Goal: Task Accomplishment & Management: Manage account settings

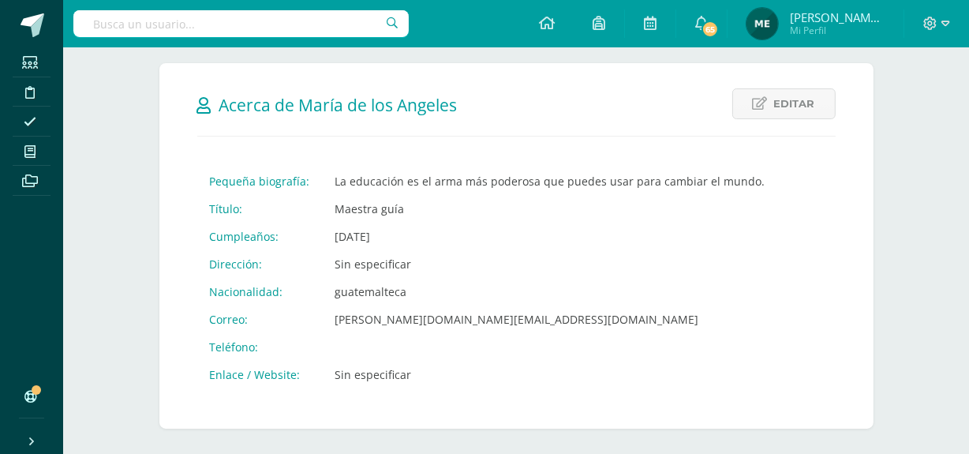
scroll to position [182, 0]
click at [26, 93] on icon at bounding box center [29, 92] width 9 height 13
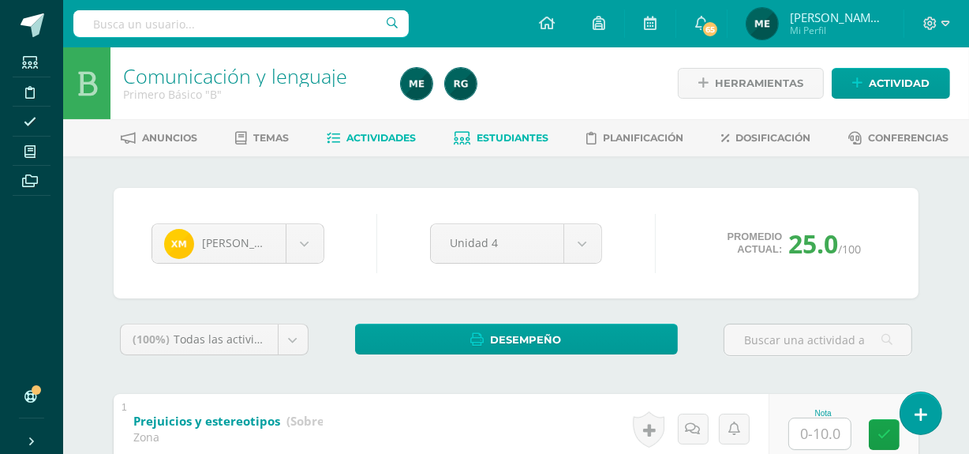
click at [376, 132] on span "Actividades" at bounding box center [381, 138] width 69 height 12
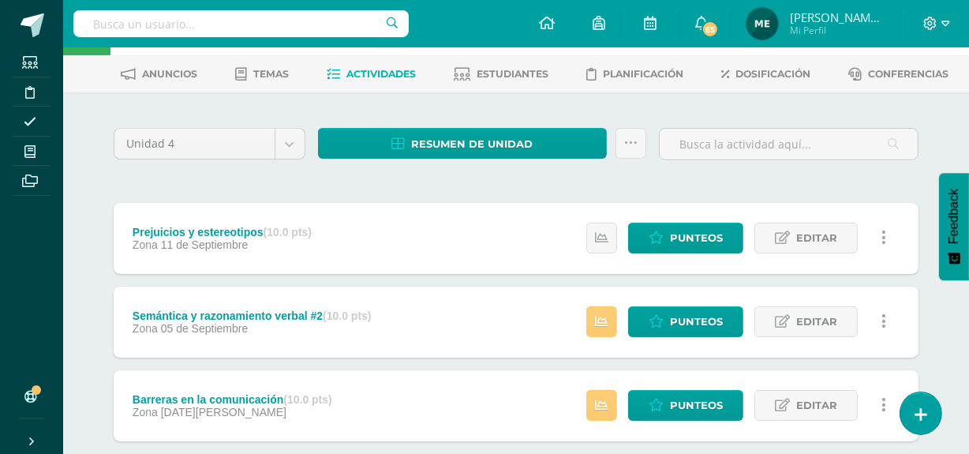
scroll to position [65, 0]
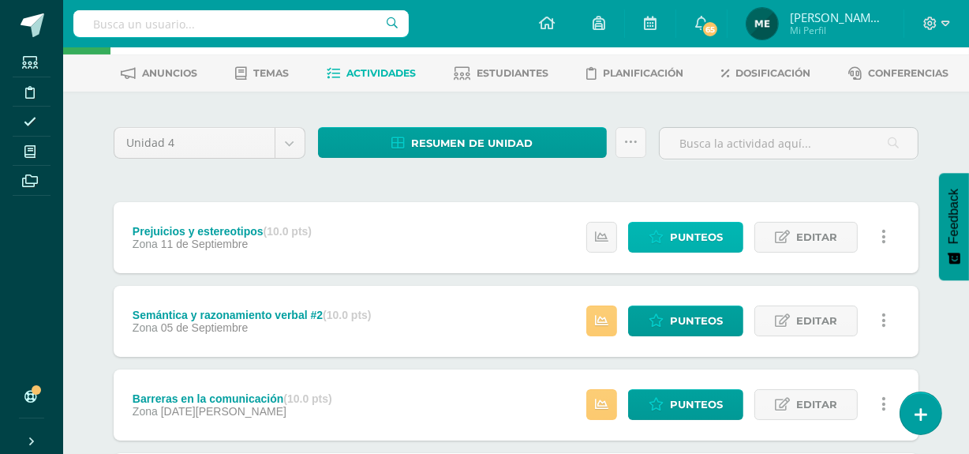
click at [685, 238] on span "Punteos" at bounding box center [696, 237] width 53 height 29
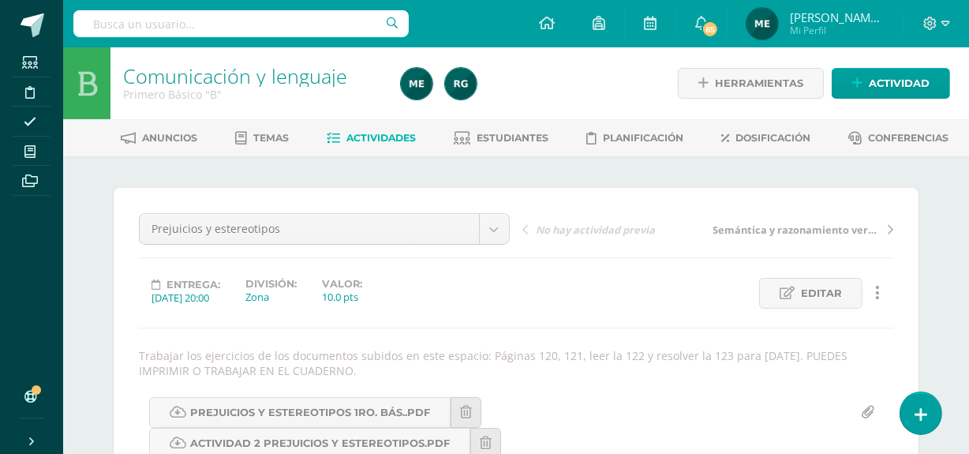
click at [870, 19] on span "[PERSON_NAME] de los Angeles" at bounding box center [837, 17] width 95 height 16
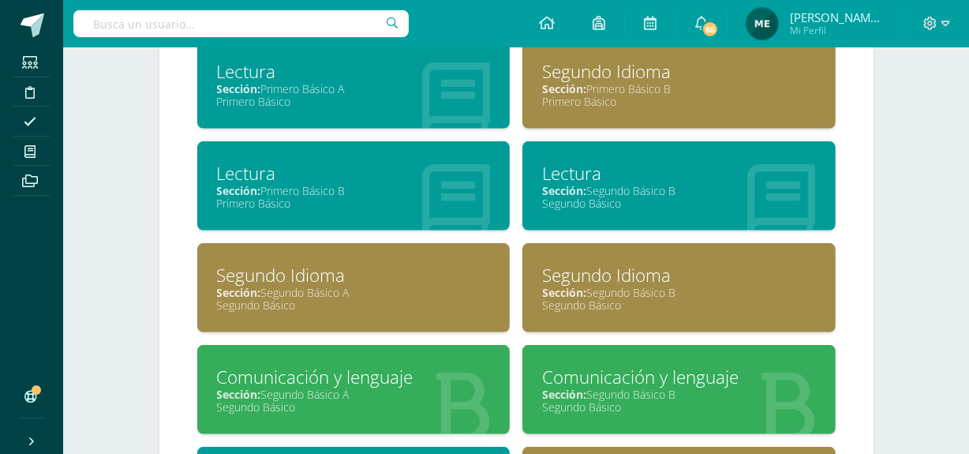
scroll to position [852, 0]
click at [665, 407] on div "Segundo Básico" at bounding box center [679, 406] width 274 height 15
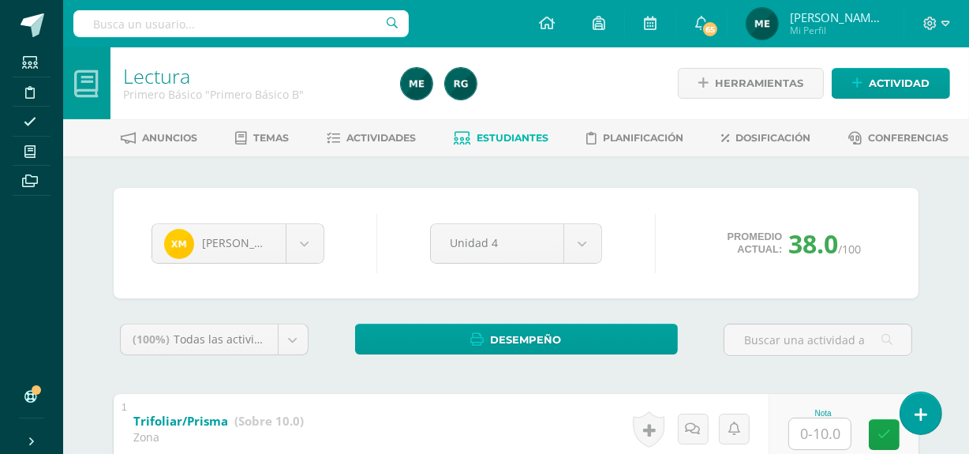
click at [831, 19] on span "[PERSON_NAME] de los Angeles" at bounding box center [837, 17] width 95 height 16
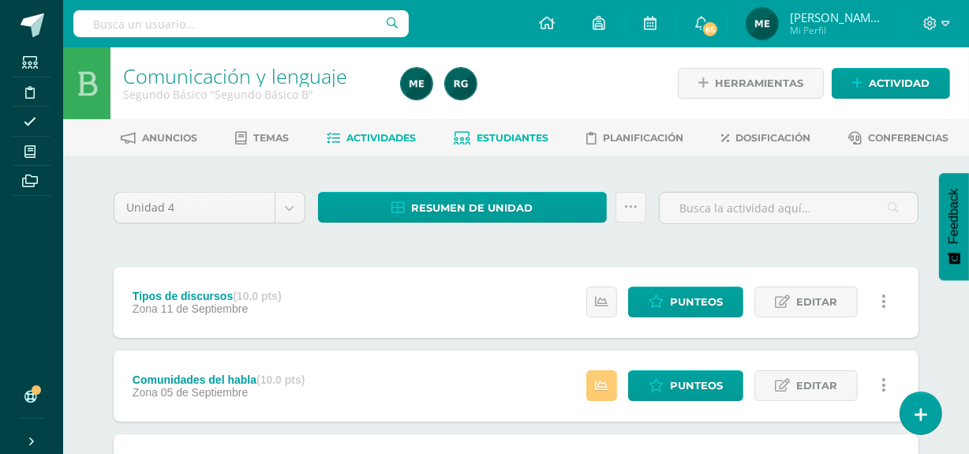
click at [519, 134] on span "Estudiantes" at bounding box center [514, 138] width 72 height 12
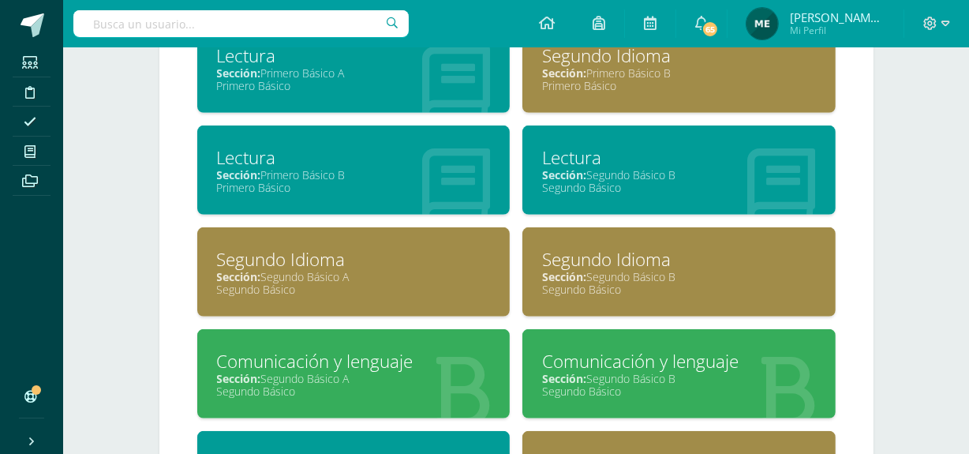
scroll to position [867, 0]
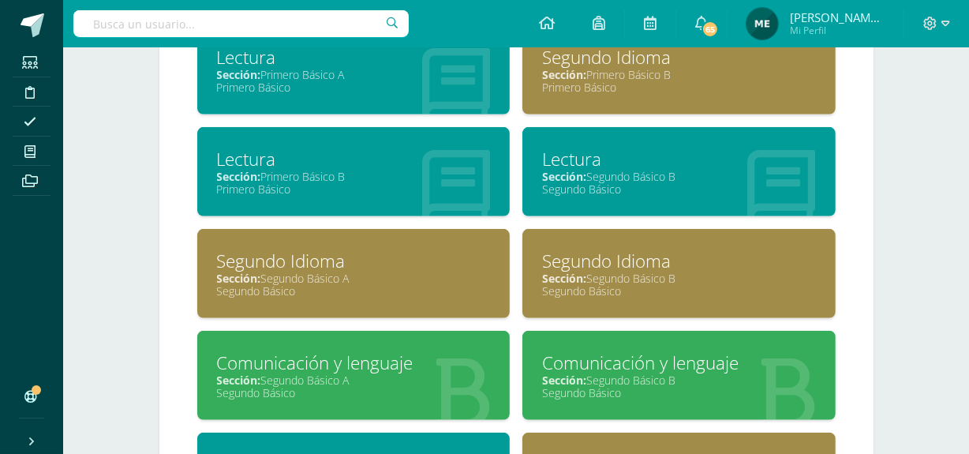
click at [694, 189] on div "Segundo Básico" at bounding box center [679, 189] width 274 height 15
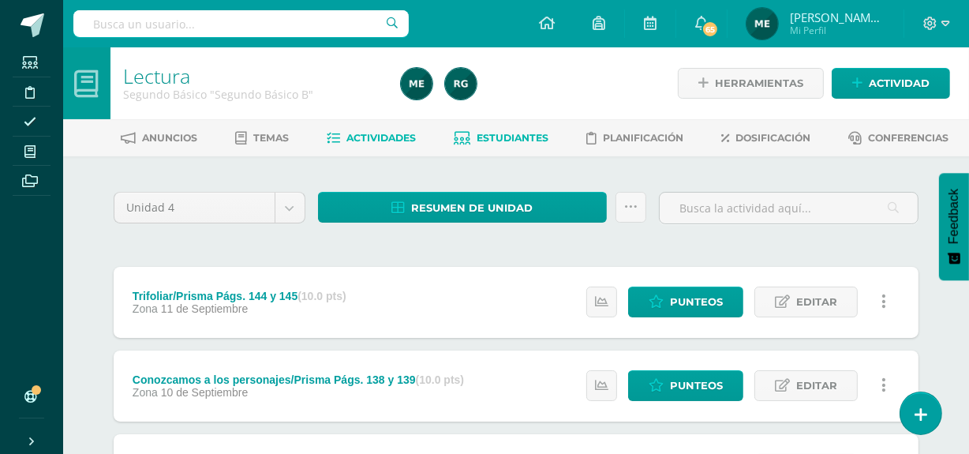
click at [526, 137] on span "Estudiantes" at bounding box center [514, 138] width 72 height 12
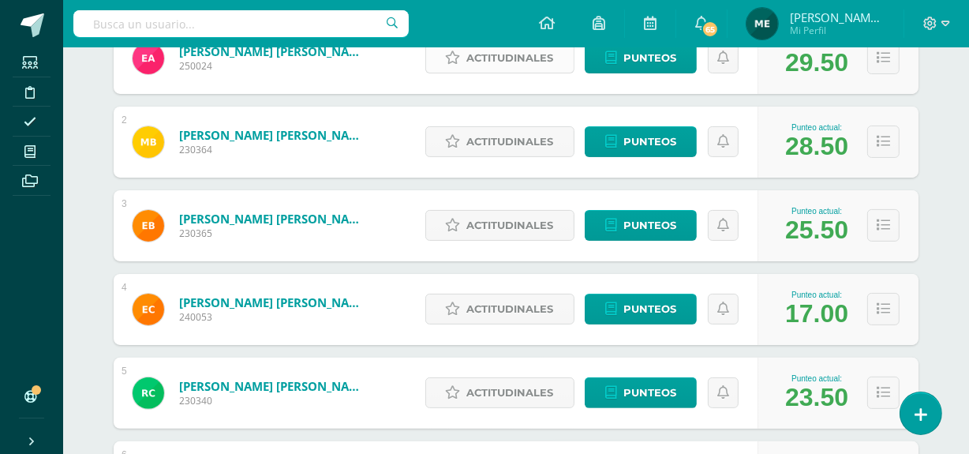
scroll to position [321, 0]
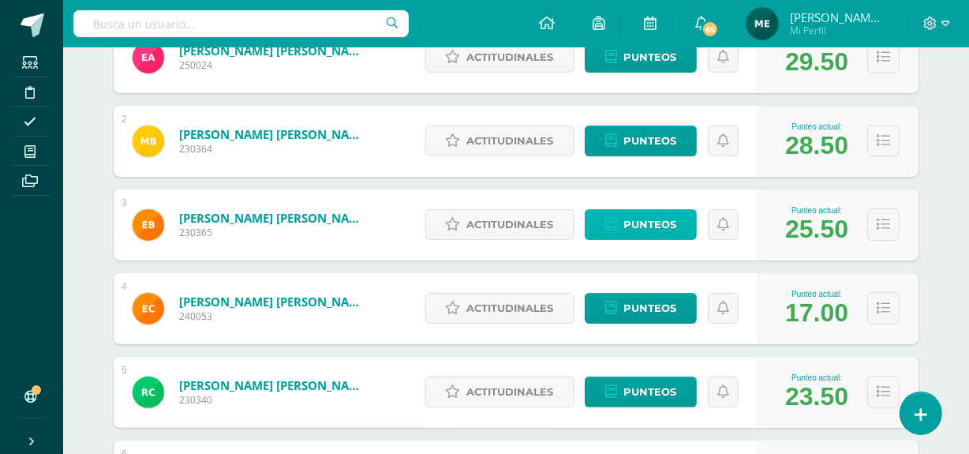
click at [645, 227] on span "Punteos" at bounding box center [650, 224] width 53 height 29
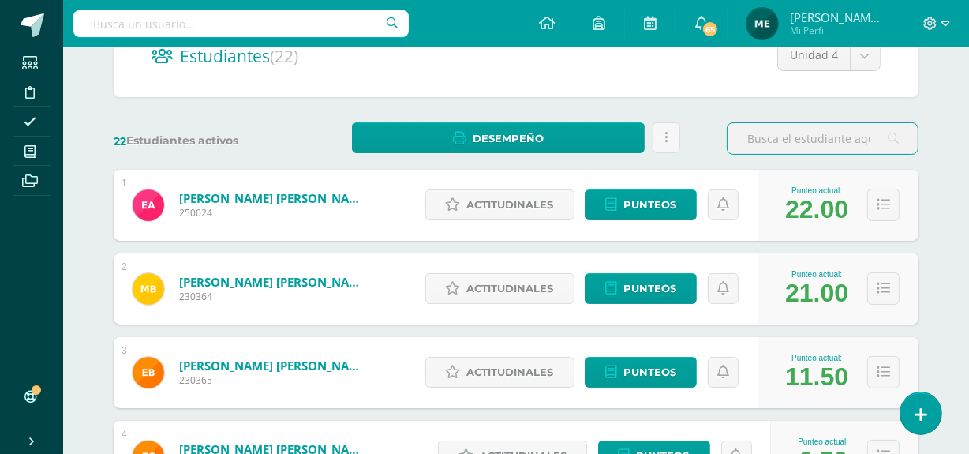
scroll to position [283, 0]
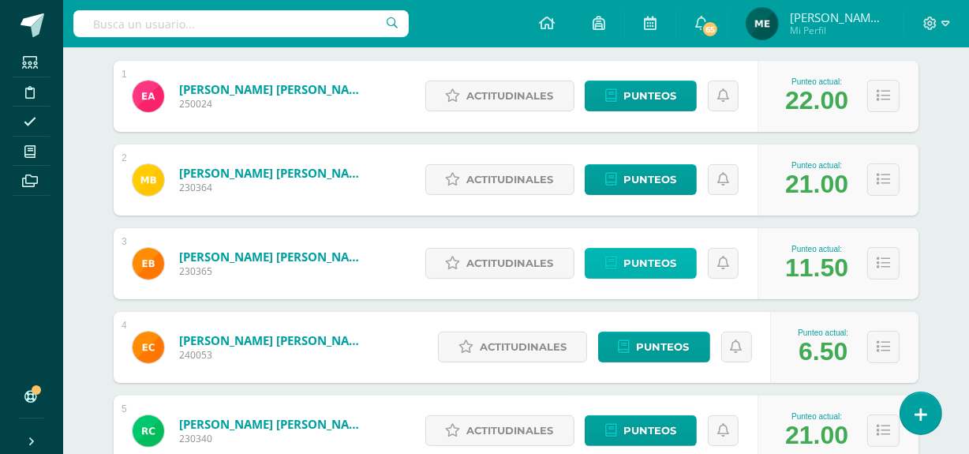
click at [636, 260] on span "Punteos" at bounding box center [650, 263] width 53 height 29
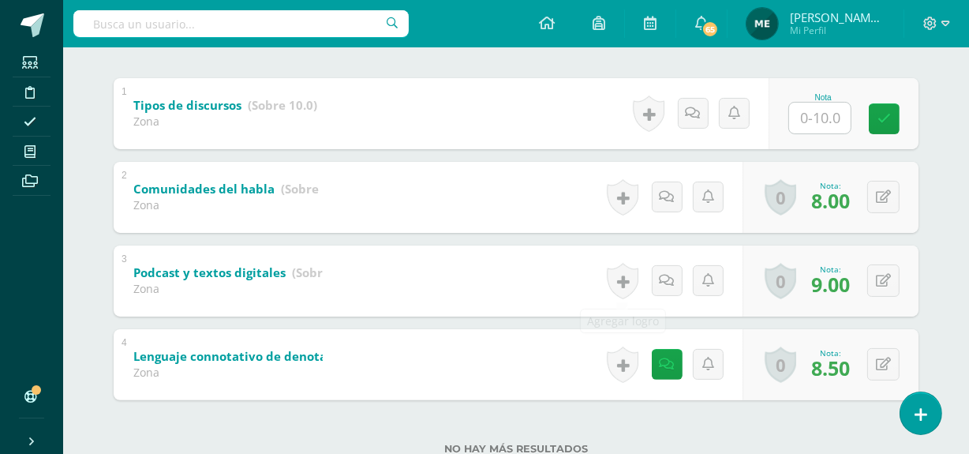
scroll to position [314, 0]
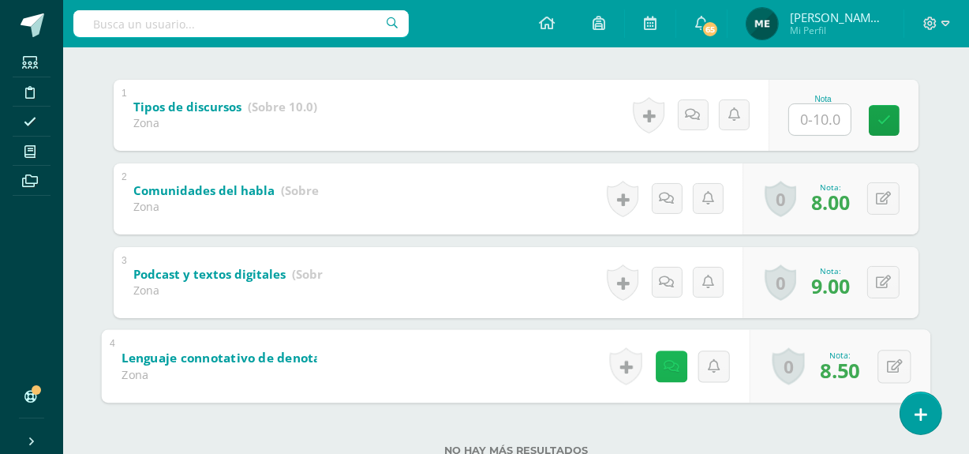
click at [669, 373] on link at bounding box center [672, 366] width 32 height 32
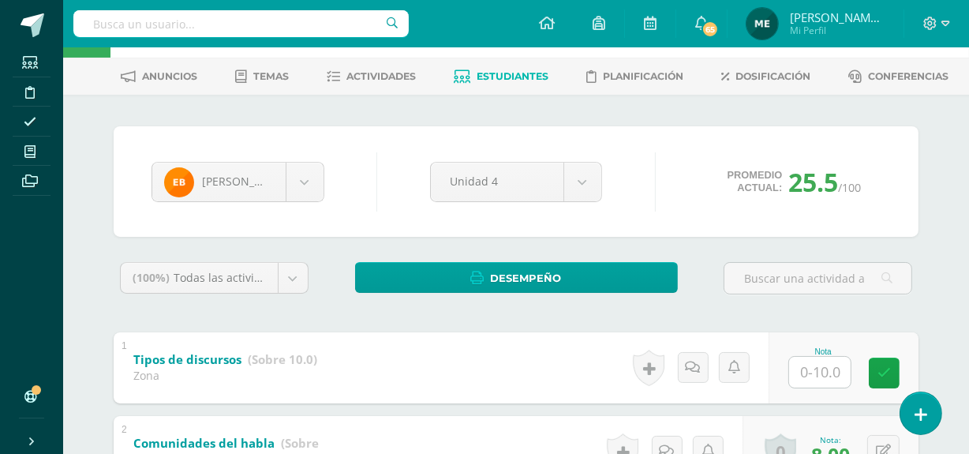
scroll to position [61, 0]
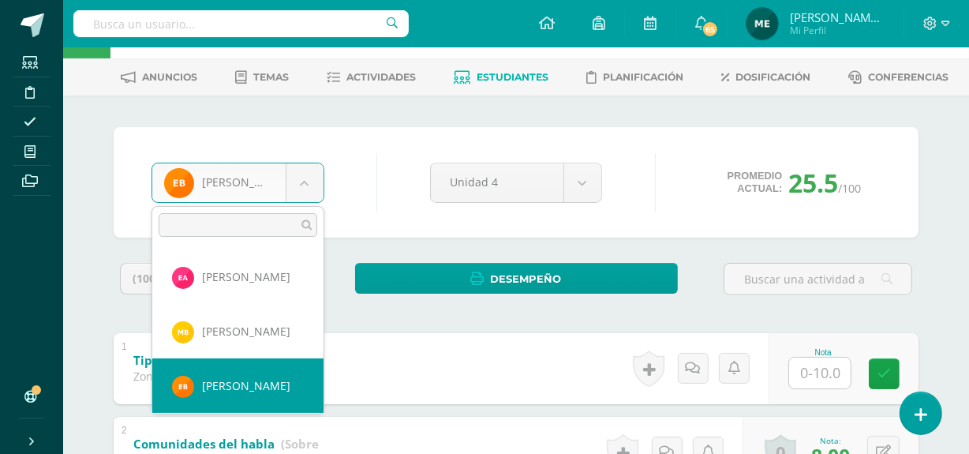
click at [309, 175] on body "Estudiantes Disciplina Asistencia Mis cursos Archivos Soporte Centro de ayuda Ú…" at bounding box center [484, 349] width 969 height 821
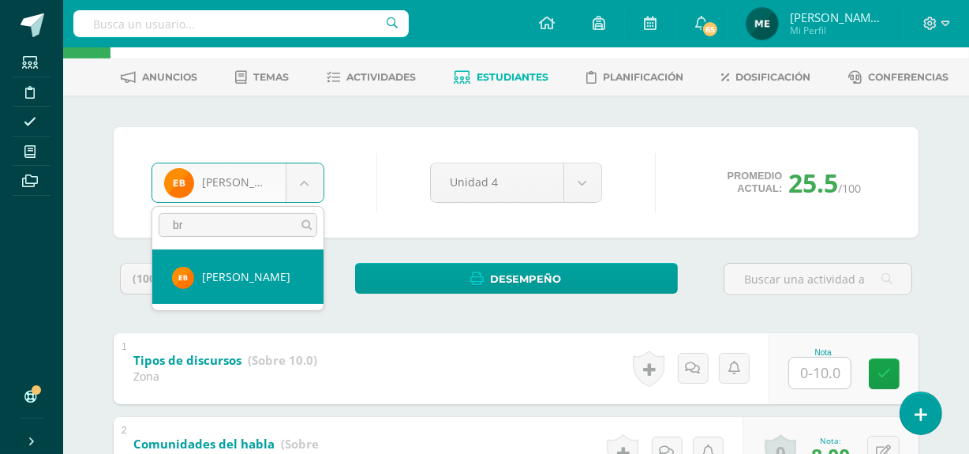
type input "b"
type input "cant"
select select "1153"
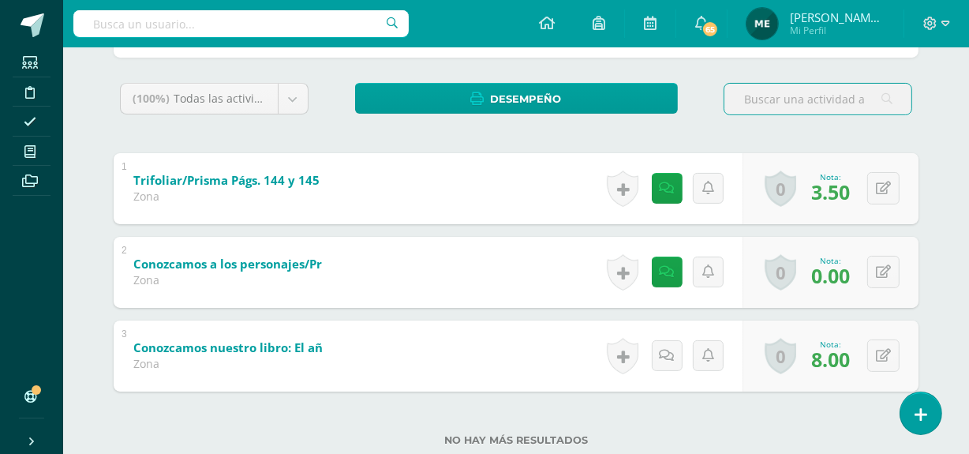
scroll to position [242, 0]
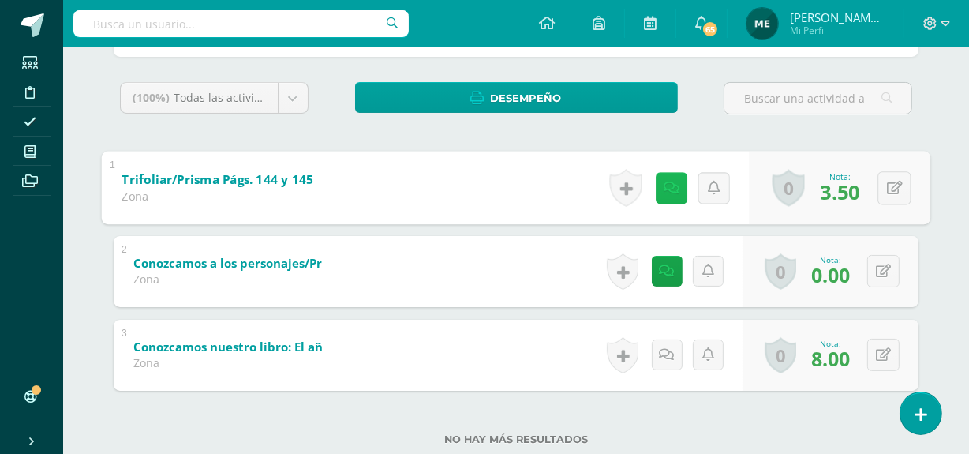
click at [664, 189] on icon at bounding box center [672, 187] width 16 height 13
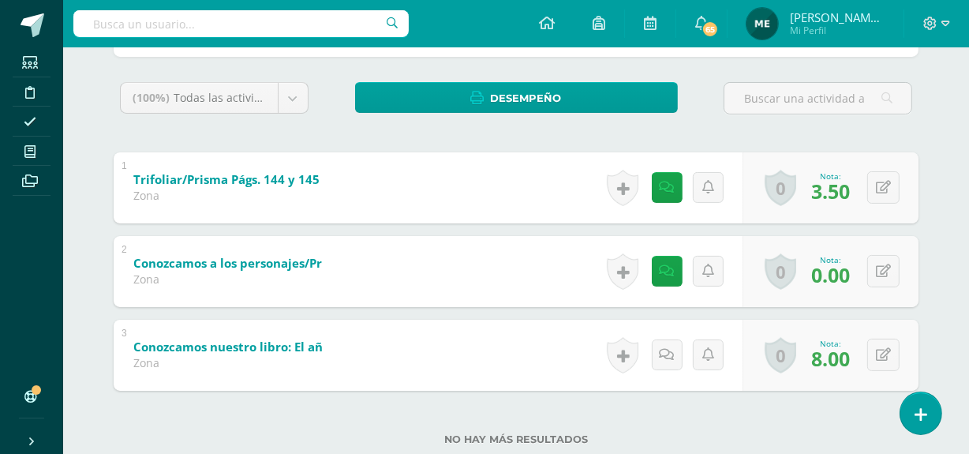
click at [757, 119] on div at bounding box center [817, 104] width 201 height 45
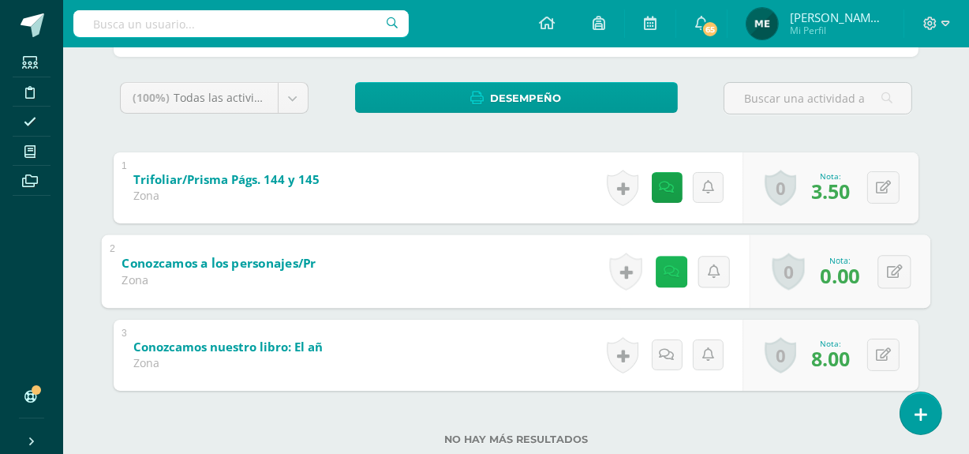
click at [664, 266] on icon at bounding box center [672, 270] width 16 height 13
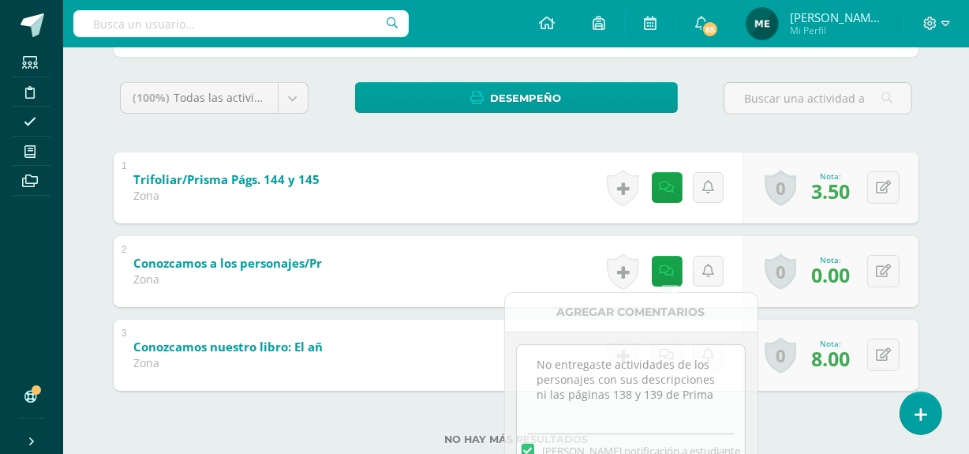
click at [779, 147] on div "(100%) Todas las actividades de esta unidad Todas las actividades de esta unida…" at bounding box center [516, 273] width 805 height 382
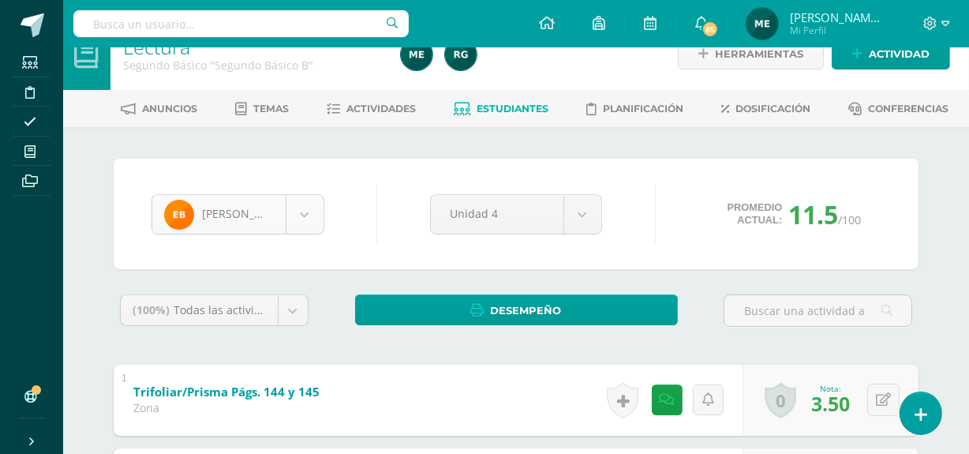
scroll to position [28, 0]
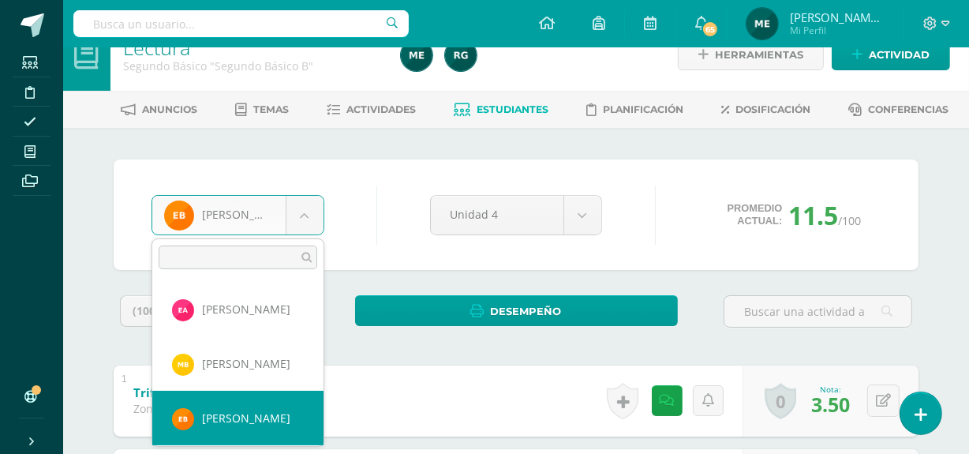
click at [308, 208] on body "Estudiantes Disciplina Asistencia Mis cursos Archivos Soporte Centro de ayuda Ú…" at bounding box center [484, 340] width 969 height 737
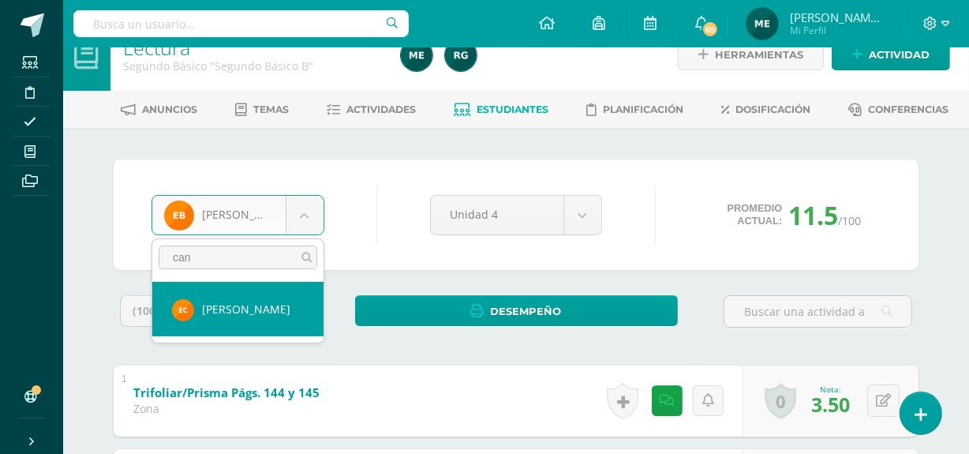
type input "can"
select select "1153"
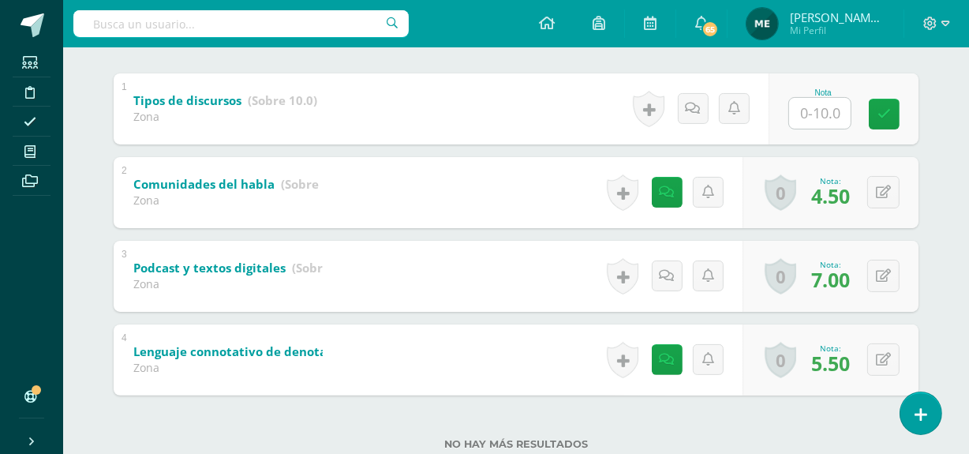
scroll to position [321, 0]
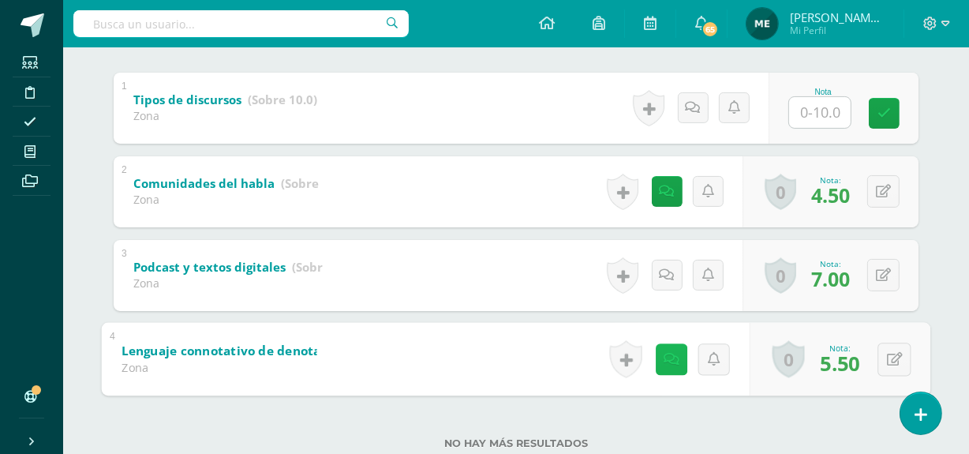
click at [667, 362] on icon at bounding box center [672, 358] width 16 height 13
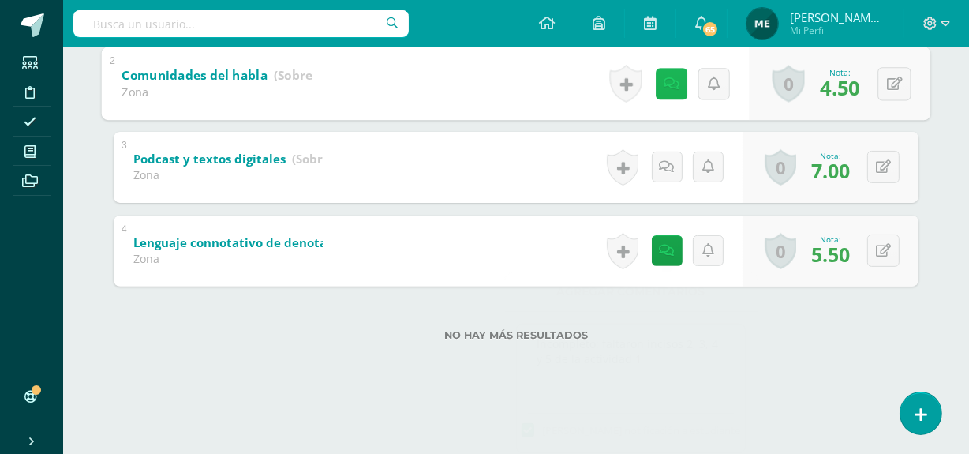
scroll to position [366, 0]
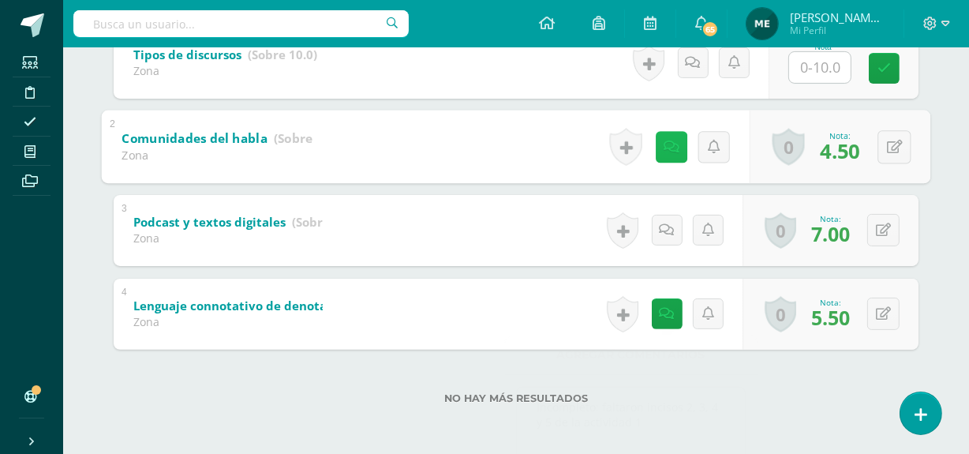
click at [669, 78] on div "1 Tipos de discursos (Sobre 10.0) Zona Nota 0 Logros Logros obtenidos N/A 2" at bounding box center [516, 189] width 805 height 322
click at [676, 140] on icon at bounding box center [672, 146] width 16 height 13
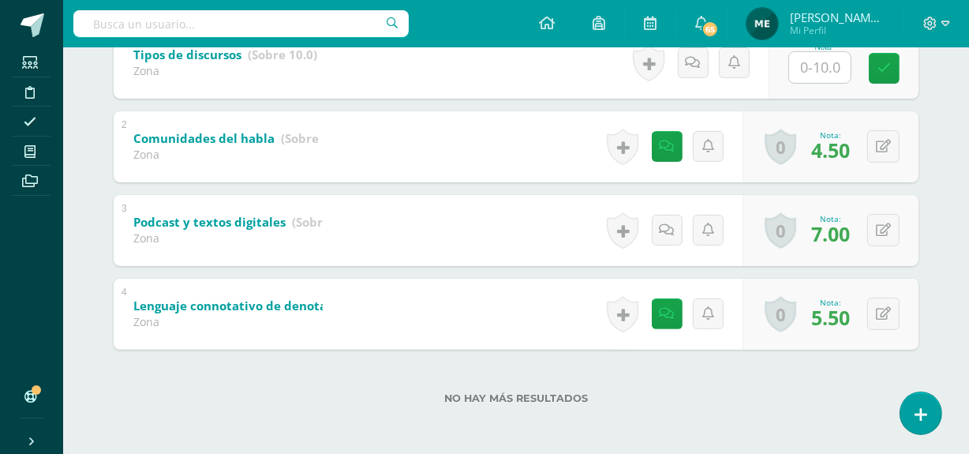
click at [836, 387] on div "No hay más resultados" at bounding box center [516, 386] width 805 height 73
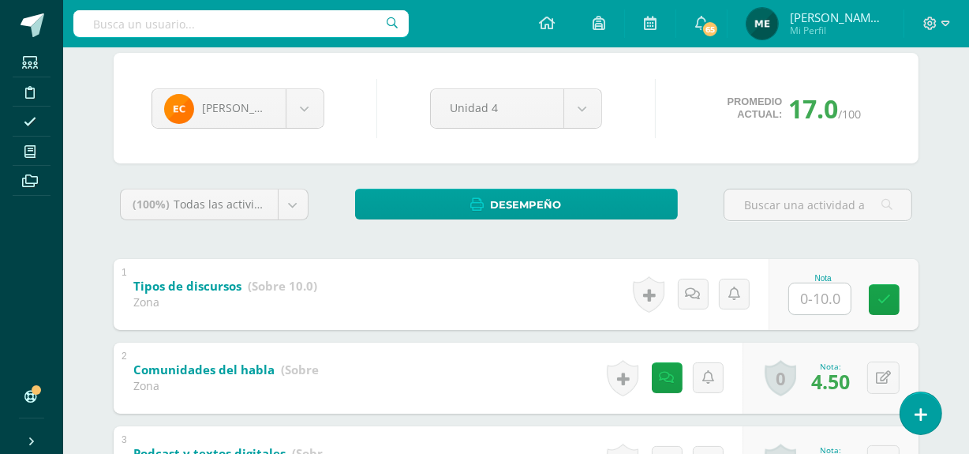
scroll to position [128, 0]
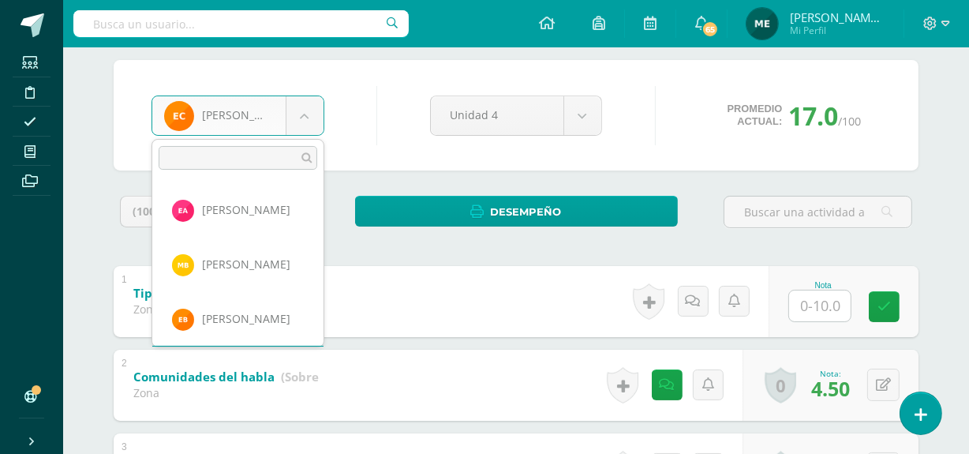
click at [304, 109] on body "Estudiantes Disciplina Asistencia Mis cursos Archivos Soporte Centro de ayuda Ú…" at bounding box center [484, 282] width 969 height 821
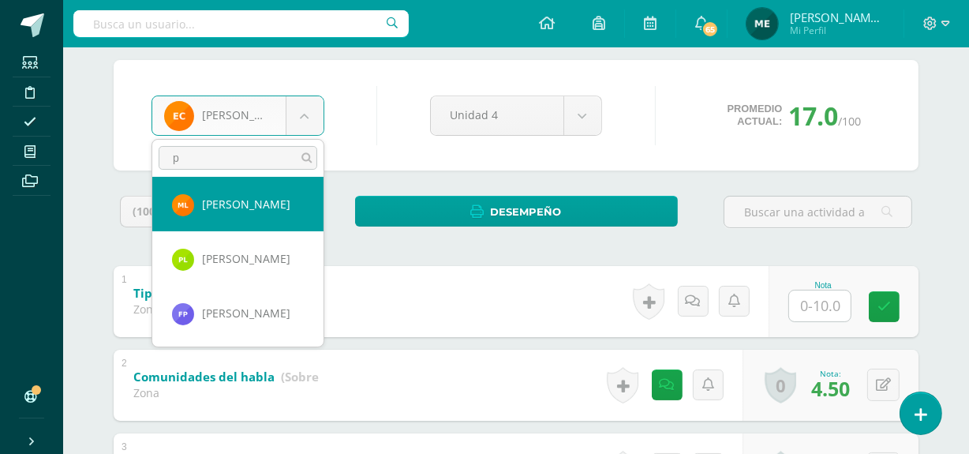
scroll to position [0, 0]
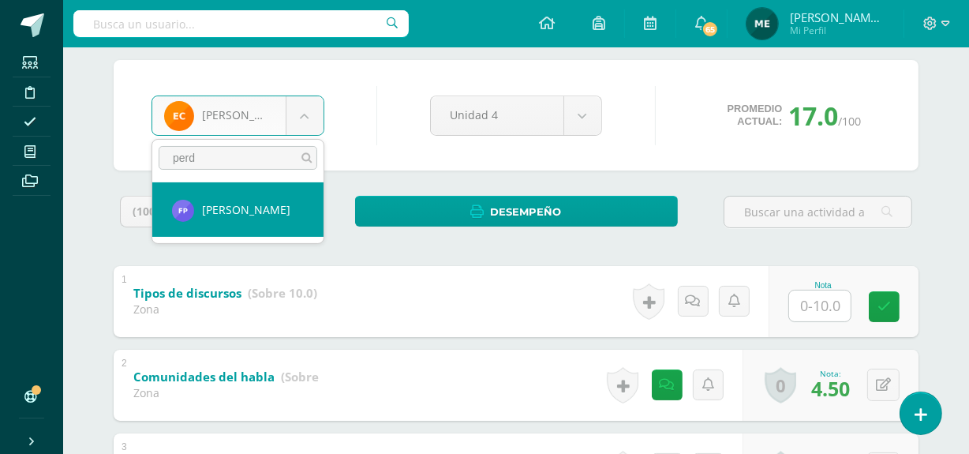
type input "perd"
select select "239"
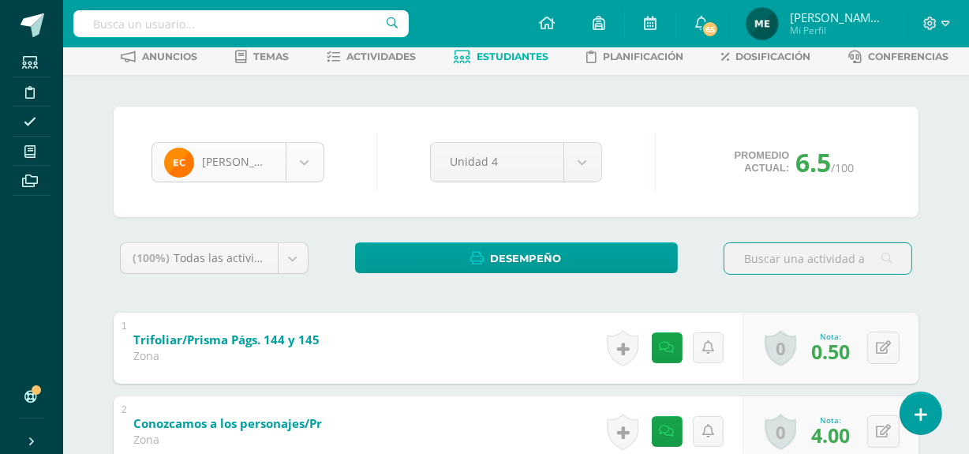
scroll to position [54, 0]
click at [310, 166] on body "Estudiantes Disciplina Asistencia Mis cursos Archivos Soporte Centro de ayuda Ú…" at bounding box center [484, 287] width 969 height 737
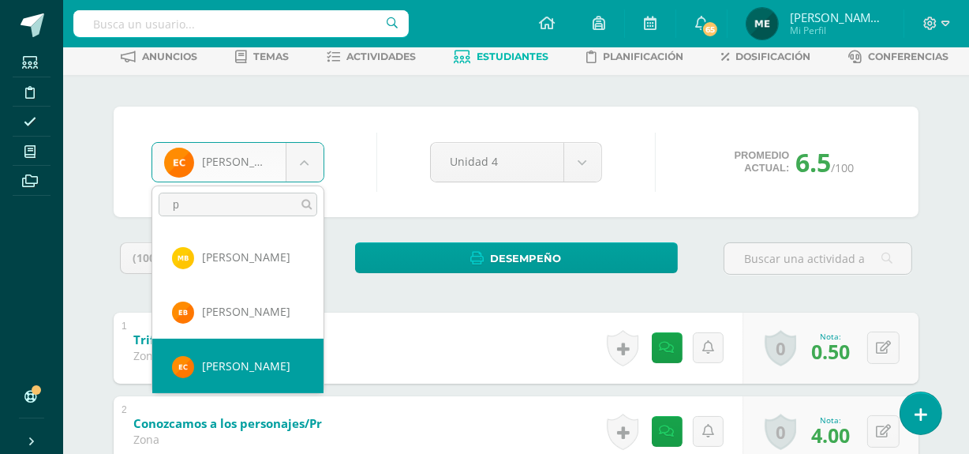
scroll to position [0, 0]
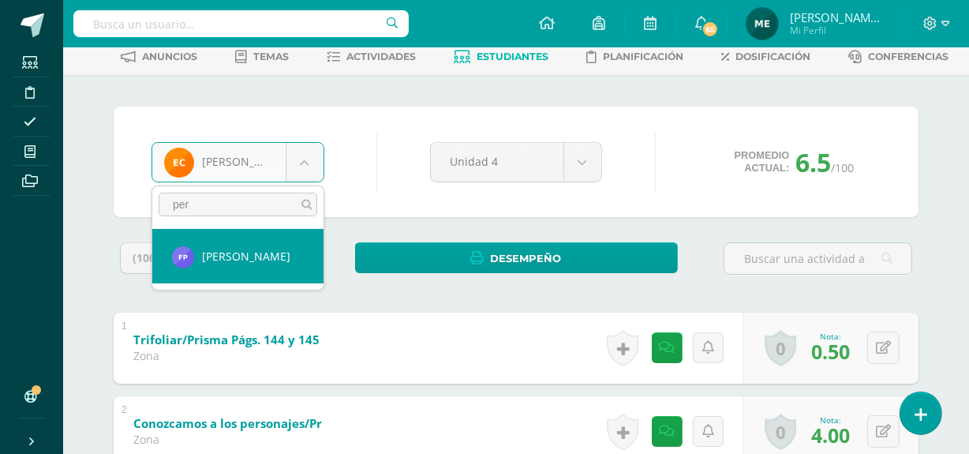
type input "per"
select select "239"
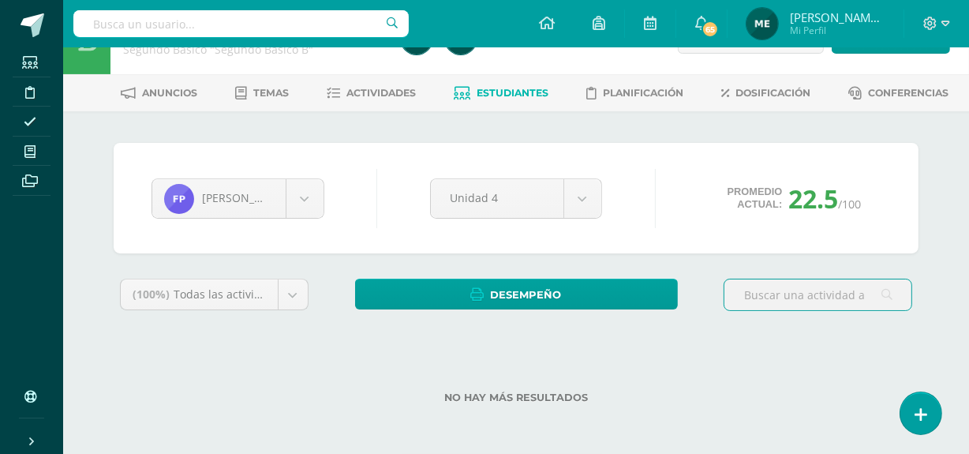
scroll to position [44, 0]
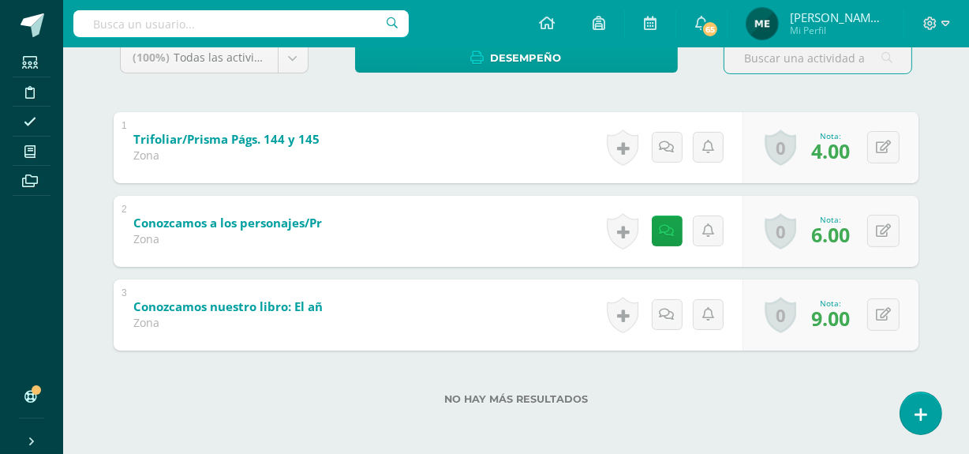
scroll to position [283, 0]
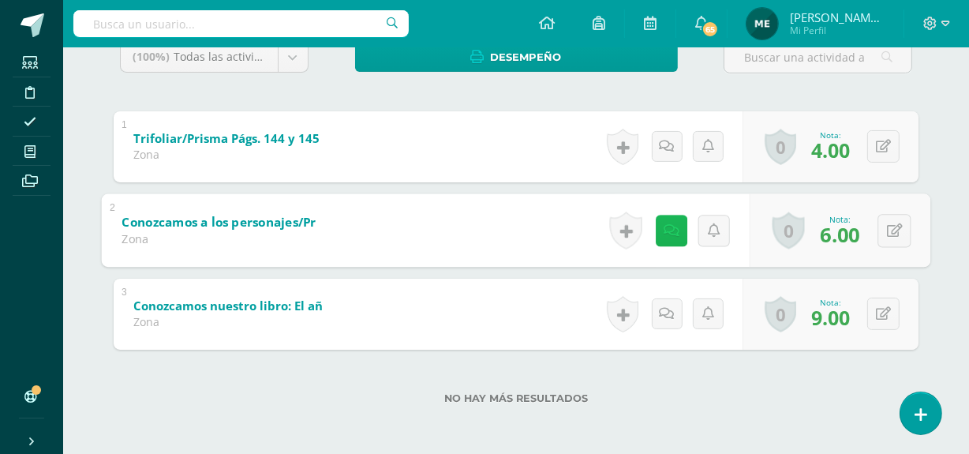
click at [669, 229] on icon at bounding box center [672, 229] width 16 height 13
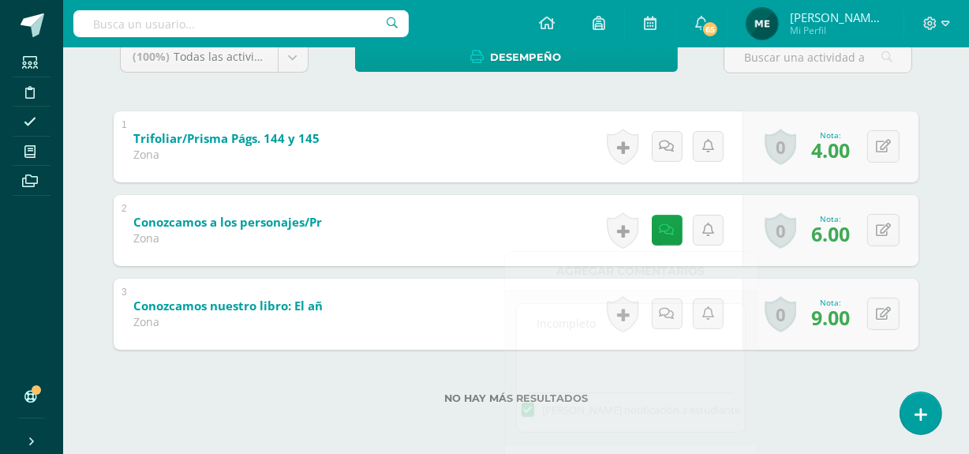
click at [817, 389] on div "No hay más resultados" at bounding box center [516, 386] width 805 height 73
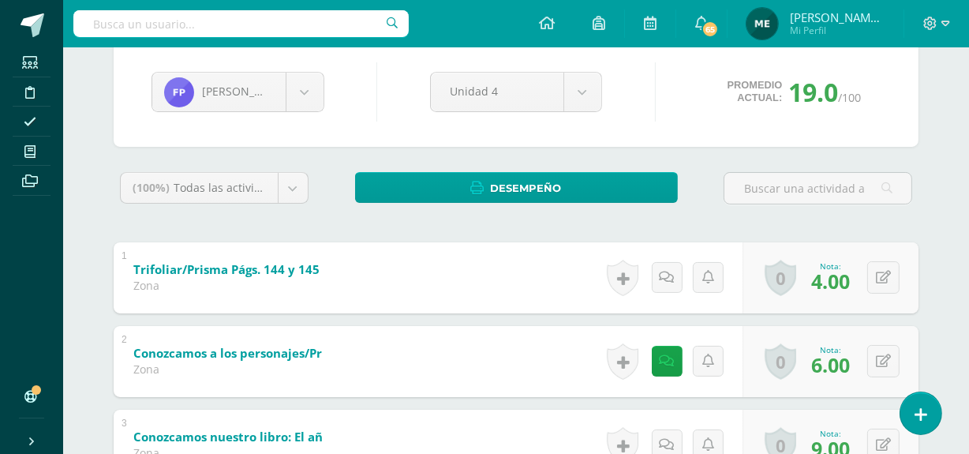
scroll to position [123, 0]
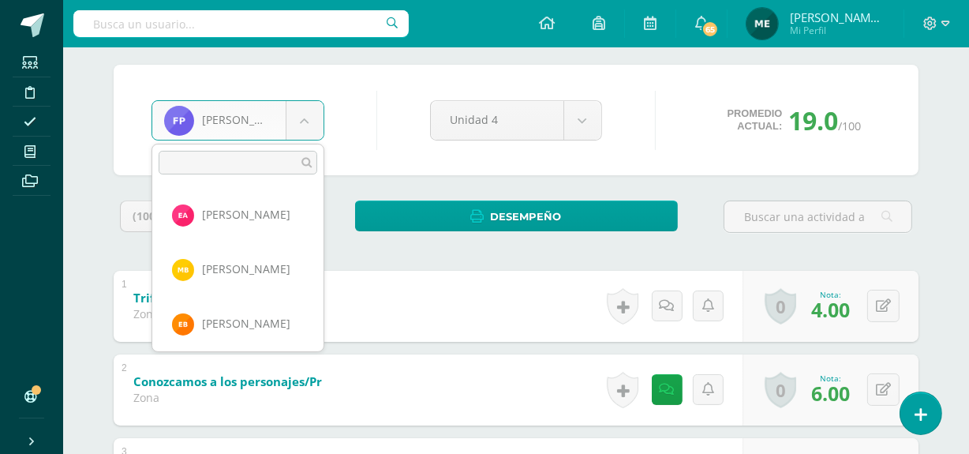
click at [311, 119] on body "Estudiantes Disciplina Asistencia Mis cursos Archivos Soporte Centro de ayuda Ú…" at bounding box center [484, 245] width 969 height 737
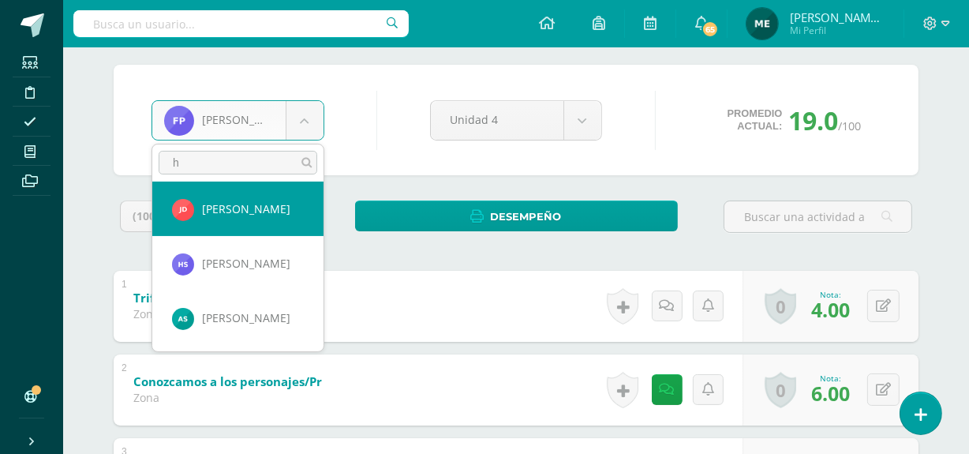
scroll to position [0, 0]
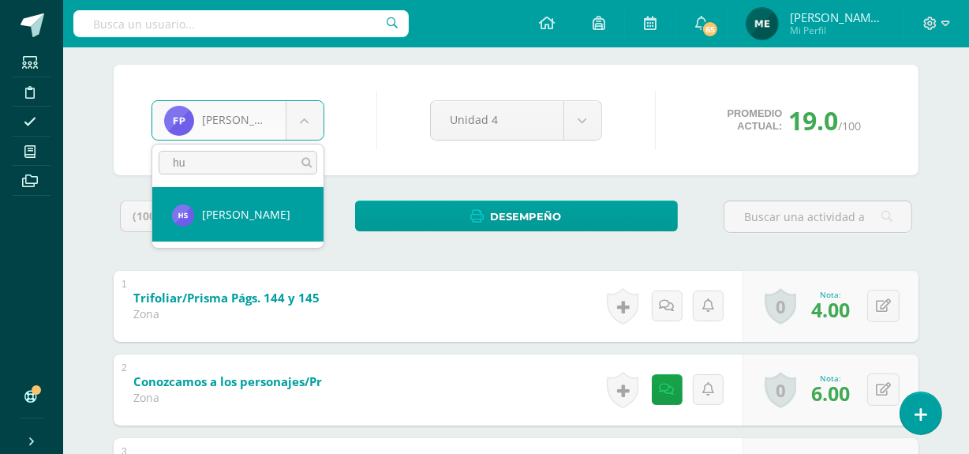
type input "hu"
select select "1103"
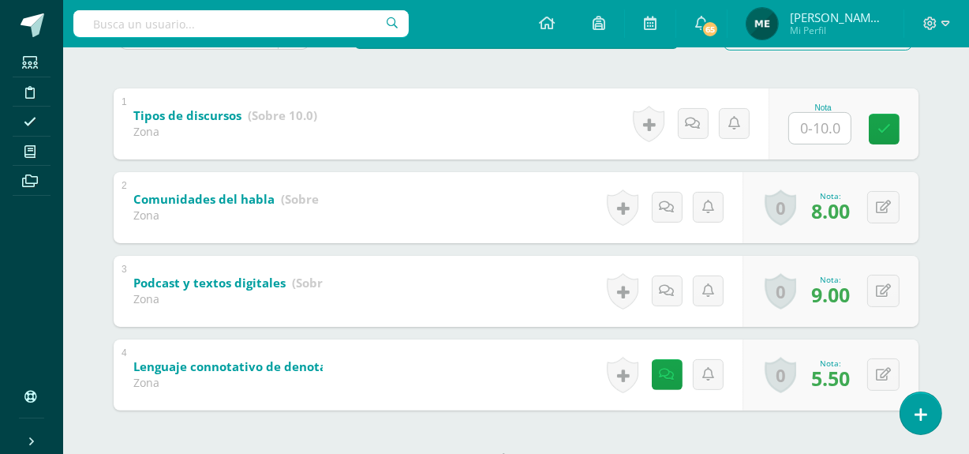
scroll to position [307, 0]
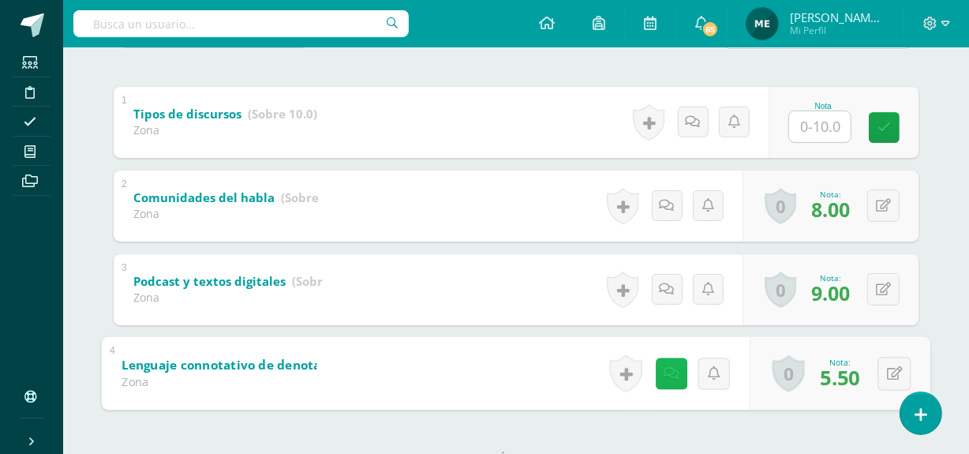
click at [668, 372] on icon at bounding box center [672, 372] width 16 height 13
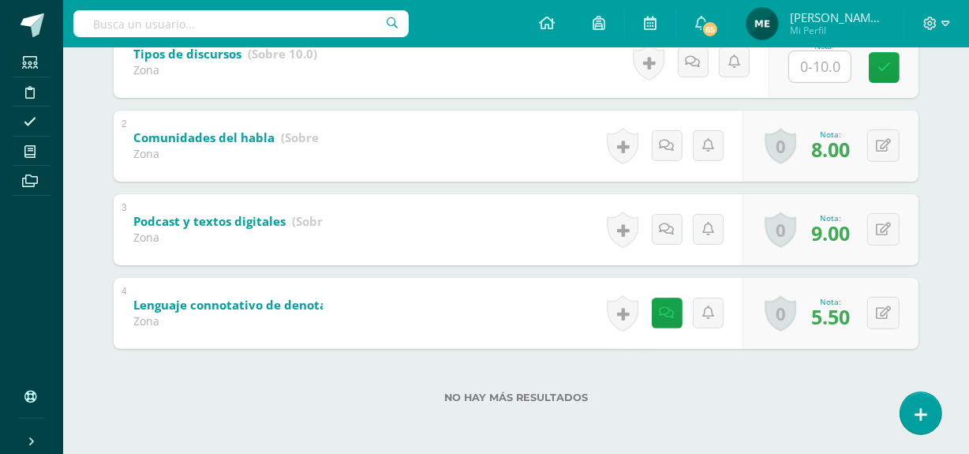
scroll to position [366, 0]
click at [812, 363] on div "No hay más resultados" at bounding box center [516, 386] width 805 height 73
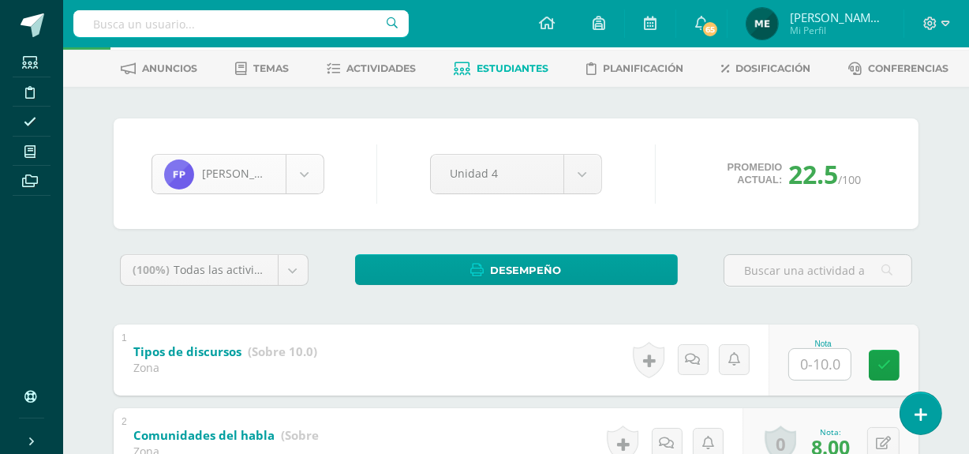
scroll to position [706, 0]
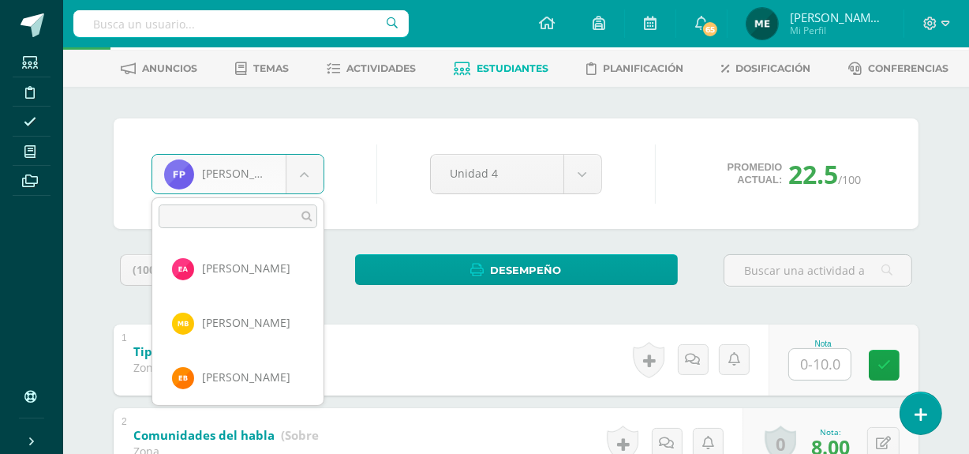
click at [303, 170] on body "Estudiantes Disciplina Asistencia Mis cursos Archivos Soporte Centro de ayuda Ú…" at bounding box center [484, 341] width 969 height 821
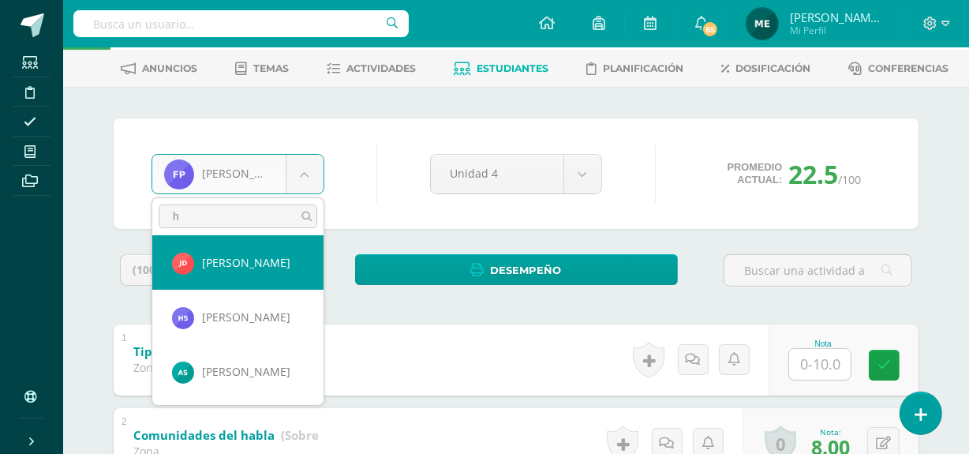
scroll to position [0, 0]
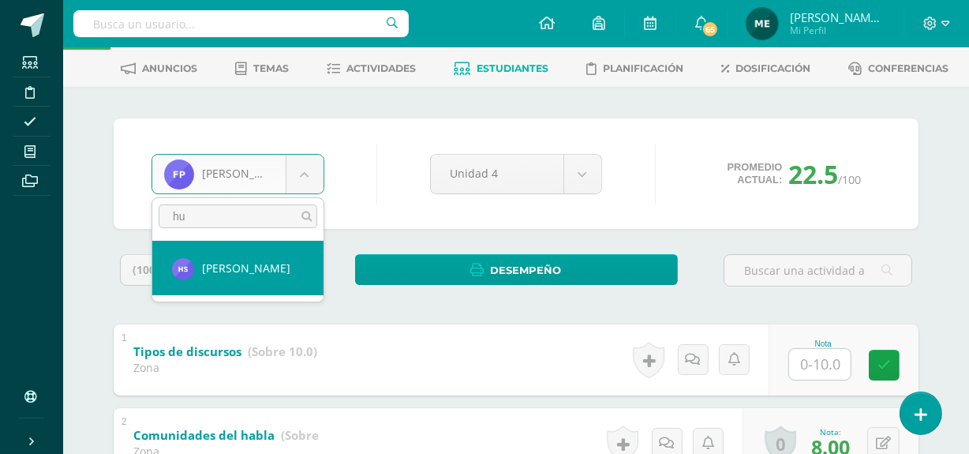
type input "hu"
select select "1103"
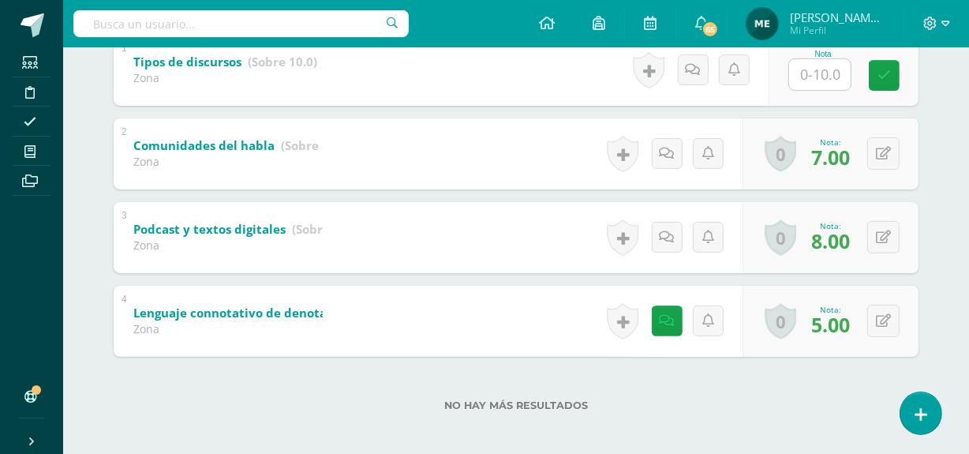
scroll to position [360, 0]
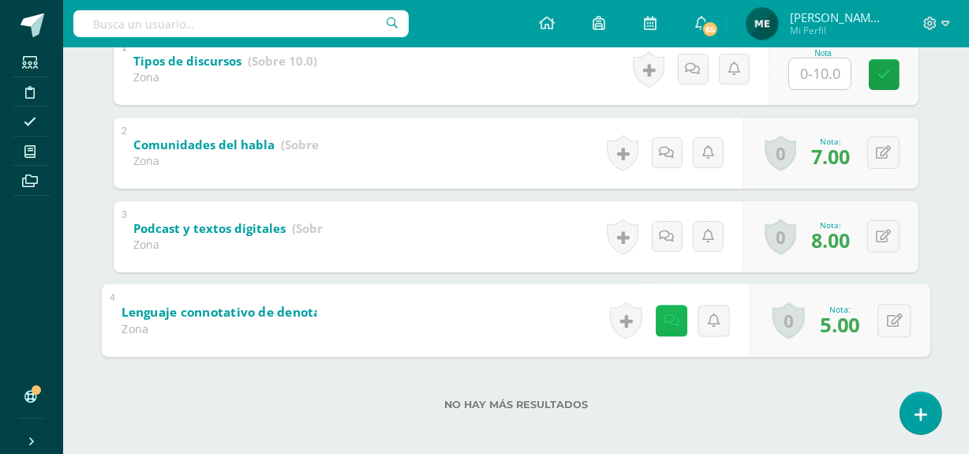
click at [670, 327] on link at bounding box center [672, 321] width 32 height 32
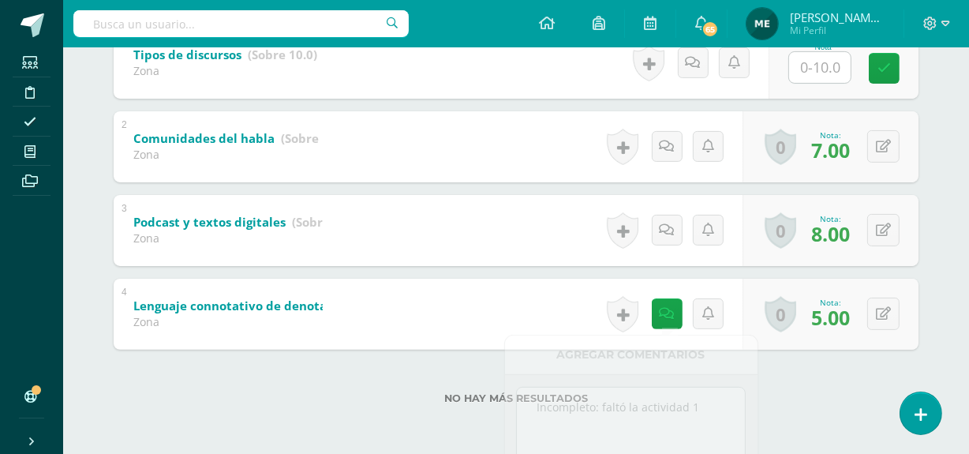
click at [806, 408] on div "Hugo Santos Edna Avila María Barrientos Estuardo Brán Emmanuel Cantillo Ronaldo…" at bounding box center [516, 122] width 868 height 665
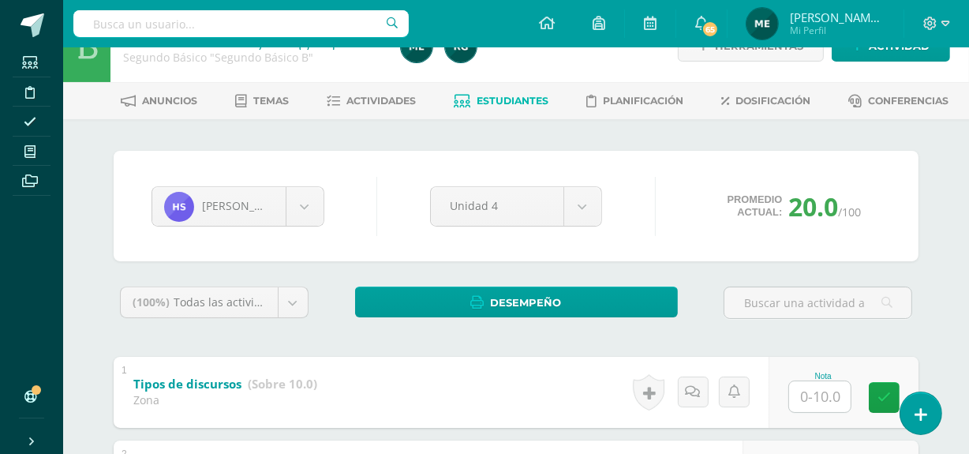
scroll to position [0, 0]
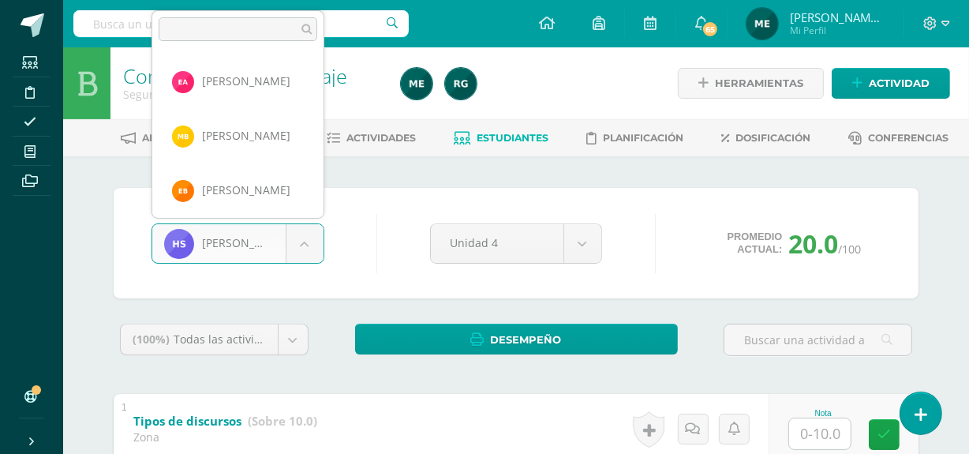
click at [304, 239] on body "Estudiantes Disciplina Asistencia Mis cursos Archivos Soporte Centro de ayuda Ú…" at bounding box center [484, 410] width 969 height 821
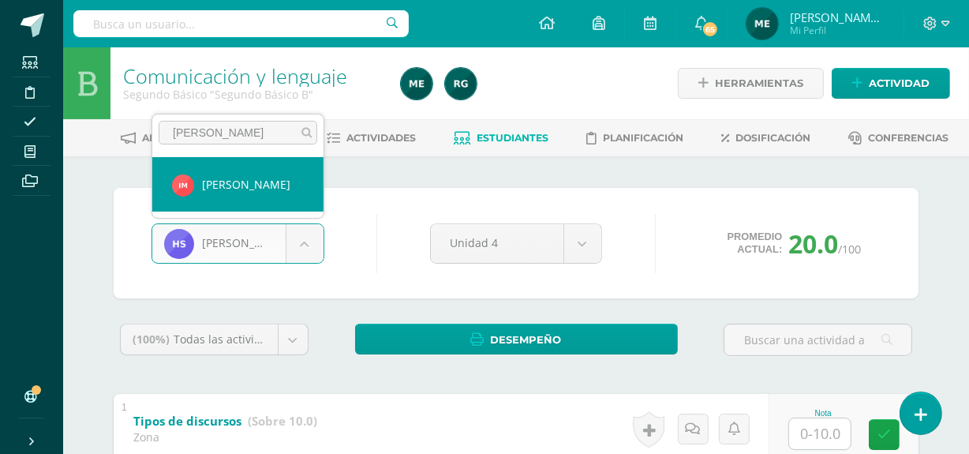
type input "maza"
select select "532"
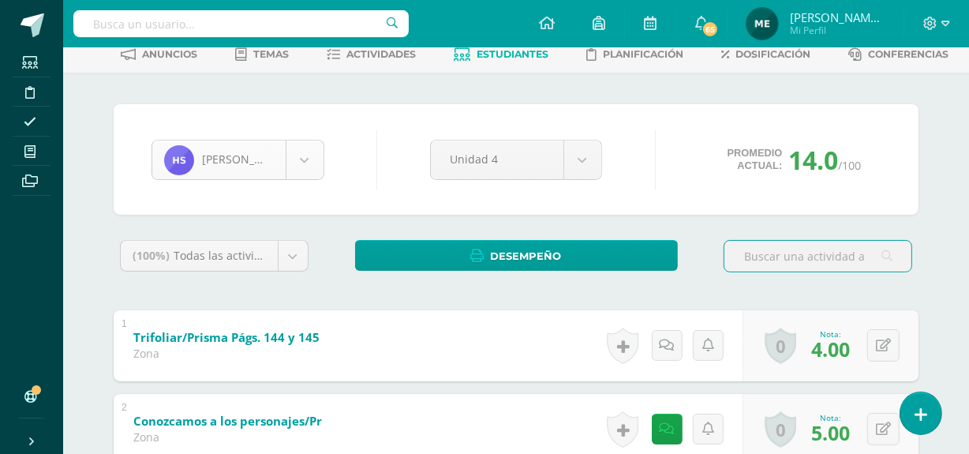
scroll to position [815, 0]
click at [304, 160] on body "Estudiantes Disciplina Asistencia Mis cursos Archivos Soporte Centro de ayuda Ú…" at bounding box center [484, 284] width 969 height 737
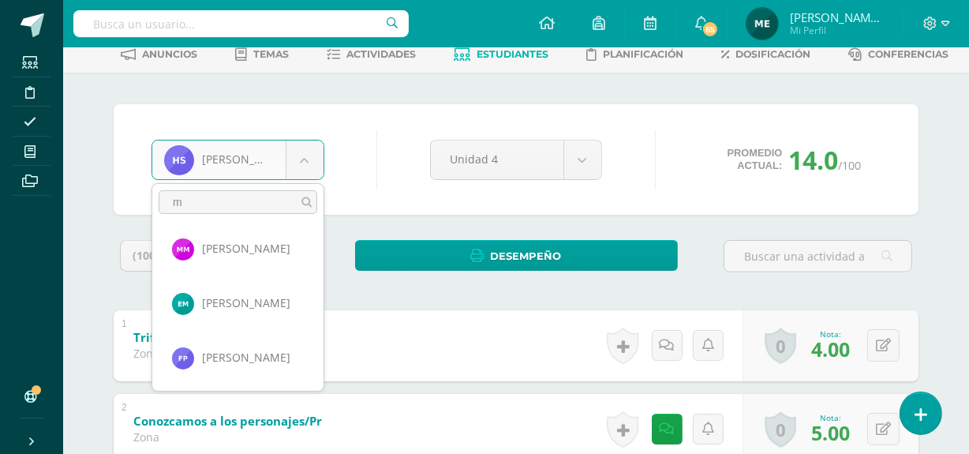
scroll to position [0, 0]
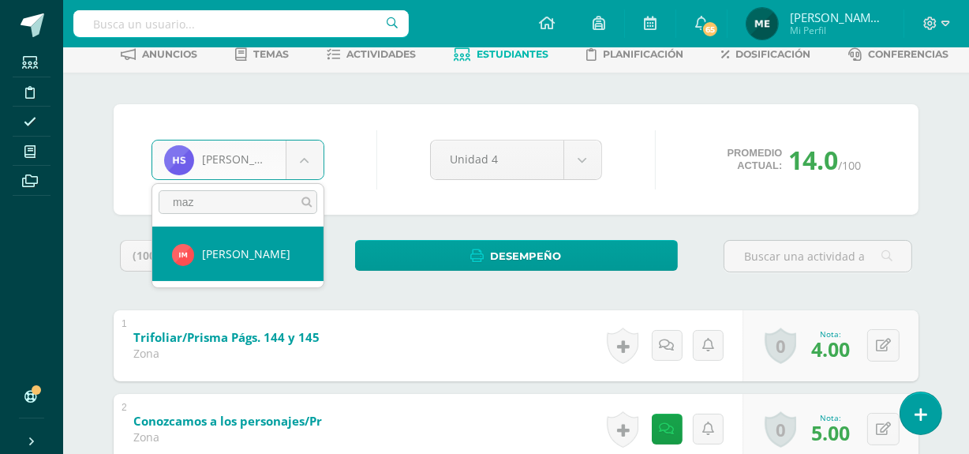
type input "maz"
select select "532"
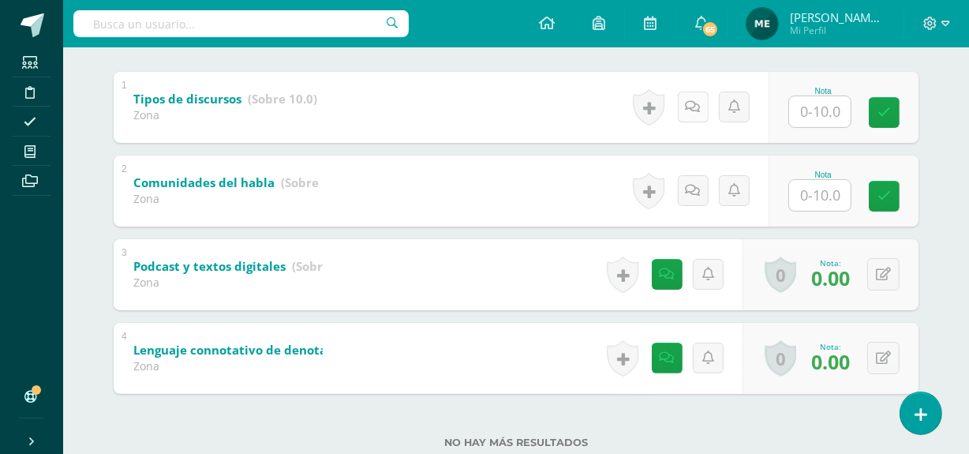
scroll to position [328, 0]
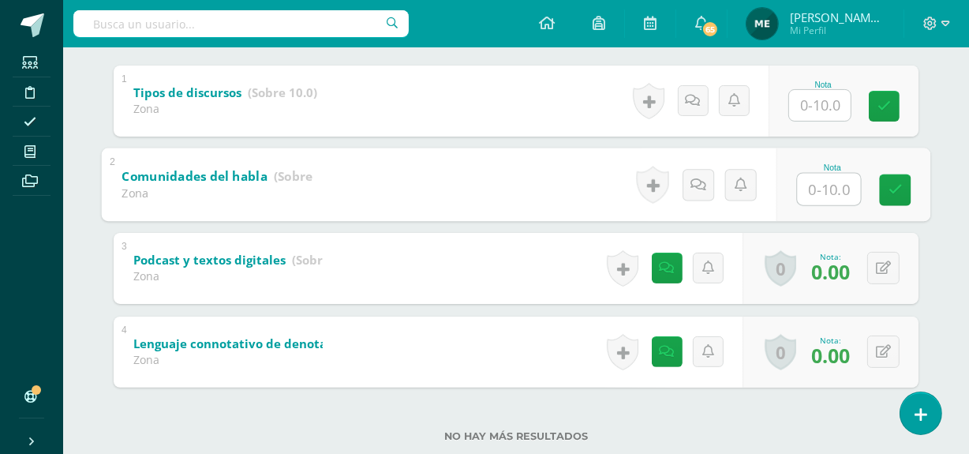
click at [826, 188] on input "text" at bounding box center [829, 189] width 63 height 32
type input "0"
click at [895, 187] on icon at bounding box center [896, 189] width 14 height 13
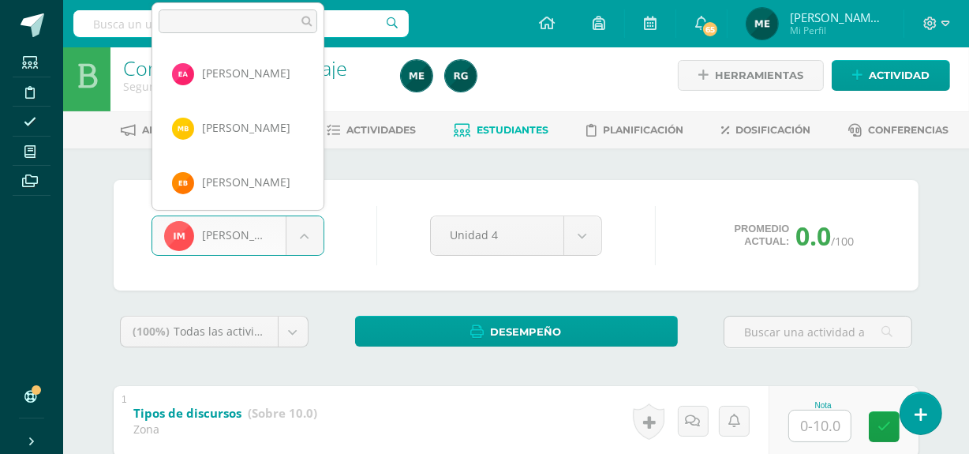
scroll to position [544, 0]
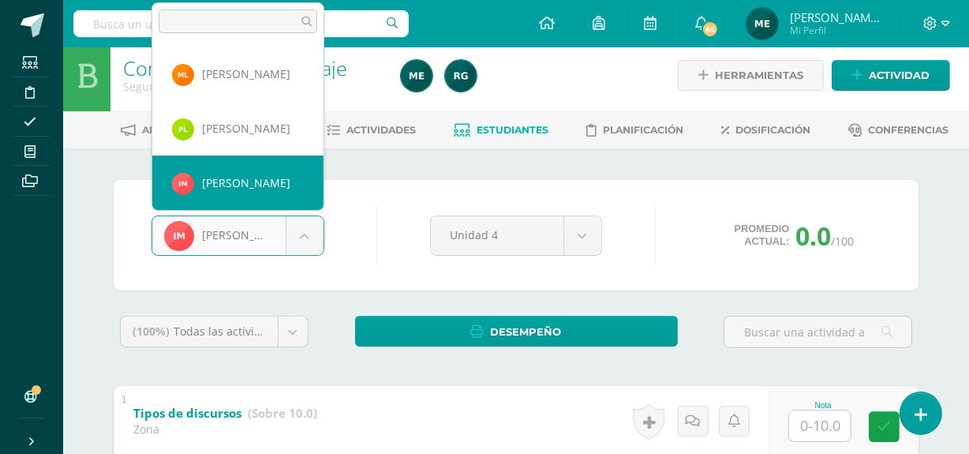
click at [300, 234] on body "Estudiantes Disciplina Asistencia Mis cursos Archivos Soporte Centro de ayuda Ú…" at bounding box center [484, 402] width 969 height 821
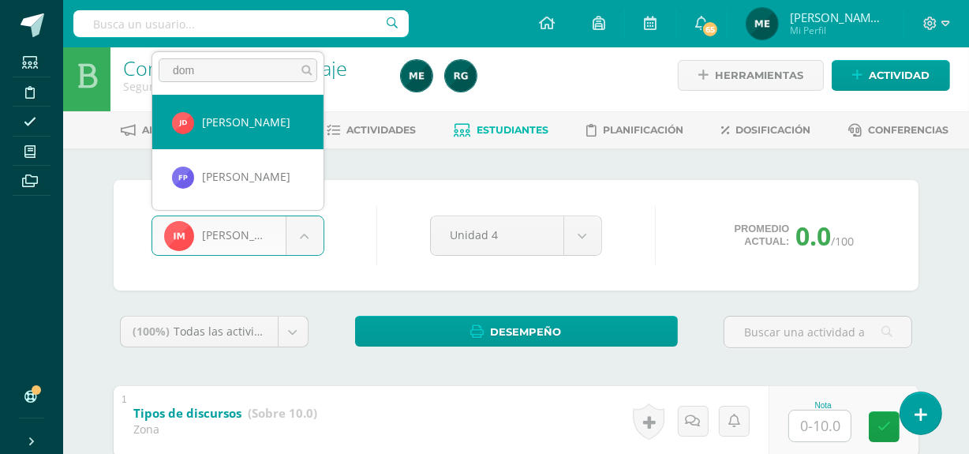
type input "dom"
select select "229"
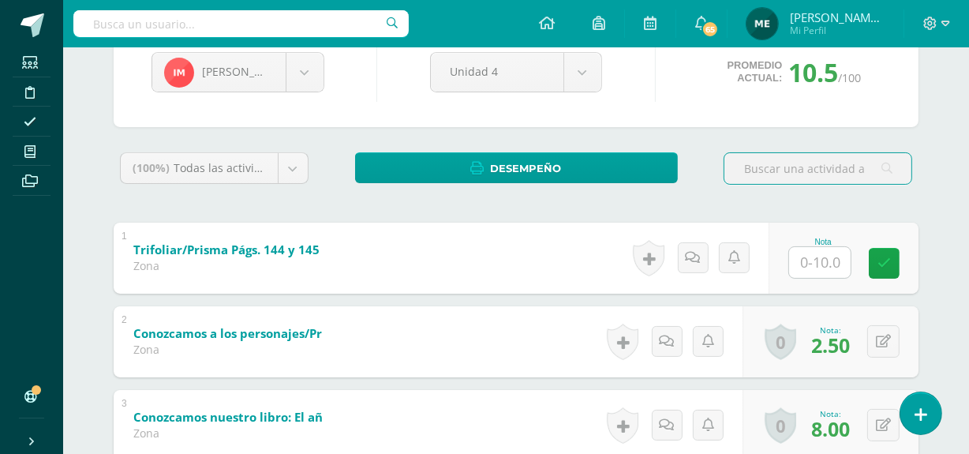
scroll to position [269, 0]
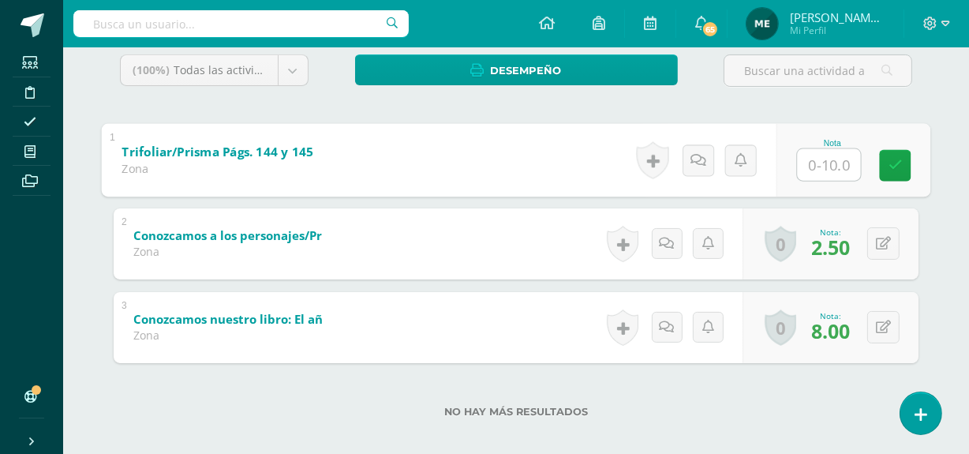
click at [815, 160] on input "text" at bounding box center [829, 164] width 63 height 32
type input "0"
click at [939, 94] on div "Isabel Maza Edna Avila María Barrientos Estuardo Brán Emmanuel Cantillo Ronaldo…" at bounding box center [516, 177] width 868 height 581
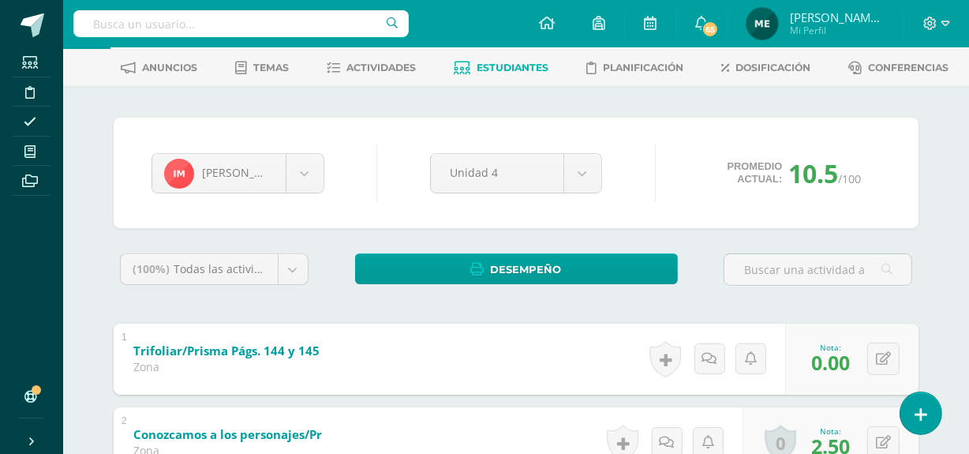
scroll to position [69, 0]
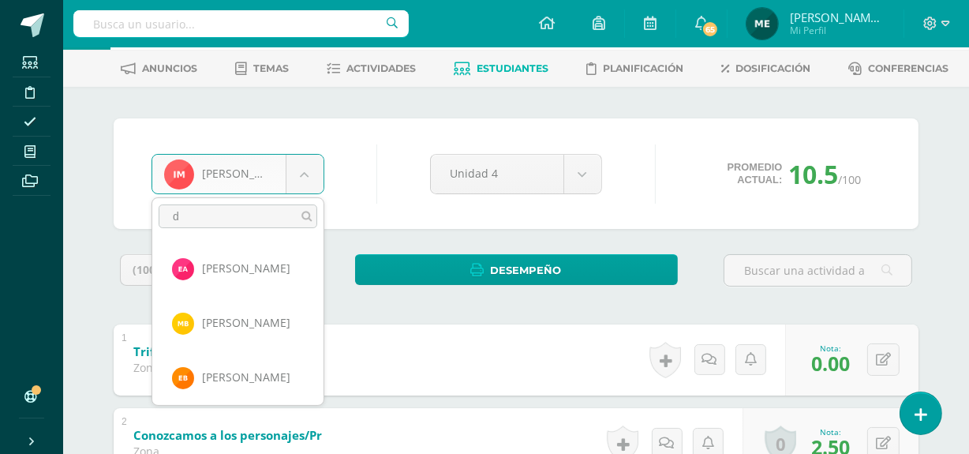
click at [304, 175] on body "Estudiantes Disciplina Asistencia Mis cursos Archivos Soporte Centro de ayuda Ú…" at bounding box center [484, 299] width 969 height 737
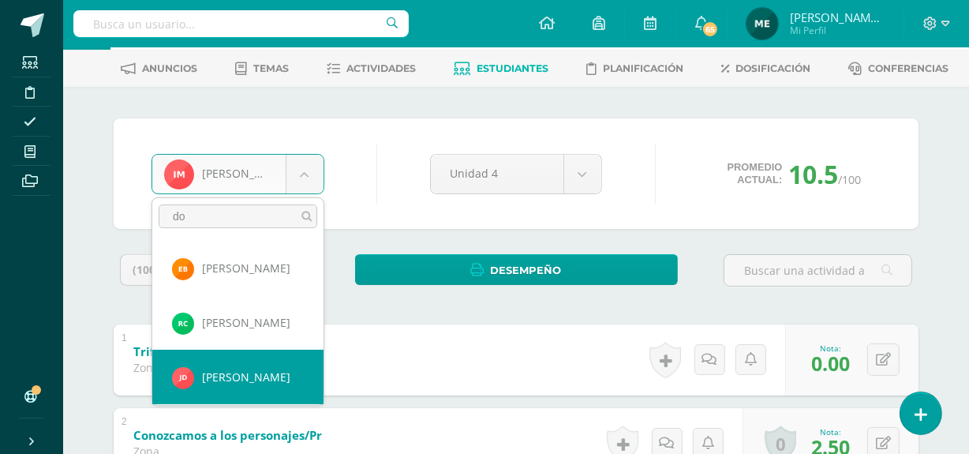
type input "do"
select select "229"
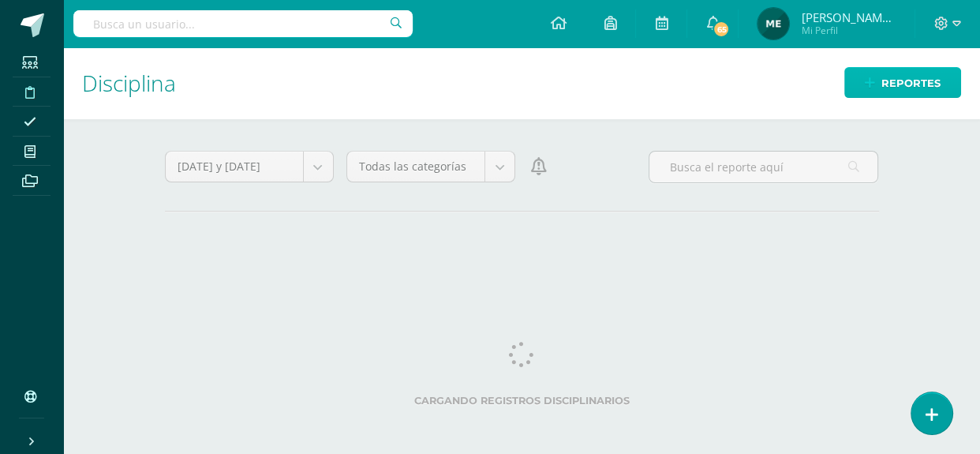
click at [932, 79] on span "Reportes" at bounding box center [911, 83] width 59 height 29
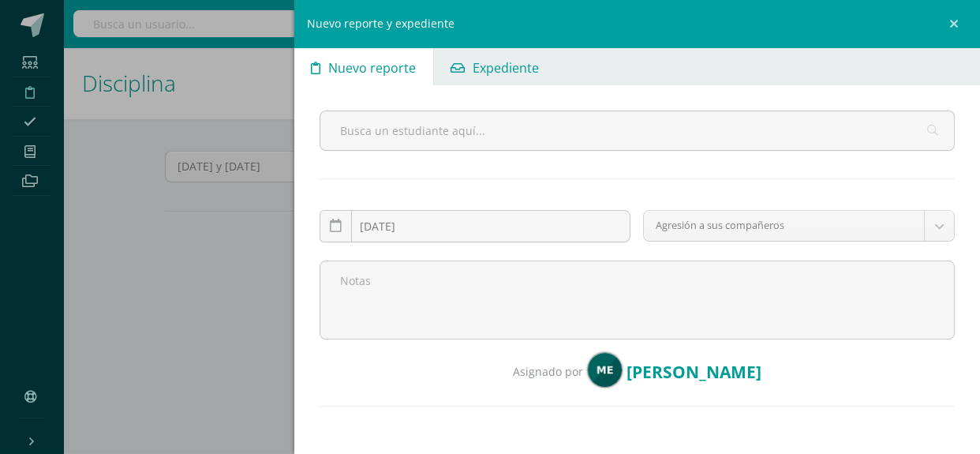
click at [521, 58] on span "Expediente" at bounding box center [506, 68] width 66 height 38
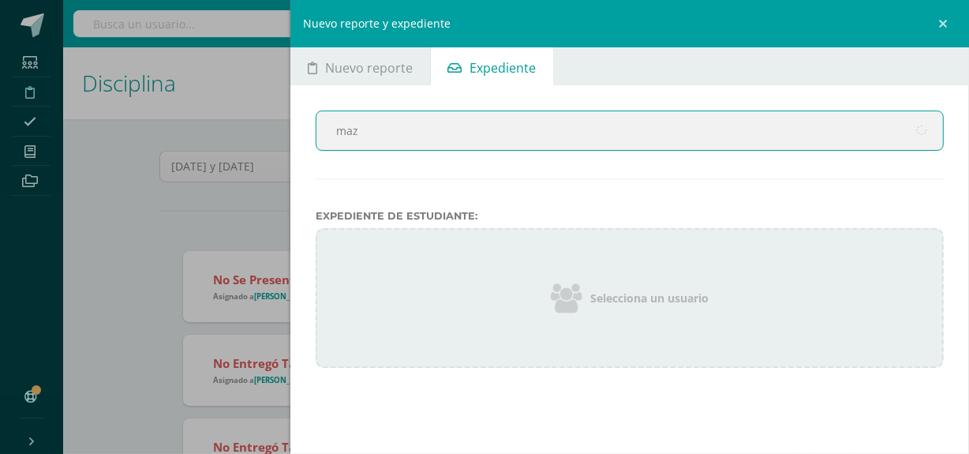
type input "maza"
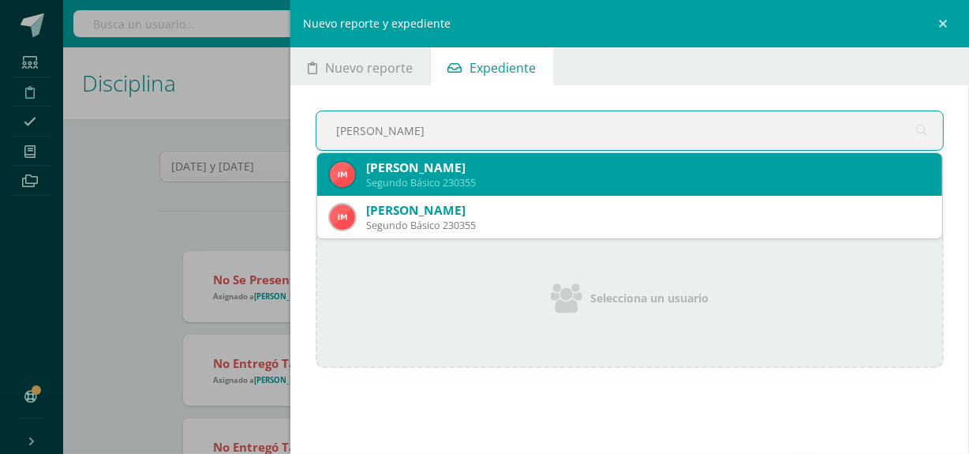
click at [525, 171] on div "Isabel Maza López" at bounding box center [648, 167] width 564 height 17
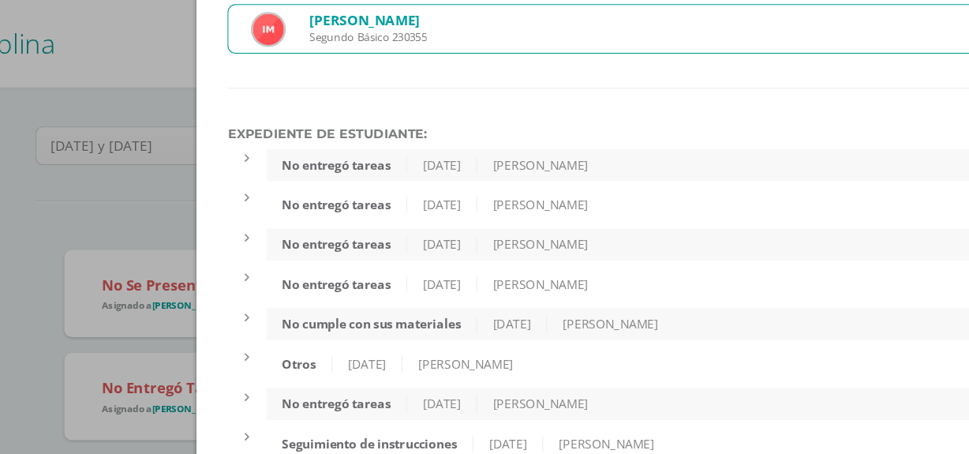
scroll to position [76, 0]
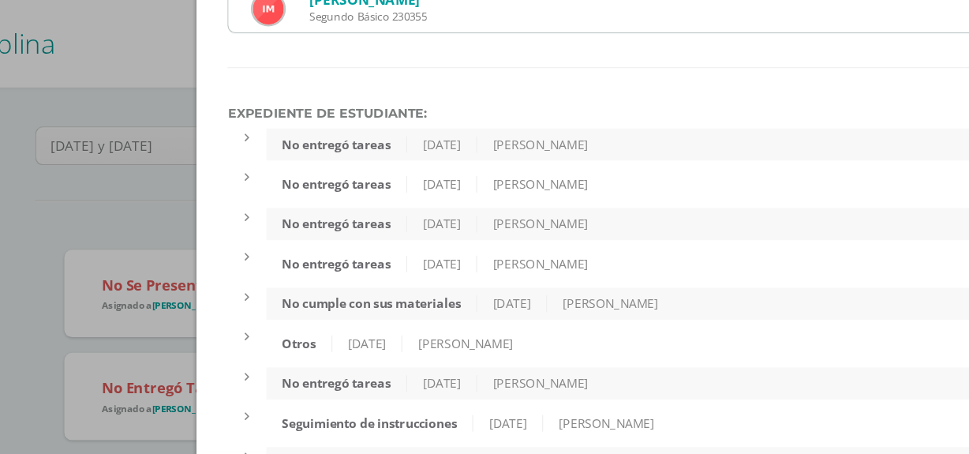
click at [666, 255] on div "No entregó tareas 29/8/2025 María Escobar" at bounding box center [645, 262] width 597 height 26
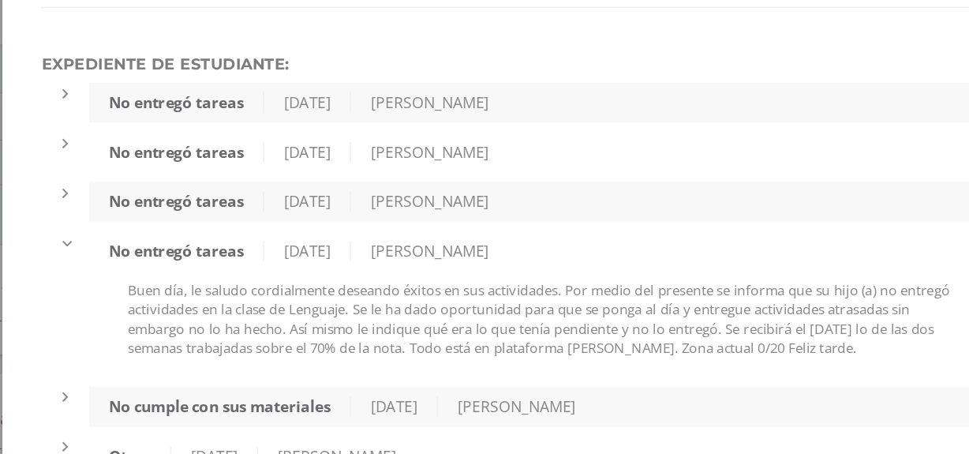
scroll to position [82, 0]
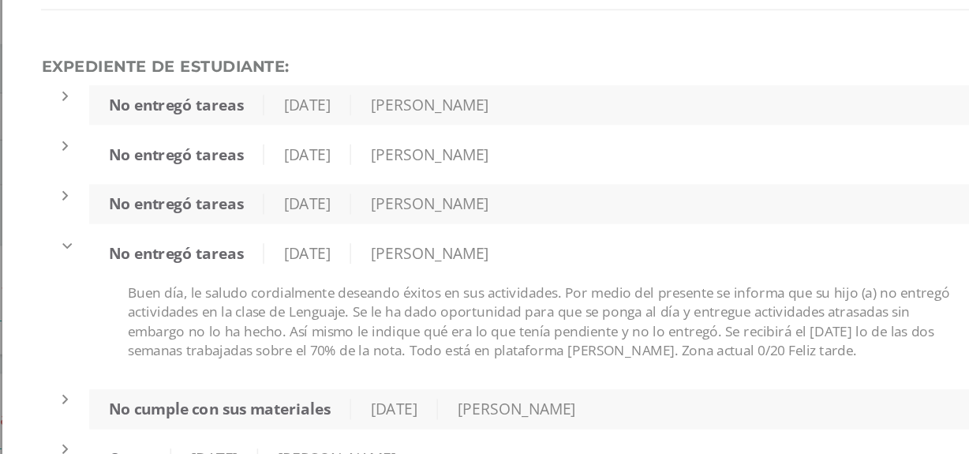
click at [663, 156] on div "No entregó tareas 8/9/2025 Nancy Barrios" at bounding box center [645, 159] width 597 height 26
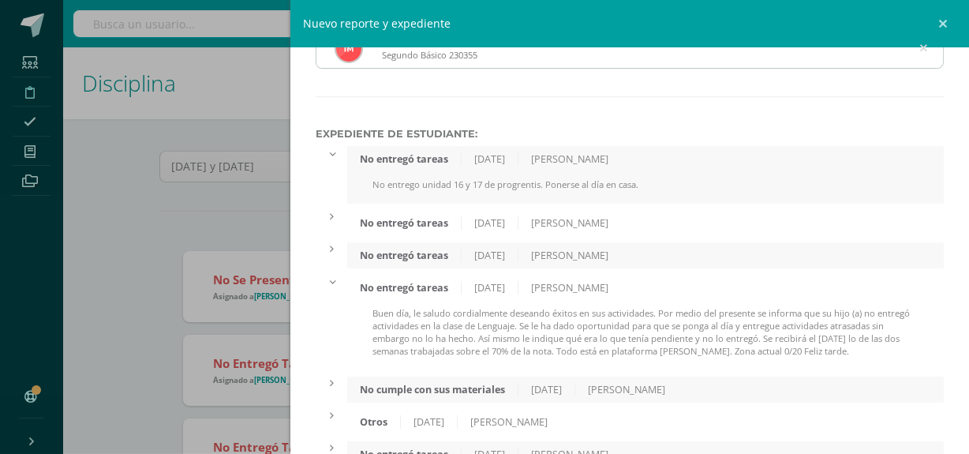
click at [128, 148] on div "Nuevo reporte y expediente Nuevo reporte Expediente 2025-09-10 September, 2025 …" at bounding box center [484, 227] width 969 height 454
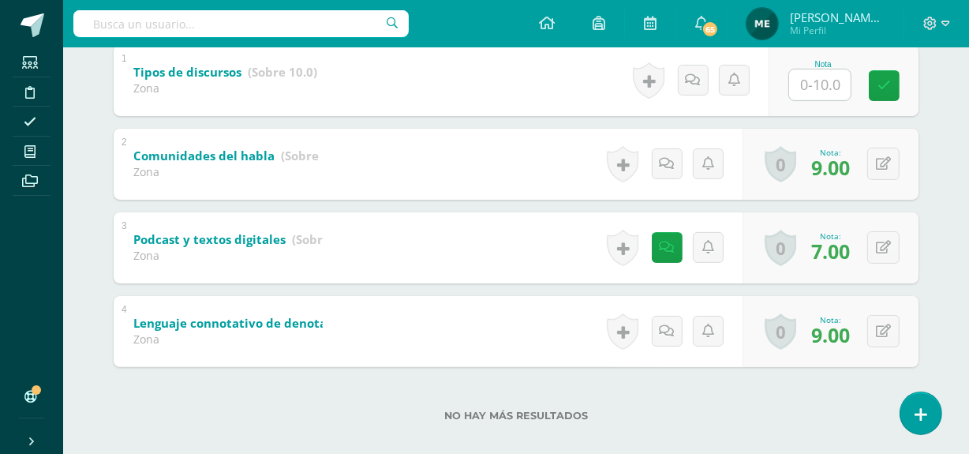
scroll to position [350, 0]
click at [671, 242] on icon at bounding box center [667, 246] width 15 height 13
click at [824, 411] on label "No hay más resultados" at bounding box center [516, 415] width 805 height 12
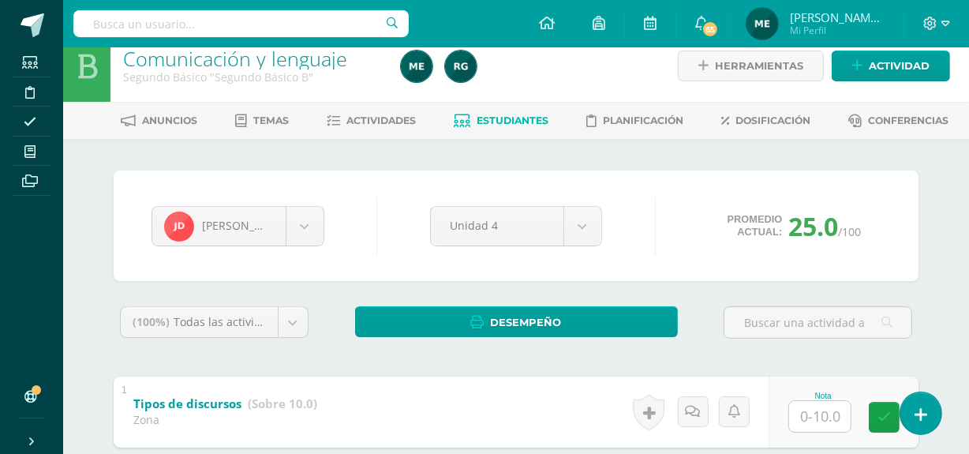
scroll to position [0, 0]
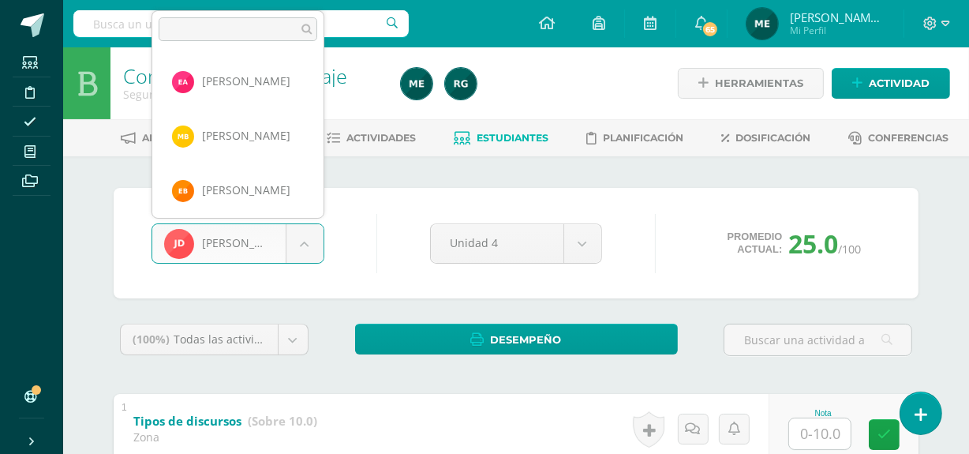
click at [305, 249] on body "Estudiantes Disciplina Asistencia Mis cursos Archivos Soporte Centro de ayuda Ú…" at bounding box center [484, 410] width 969 height 821
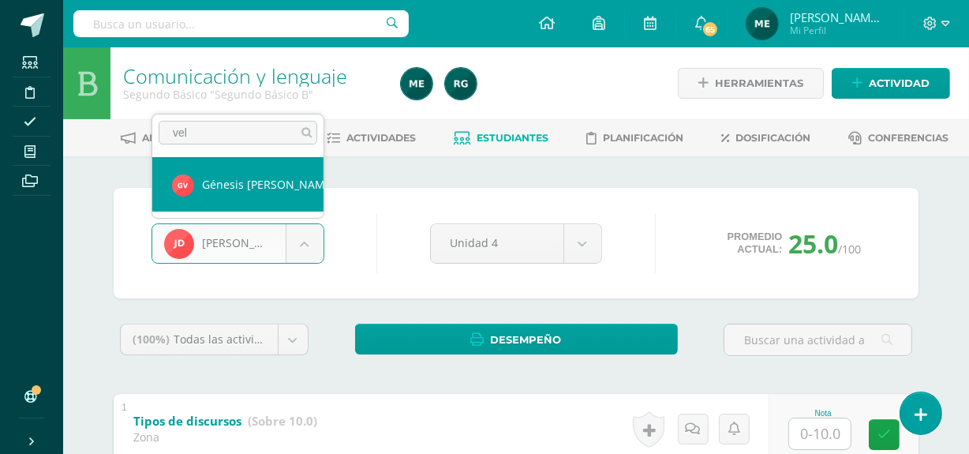
type input "vel"
select select "535"
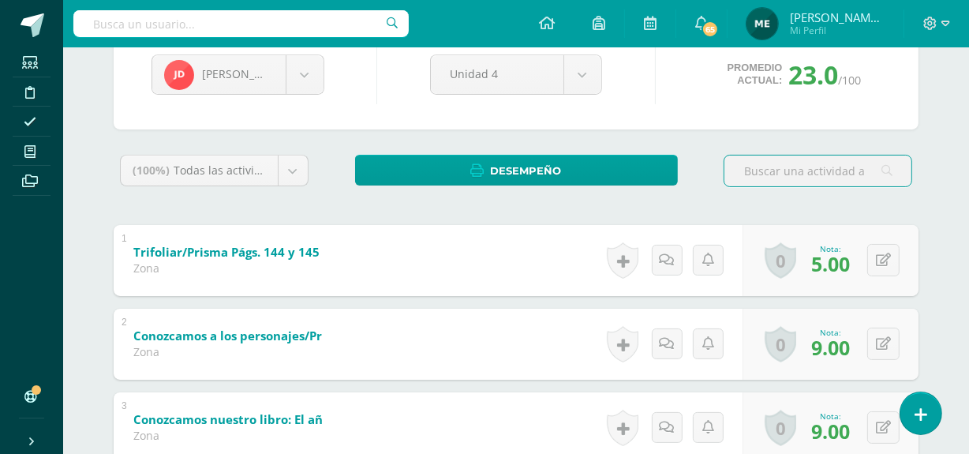
scroll to position [168, 0]
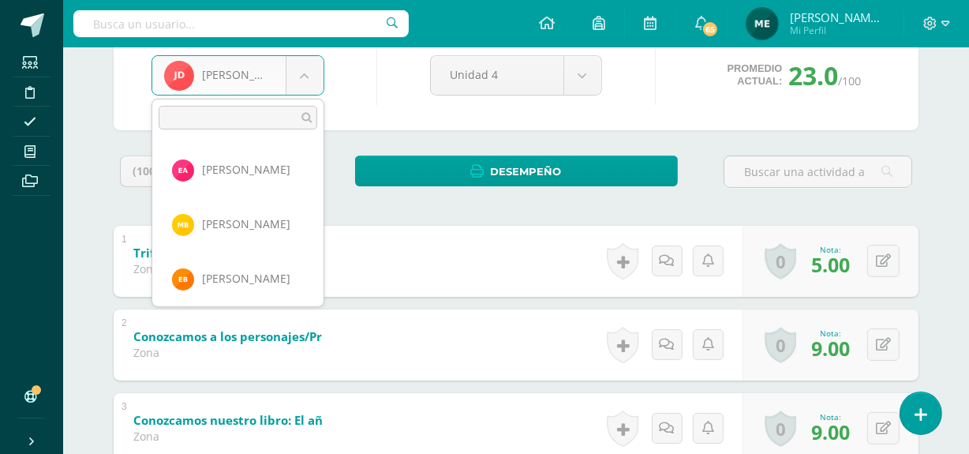
click at [302, 80] on body "Estudiantes Disciplina Asistencia Mis cursos Archivos Soporte Centro de ayuda Ú…" at bounding box center [484, 200] width 969 height 737
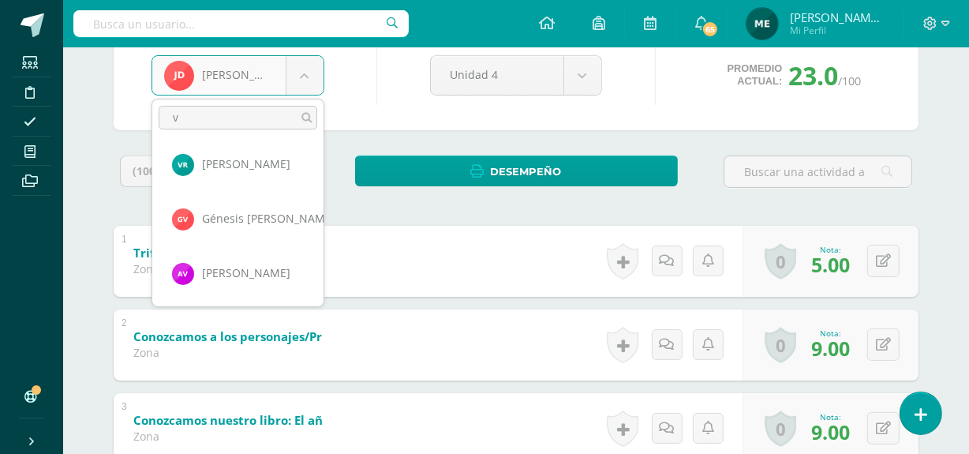
scroll to position [0, 0]
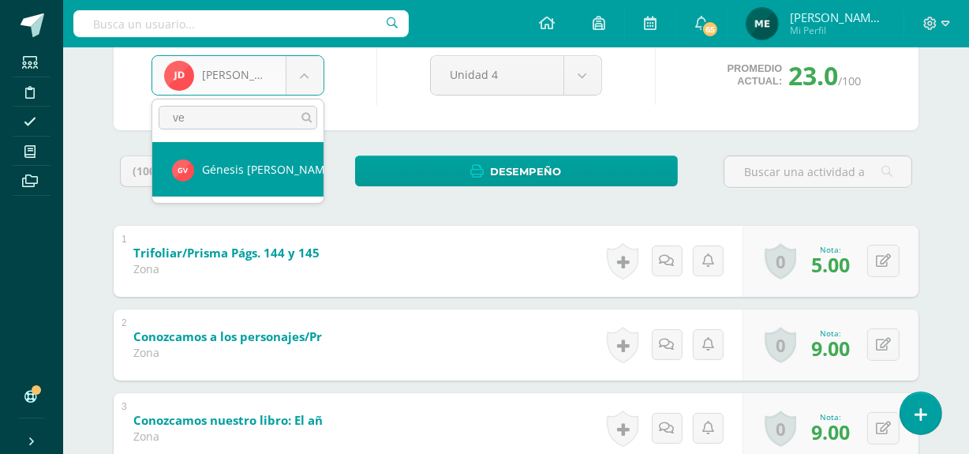
type input "ve"
select select "535"
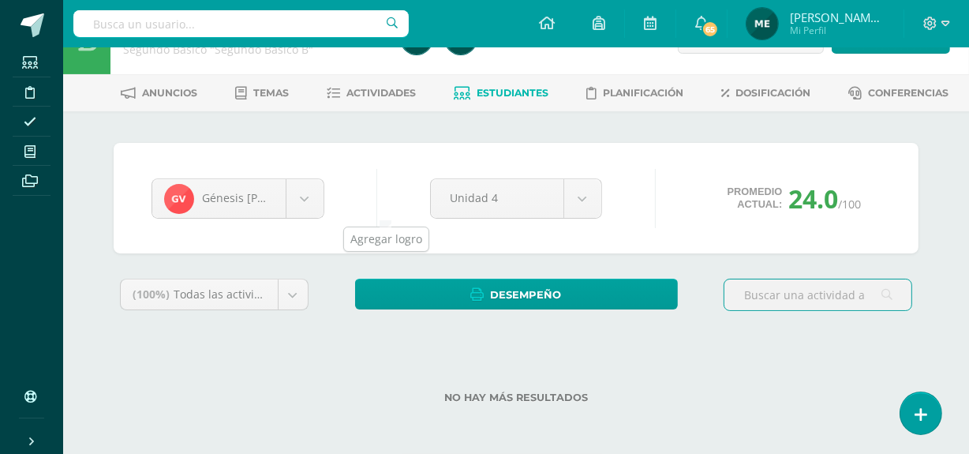
scroll to position [44, 0]
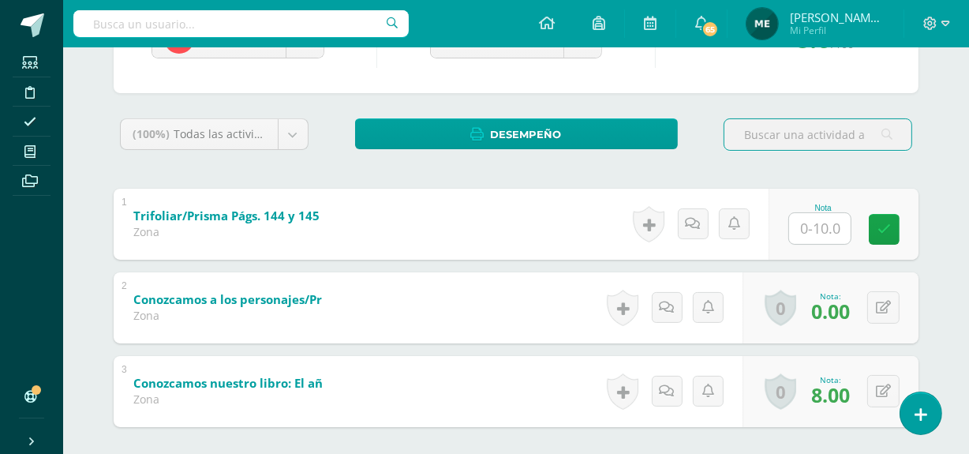
scroll to position [283, 0]
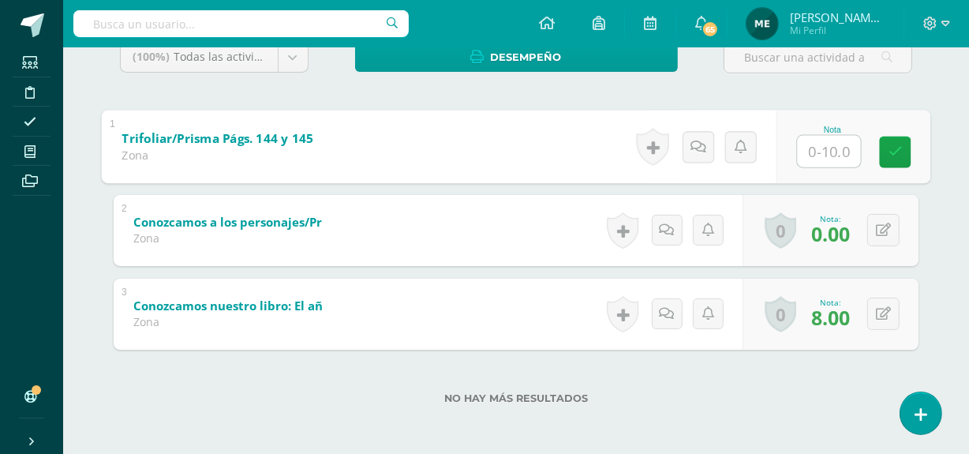
click at [830, 153] on input "text" at bounding box center [829, 151] width 63 height 32
type input "0"
click at [901, 152] on icon at bounding box center [896, 151] width 14 height 13
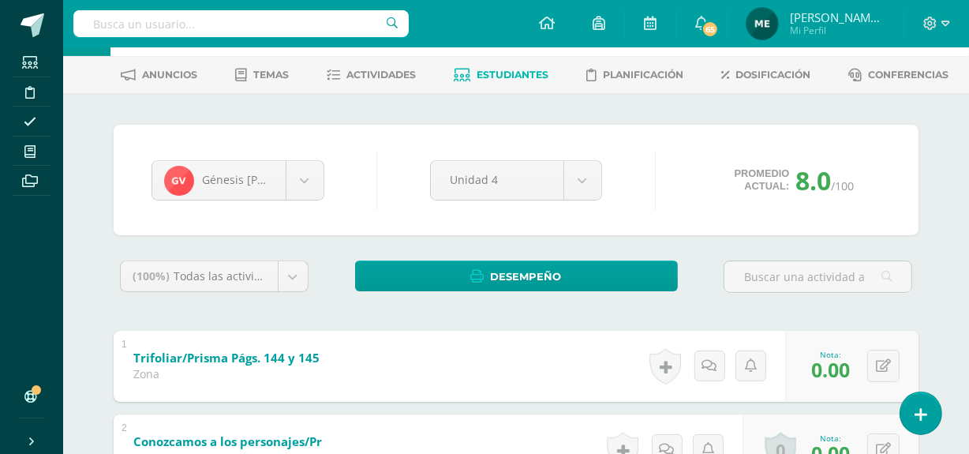
scroll to position [0, 0]
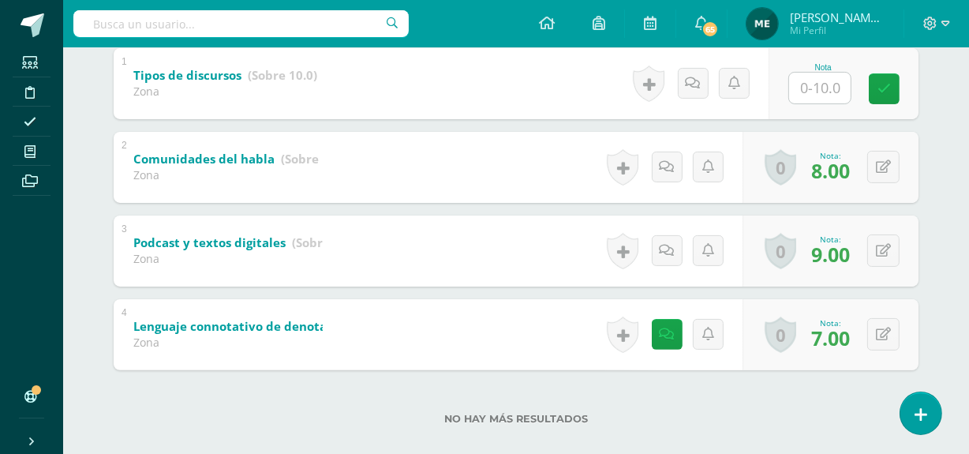
scroll to position [350, 0]
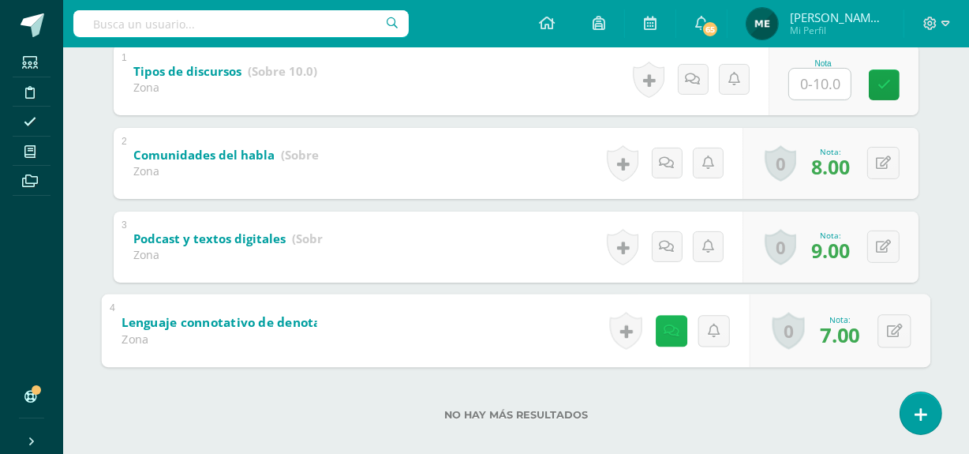
click at [668, 332] on icon at bounding box center [672, 330] width 16 height 13
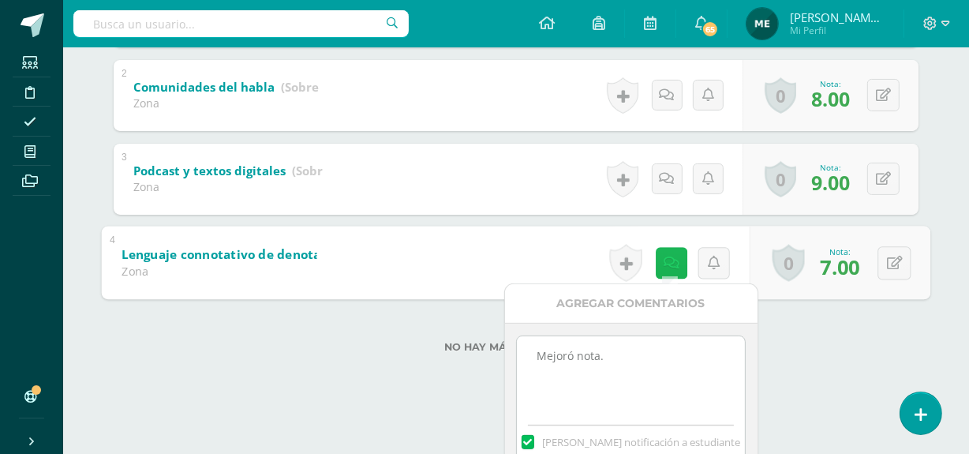
scroll to position [418, 0]
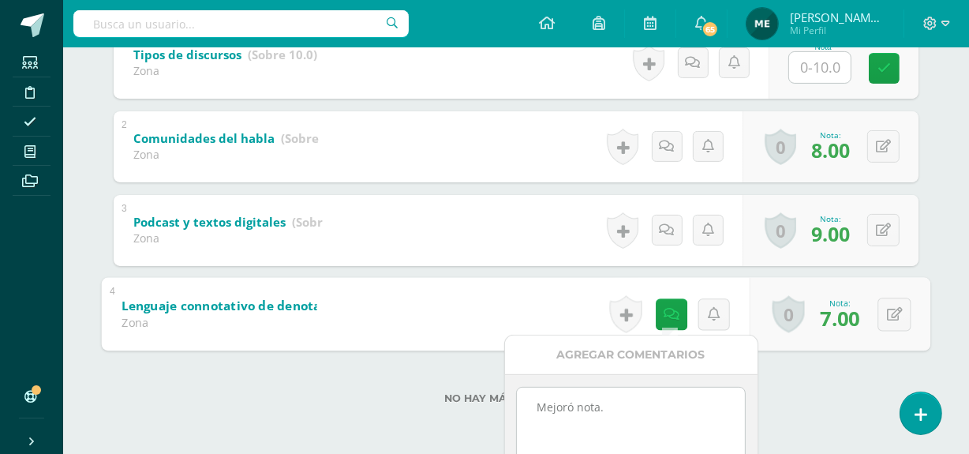
click at [796, 350] on div "No hay más resultados" at bounding box center [516, 386] width 805 height 73
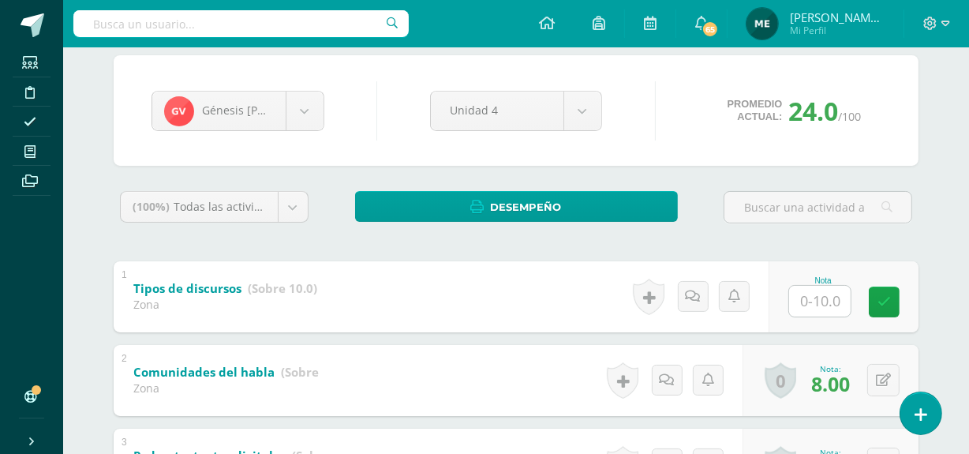
scroll to position [137, 0]
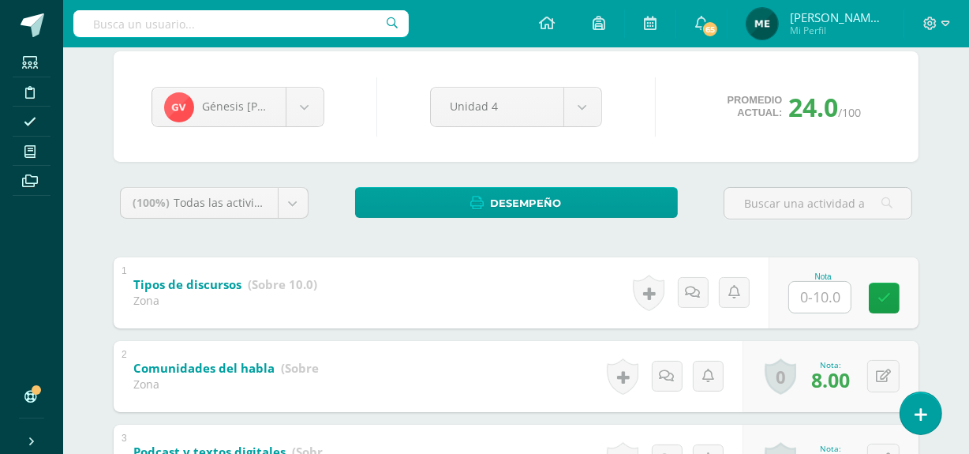
click at [807, 22] on span "[PERSON_NAME] de los Angeles" at bounding box center [837, 17] width 95 height 16
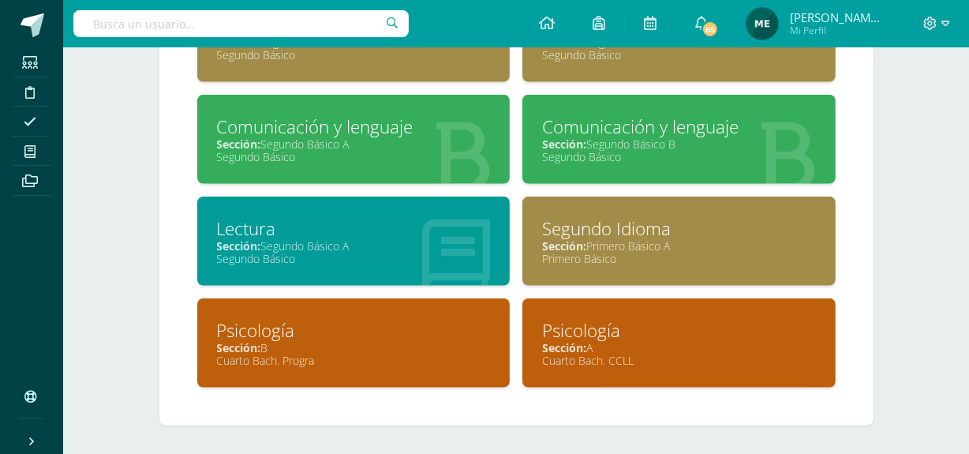
click at [624, 330] on div "Psicología" at bounding box center [679, 330] width 274 height 24
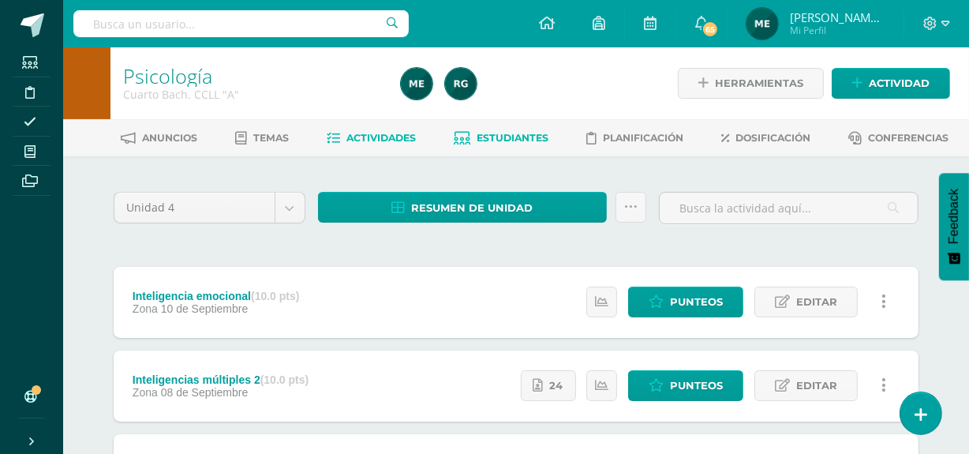
click at [526, 133] on span "Estudiantes" at bounding box center [514, 138] width 72 height 12
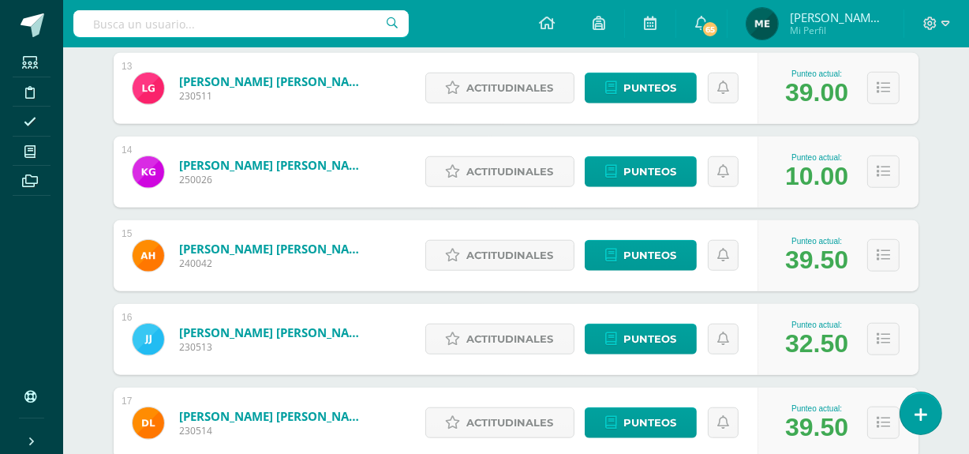
scroll to position [1295, 0]
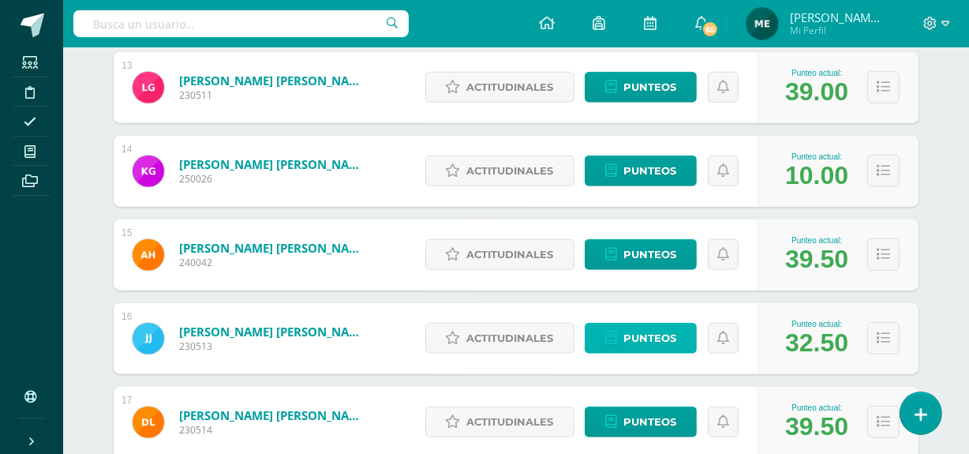
click at [662, 332] on span "Punteos" at bounding box center [650, 338] width 53 height 29
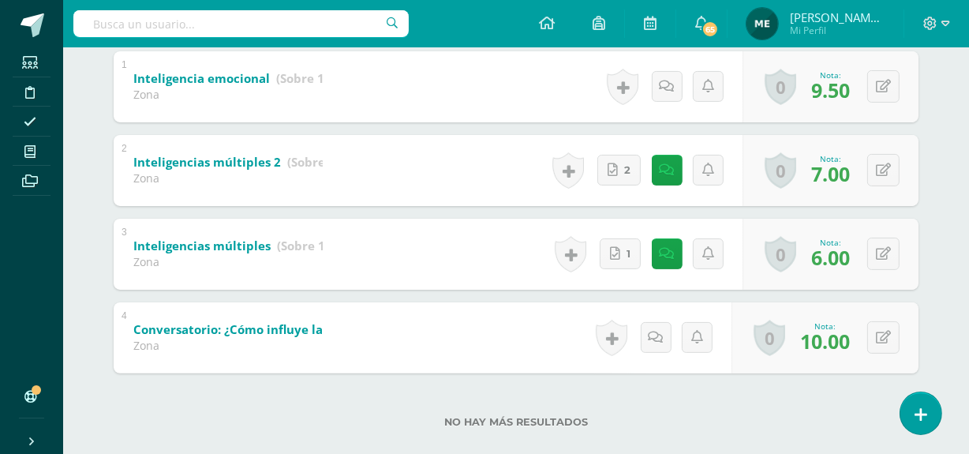
scroll to position [343, 0]
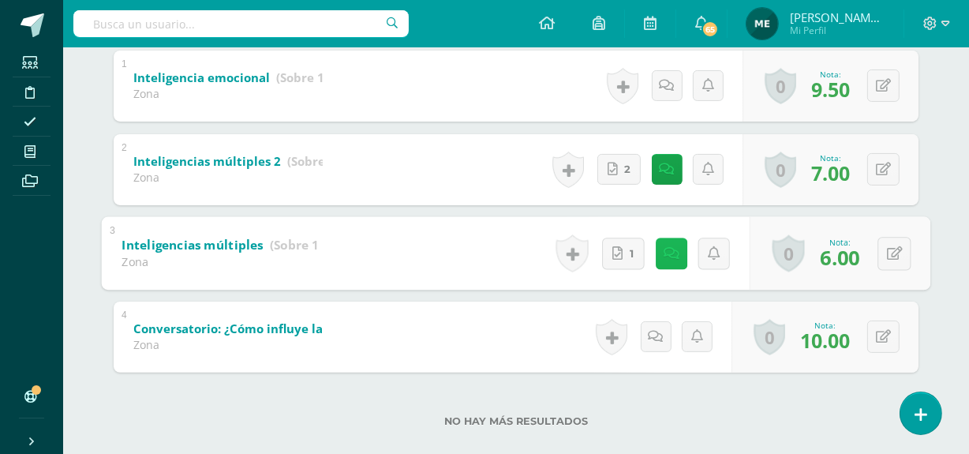
click at [669, 255] on icon at bounding box center [672, 252] width 16 height 13
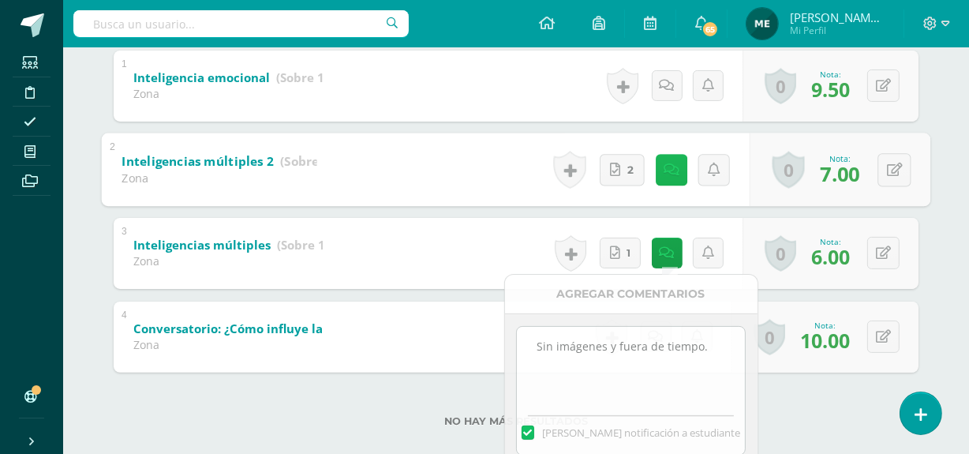
click at [667, 171] on icon at bounding box center [672, 169] width 16 height 13
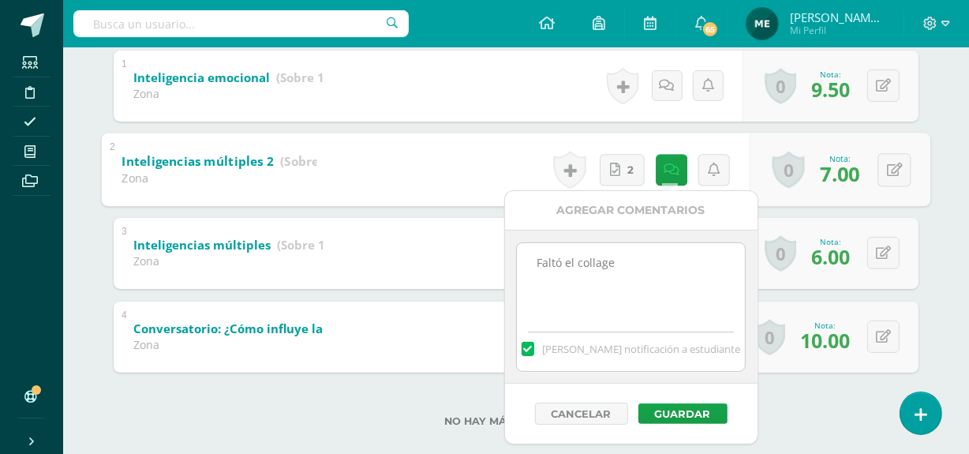
click at [934, 118] on div "José Juárez Maria Afre Sophia Alvarado Gabriela Cantillo Paula Carrascoza Kiara…" at bounding box center [516, 145] width 868 height 665
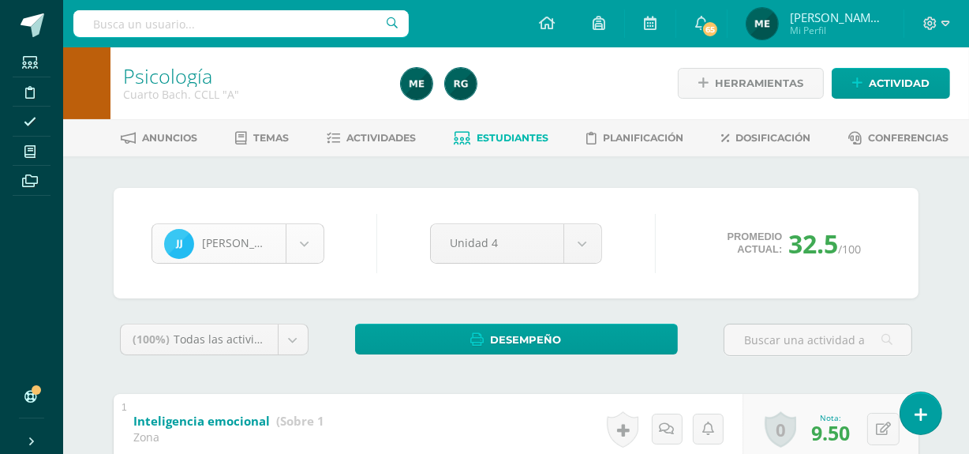
scroll to position [706, 0]
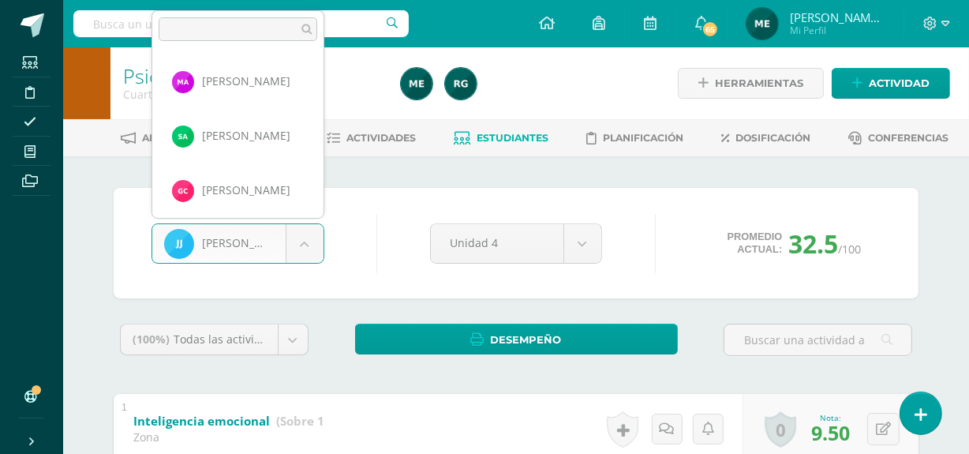
click at [308, 249] on body "Estudiantes Disciplina Asistencia Mis cursos Archivos Soporte Centro de ayuda Ú…" at bounding box center [484, 410] width 969 height 821
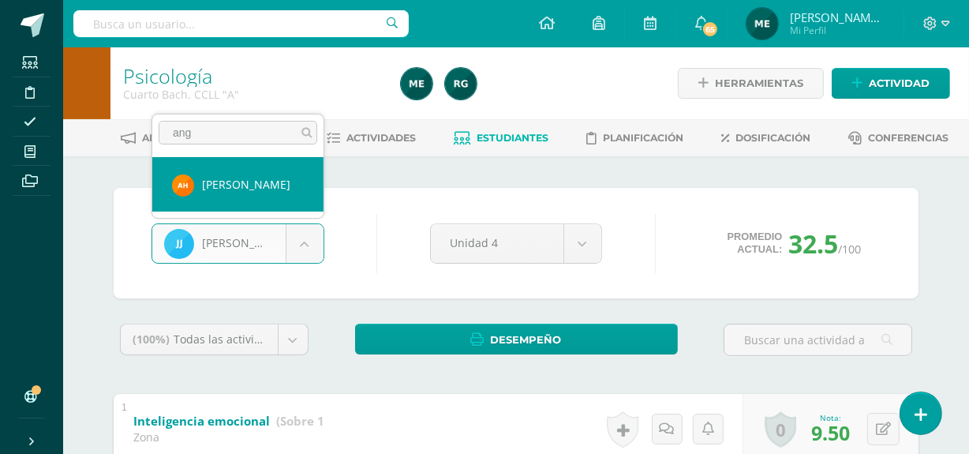
type input "ang"
select select "1142"
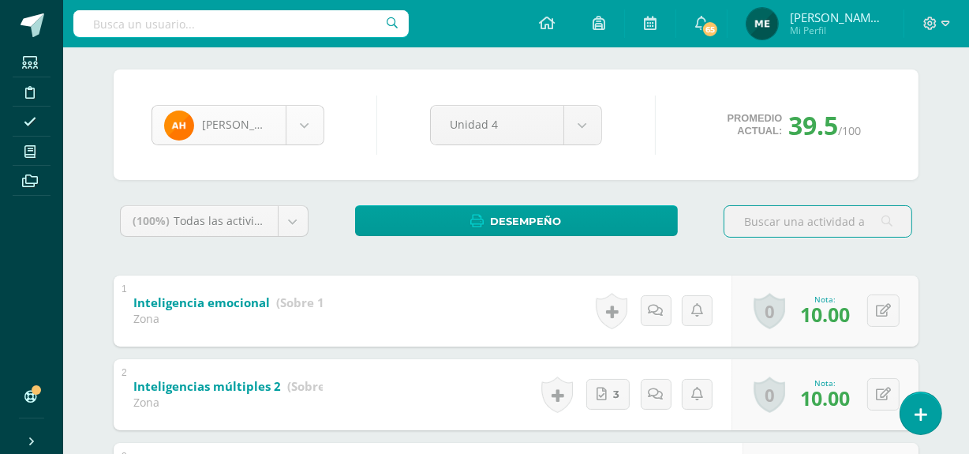
scroll to position [652, 0]
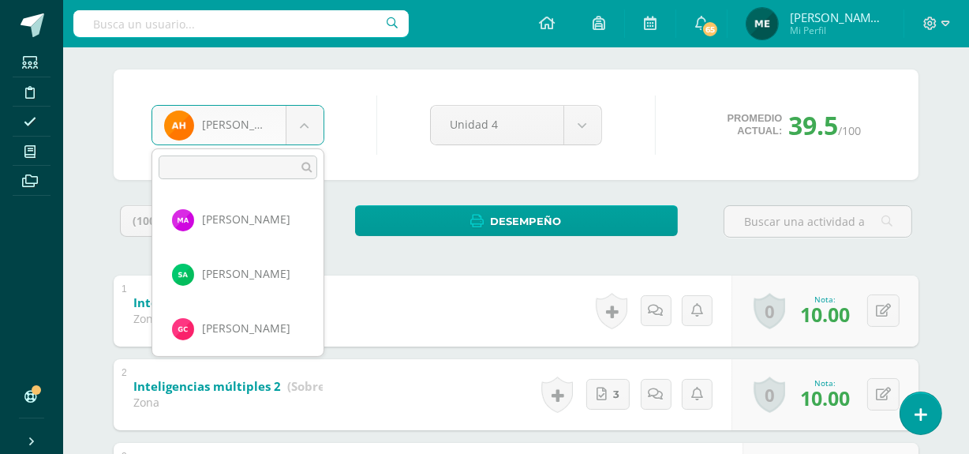
click at [309, 126] on body "Estudiantes Disciplina Asistencia Mis cursos Archivos Soporte Centro de ayuda Ú…" at bounding box center [484, 292] width 969 height 821
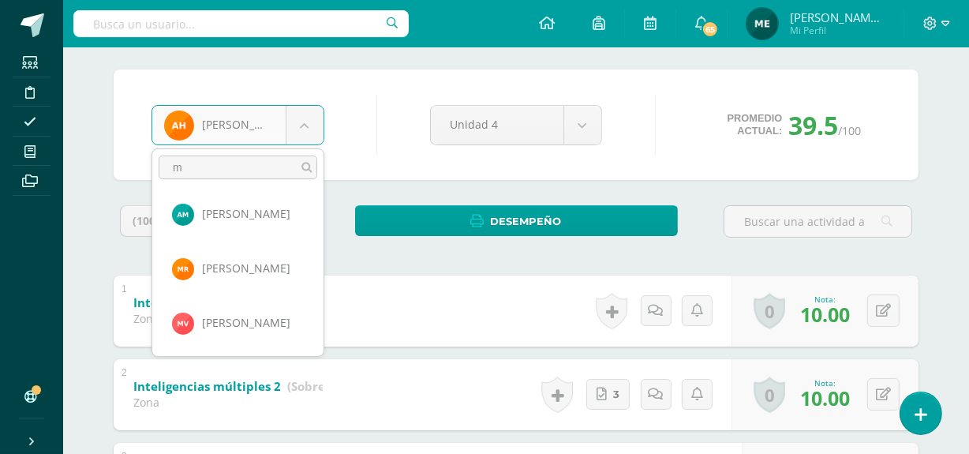
scroll to position [0, 0]
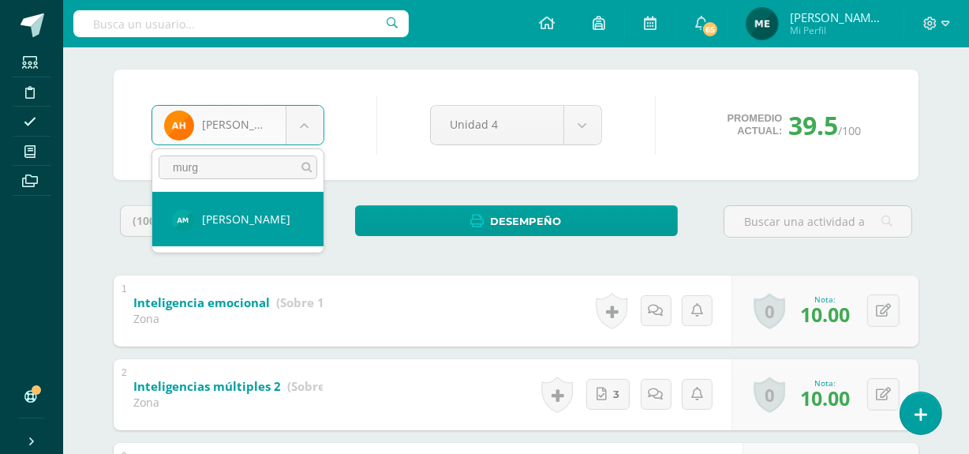
type input "murg"
select select "1279"
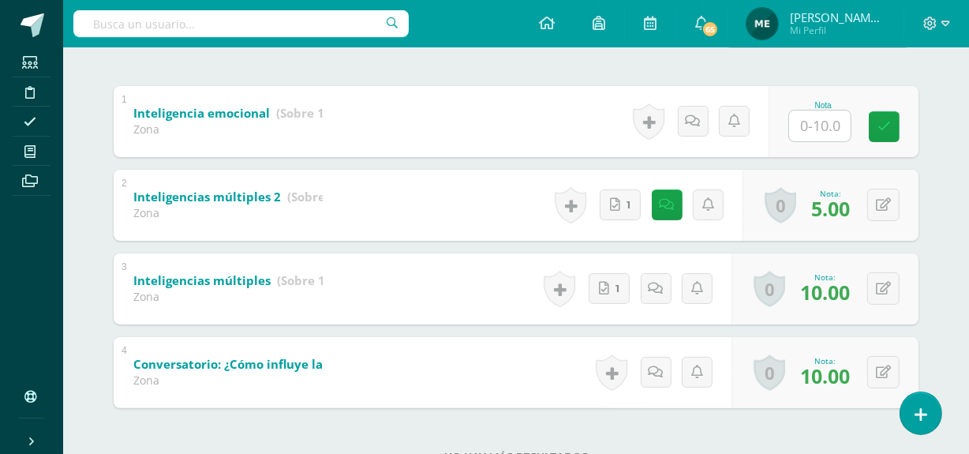
scroll to position [310, 0]
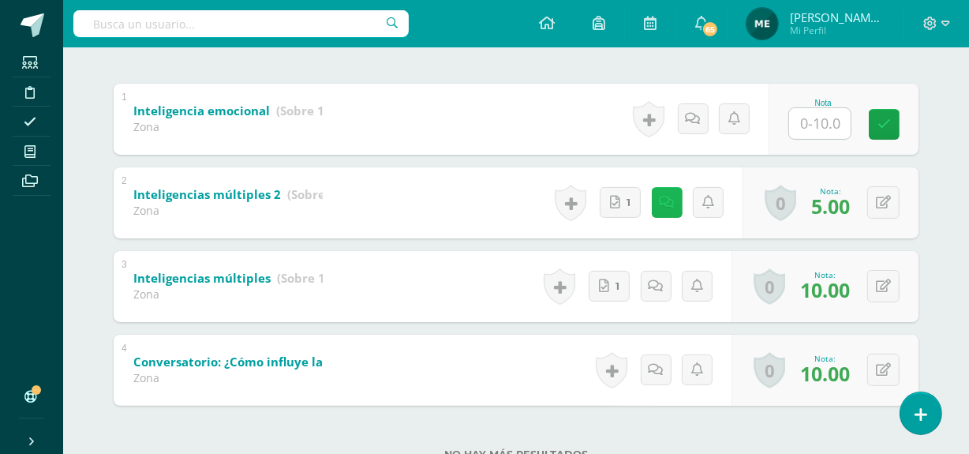
click at [670, 201] on icon at bounding box center [667, 202] width 15 height 13
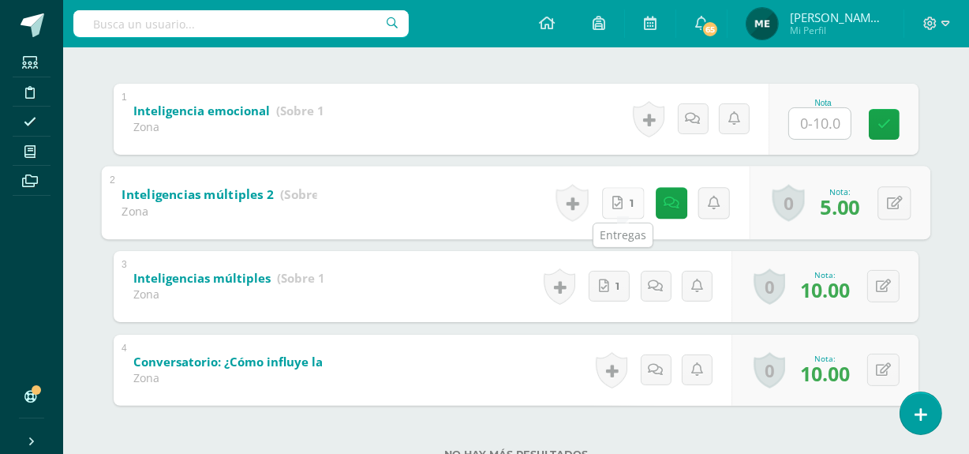
click at [630, 199] on span "1" at bounding box center [632, 203] width 4 height 30
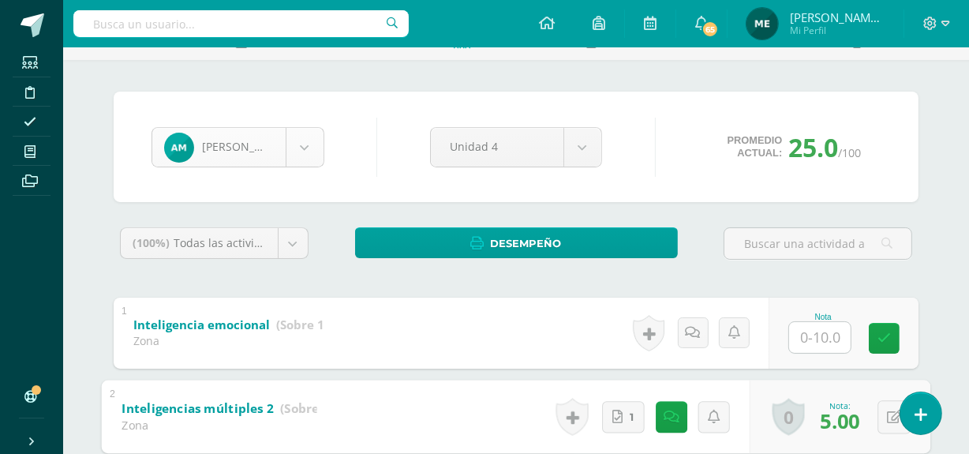
scroll to position [870, 0]
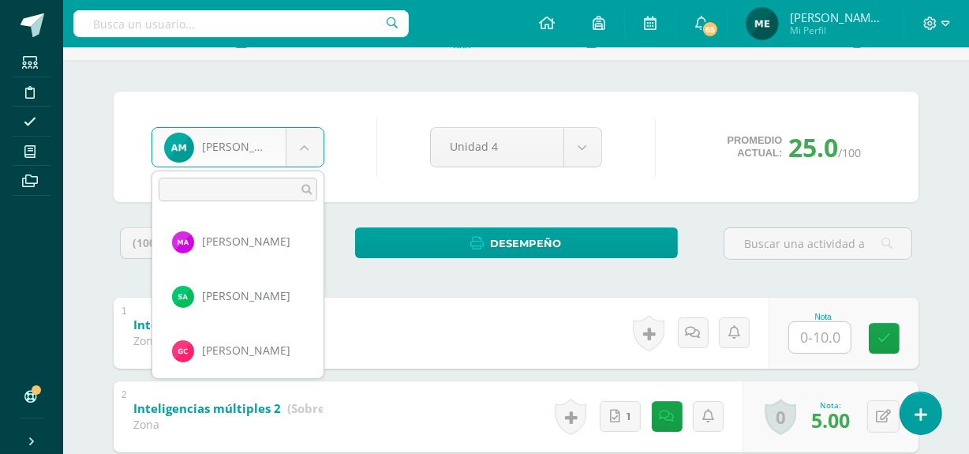
click at [302, 145] on body "Estudiantes Disciplina Asistencia Mis cursos Archivos Soporte Centro de ayuda Ú…" at bounding box center [484, 314] width 969 height 821
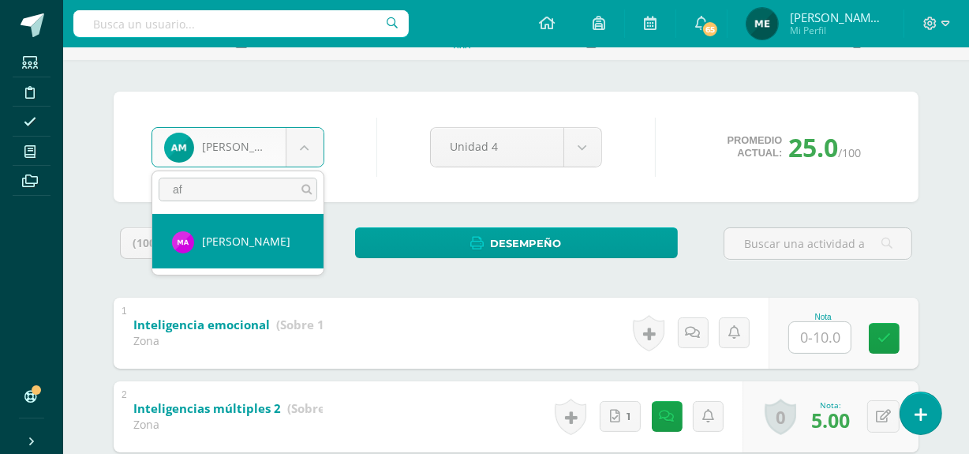
type input "af"
select select "455"
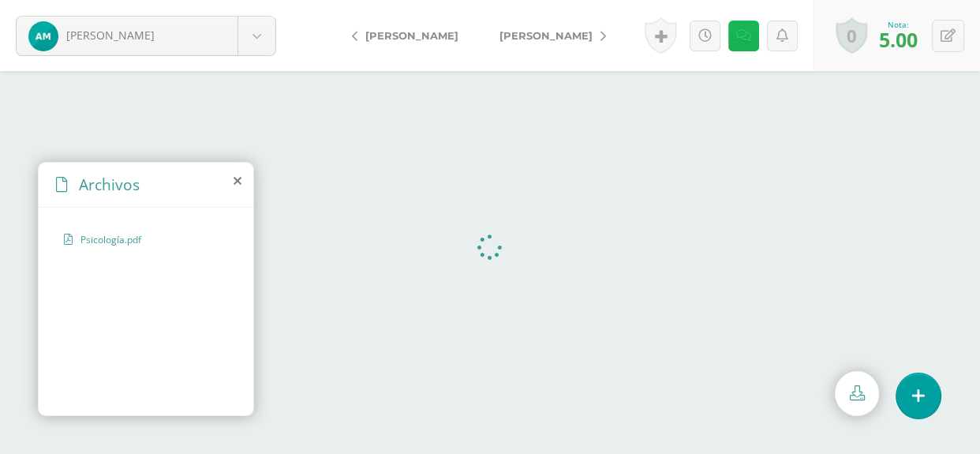
click at [744, 39] on icon at bounding box center [743, 35] width 15 height 13
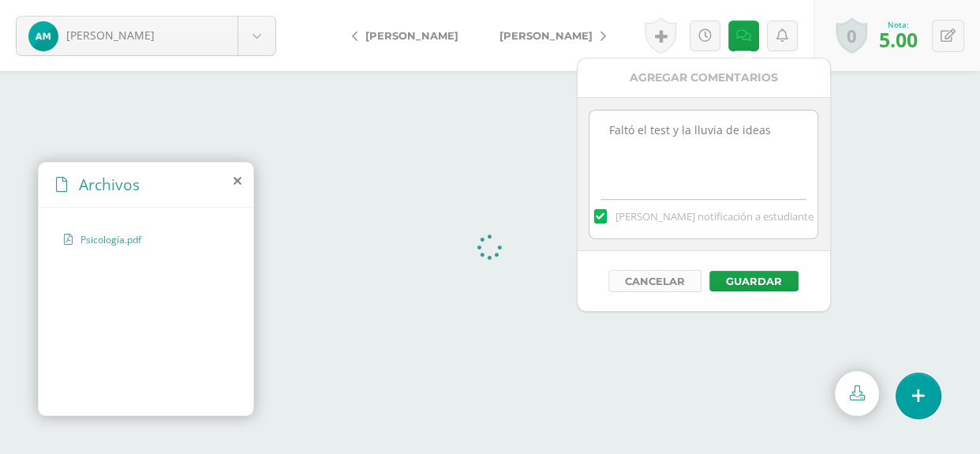
click at [655, 288] on button "Cancelar" at bounding box center [655, 281] width 93 height 22
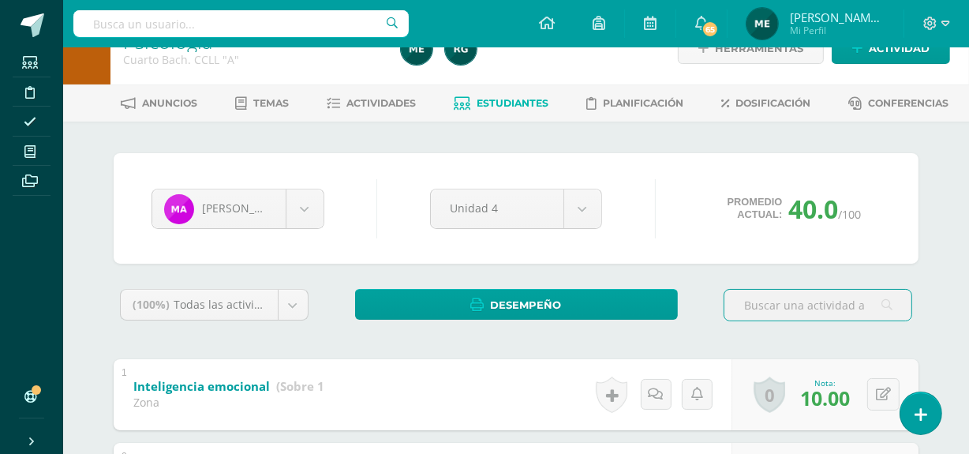
scroll to position [36, 0]
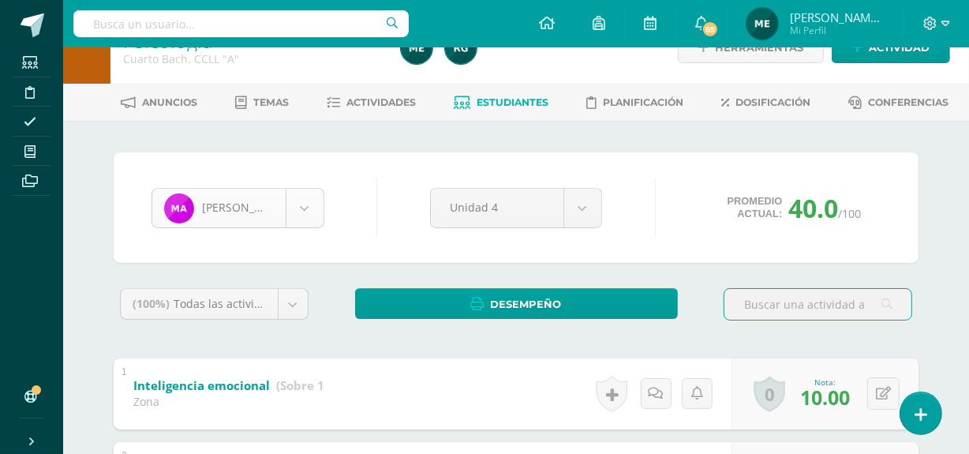
click at [300, 206] on body "Estudiantes Disciplina Asistencia Mis cursos Archivos Soporte Centro de ayuda Ú…" at bounding box center [484, 374] width 969 height 821
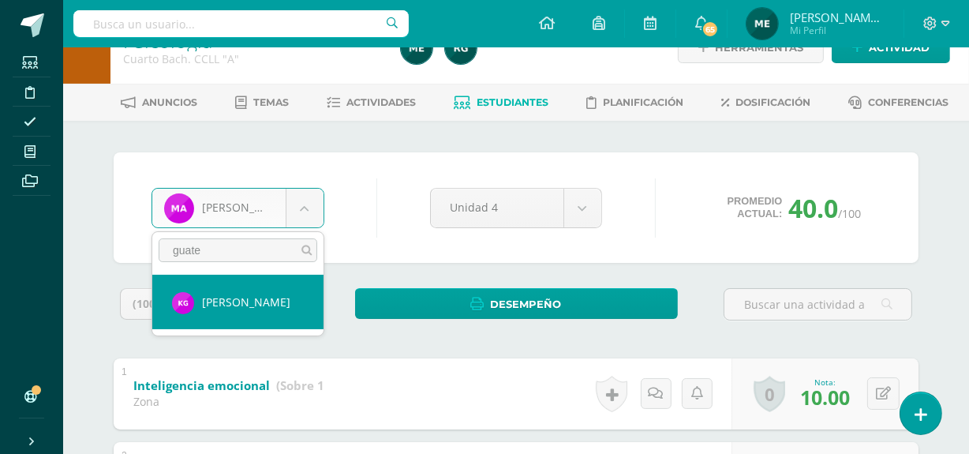
type input "guate"
select select "1238"
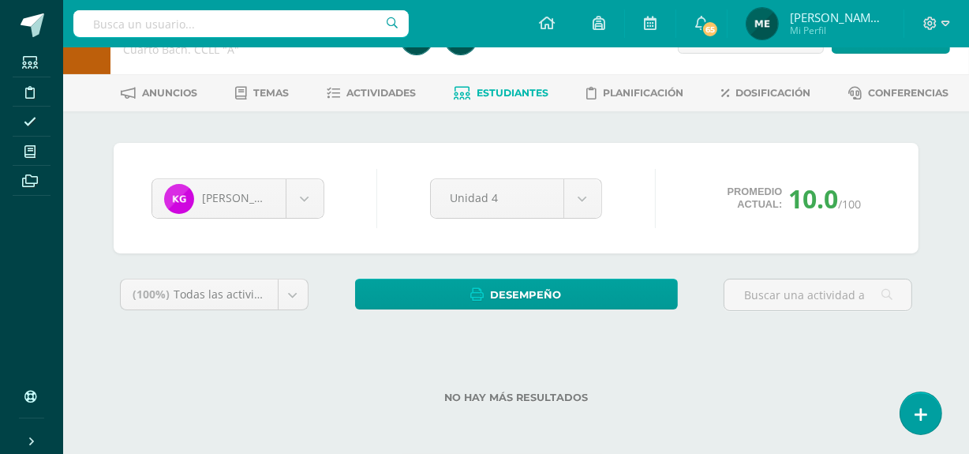
scroll to position [44, 0]
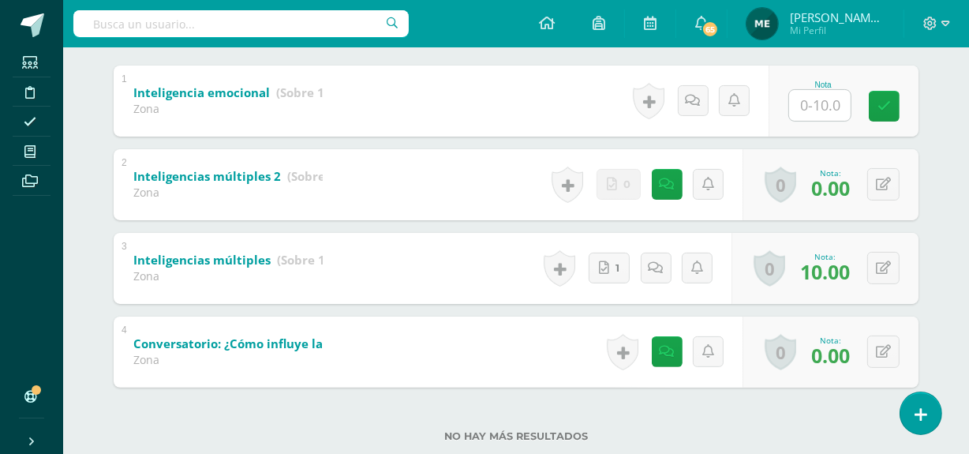
scroll to position [366, 0]
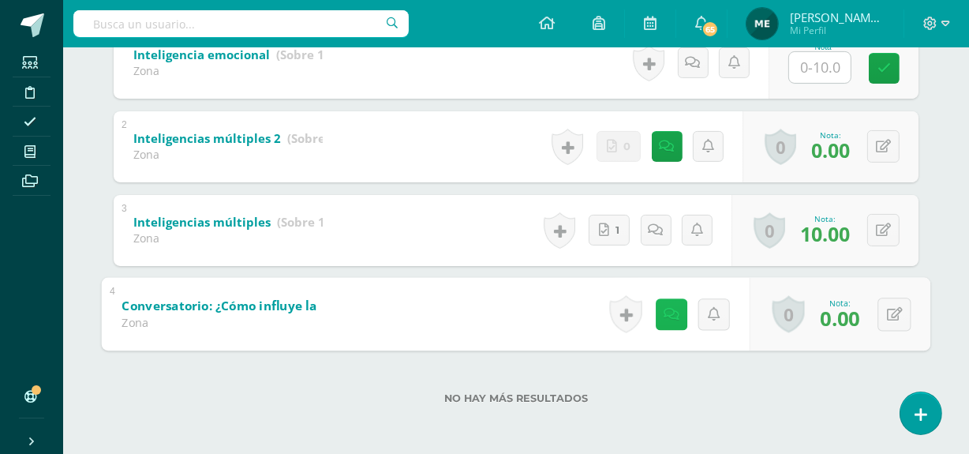
click at [669, 313] on icon at bounding box center [672, 313] width 16 height 13
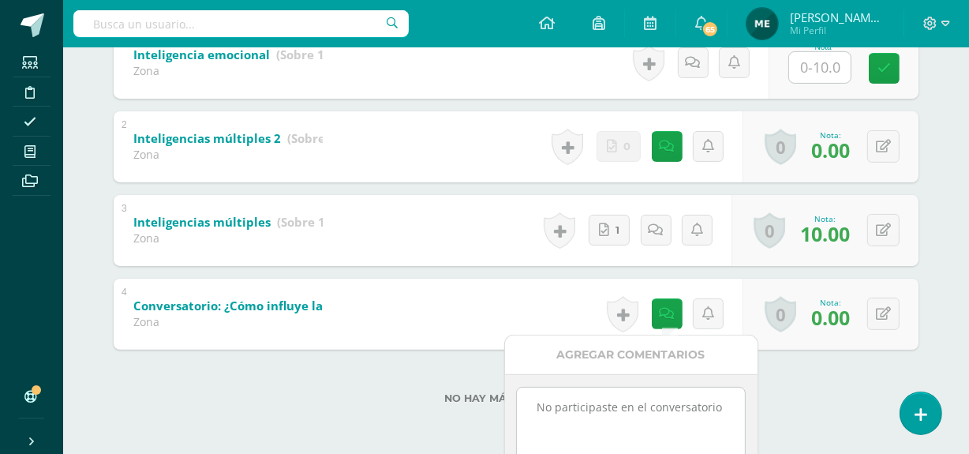
click at [725, 407] on textarea "No participaste en el conversatorio" at bounding box center [631, 427] width 228 height 79
type textarea "N"
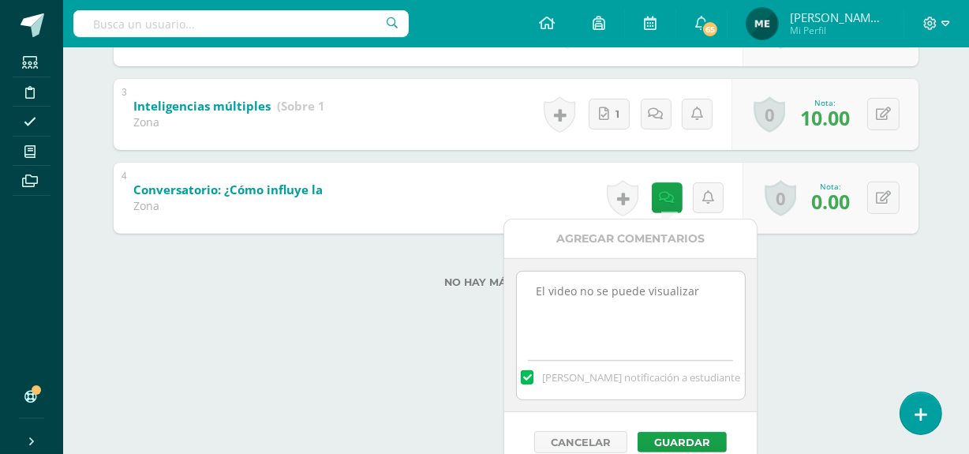
scroll to position [483, 0]
type textarea "El video no se puede visualizar"
click at [695, 429] on div "Cancelar Guardar" at bounding box center [626, 442] width 253 height 60
click at [702, 443] on button "Guardar" at bounding box center [678, 442] width 89 height 21
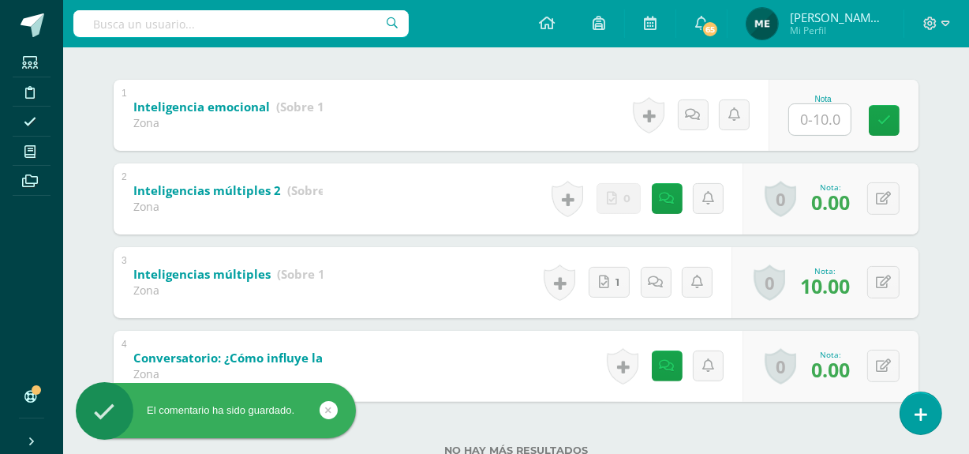
scroll to position [311, 0]
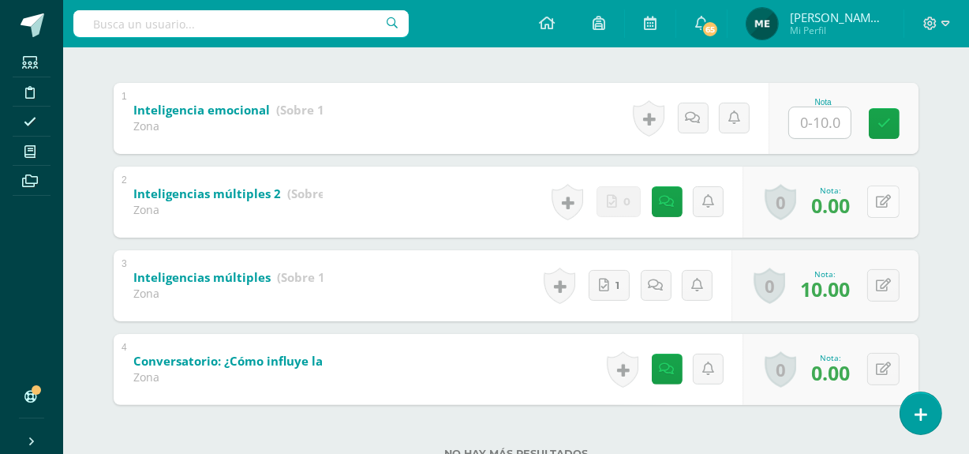
click at [885, 198] on button at bounding box center [883, 201] width 32 height 32
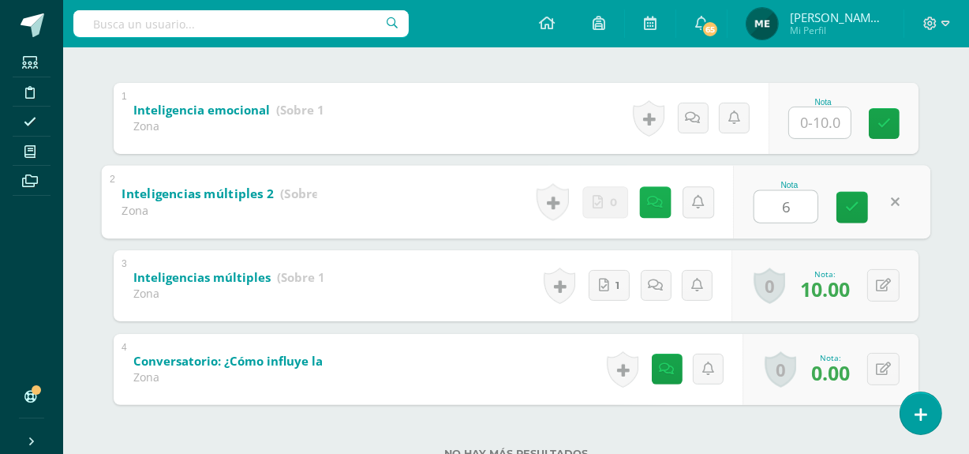
type input "6"
click at [663, 202] on link at bounding box center [655, 202] width 32 height 32
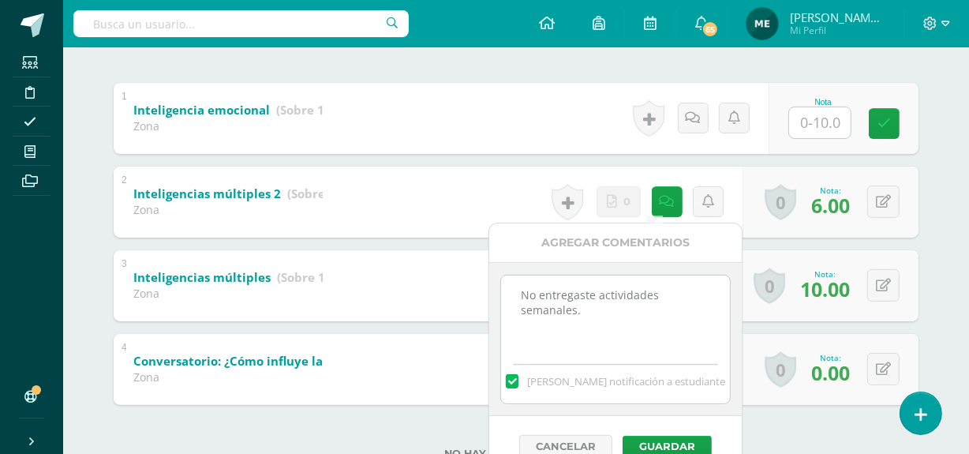
drag, startPoint x: 514, startPoint y: 292, endPoint x: 628, endPoint y: 343, distance: 125.1
click at [628, 343] on textarea "No entregaste actividades semanales." at bounding box center [615, 314] width 228 height 79
type textarea "Faltó la lluvia de ideas. Proceso de mejoramiento."
click at [675, 438] on button "Guardar" at bounding box center [667, 446] width 89 height 21
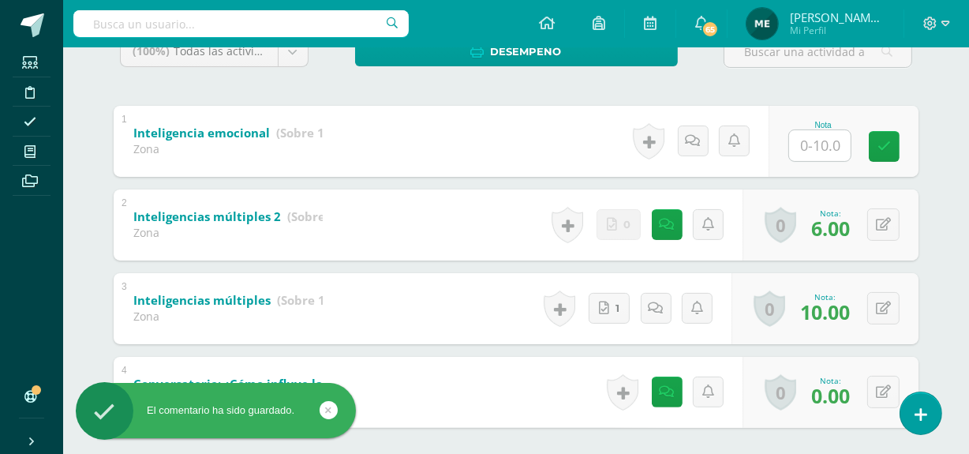
scroll to position [286, 0]
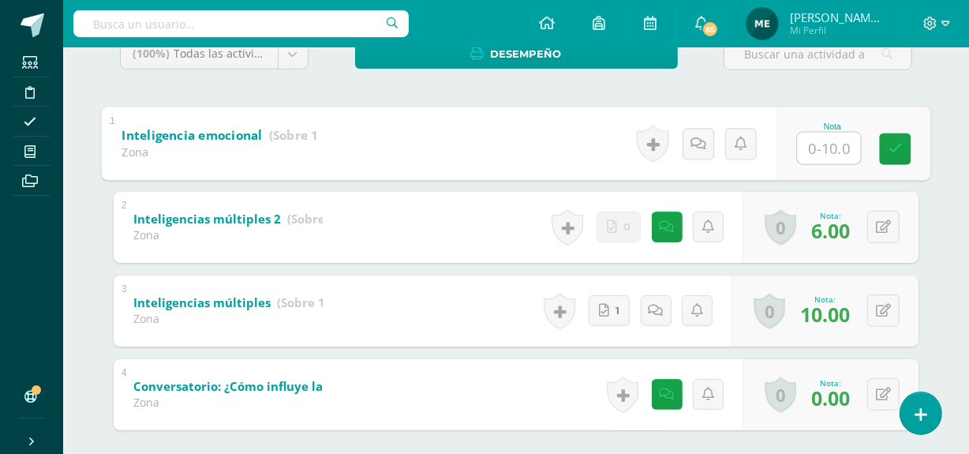
click at [830, 148] on input "text" at bounding box center [829, 148] width 63 height 32
type input "10"
click at [901, 148] on icon at bounding box center [896, 148] width 14 height 13
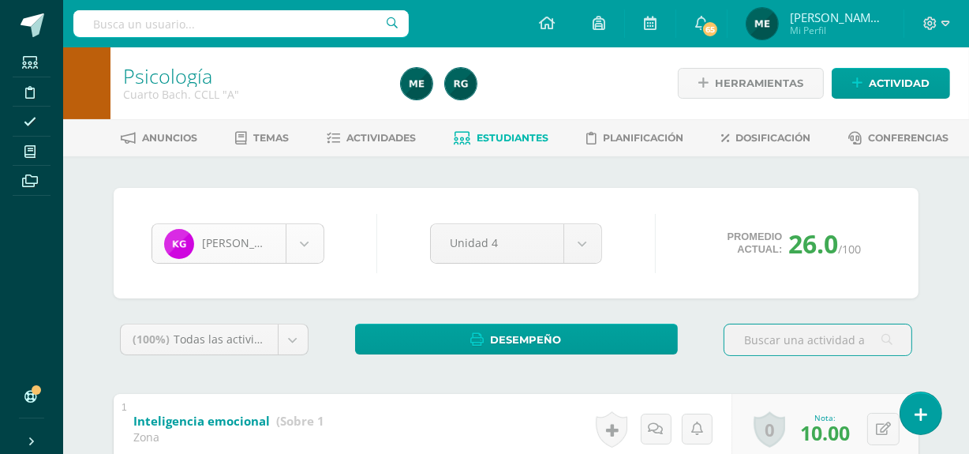
scroll to position [598, 0]
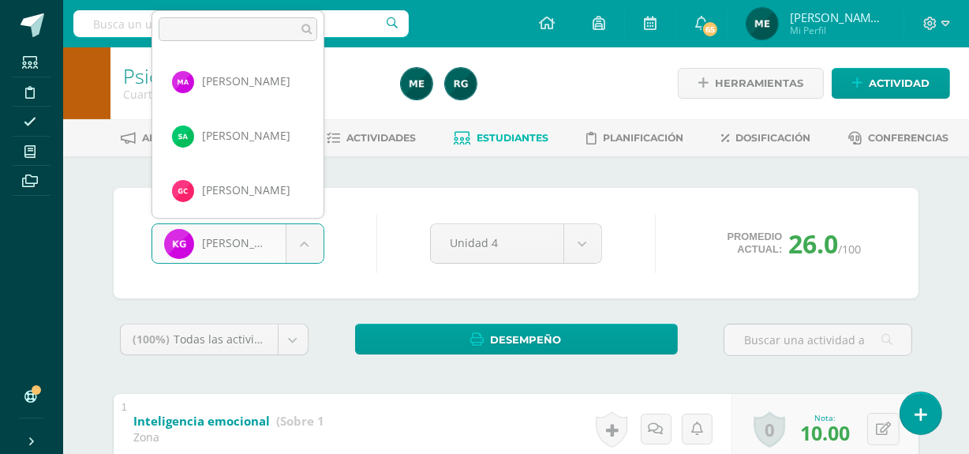
click at [294, 242] on body "Estudiantes Disciplina Asistencia Mis cursos Archivos Soporte Centro de ayuda Ú…" at bounding box center [484, 410] width 969 height 821
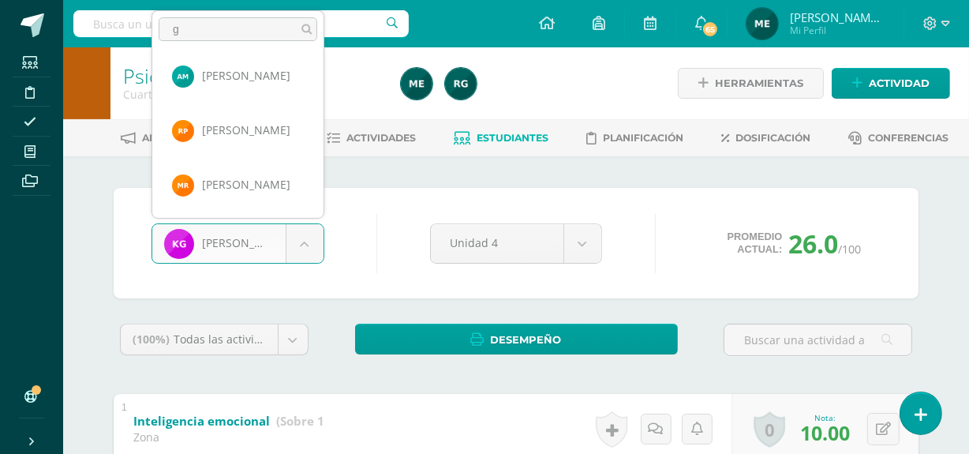
scroll to position [0, 0]
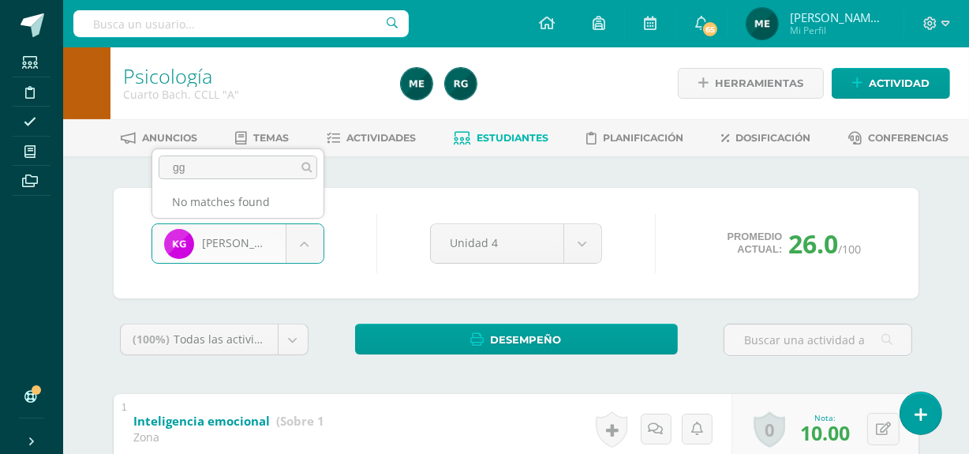
type input "g"
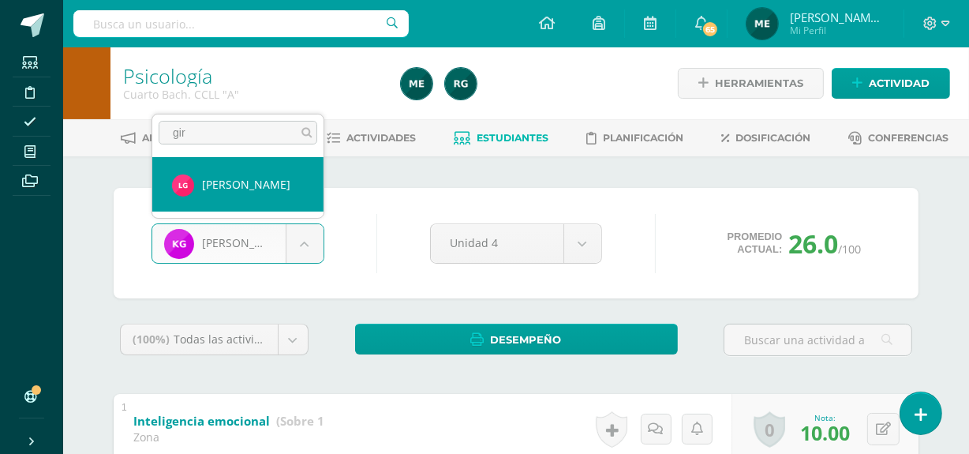
type input "gir"
select select "457"
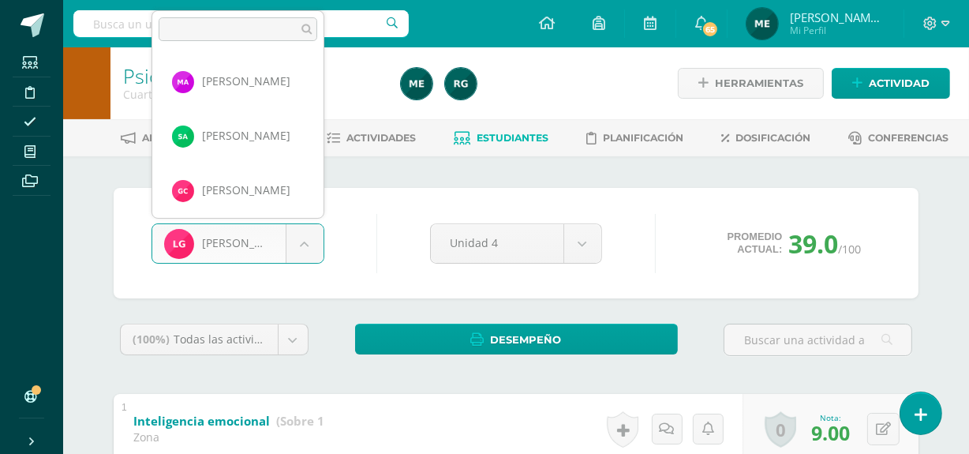
click at [306, 247] on body "Estudiantes Disciplina Asistencia Mis cursos Archivos Soporte Centro de ayuda Ú…" at bounding box center [484, 410] width 969 height 821
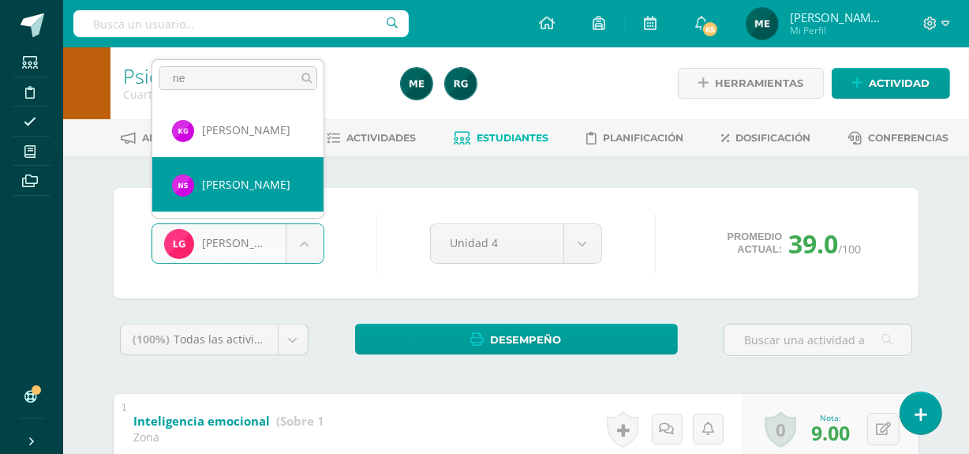
type input "ne"
select select "255"
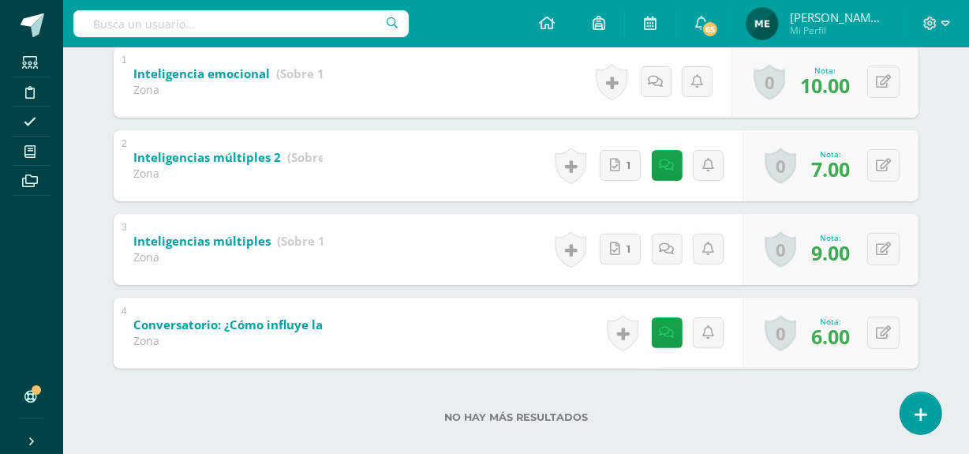
scroll to position [348, 0]
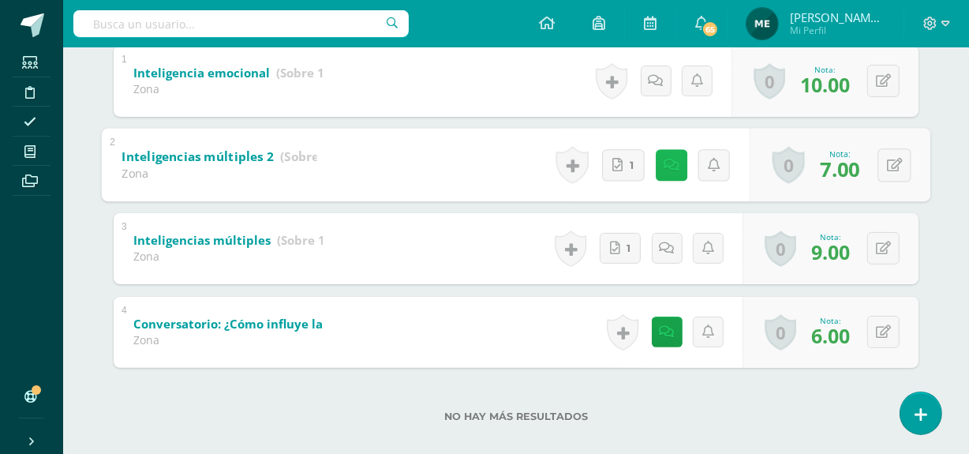
click at [666, 159] on icon at bounding box center [672, 164] width 16 height 13
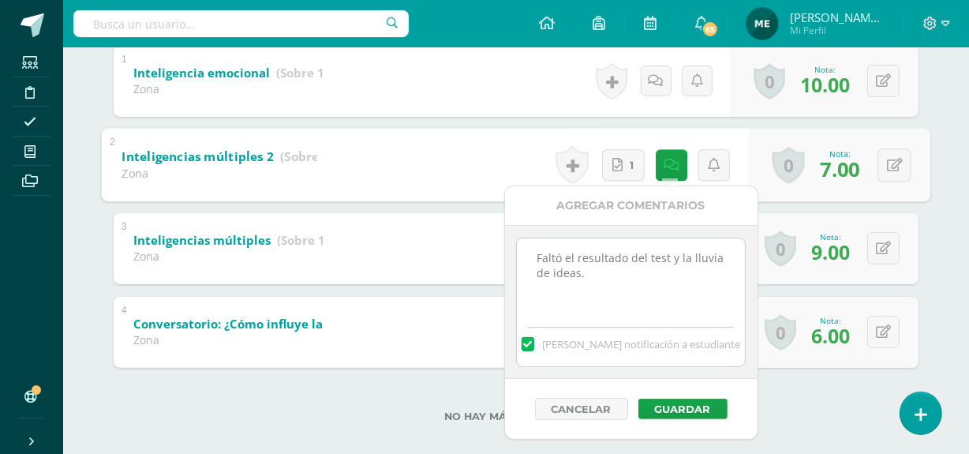
click at [940, 116] on div "Nelson Santos Maria Afre Sophia Alvarado Gabriela Cantillo Paula Carrascoza Kia…" at bounding box center [516, 140] width 868 height 665
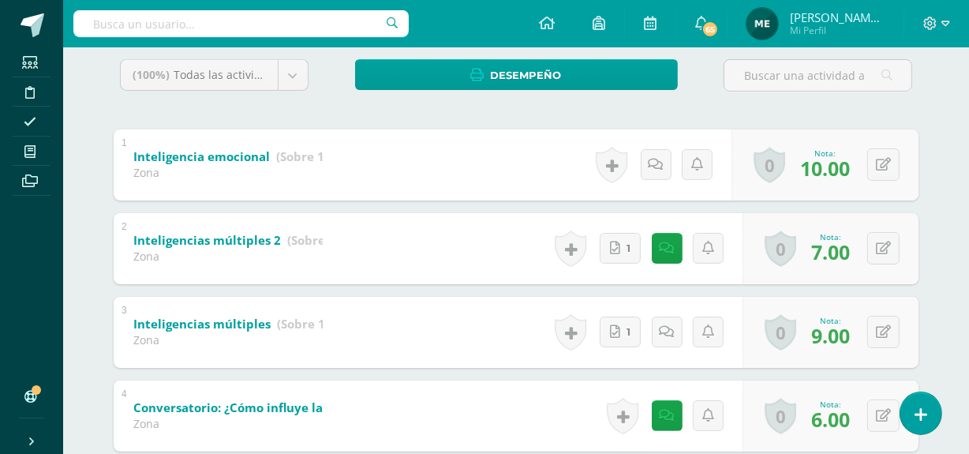
scroll to position [366, 0]
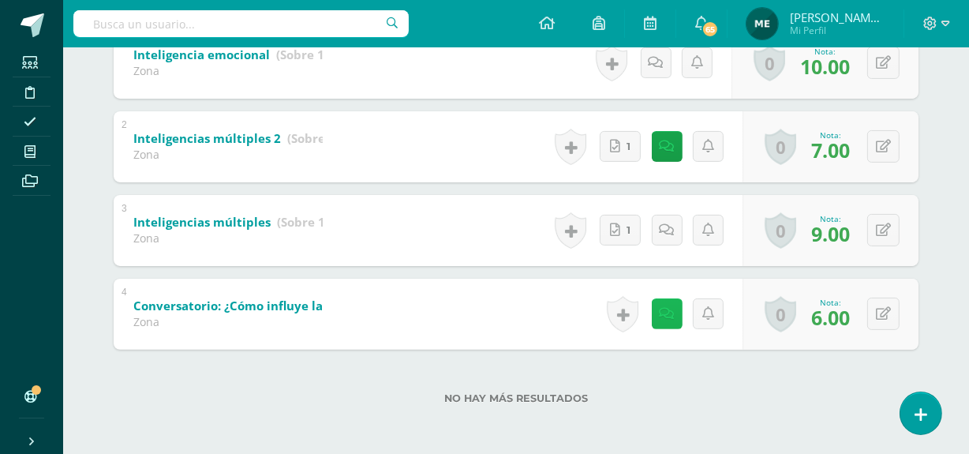
click at [667, 316] on icon at bounding box center [667, 313] width 15 height 13
click at [937, 143] on div "Nelson Santos Maria Afre Sophia Alvarado Gabriela Cantillo Paula Carrascoza Kia…" at bounding box center [516, 122] width 868 height 665
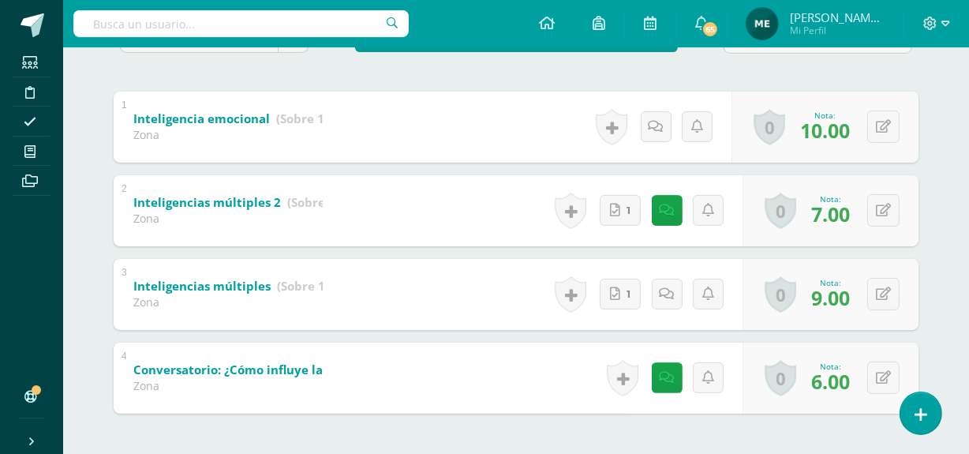
scroll to position [0, 0]
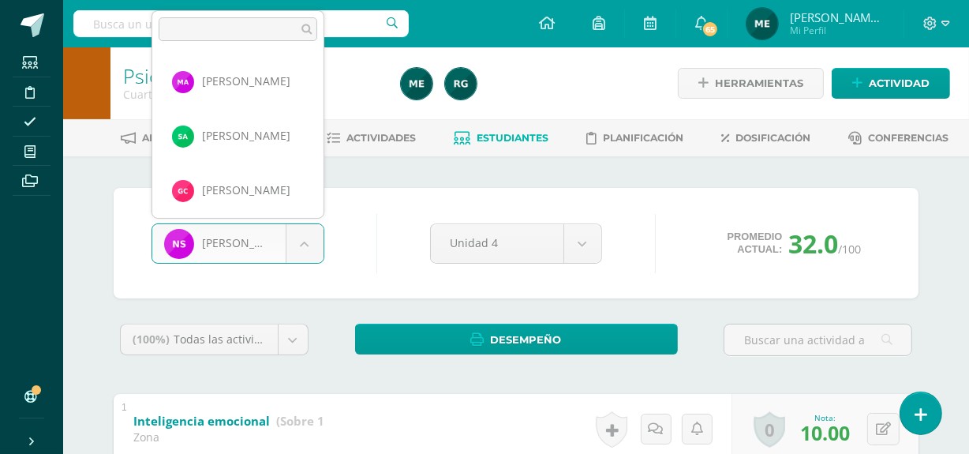
click at [307, 241] on body "Estudiantes Disciplina Asistencia Mis cursos Archivos Soporte Centro de ayuda Ú…" at bounding box center [484, 410] width 969 height 821
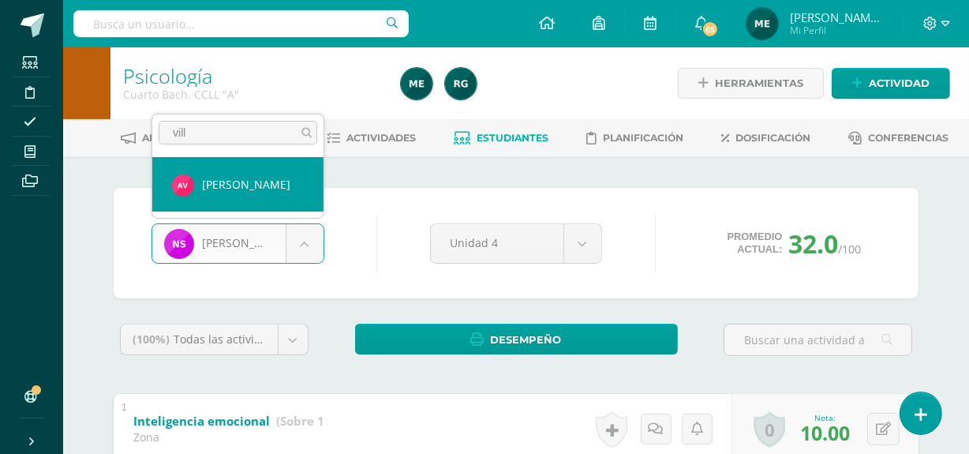
type input "vill"
select select "1192"
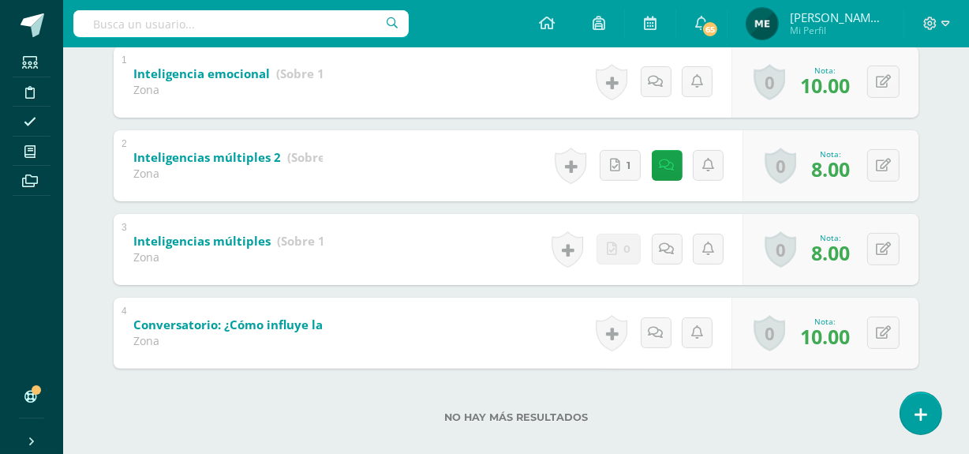
scroll to position [347, 0]
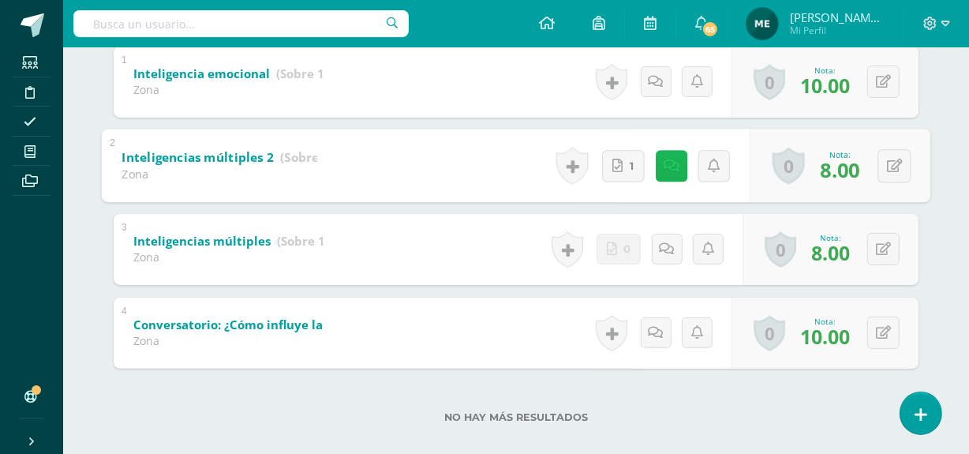
click at [670, 167] on icon at bounding box center [672, 165] width 16 height 13
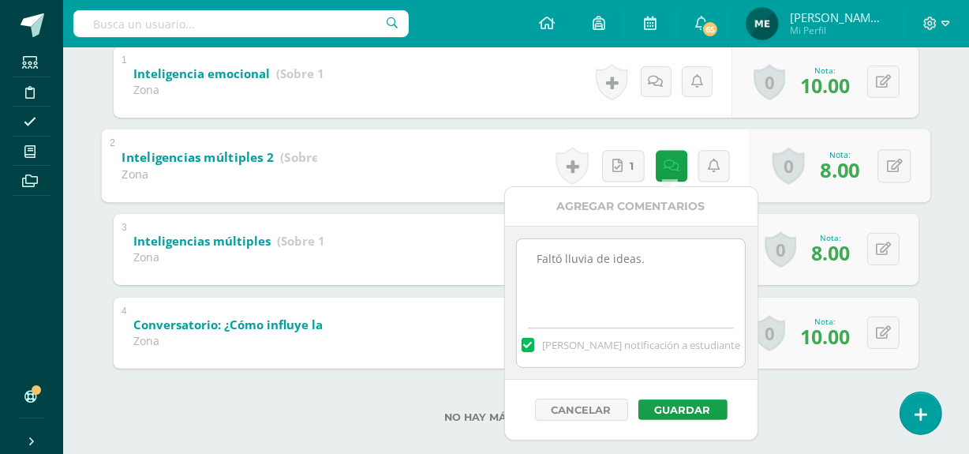
click at [949, 99] on div "Athena Villeda Maria Afre Sophia Alvarado Gabriela Cantillo Paula Carrascoza Ki…" at bounding box center [516, 141] width 868 height 665
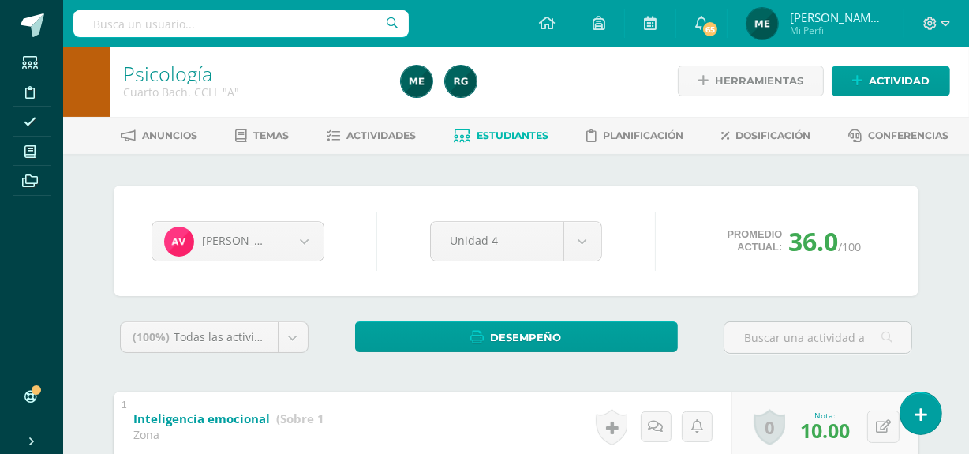
scroll to position [0, 0]
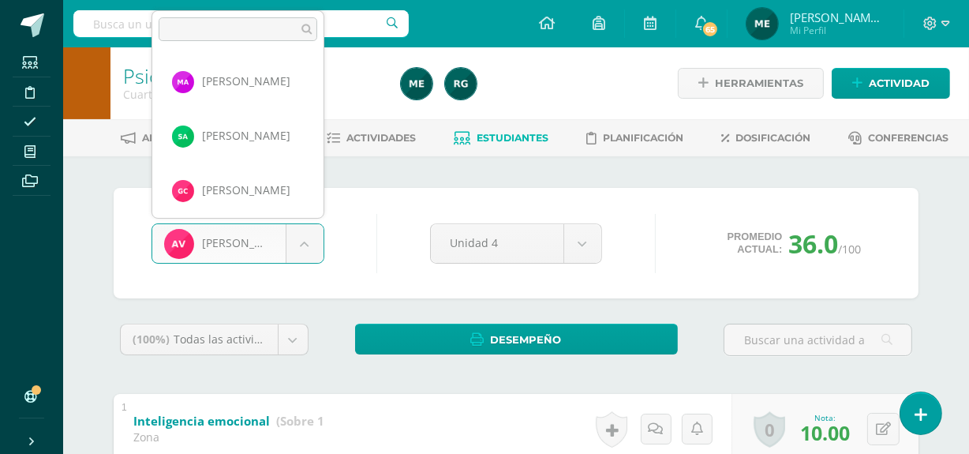
click at [302, 245] on body "Estudiantes Disciplina Asistencia Mis cursos Archivos Soporte Centro de ayuda Ú…" at bounding box center [484, 410] width 969 height 821
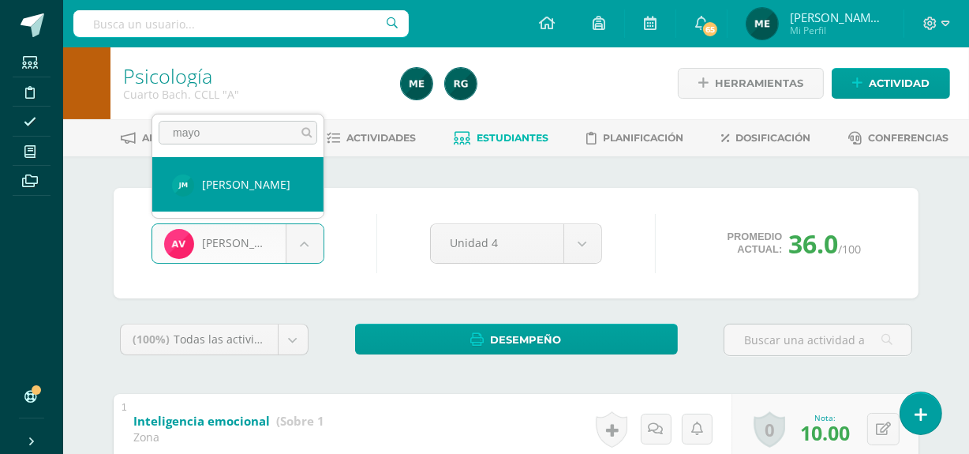
type input "mayo"
select select "151"
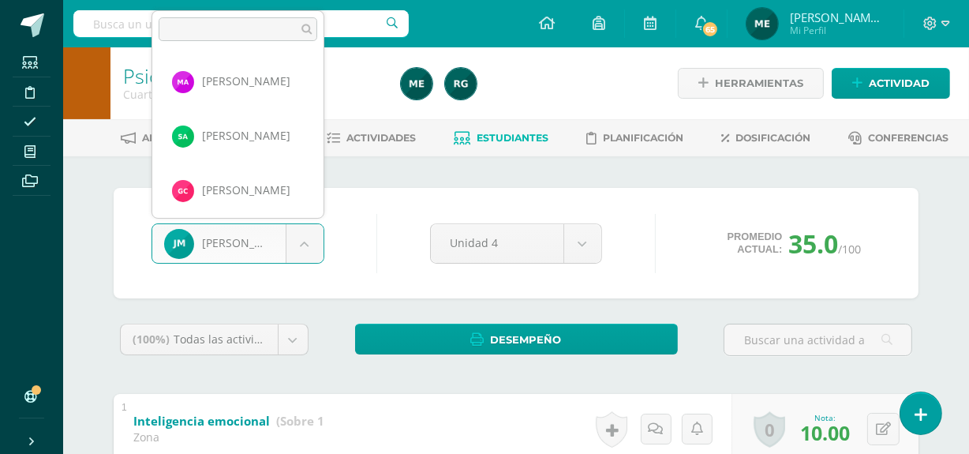
scroll to position [815, 0]
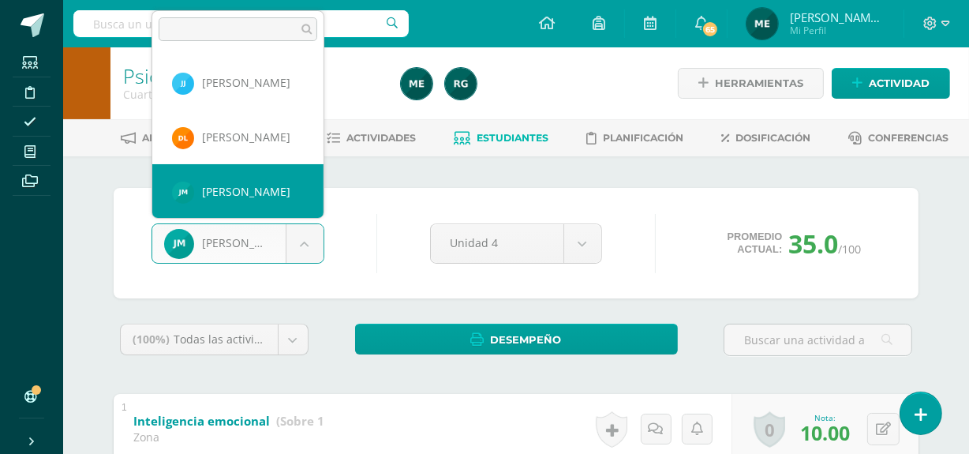
click at [313, 244] on body "Estudiantes Disciplina Asistencia Mis cursos Archivos Soporte Centro de ayuda Ú…" at bounding box center [484, 410] width 969 height 821
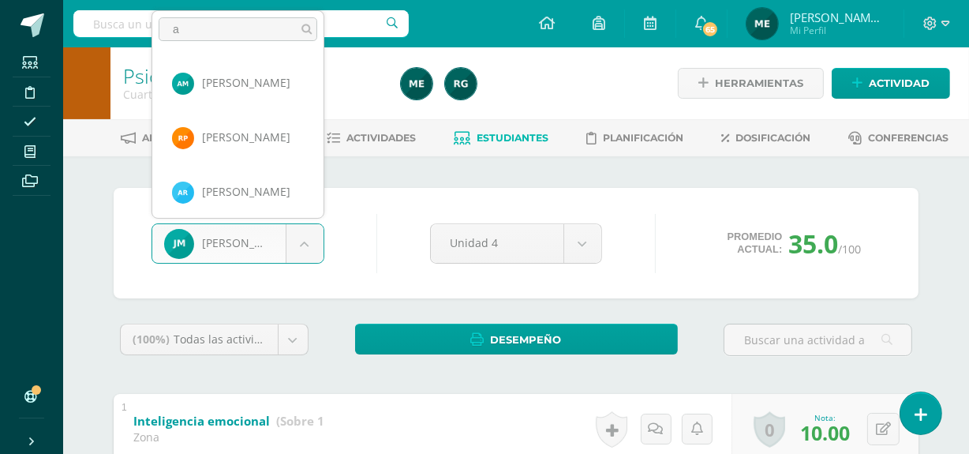
scroll to position [0, 0]
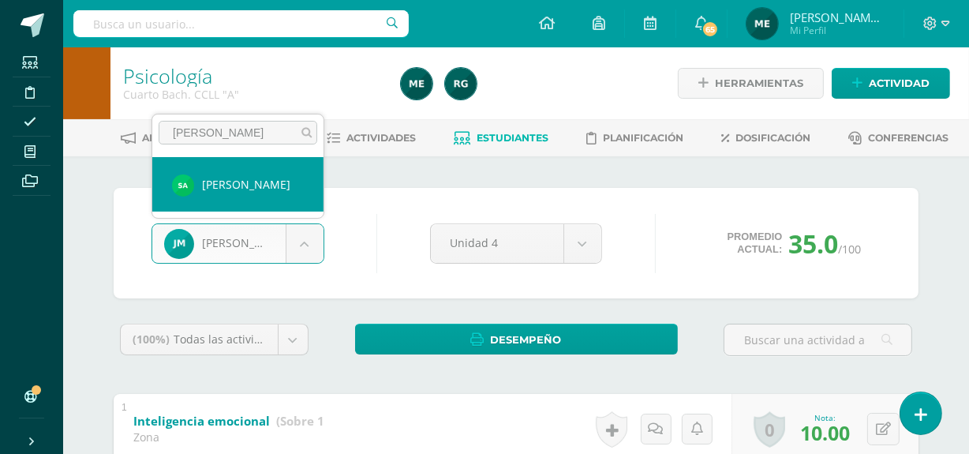
type input "[PERSON_NAME]"
select select "452"
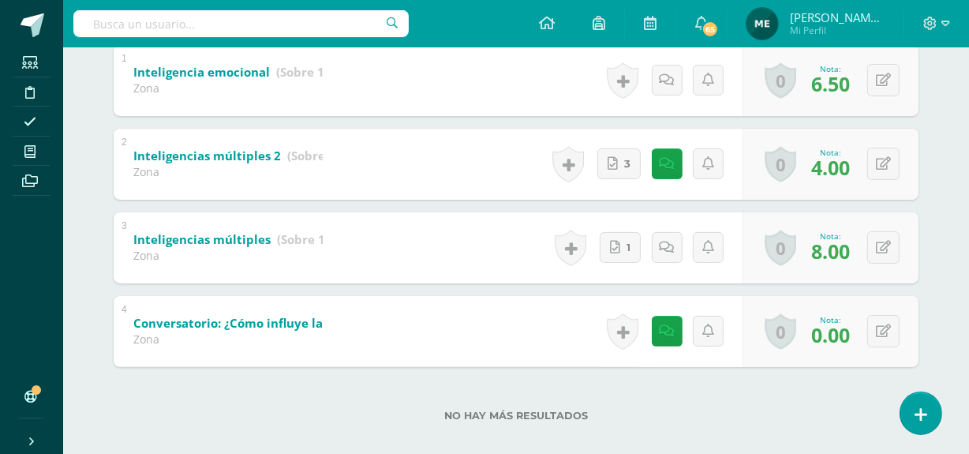
scroll to position [350, 0]
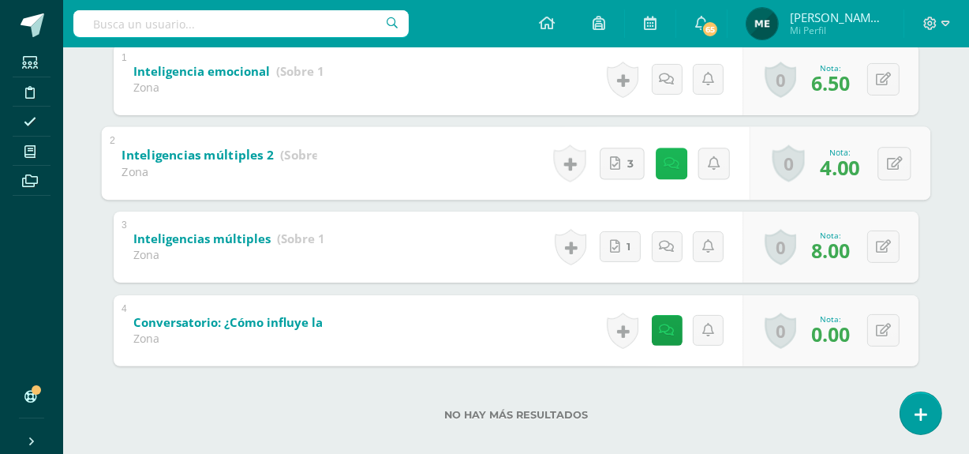
click at [662, 170] on link at bounding box center [672, 164] width 32 height 32
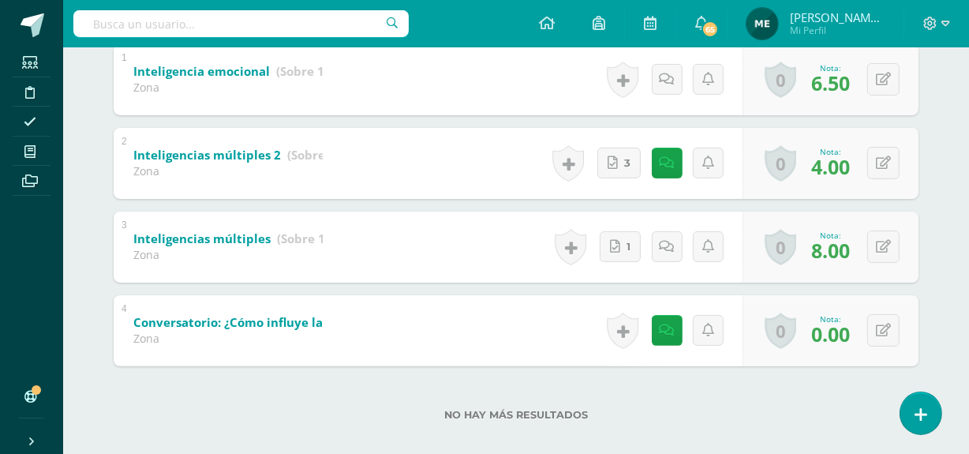
click at [789, 402] on div "No hay más resultados" at bounding box center [516, 402] width 805 height 73
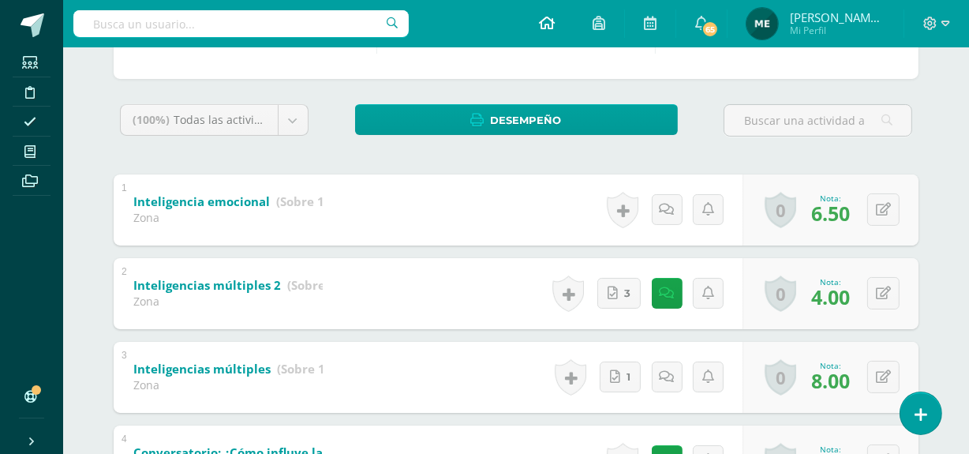
scroll to position [219, 0]
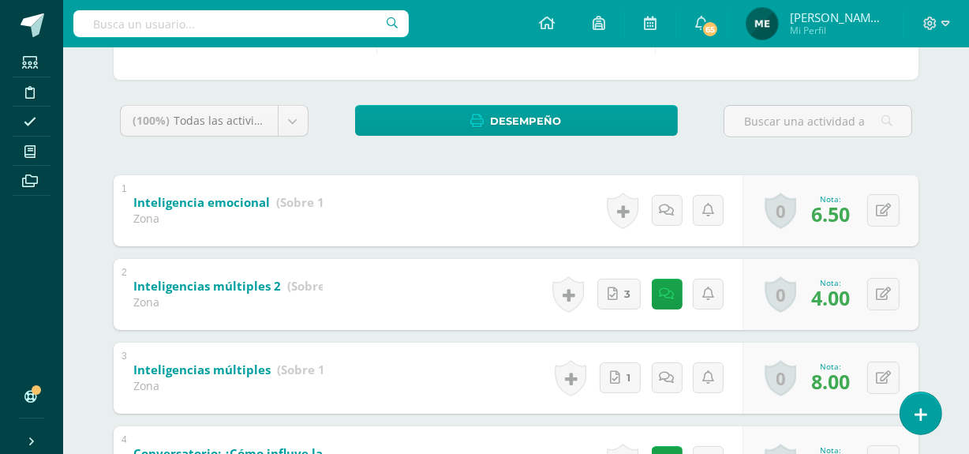
click at [868, 28] on span "Mi Perfil" at bounding box center [837, 30] width 95 height 13
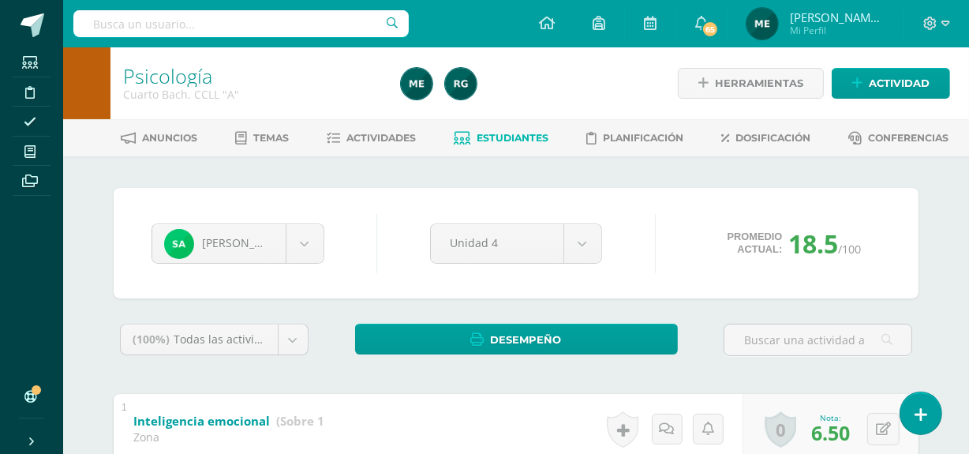
click at [505, 134] on span "Estudiantes" at bounding box center [514, 138] width 72 height 12
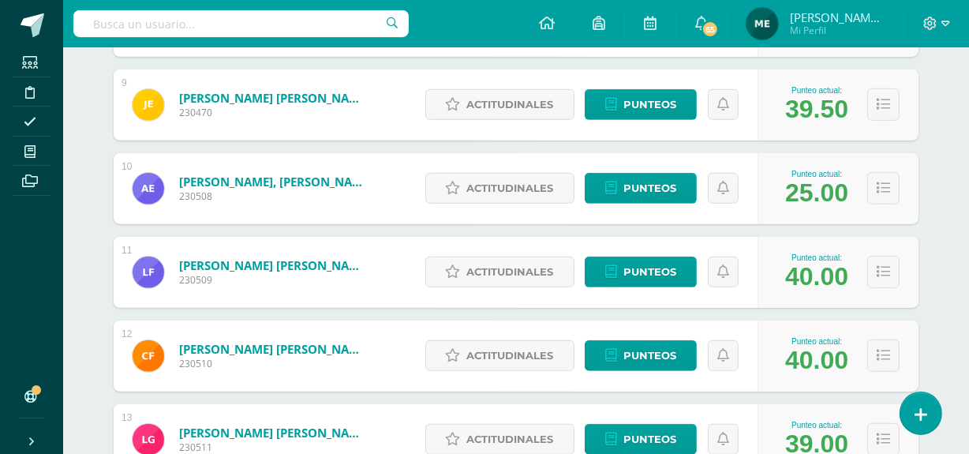
scroll to position [944, 0]
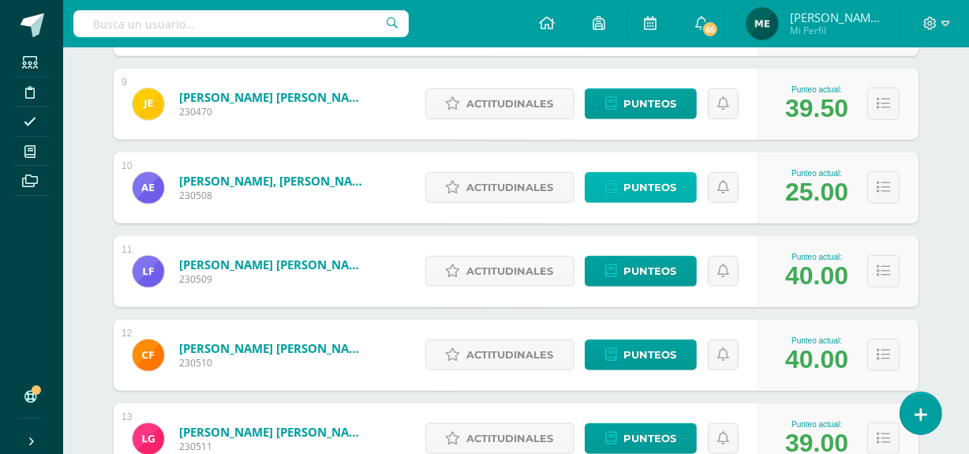
click at [643, 185] on span "Punteos" at bounding box center [650, 187] width 53 height 29
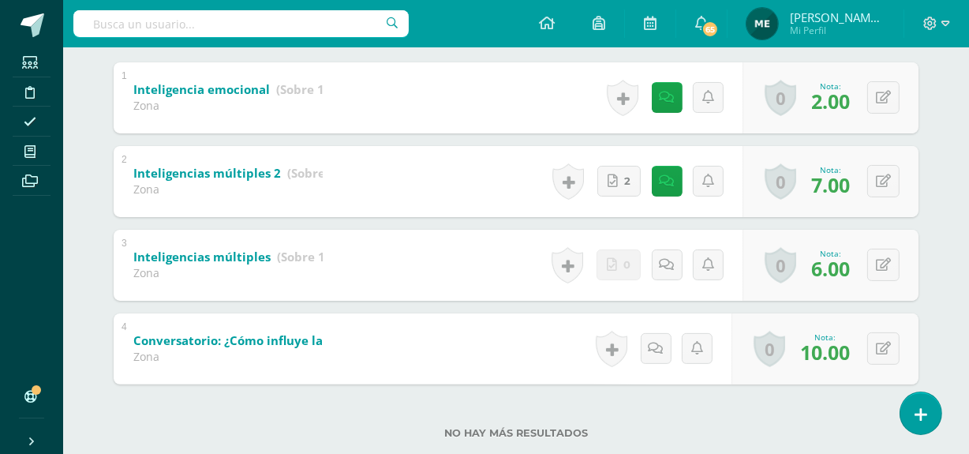
scroll to position [333, 0]
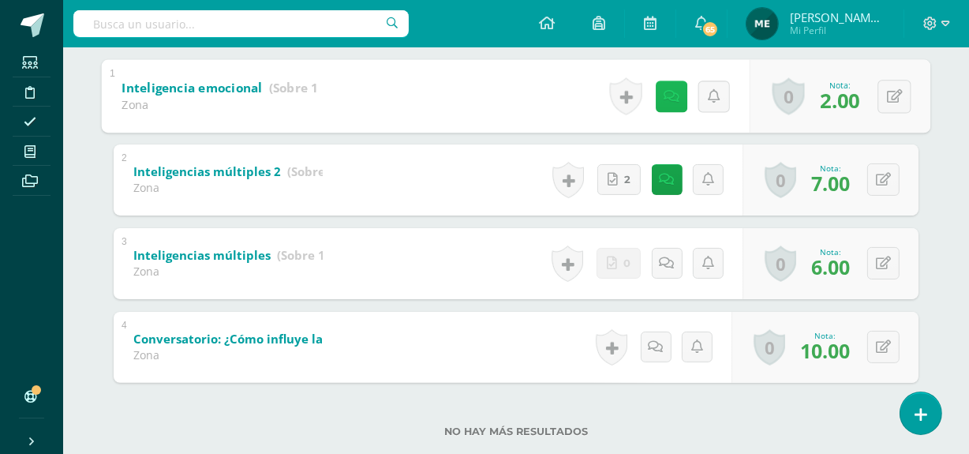
click at [665, 96] on icon at bounding box center [672, 95] width 16 height 13
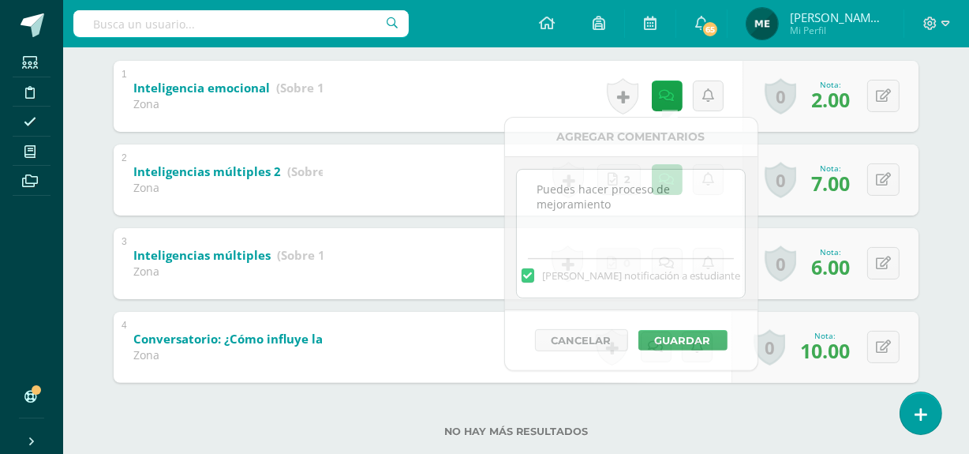
click at [957, 107] on div "Psicología Cuarto Bach. CCLL "A" Herramientas Detalle de asistencias Actividad …" at bounding box center [516, 101] width 906 height 774
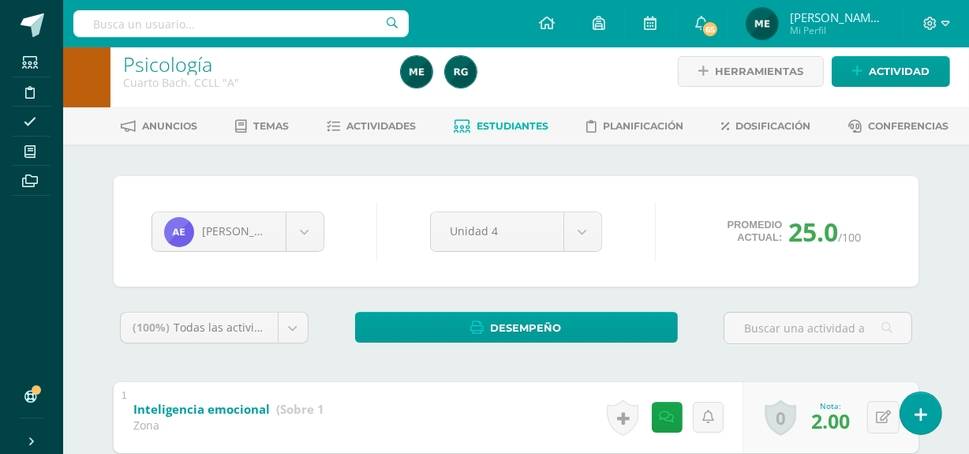
scroll to position [0, 0]
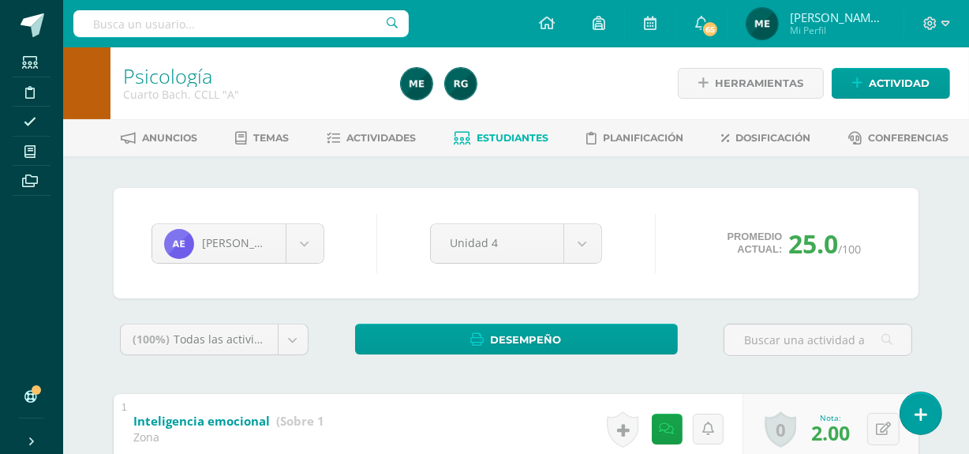
click at [537, 142] on span "Estudiantes" at bounding box center [514, 138] width 72 height 12
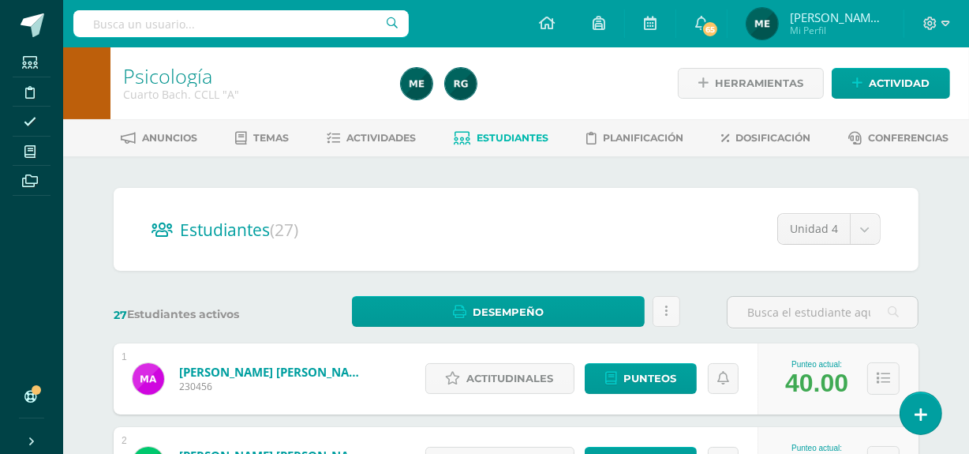
click at [848, 17] on span "[PERSON_NAME] de los Angeles" at bounding box center [837, 17] width 95 height 16
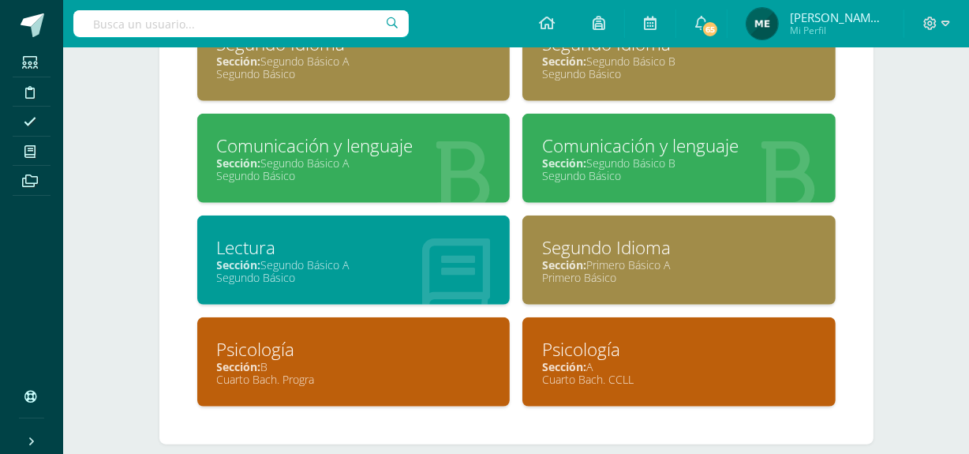
scroll to position [1103, 0]
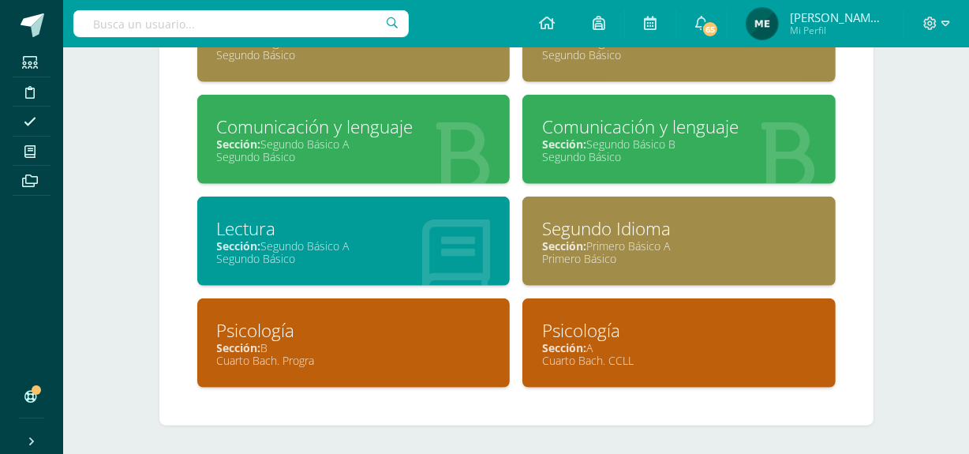
click at [350, 343] on div "Sección: B" at bounding box center [354, 347] width 274 height 15
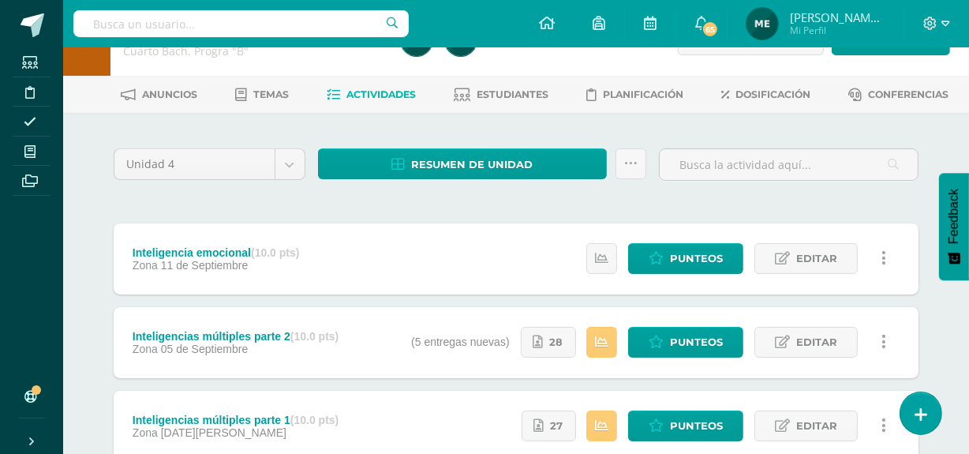
scroll to position [41, 0]
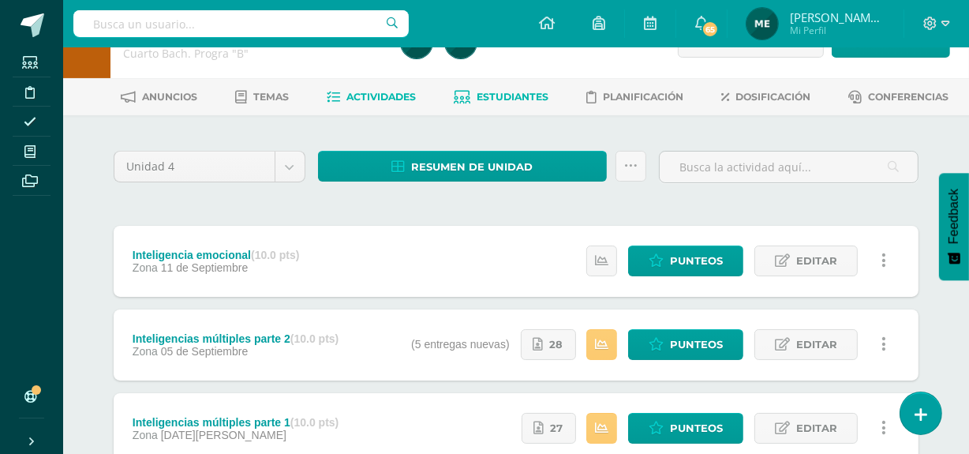
click at [512, 95] on span "Estudiantes" at bounding box center [514, 97] width 72 height 12
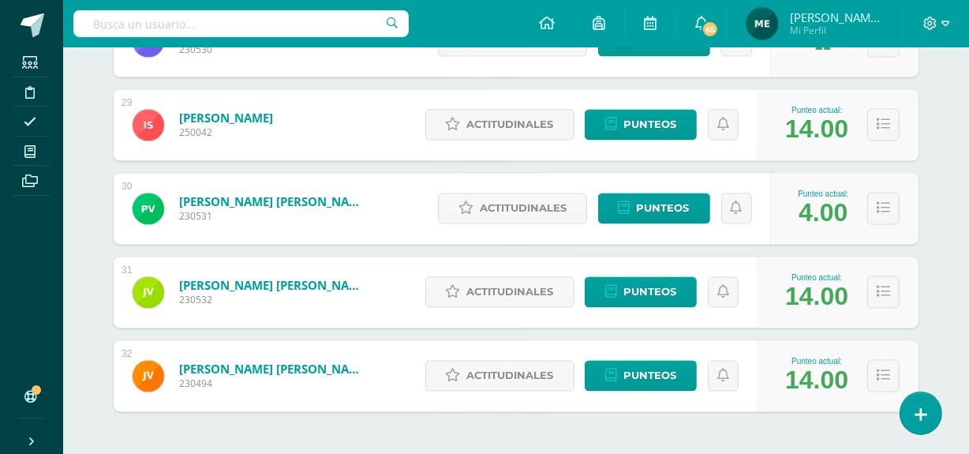
scroll to position [2597, 0]
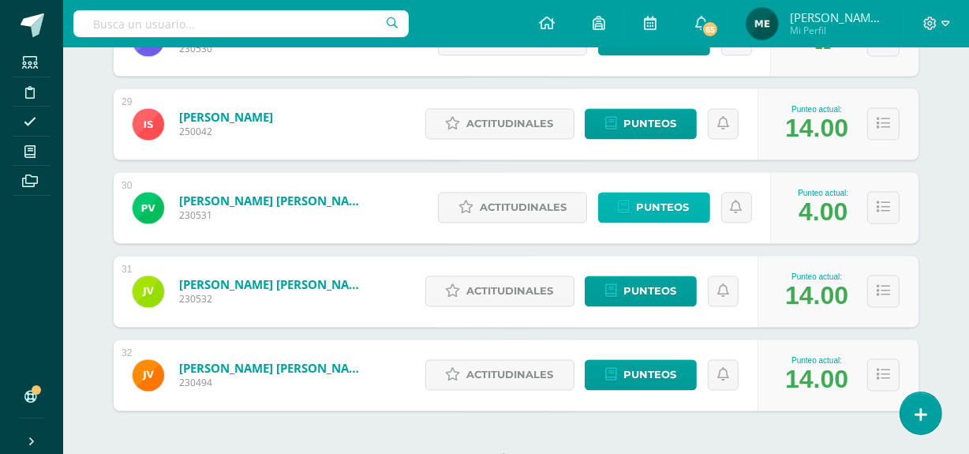
click at [669, 211] on span "Punteos" at bounding box center [663, 207] width 53 height 29
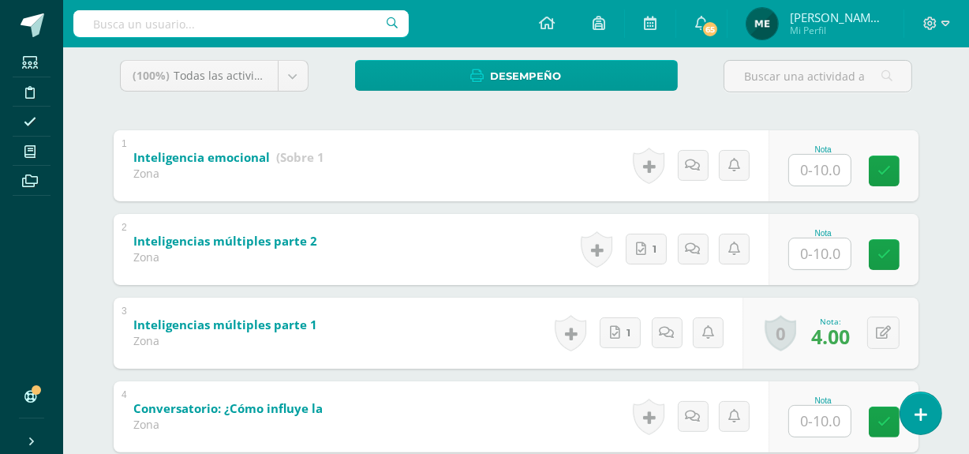
scroll to position [366, 0]
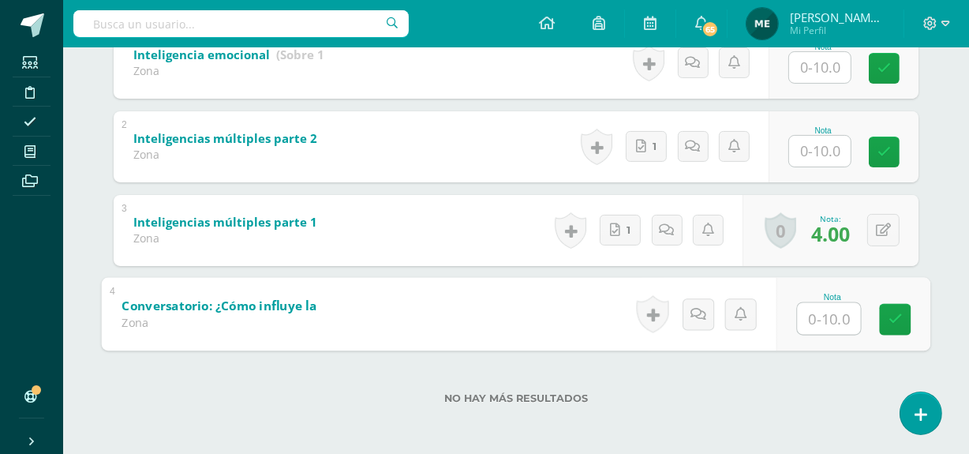
click at [829, 314] on input "text" at bounding box center [829, 318] width 63 height 32
type input "0"
click at [696, 313] on icon at bounding box center [699, 313] width 16 height 13
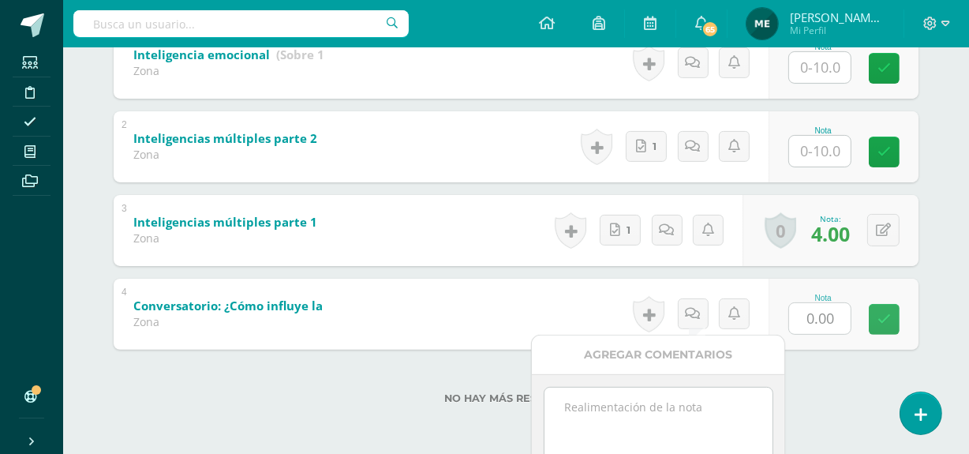
click at [646, 417] on textarea at bounding box center [659, 427] width 228 height 79
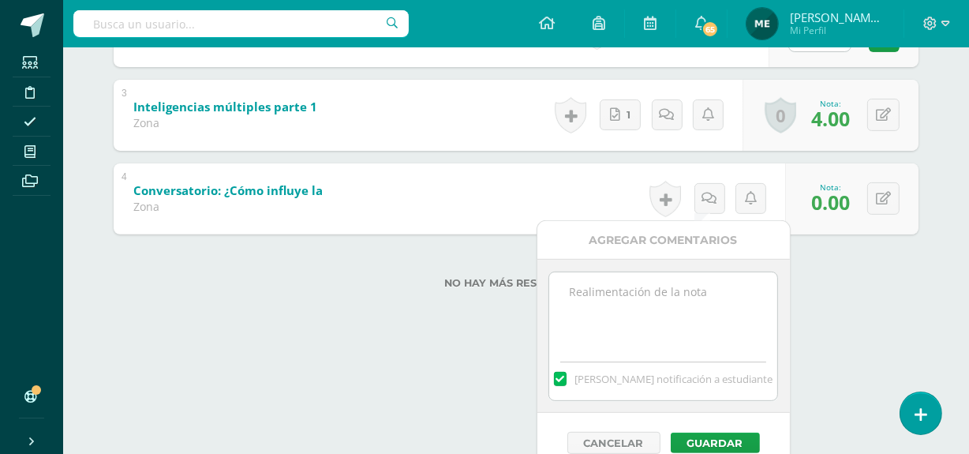
scroll to position [482, 0]
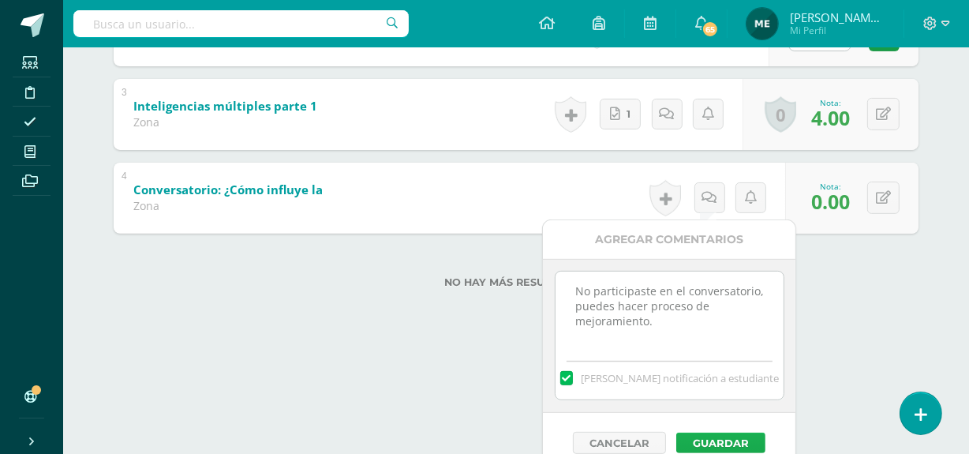
type textarea "No participaste en el conversatorio, puedes hacer proceso de mejoramiento."
click at [733, 433] on button "Guardar" at bounding box center [720, 443] width 89 height 21
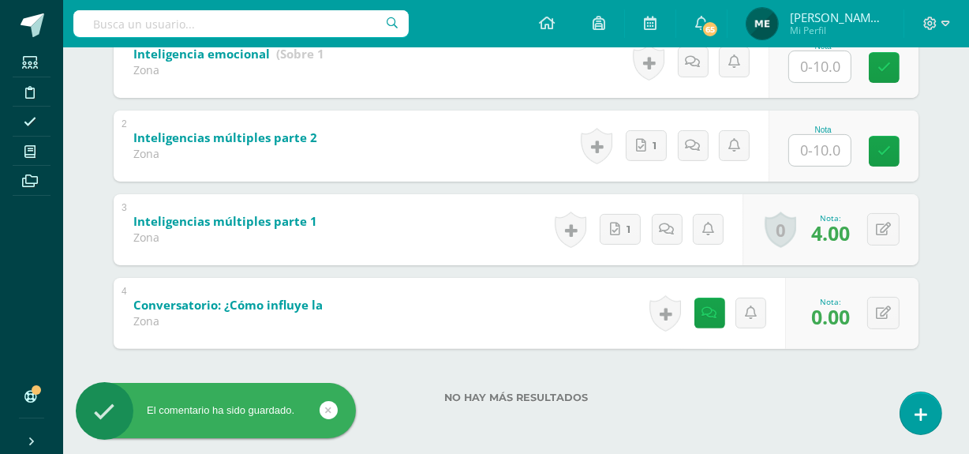
scroll to position [366, 0]
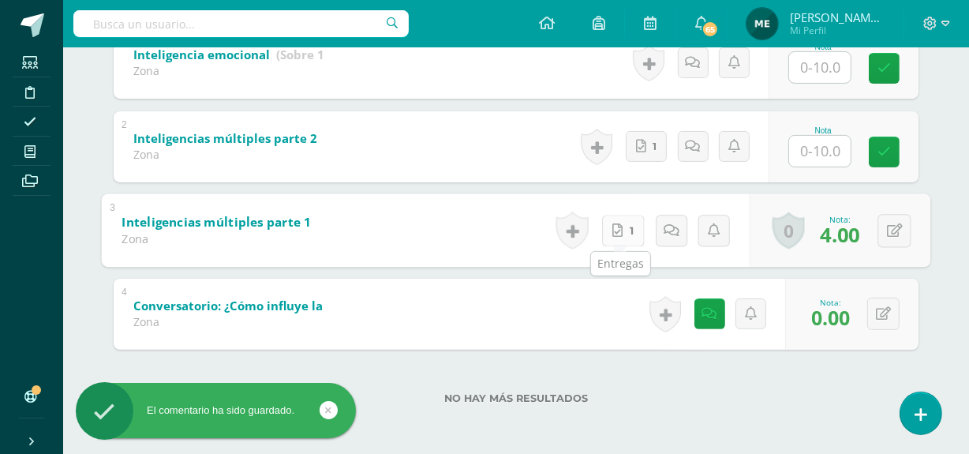
click at [620, 227] on link "1" at bounding box center [623, 231] width 43 height 32
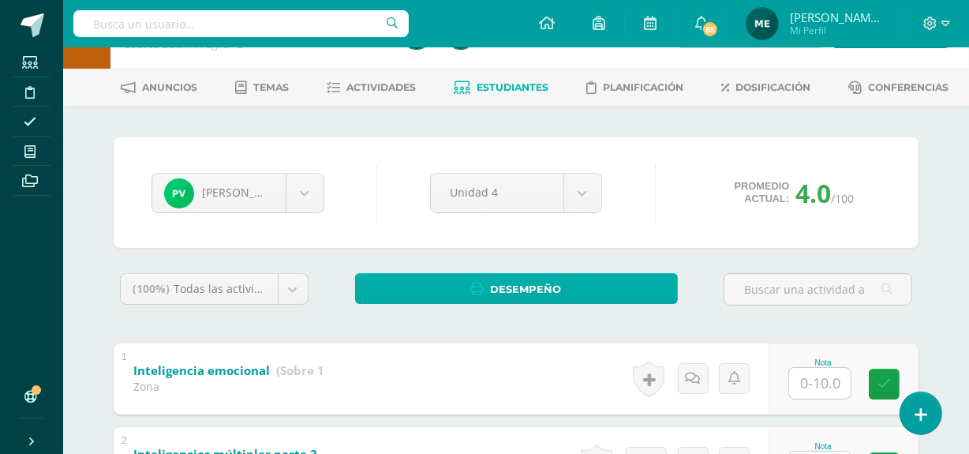
scroll to position [50, 0]
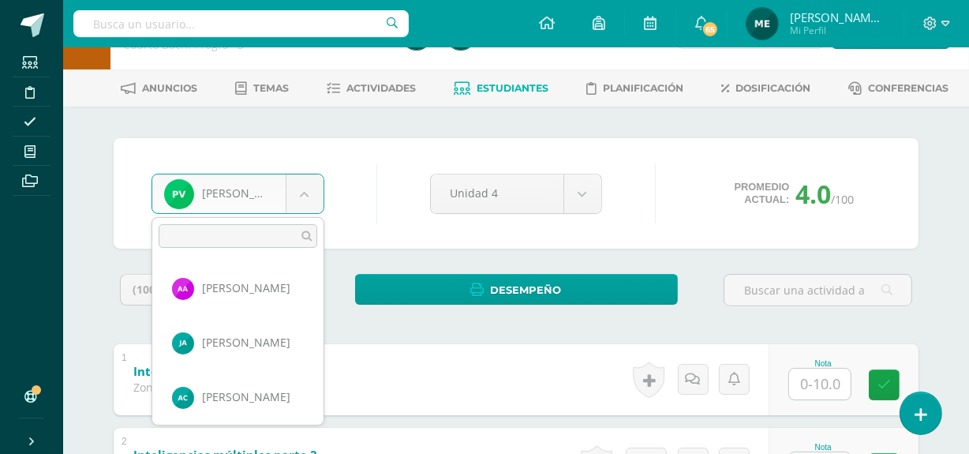
click at [308, 192] on body "El comentario ha sido guardado. Estudiantes Disciplina Asistencia Mis cursos Ar…" at bounding box center [484, 360] width 969 height 821
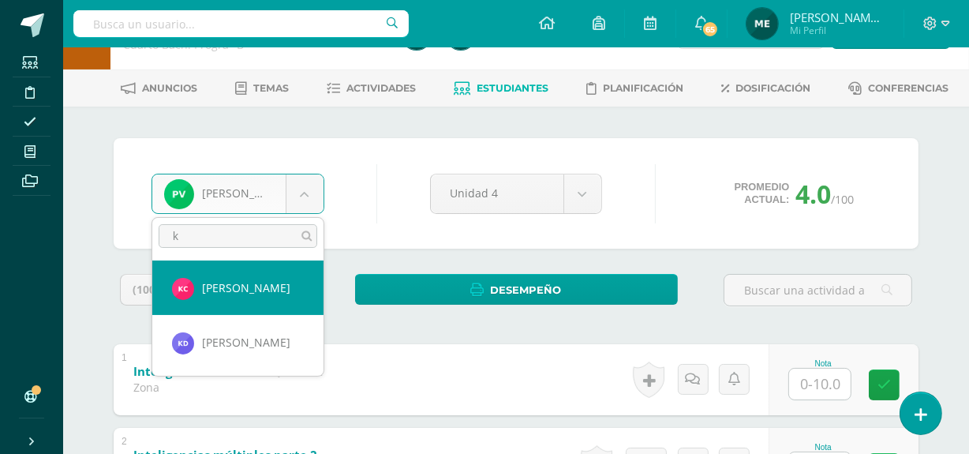
scroll to position [0, 0]
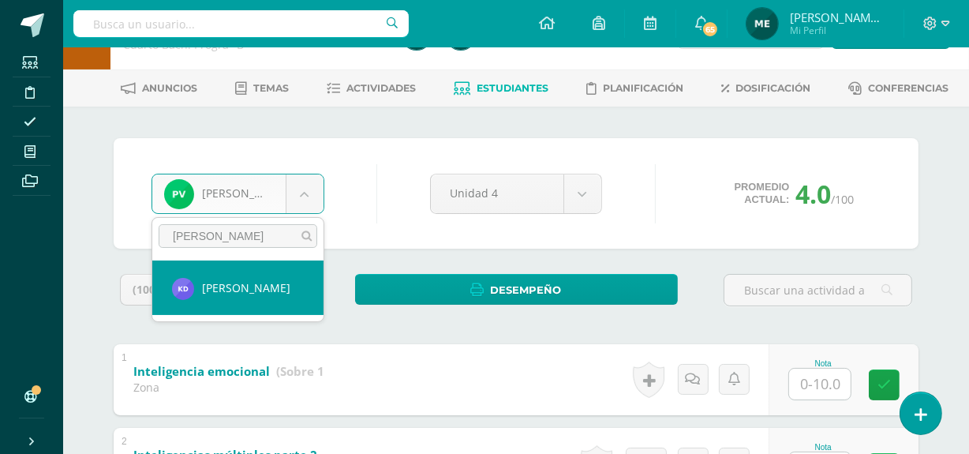
type input "kevin diaz"
select select "165"
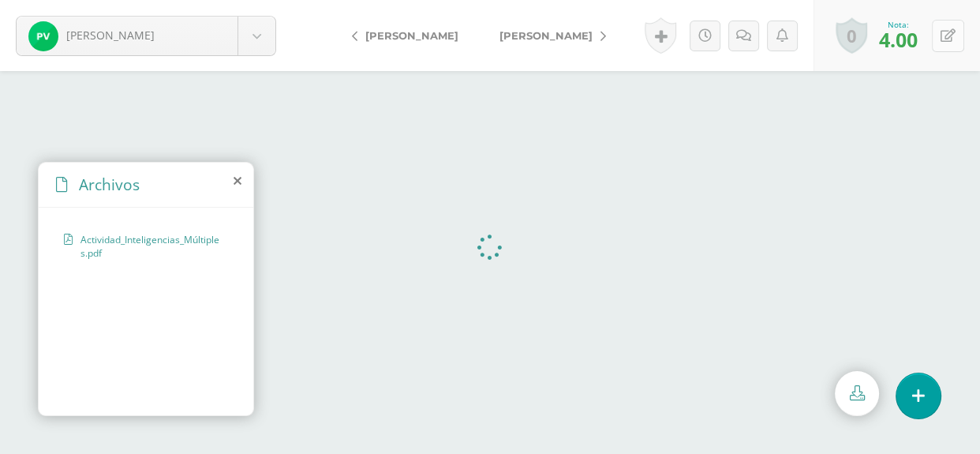
click at [950, 34] on icon at bounding box center [948, 35] width 15 height 13
type input "8"
click at [734, 36] on icon at bounding box center [731, 35] width 15 height 13
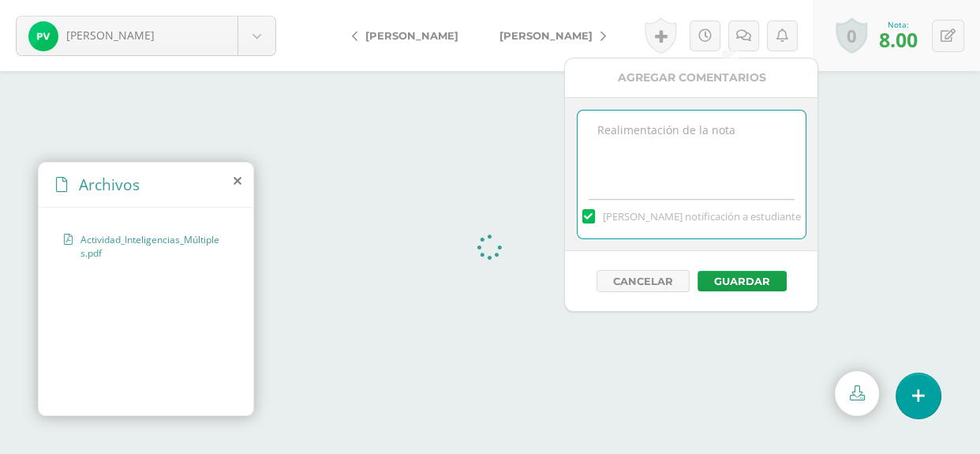
click at [692, 134] on textarea at bounding box center [692, 150] width 228 height 79
click at [697, 128] on textarea "Pendiente lluvia d eideas" at bounding box center [692, 150] width 228 height 79
type textarea "Pendiente lluvia de ideas"
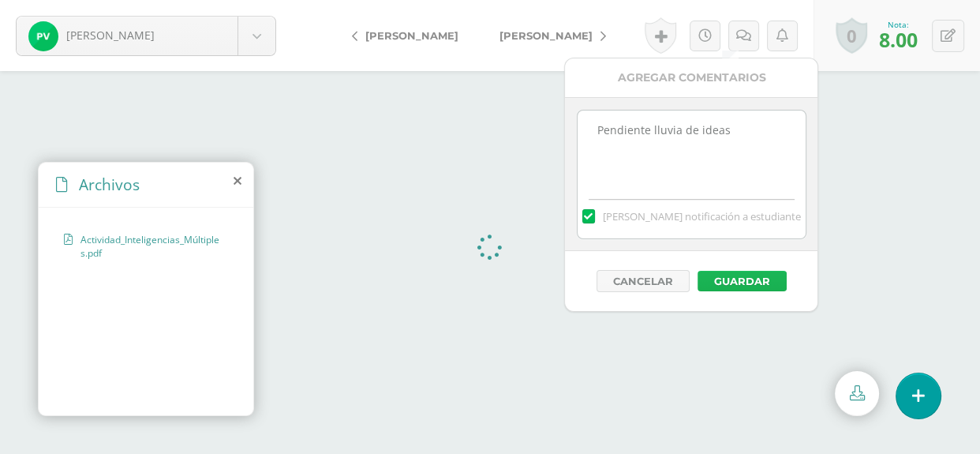
click at [747, 279] on button "Guardar" at bounding box center [742, 281] width 89 height 21
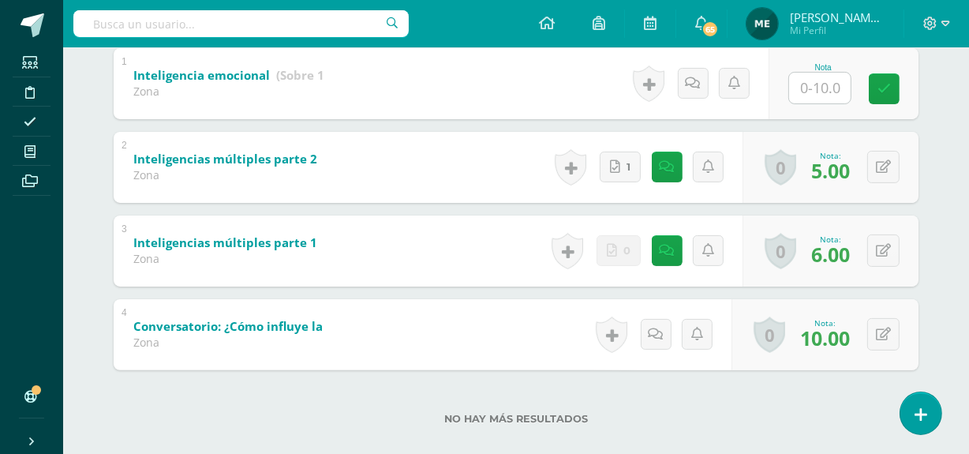
scroll to position [348, 0]
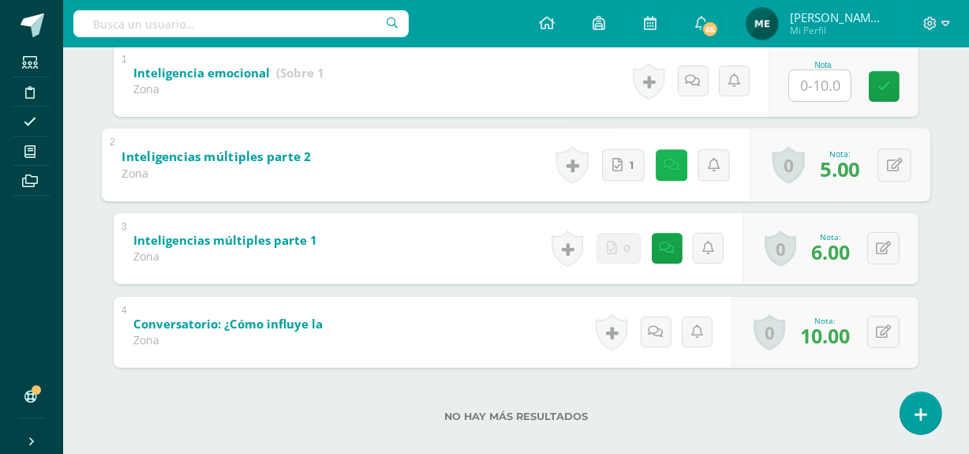
click at [665, 164] on icon at bounding box center [672, 164] width 16 height 13
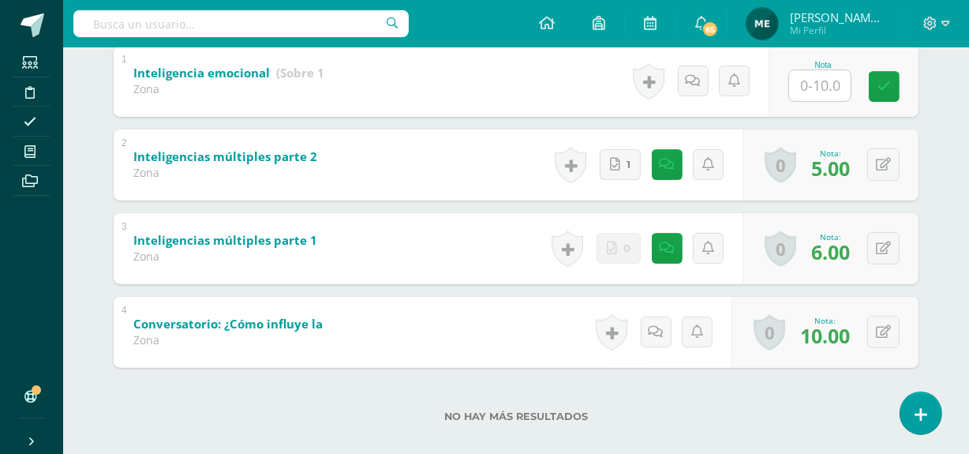
click at [956, 89] on div "Psicología Cuarto [PERSON_NAME]. Progra "B" Herramientas Detalle de asistencias…" at bounding box center [516, 86] width 906 height 774
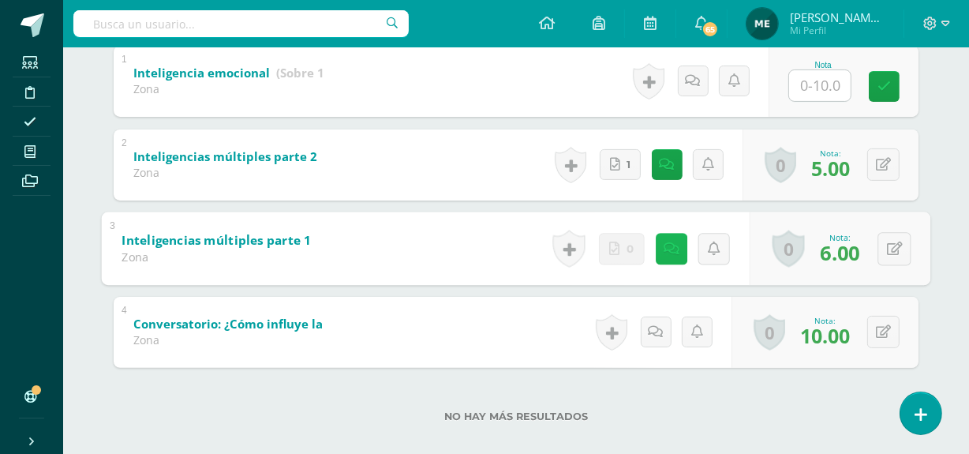
click at [661, 239] on link at bounding box center [672, 249] width 32 height 32
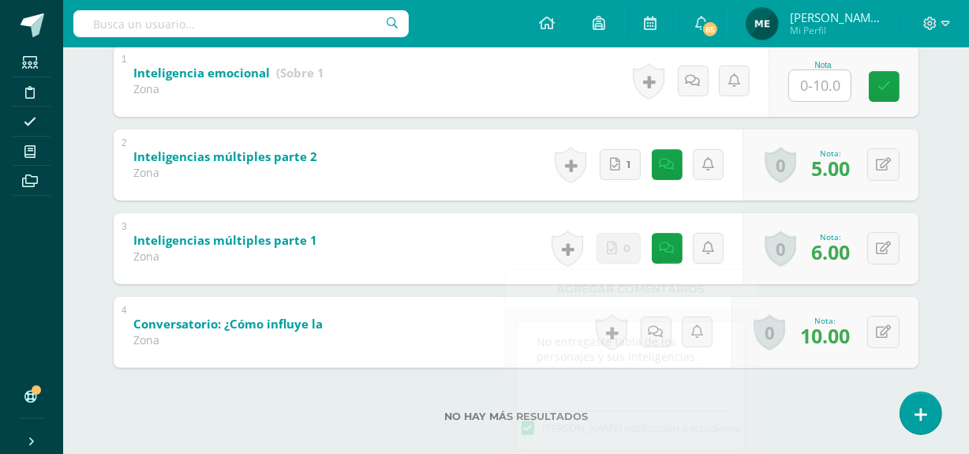
click at [950, 107] on div "[PERSON_NAME] [PERSON_NAME] [PERSON_NAME] [PERSON_NAME] [PERSON_NAME] [PERSON_N…" at bounding box center [516, 140] width 868 height 665
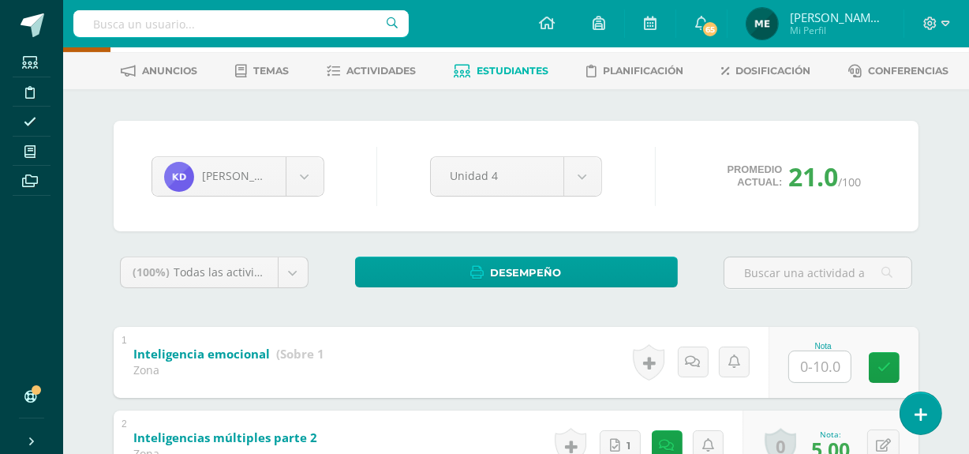
scroll to position [66, 0]
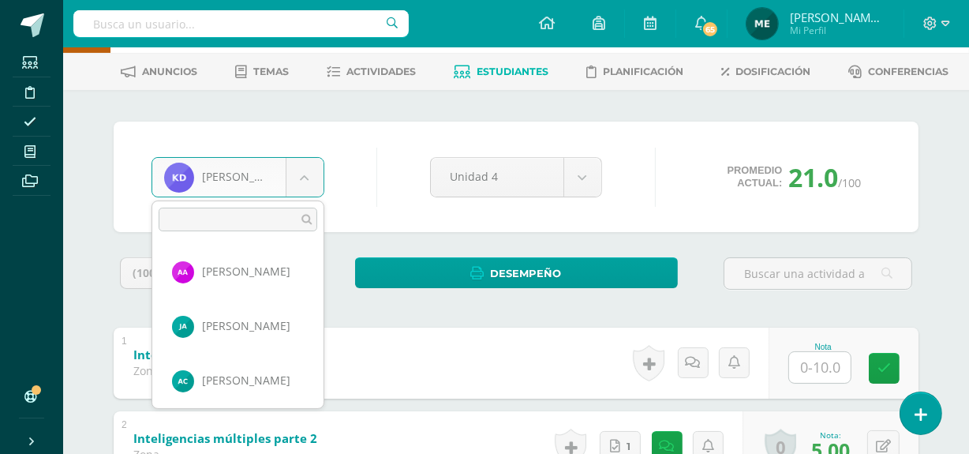
click at [307, 183] on body "Estudiantes Disciplina Asistencia Mis cursos Archivos Soporte Centro de ayuda Ú…" at bounding box center [484, 344] width 969 height 821
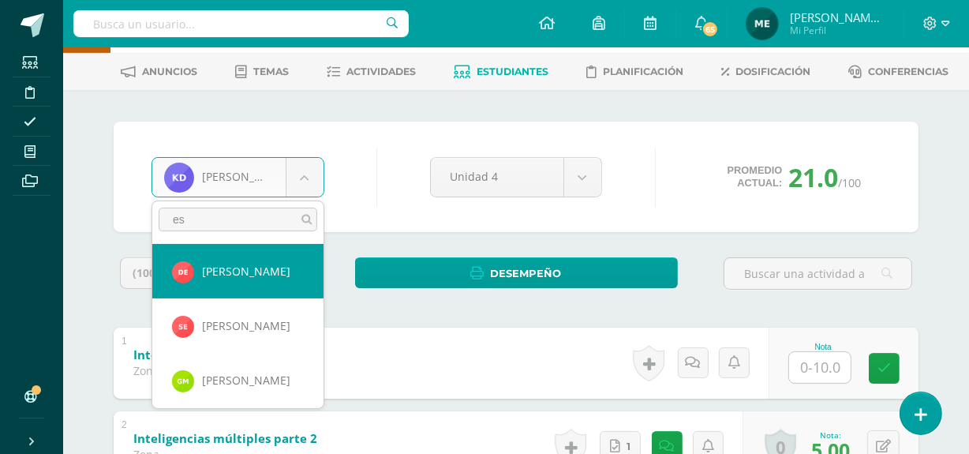
type input "es"
select select "1136"
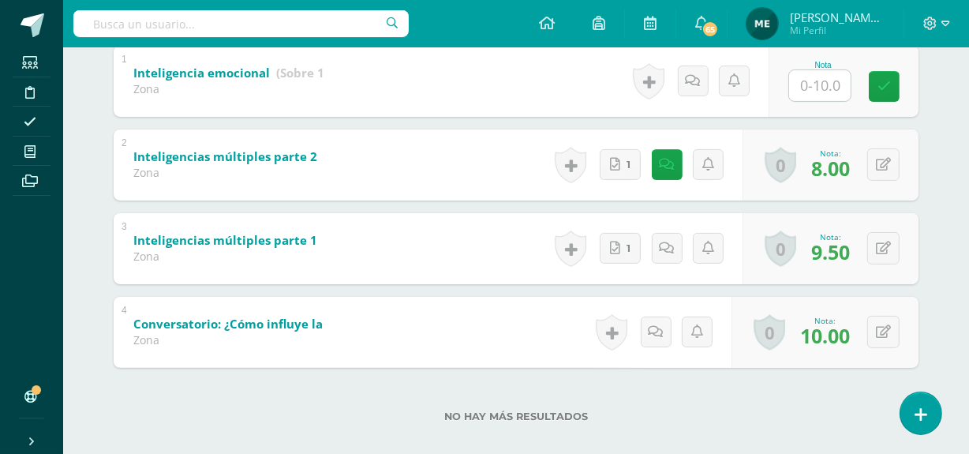
scroll to position [349, 0]
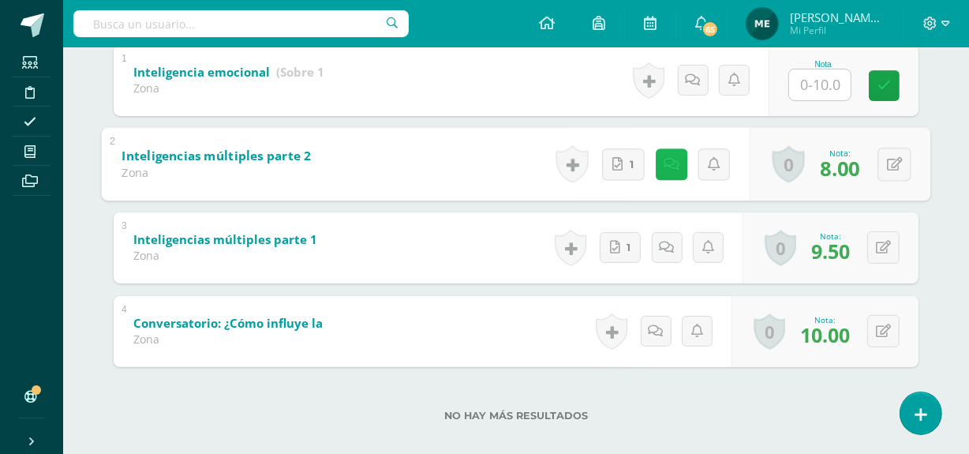
click at [664, 166] on icon at bounding box center [672, 163] width 16 height 13
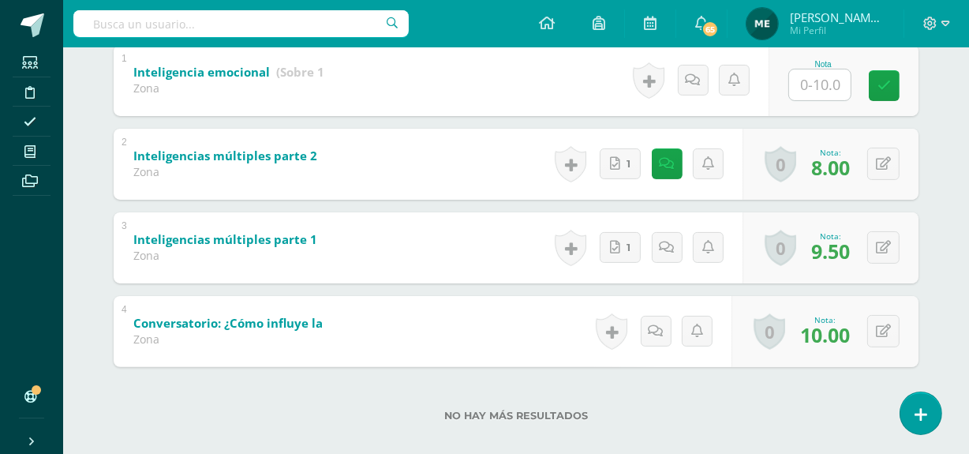
click at [946, 133] on div "Diego Escobar Alice Alvarez Javier Archila Ana Cabrera Marcos Campos Wendy Carr…" at bounding box center [516, 139] width 868 height 665
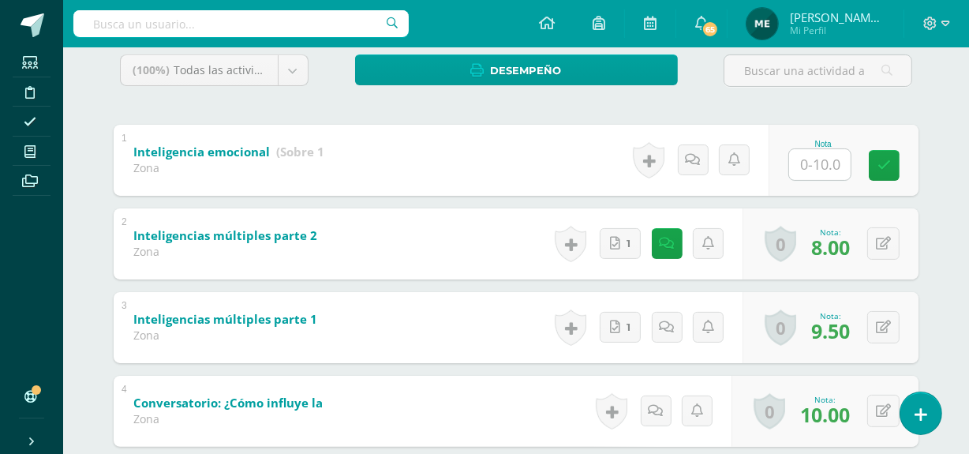
scroll to position [270, 0]
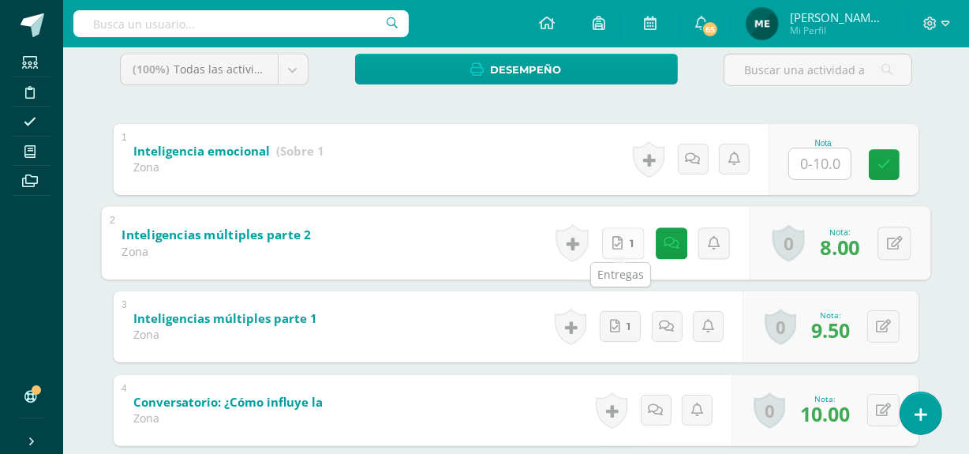
click at [624, 237] on link "1" at bounding box center [623, 243] width 43 height 32
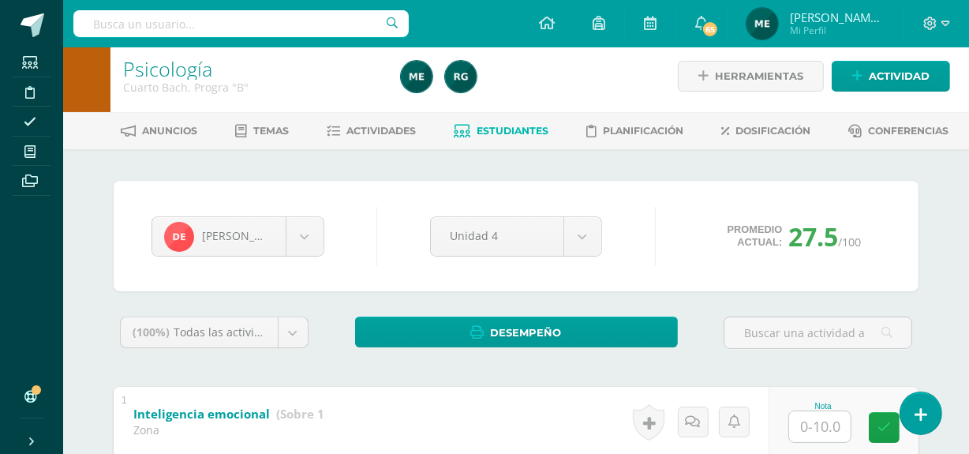
scroll to position [0, 0]
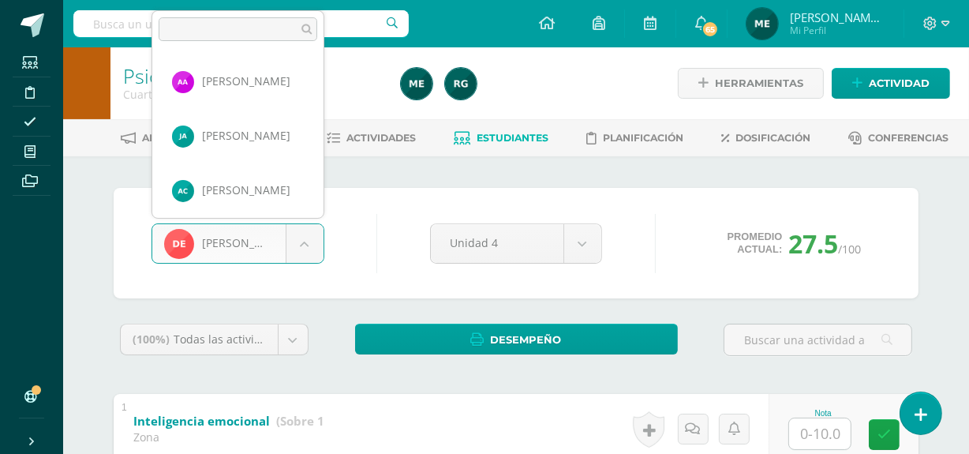
click at [306, 238] on body "Estudiantes Disciplina Asistencia Mis cursos Archivos Soporte Centro de ayuda Ú…" at bounding box center [484, 410] width 969 height 821
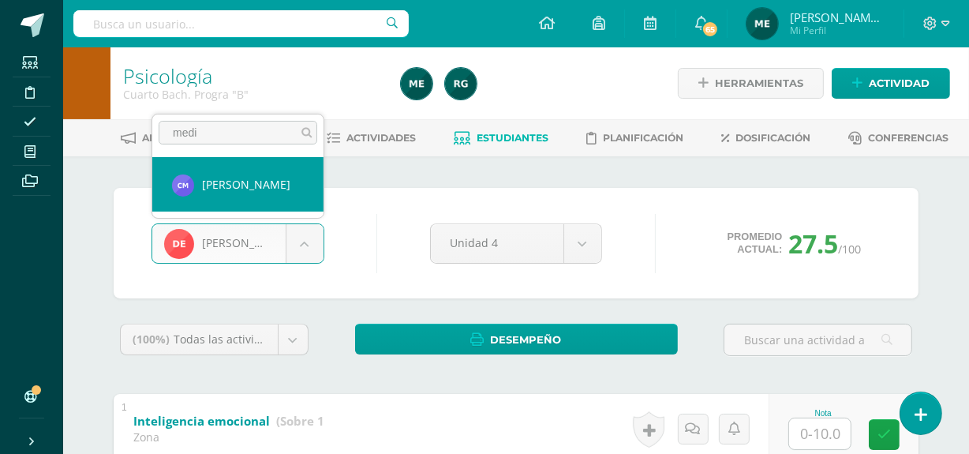
type input "medi"
select select "163"
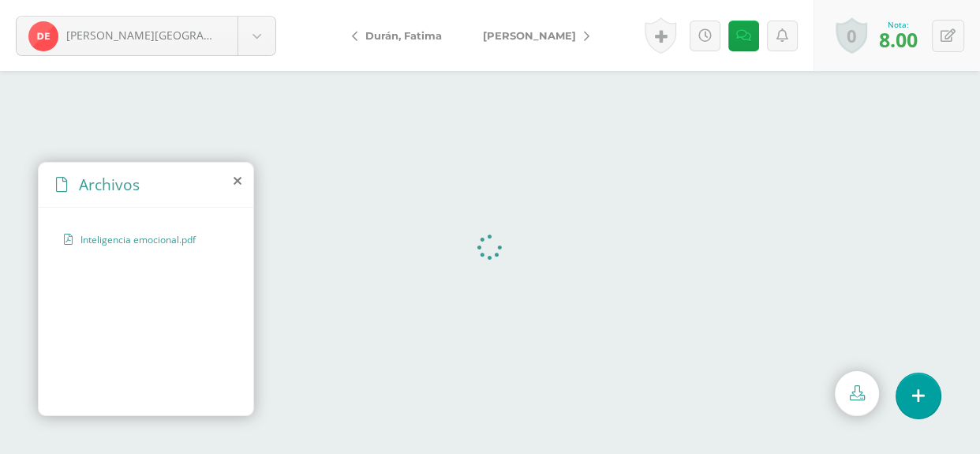
click at [237, 182] on icon at bounding box center [238, 180] width 8 height 13
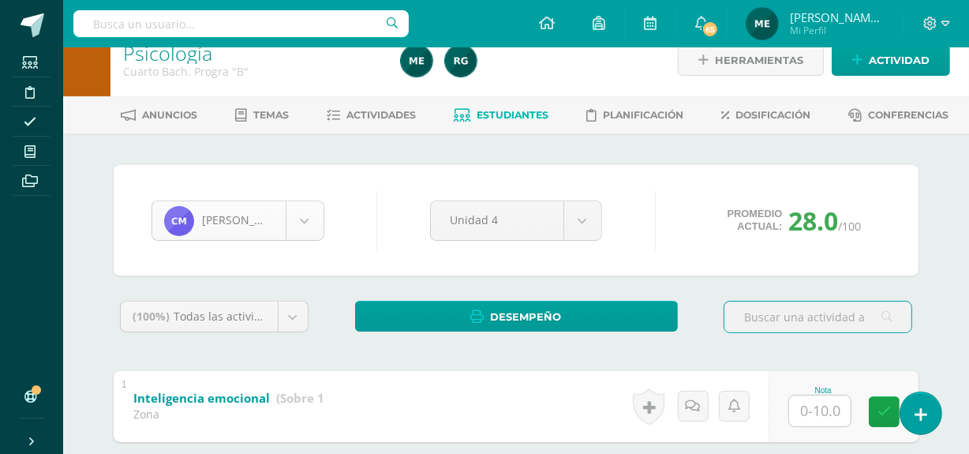
scroll to position [924, 0]
click at [305, 221] on body "Estudiantes Disciplina Asistencia Mis cursos Archivos Soporte Centro de ayuda Ú…" at bounding box center [484, 387] width 969 height 821
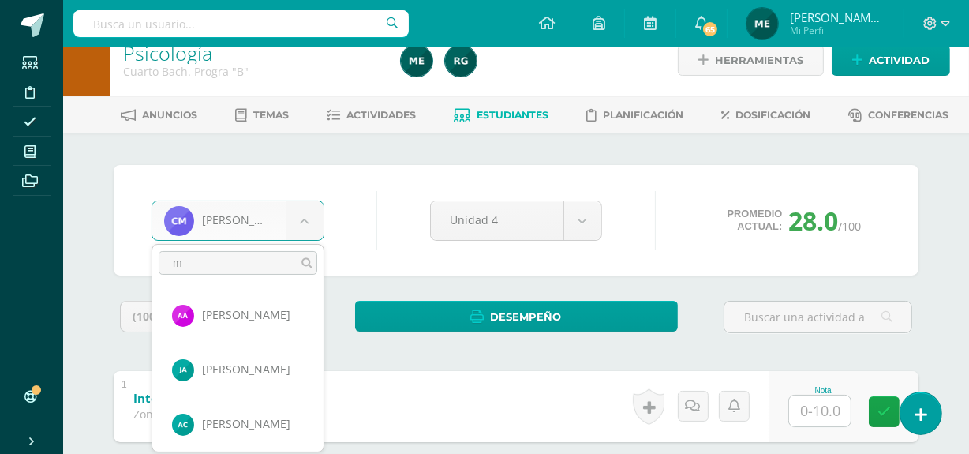
scroll to position [0, 0]
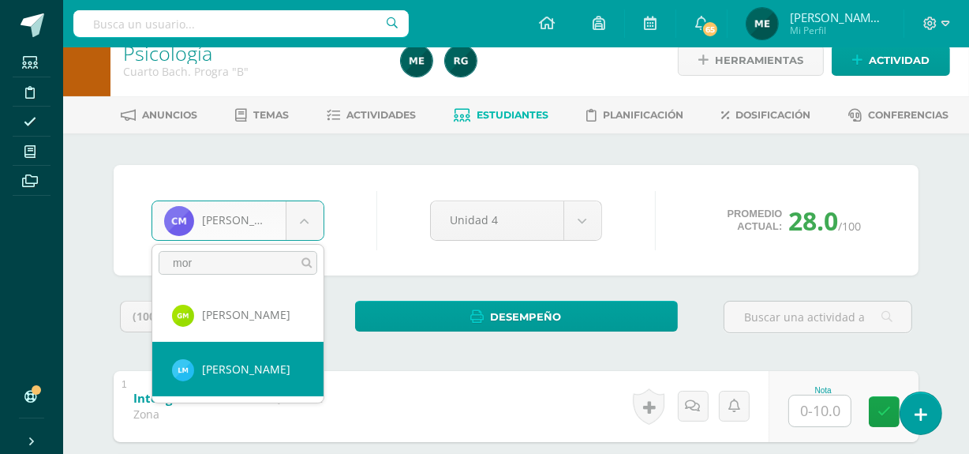
type input "mor"
select select "157"
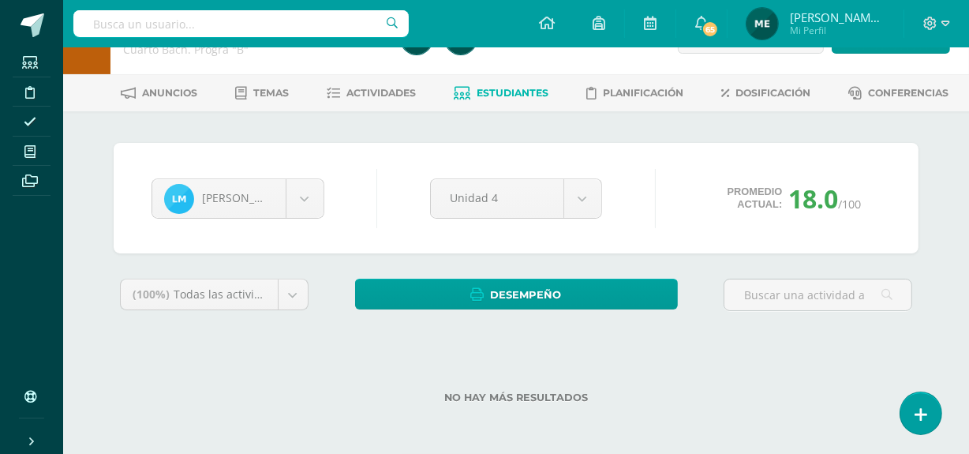
scroll to position [44, 0]
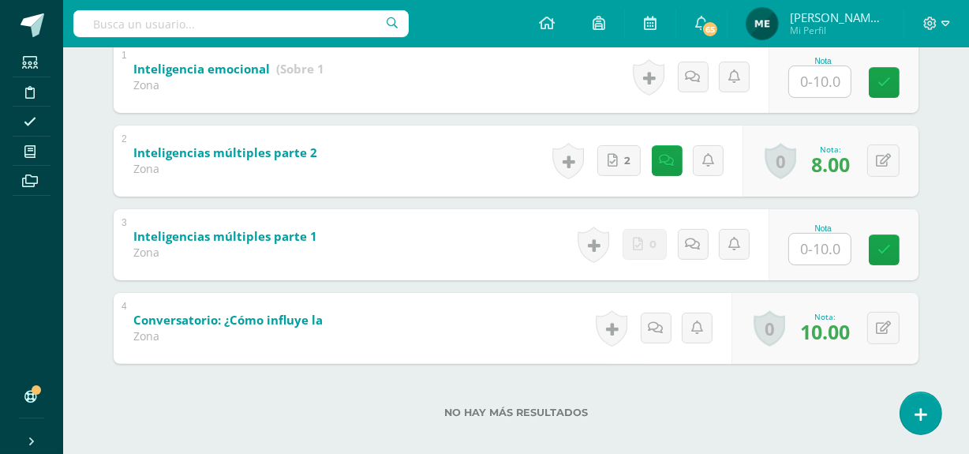
scroll to position [366, 0]
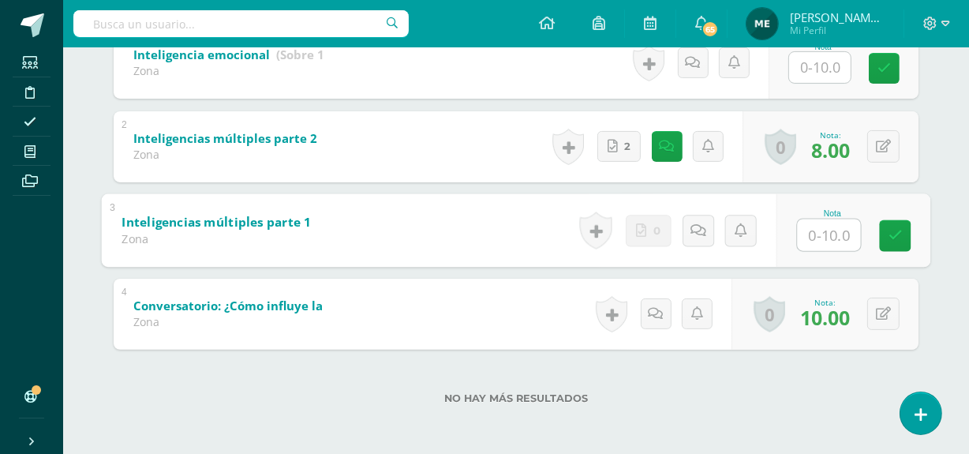
click at [819, 227] on input "text" at bounding box center [829, 235] width 63 height 32
type input "0"
click at [697, 223] on icon at bounding box center [699, 229] width 16 height 13
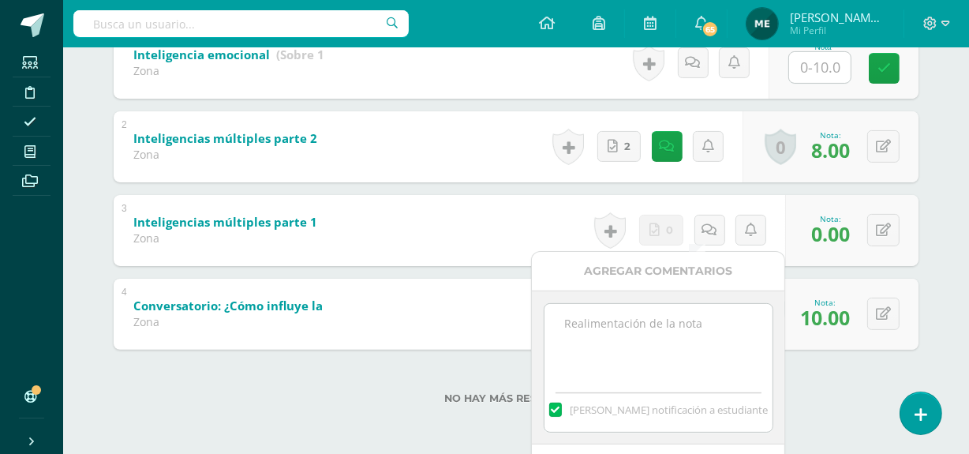
click at [667, 332] on textarea at bounding box center [659, 343] width 228 height 79
type textarea "N"
click at [833, 354] on div "No hay más resultados" at bounding box center [516, 386] width 805 height 73
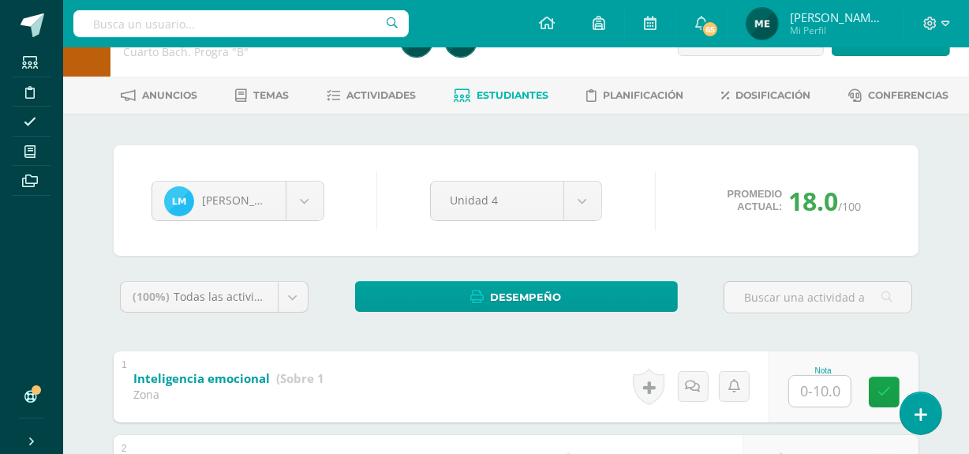
scroll to position [23, 0]
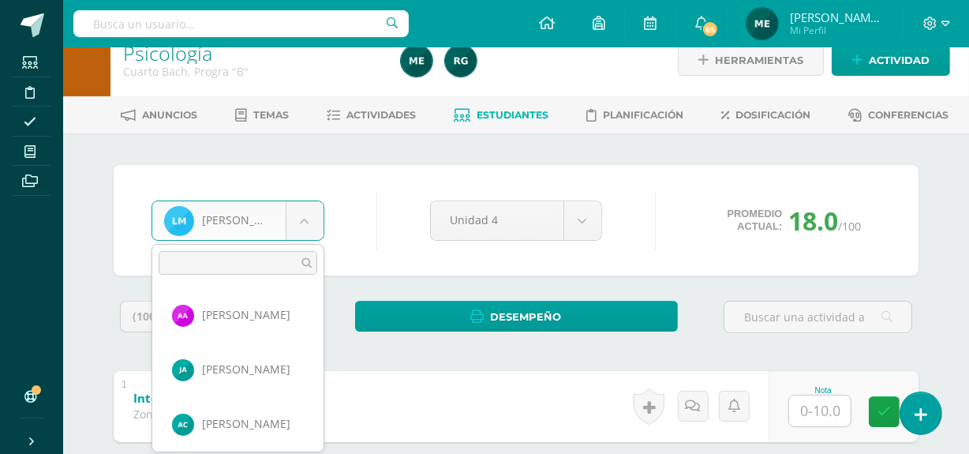
click at [308, 215] on body "Estudiantes Disciplina Asistencia Mis cursos Archivos Soporte Centro de ayuda Ú…" at bounding box center [484, 387] width 969 height 821
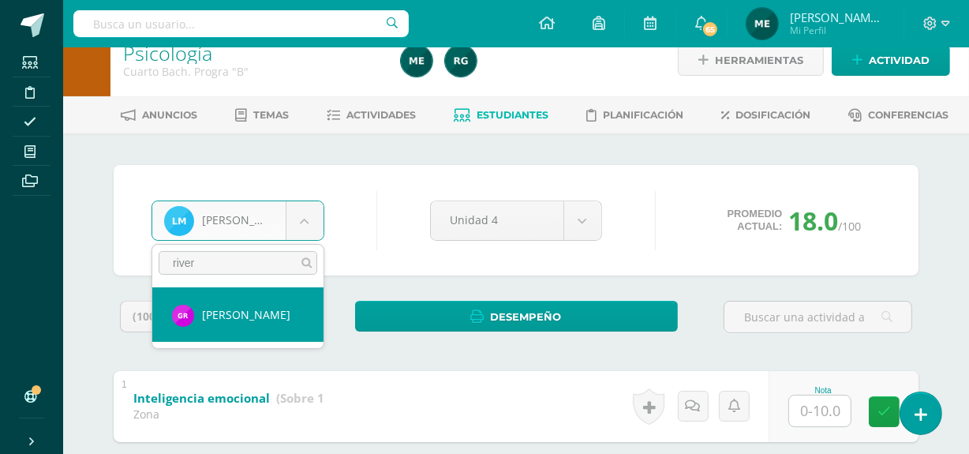
type input "river"
select select "152"
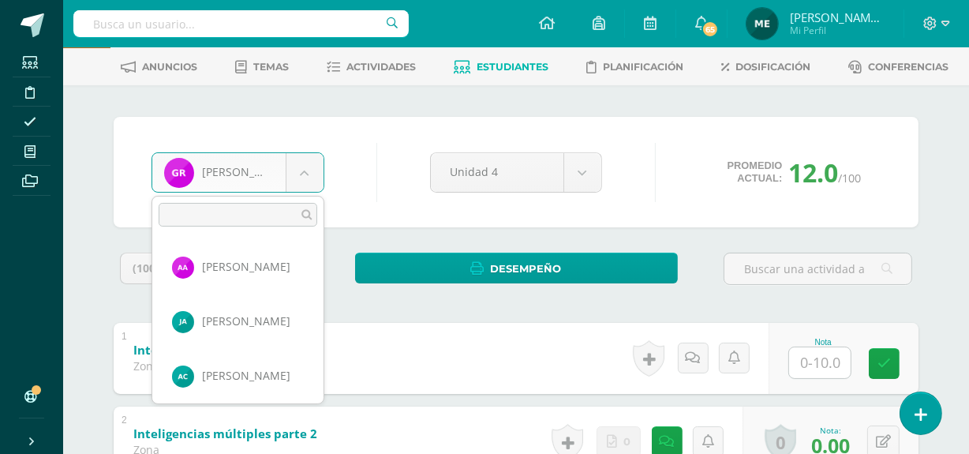
scroll to position [1251, 0]
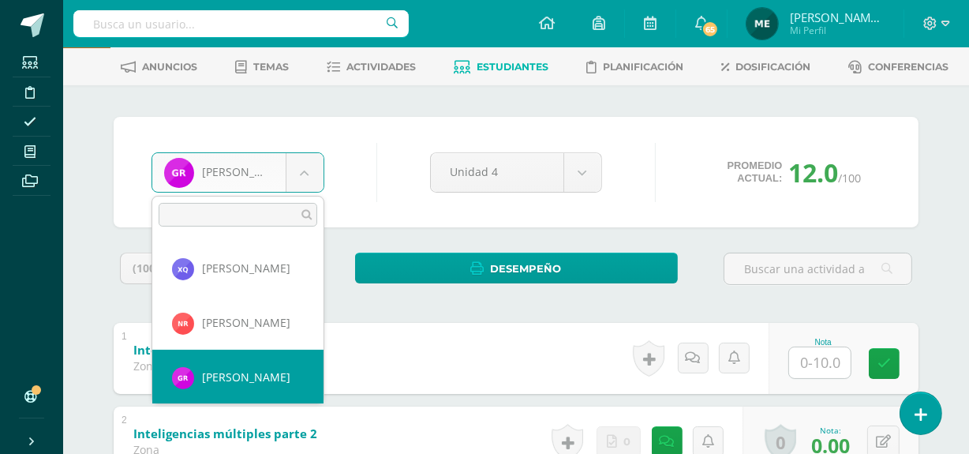
click at [307, 166] on body "Estudiantes Disciplina Asistencia Mis cursos Archivos Soporte Centro de ayuda Ú…" at bounding box center [484, 339] width 969 height 821
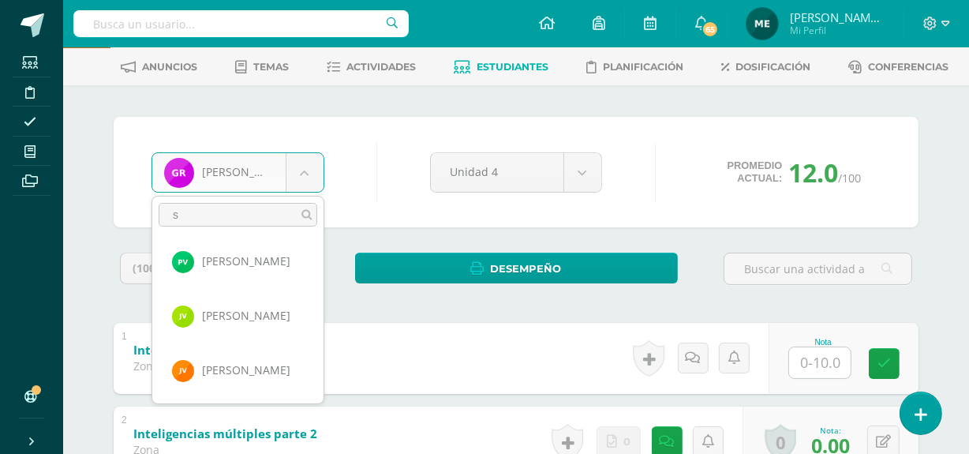
scroll to position [0, 0]
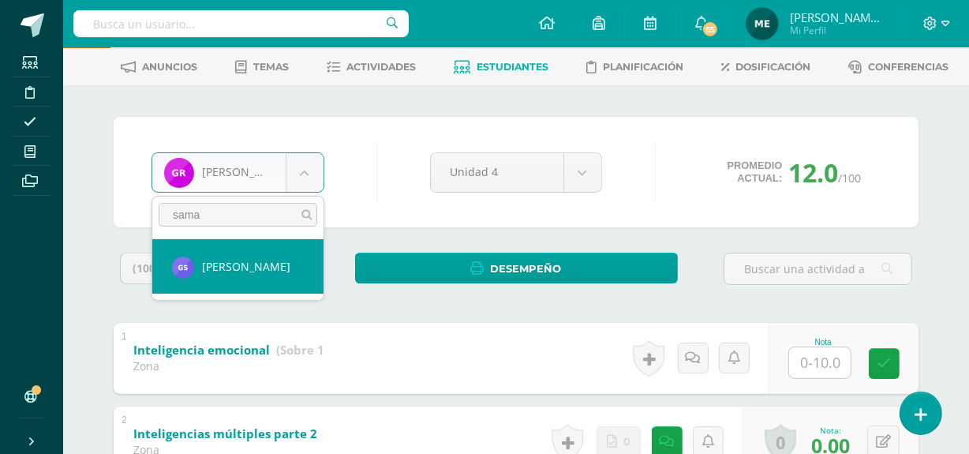
type input "sama"
select select "961"
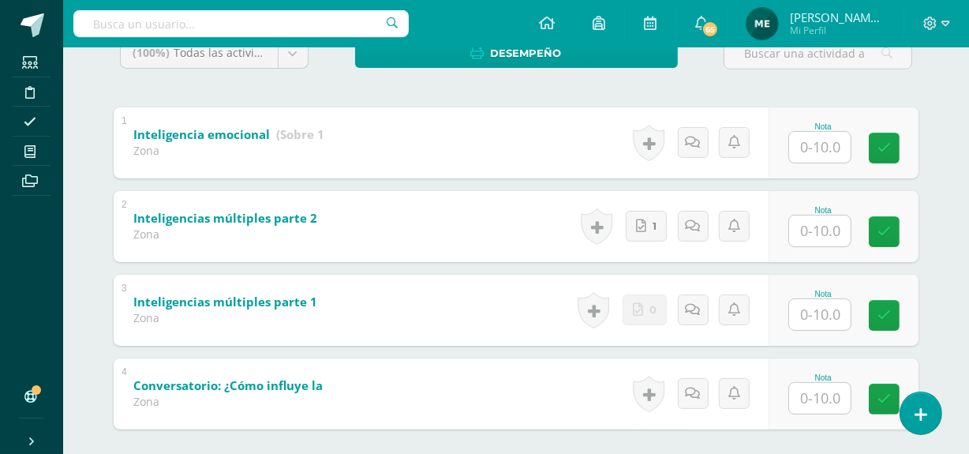
scroll to position [366, 0]
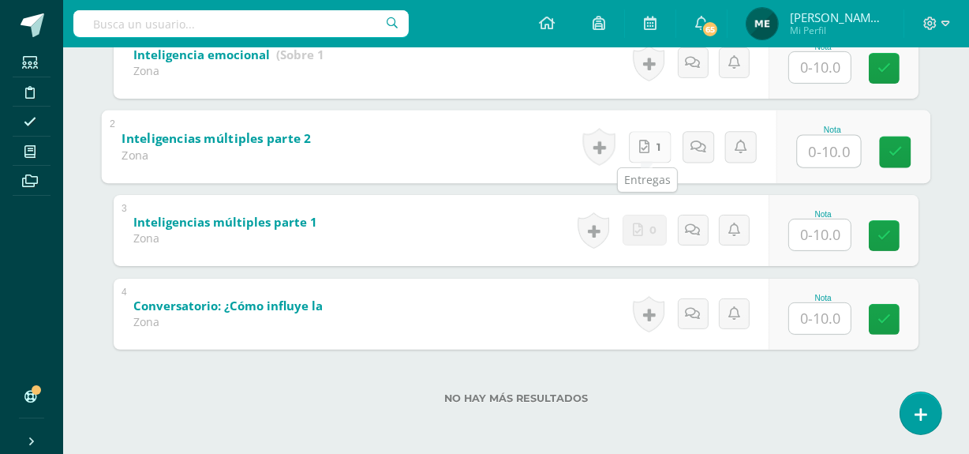
click at [645, 150] on icon at bounding box center [644, 146] width 10 height 13
click at [818, 322] on input "text" at bounding box center [820, 318] width 62 height 31
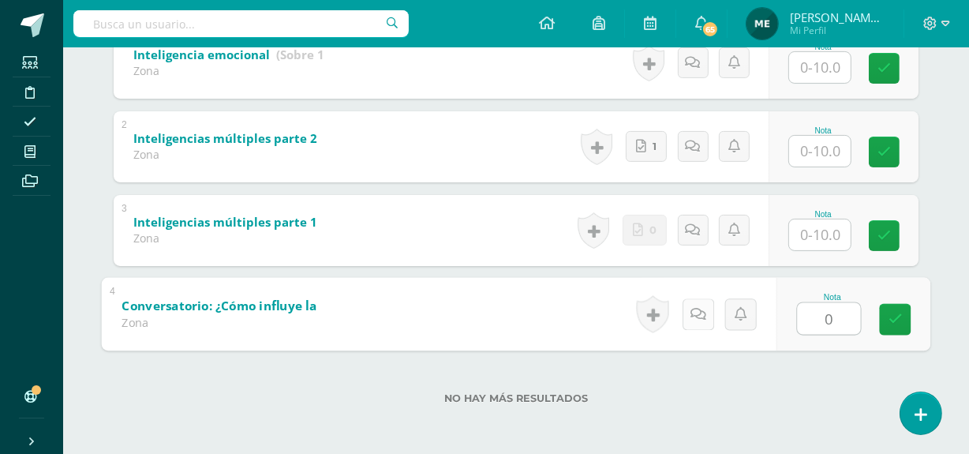
type input "0"
click at [698, 311] on icon at bounding box center [699, 313] width 16 height 13
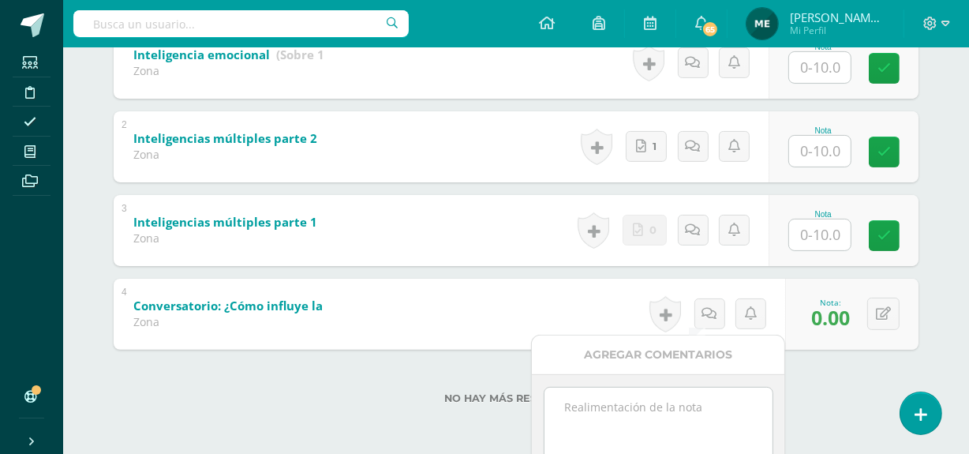
click at [630, 410] on textarea at bounding box center [659, 427] width 228 height 79
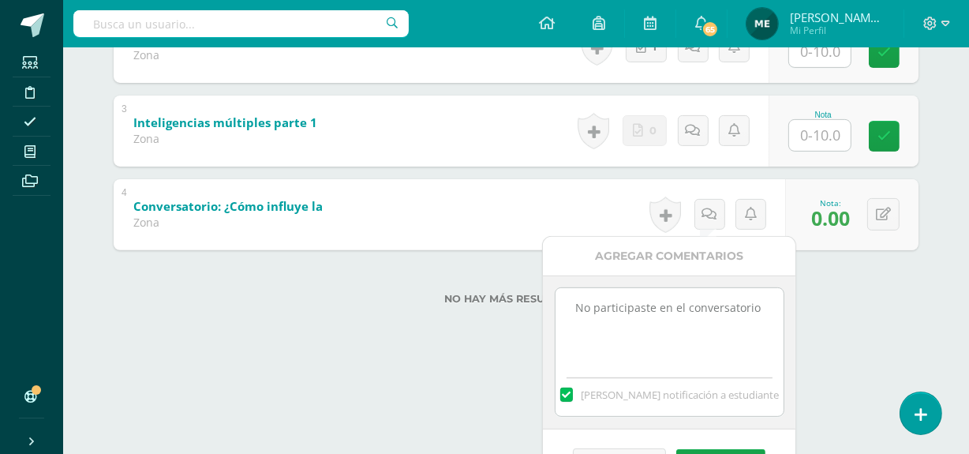
scroll to position [500, 0]
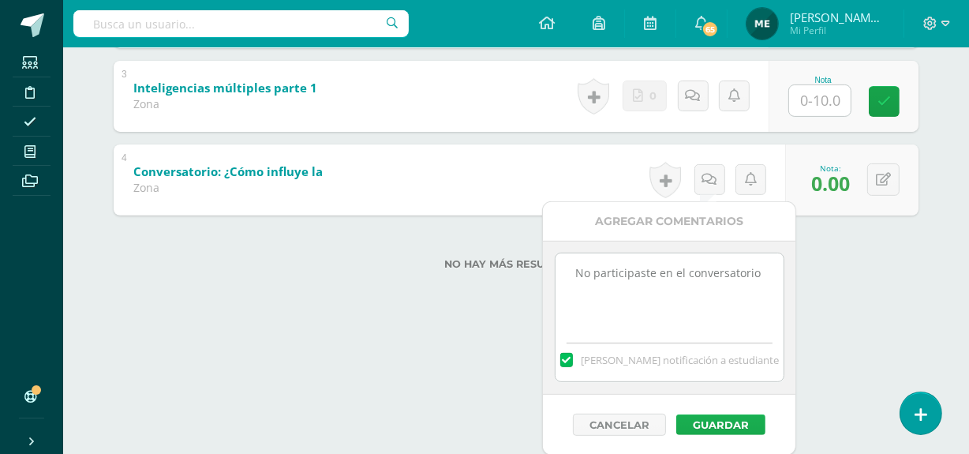
type textarea "No participaste en el conversatorio"
click at [741, 421] on button "Guardar" at bounding box center [720, 424] width 89 height 21
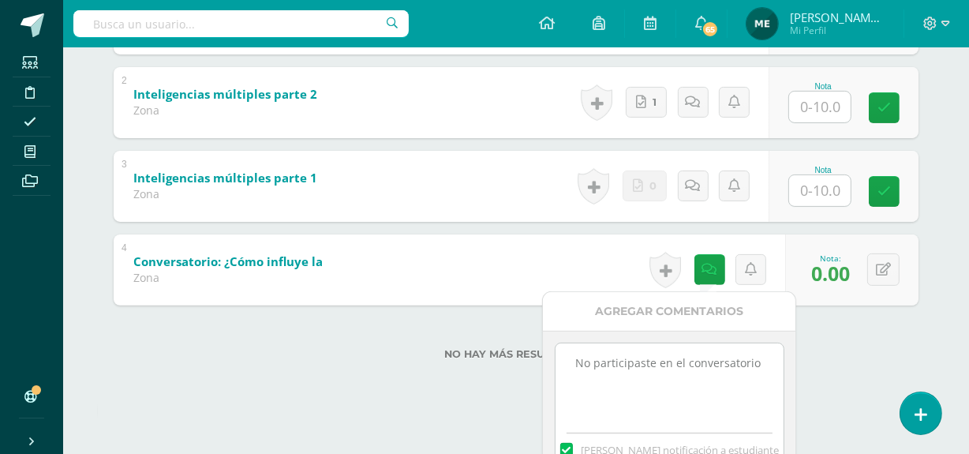
scroll to position [366, 0]
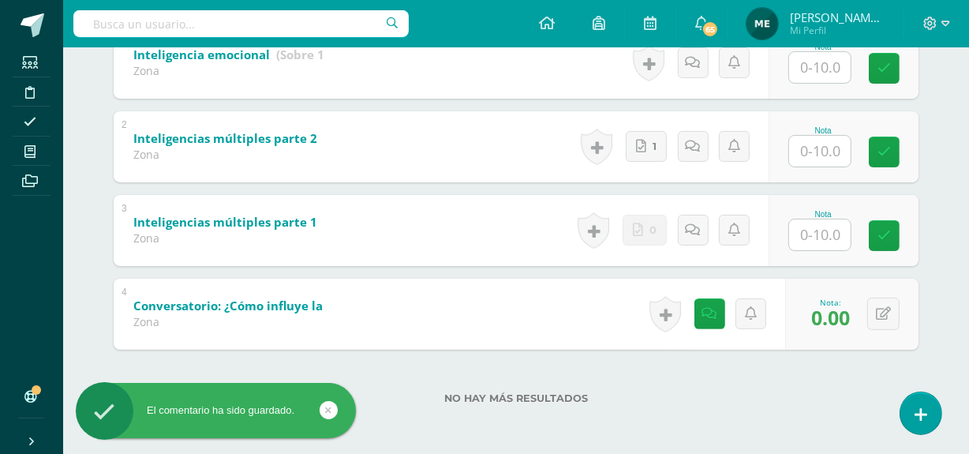
click at [826, 185] on div "1 Inteligencia emocional (Sobre 10.0) Zona Nota 0 Logros Logros obtenidos 2" at bounding box center [516, 189] width 805 height 322
click at [827, 238] on input "text" at bounding box center [820, 234] width 62 height 31
type input "0"
click at [696, 227] on icon at bounding box center [699, 229] width 16 height 13
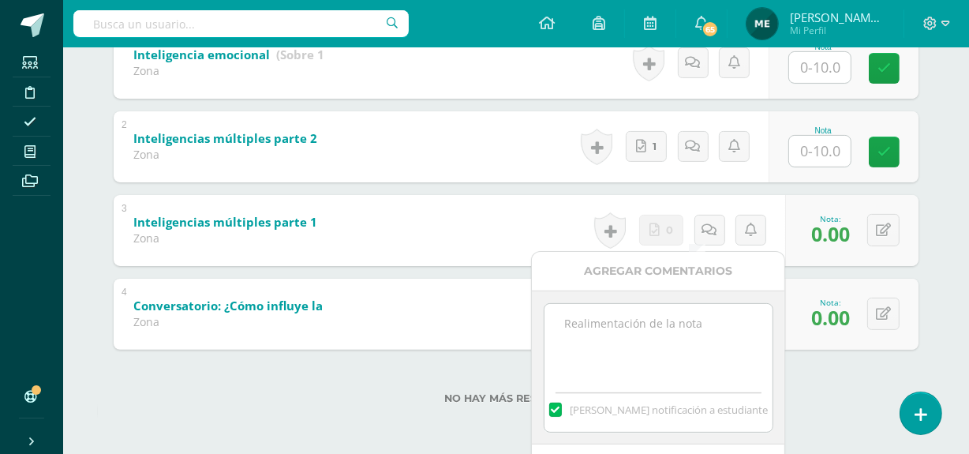
click at [639, 328] on textarea at bounding box center [659, 343] width 228 height 79
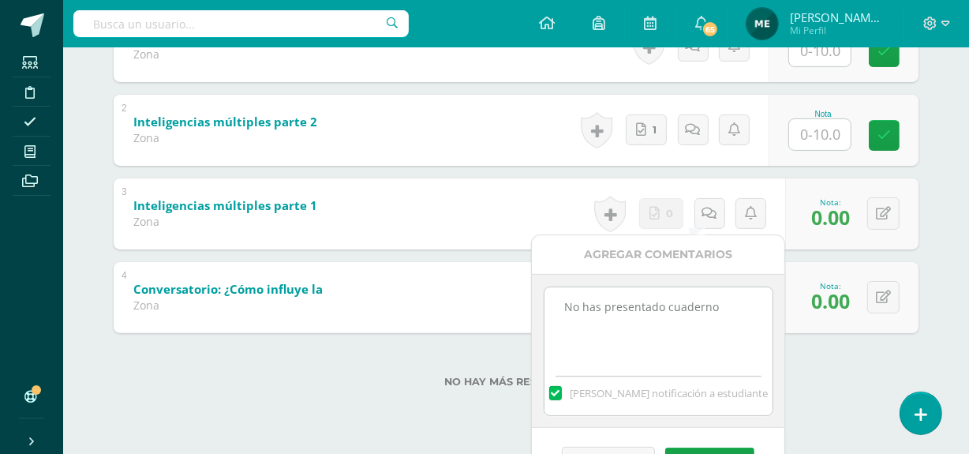
scroll to position [385, 0]
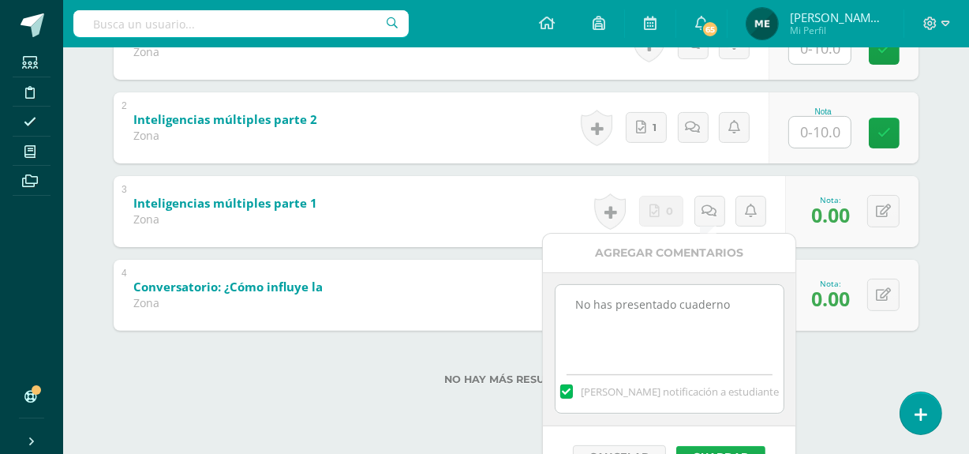
type textarea "No has presentado cuaderno"
click at [736, 447] on button "Guardar" at bounding box center [720, 456] width 89 height 21
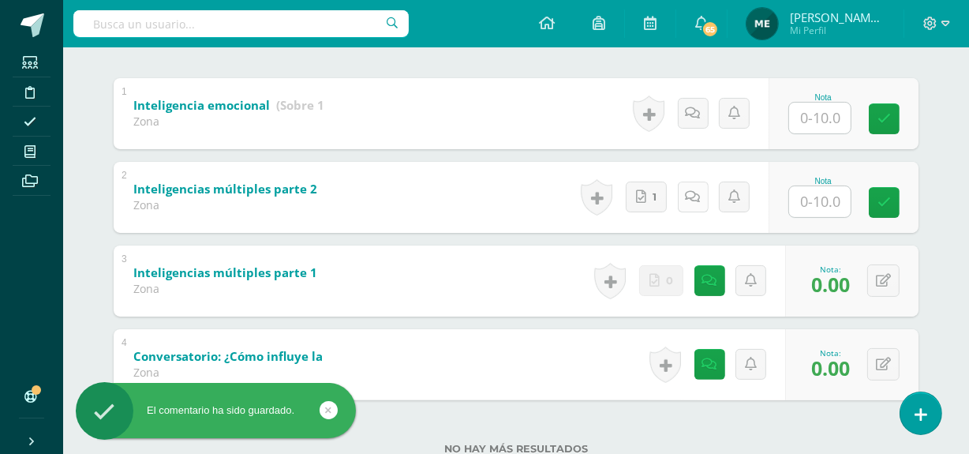
scroll to position [313, 0]
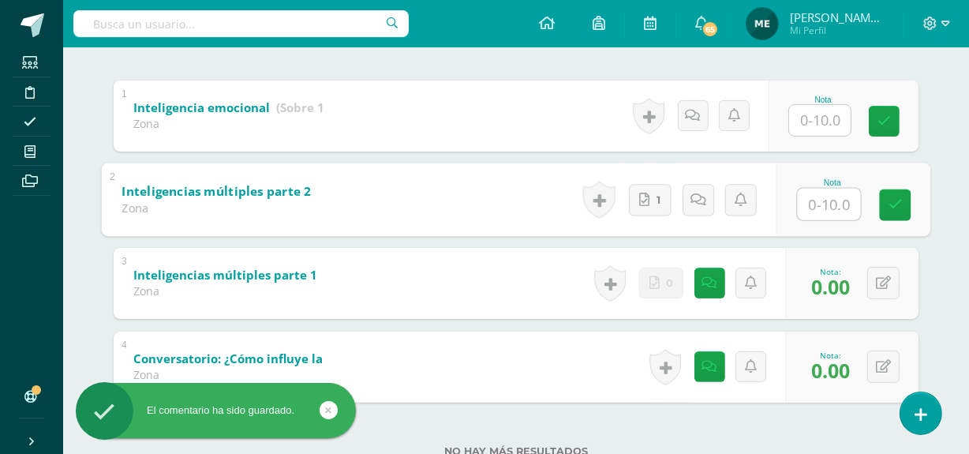
click at [815, 204] on input "text" at bounding box center [829, 204] width 63 height 32
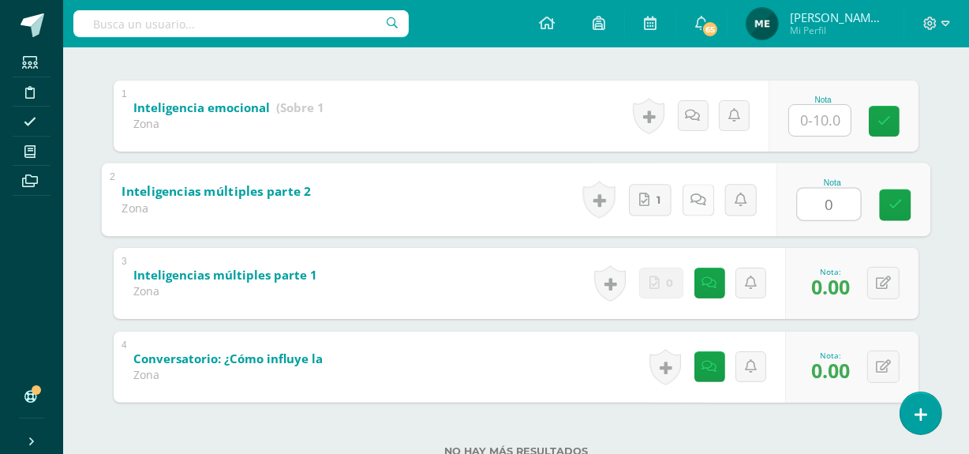
type input "0"
click at [699, 197] on icon at bounding box center [699, 199] width 16 height 13
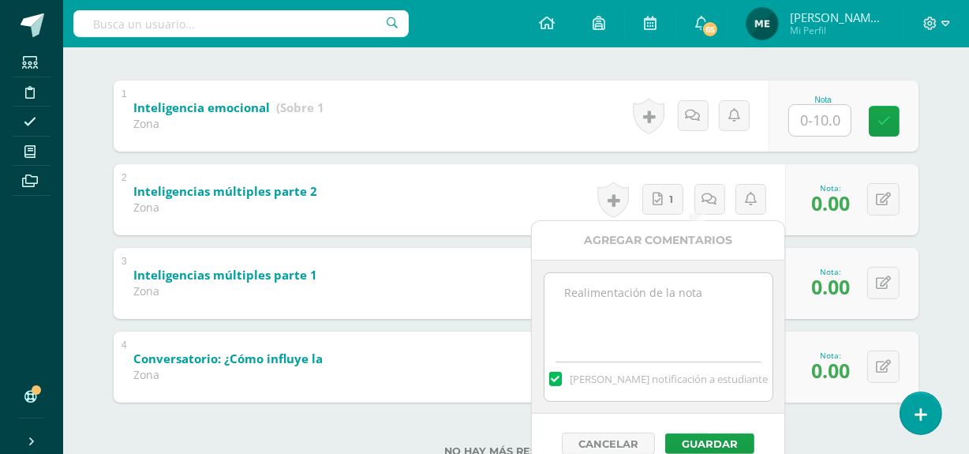
click at [658, 300] on textarea at bounding box center [659, 312] width 228 height 79
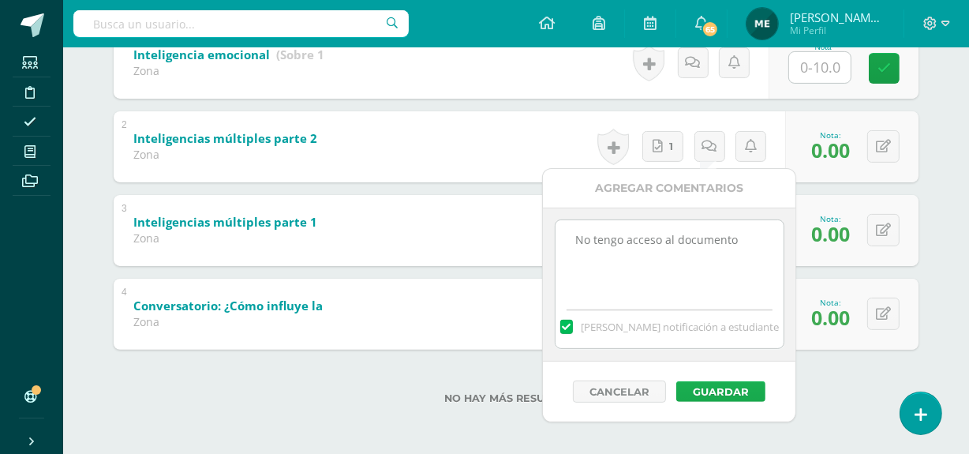
type textarea "No tengo acceso al documento"
click at [729, 392] on button "Guardar" at bounding box center [720, 391] width 89 height 21
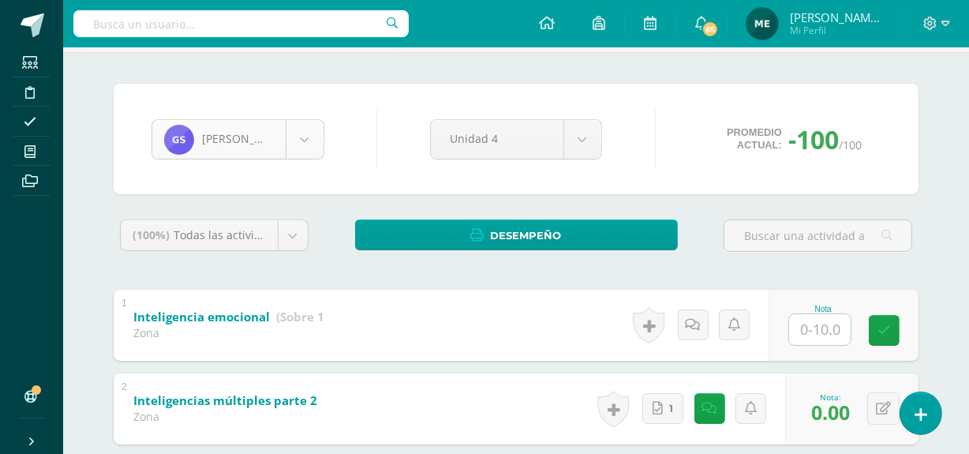
scroll to position [1360, 0]
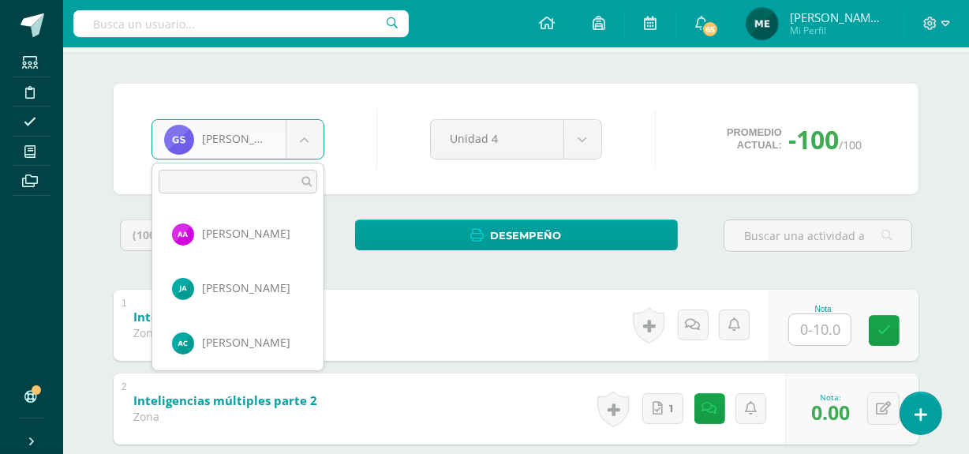
click at [305, 140] on body "El comentario ha sido guardado. El comentario ha sido guardado. El comentario h…" at bounding box center [484, 306] width 969 height 821
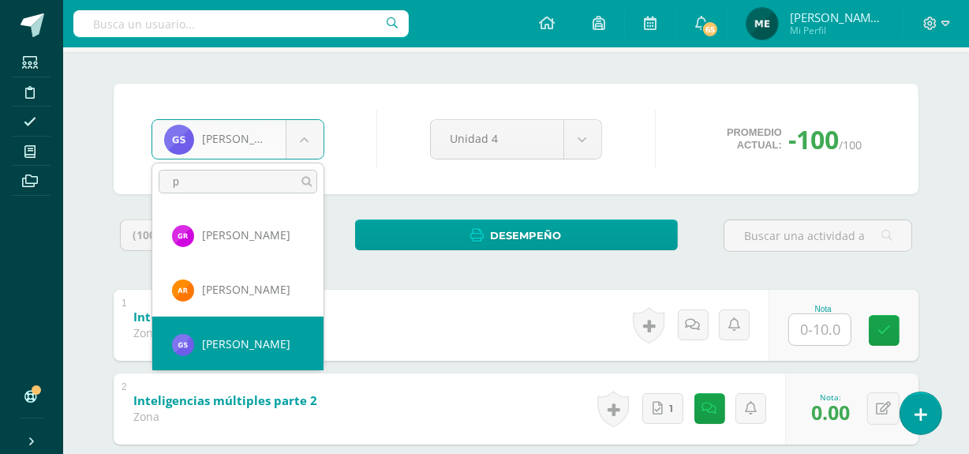
scroll to position [0, 0]
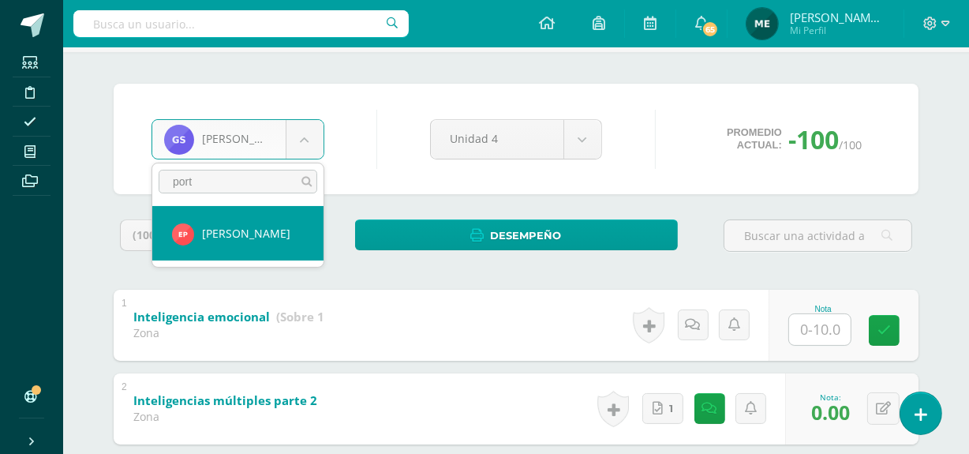
type input "port"
select select "456"
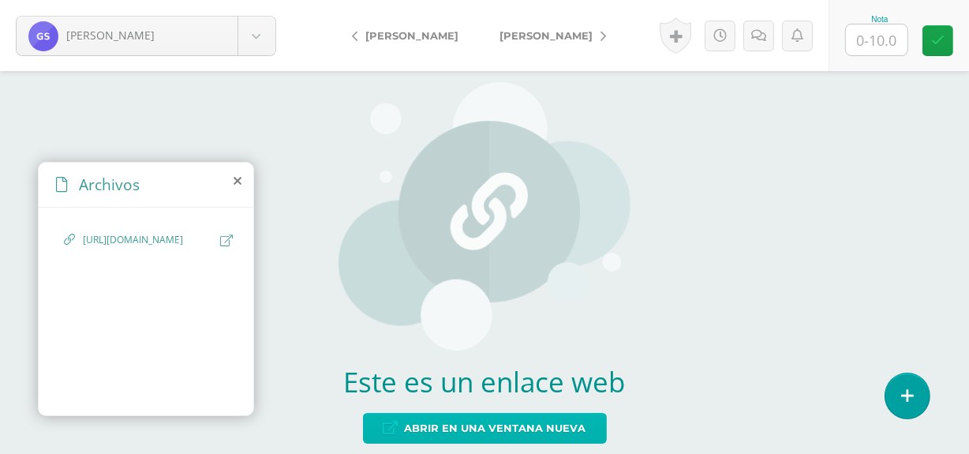
click at [506, 419] on span "Abrir en una ventana nueva" at bounding box center [496, 428] width 182 height 29
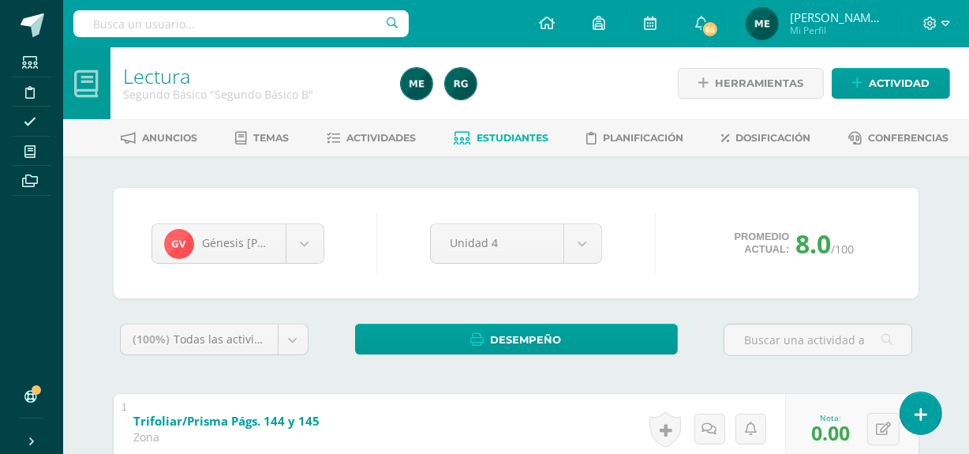
click at [848, 31] on span "Mi Perfil" at bounding box center [837, 30] width 95 height 13
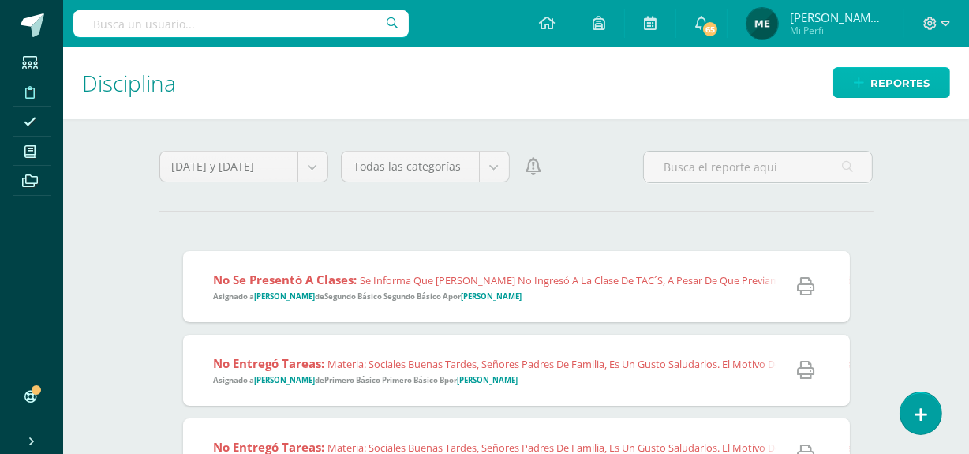
click at [907, 81] on span "Reportes" at bounding box center [900, 83] width 59 height 29
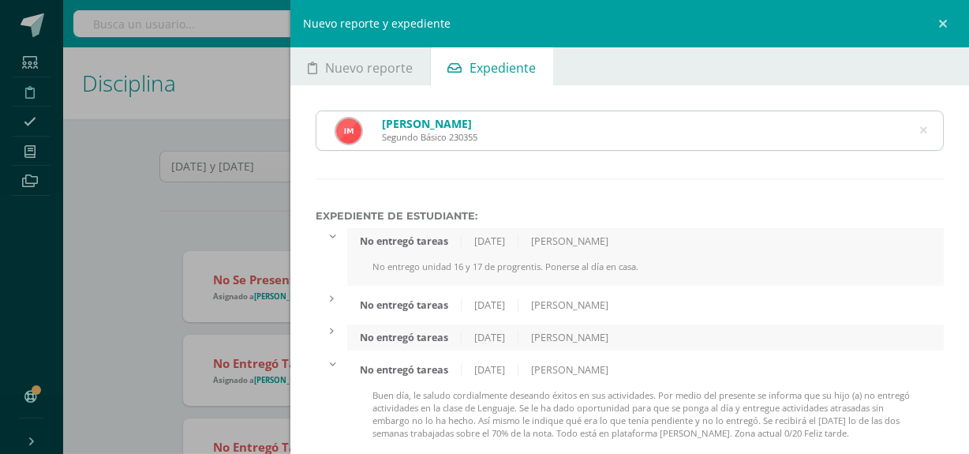
click at [920, 129] on icon at bounding box center [923, 131] width 7 height 40
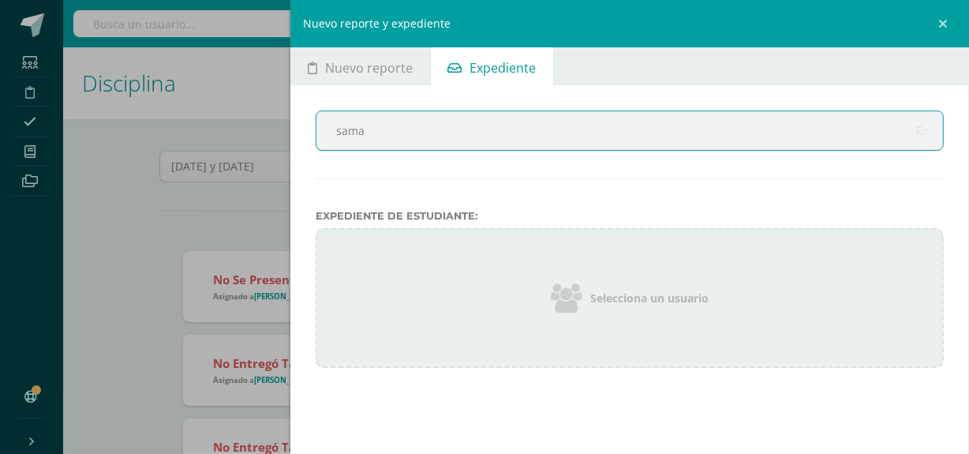
type input "[PERSON_NAME]"
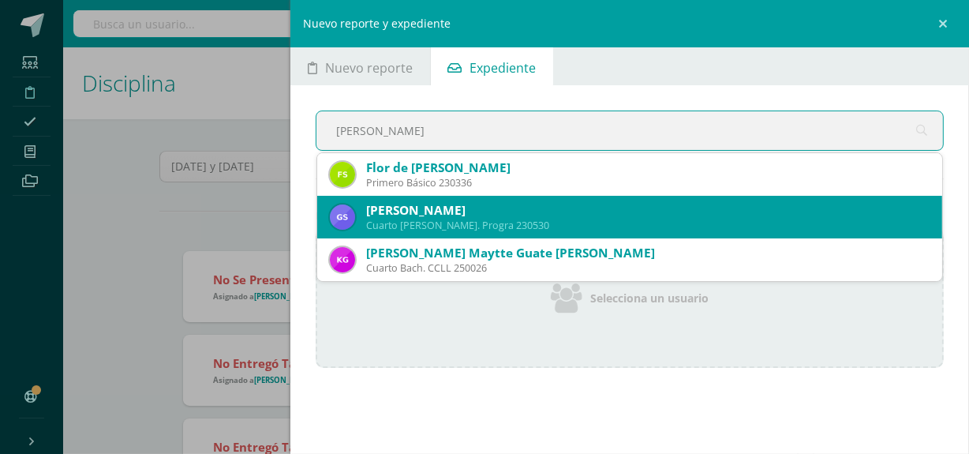
click at [576, 219] on div "Cuarto [PERSON_NAME]. Progra 230530" at bounding box center [648, 225] width 564 height 13
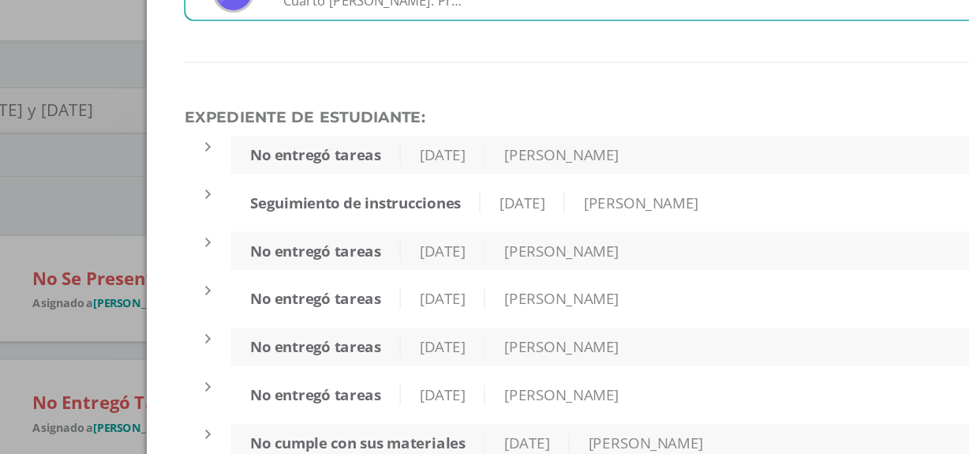
scroll to position [46, 0]
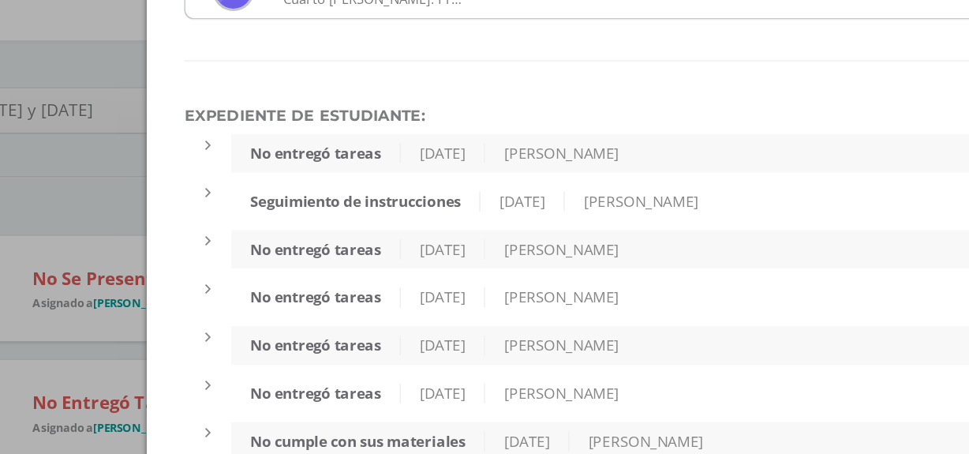
click at [631, 259] on div "No entregó tareas [DATE] [PERSON_NAME]" at bounding box center [645, 260] width 597 height 26
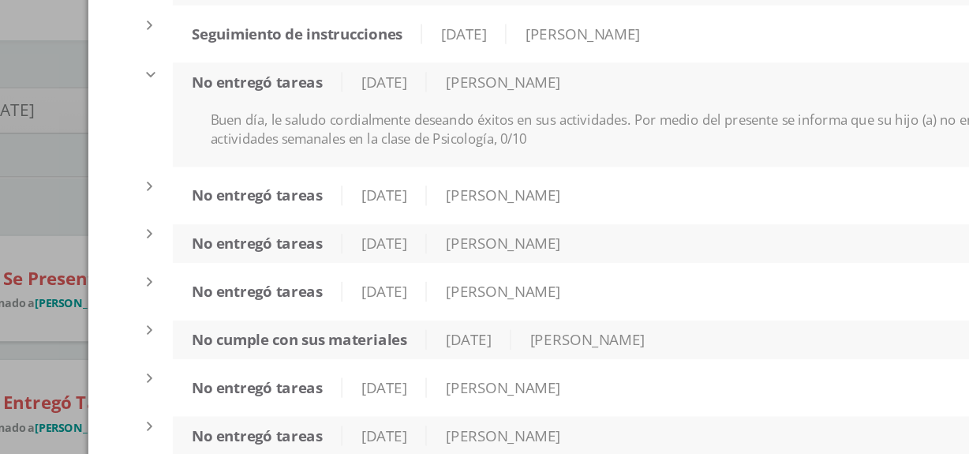
scroll to position [162, 0]
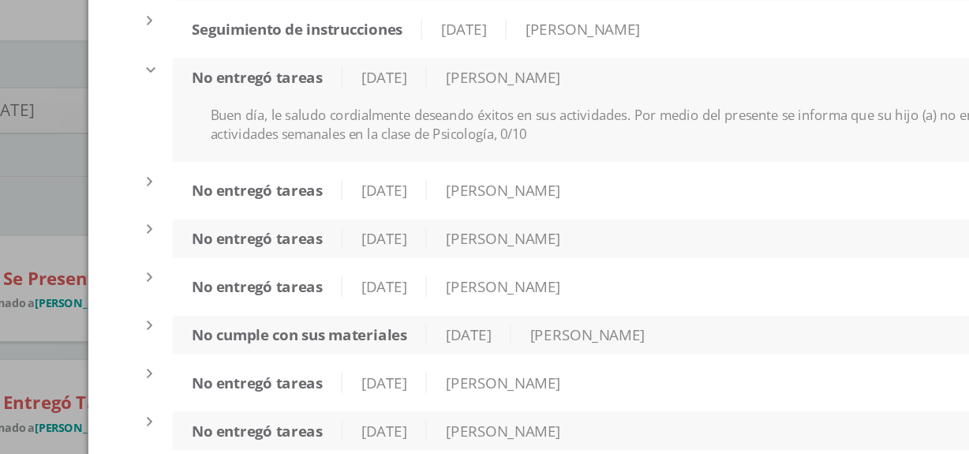
click at [621, 290] on div "[PERSON_NAME]" at bounding box center [570, 285] width 103 height 13
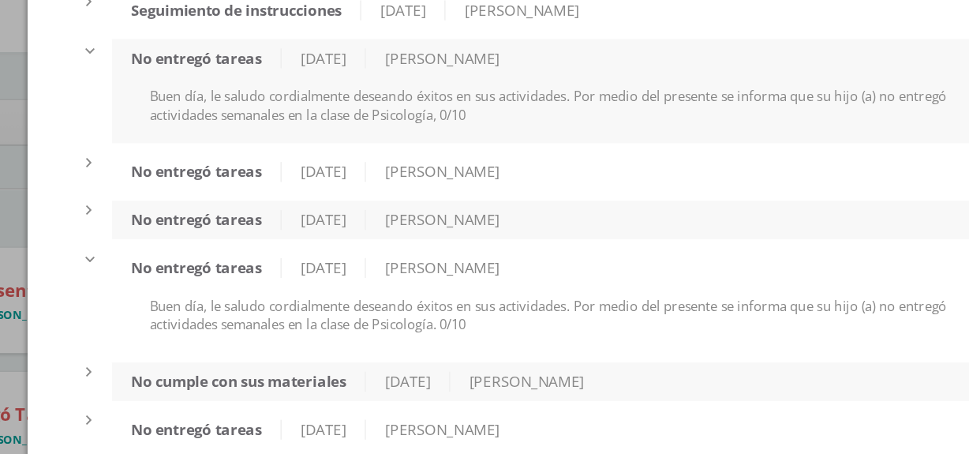
scroll to position [182, 0]
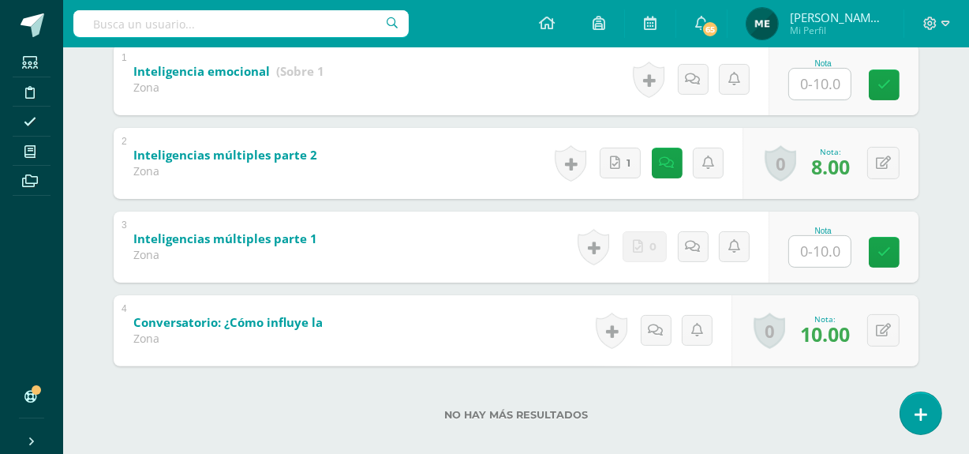
scroll to position [366, 0]
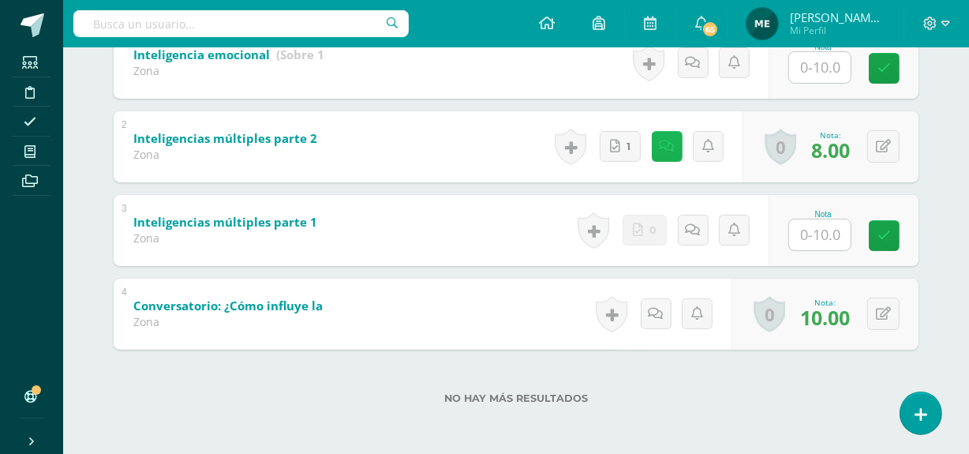
click at [665, 149] on icon at bounding box center [667, 146] width 15 height 13
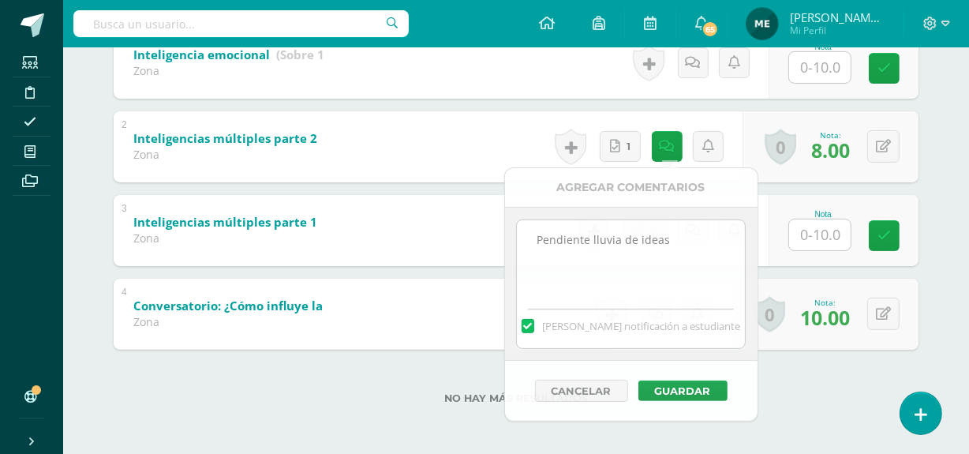
click at [945, 86] on div "[PERSON_NAME] [PERSON_NAME] [PERSON_NAME] [PERSON_NAME] [PERSON_NAME] [PERSON_N…" at bounding box center [516, 122] width 868 height 665
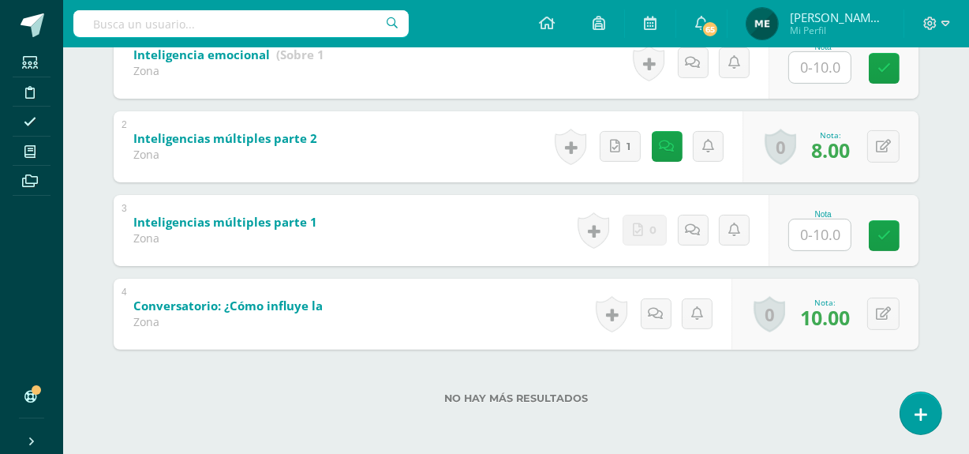
click at [816, 230] on input "text" at bounding box center [820, 234] width 62 height 31
type input "4"
click at [890, 244] on link at bounding box center [896, 235] width 32 height 32
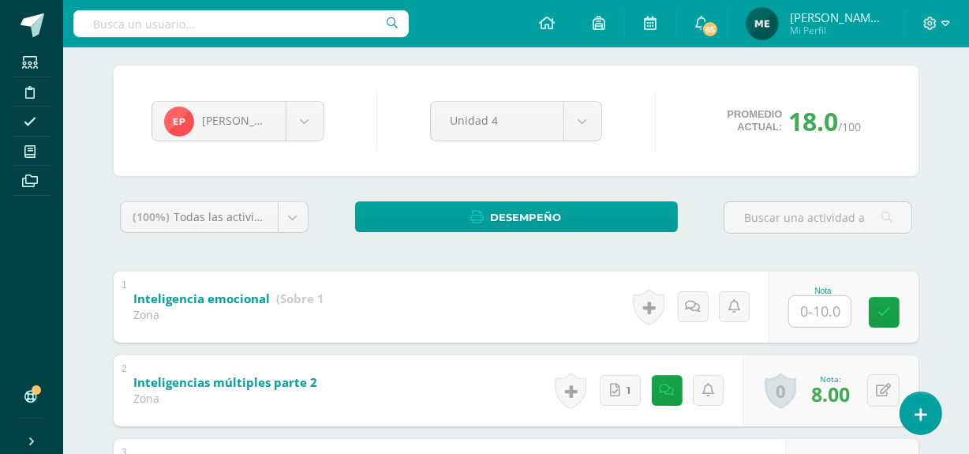
scroll to position [0, 0]
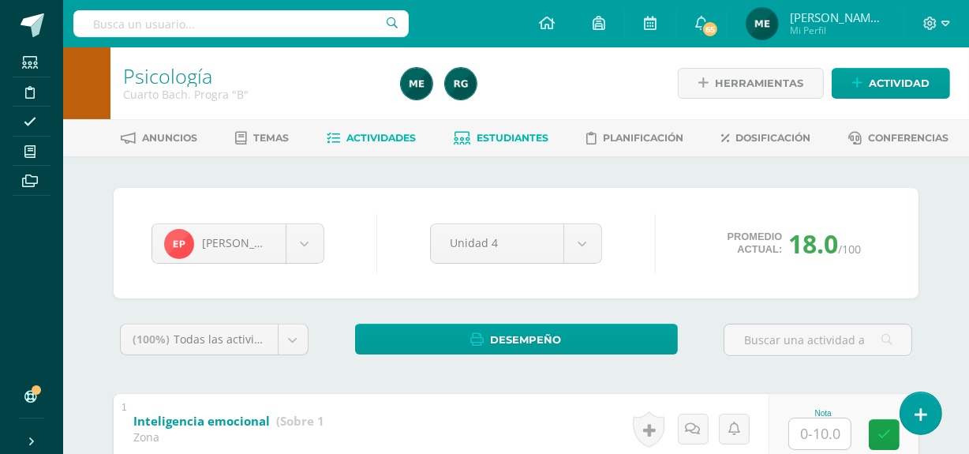
click at [380, 132] on span "Actividades" at bounding box center [381, 138] width 69 height 12
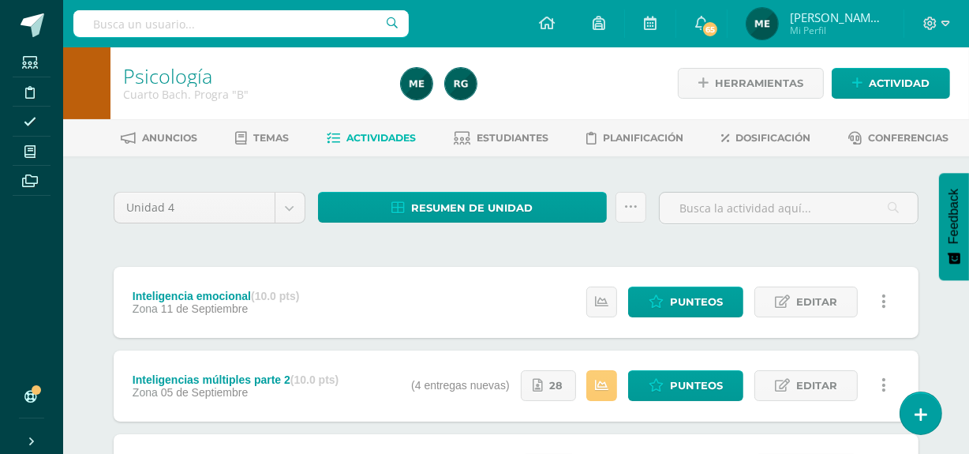
scroll to position [239, 0]
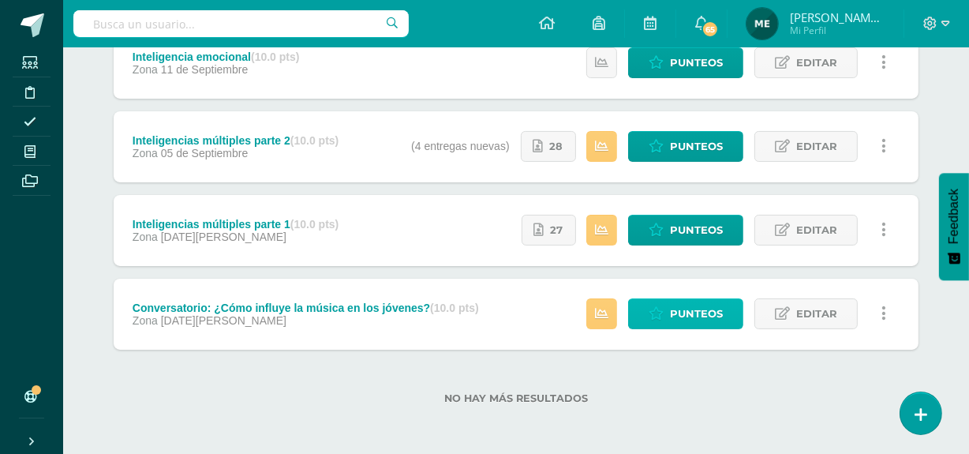
click at [680, 321] on span "Punteos" at bounding box center [696, 313] width 53 height 29
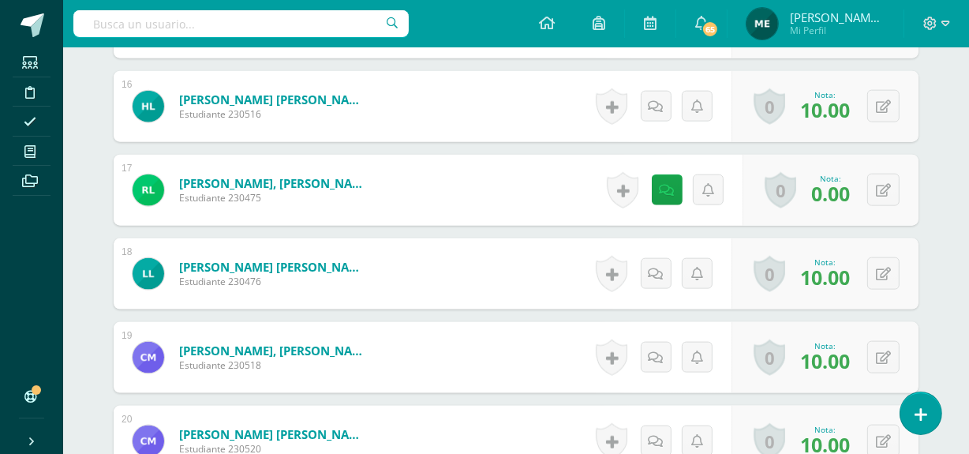
scroll to position [1764, 0]
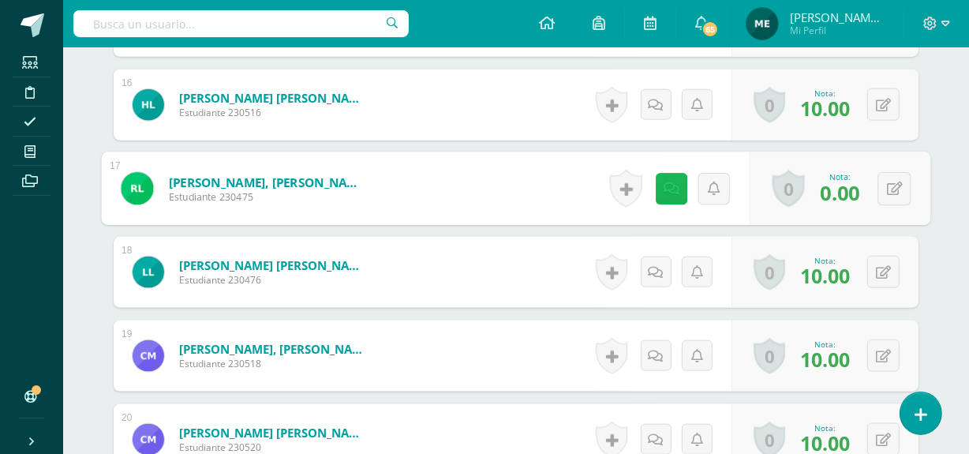
click at [667, 183] on icon at bounding box center [672, 188] width 16 height 13
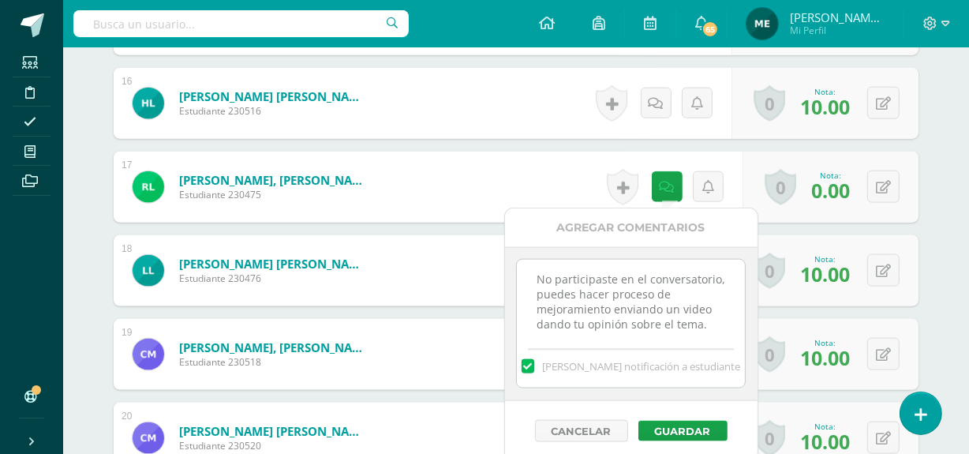
scroll to position [20, 0]
drag, startPoint x: 531, startPoint y: 277, endPoint x: 674, endPoint y: 346, distance: 158.5
click at [674, 346] on div "No participaste en el conversatorio, puedes hacer proceso de mejoramiento envia…" at bounding box center [631, 323] width 230 height 129
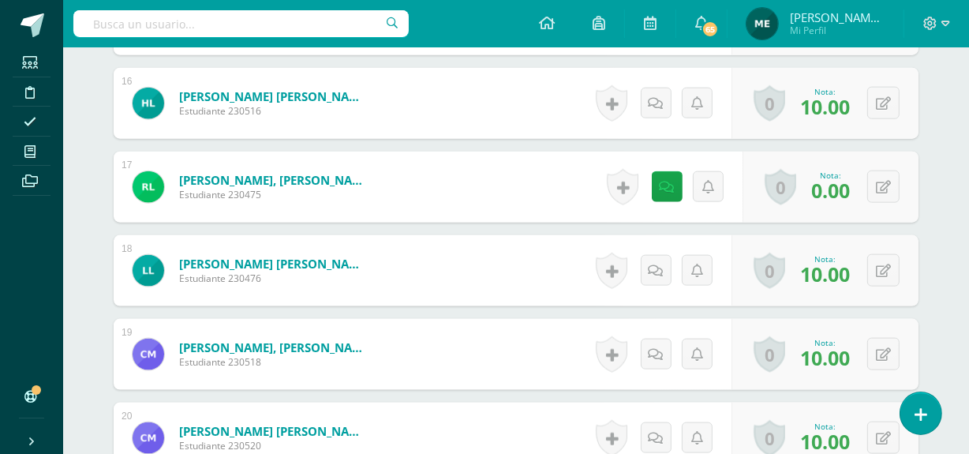
click at [935, 132] on div "¿Estás seguro que quieres eliminar esta actividad? Esto borrará la actividad y …" at bounding box center [516, 25] width 868 height 3268
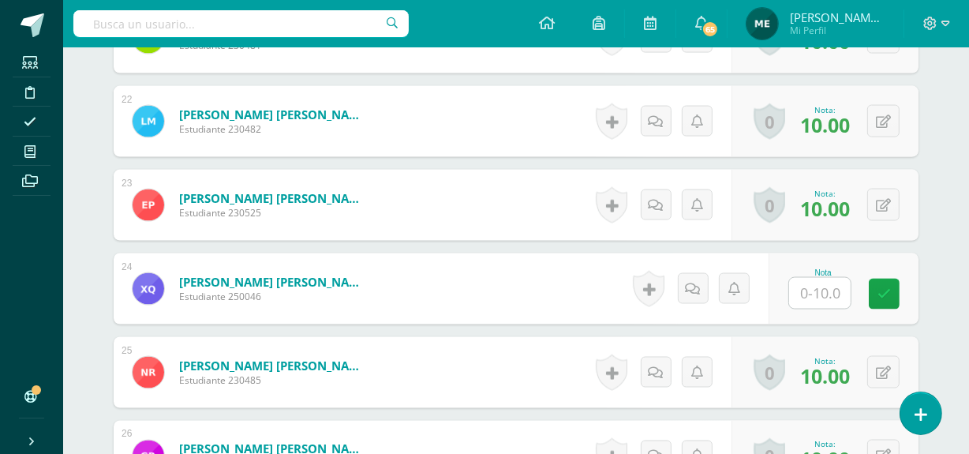
scroll to position [2250, 0]
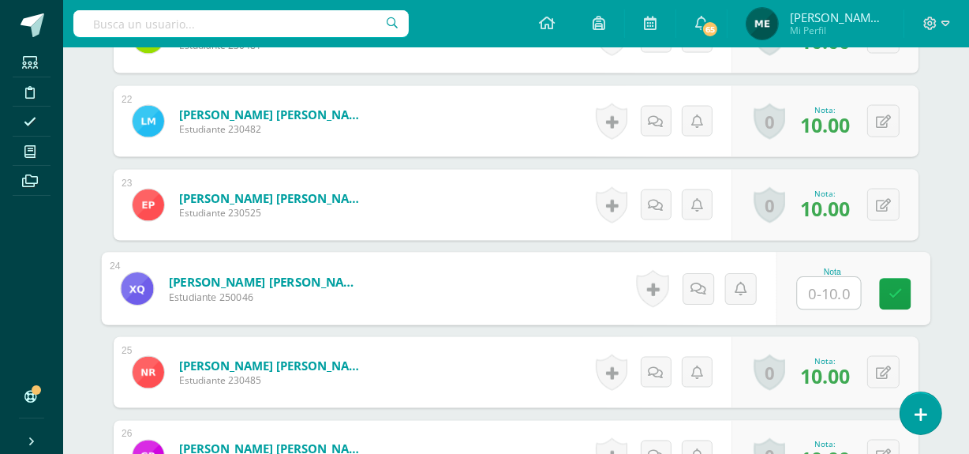
click at [831, 292] on input "text" at bounding box center [829, 294] width 63 height 32
type input "0"
click at [695, 283] on icon at bounding box center [699, 288] width 16 height 13
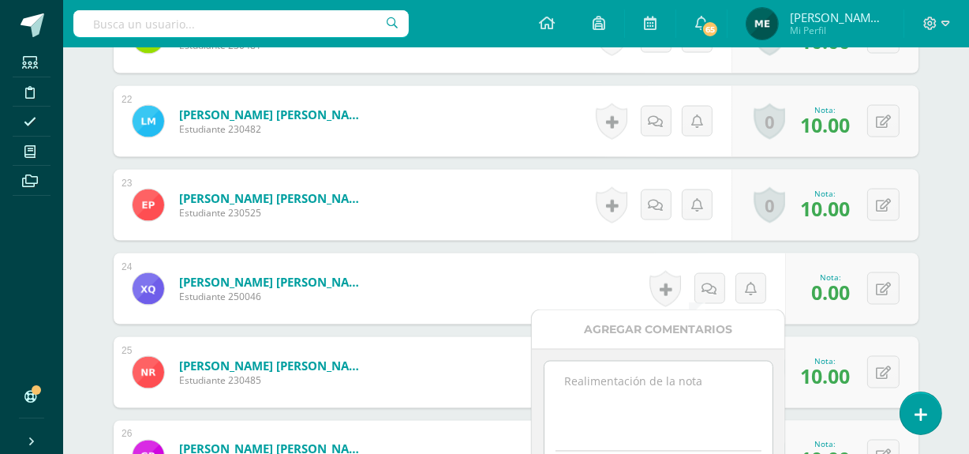
click at [646, 392] on textarea at bounding box center [659, 401] width 228 height 79
paste textarea "No participaste en el conversatorio, puedes hacer proceso de mejoramiento envia…"
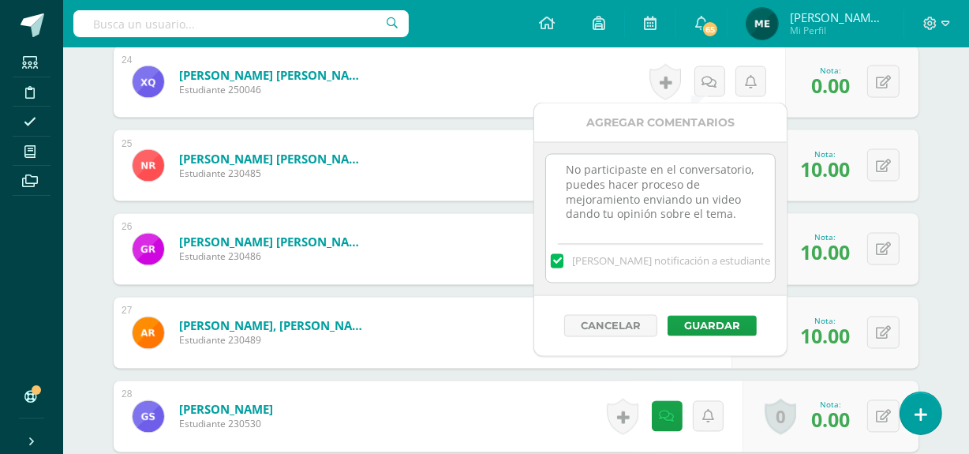
scroll to position [2459, 0]
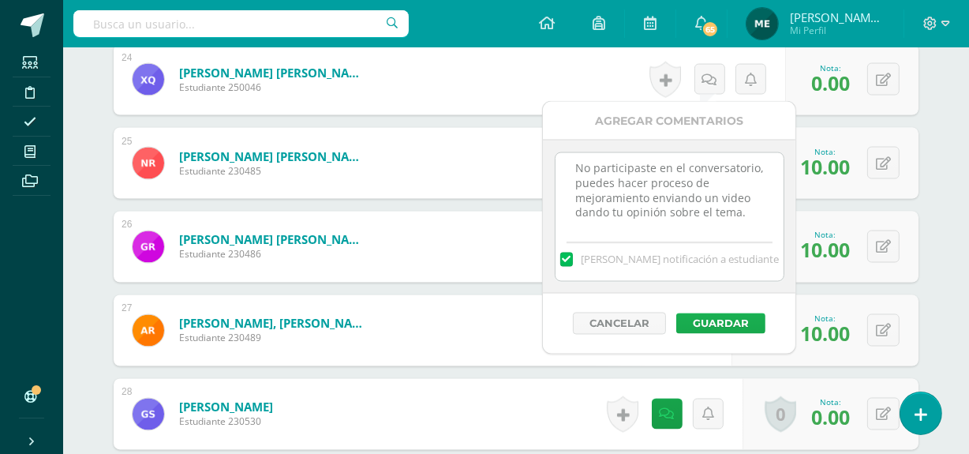
type textarea "No participaste en el conversatorio, puedes hacer proceso de mejoramiento envia…"
click at [725, 325] on button "Guardar" at bounding box center [720, 323] width 89 height 21
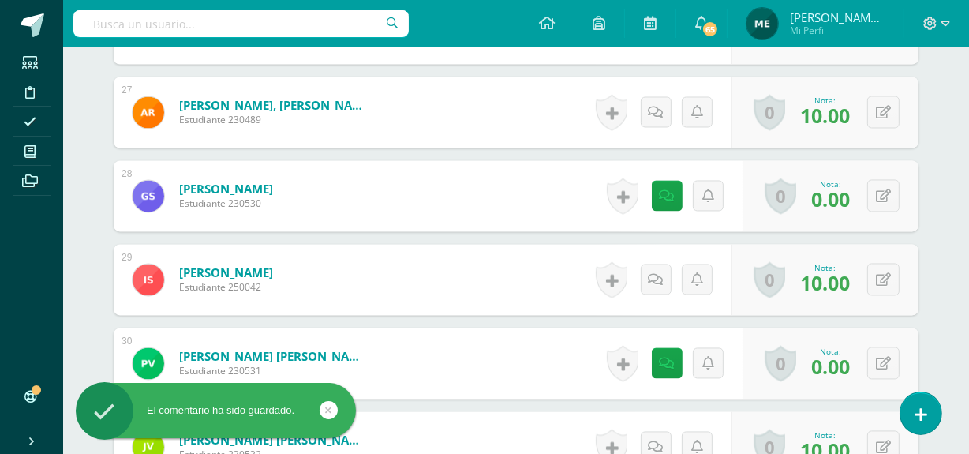
scroll to position [2678, 0]
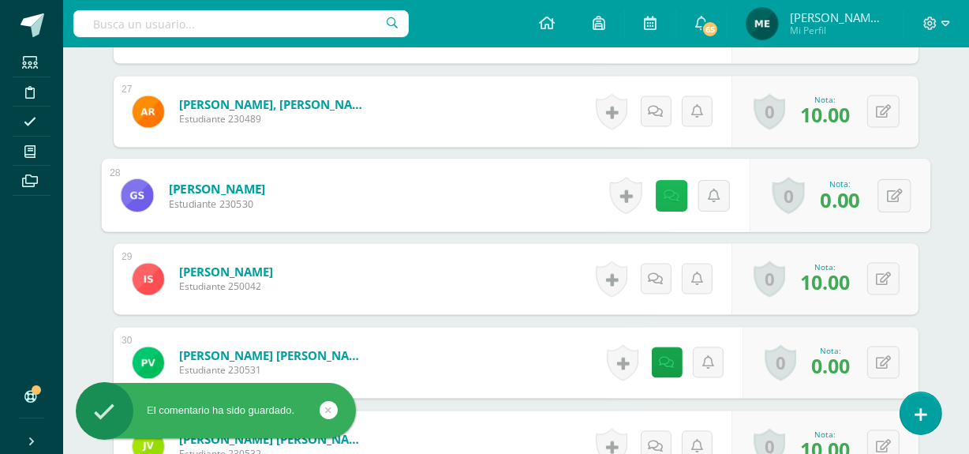
click at [664, 189] on icon at bounding box center [672, 194] width 16 height 13
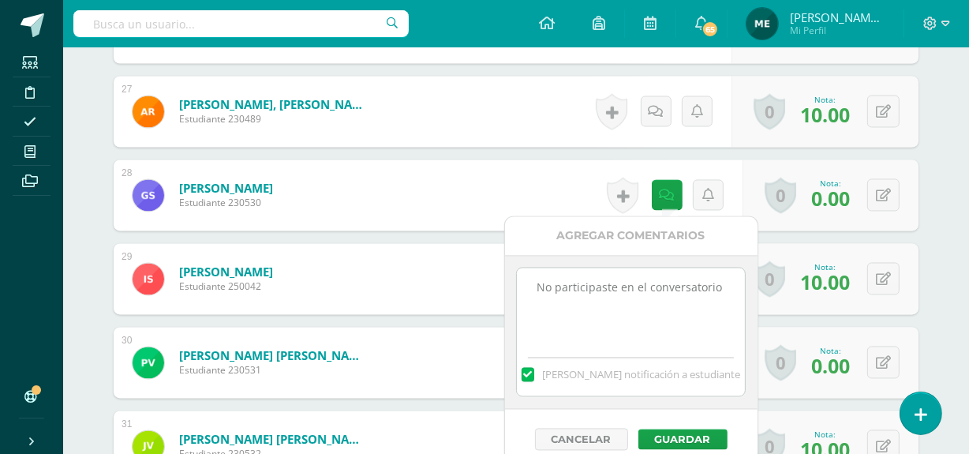
drag, startPoint x: 530, startPoint y: 291, endPoint x: 717, endPoint y: 295, distance: 187.9
click at [717, 295] on textarea "No participaste en el conversatorio" at bounding box center [631, 307] width 228 height 79
paste textarea "No participaste en el conversatorio, puedes hacer proceso de mejoramiento envia…"
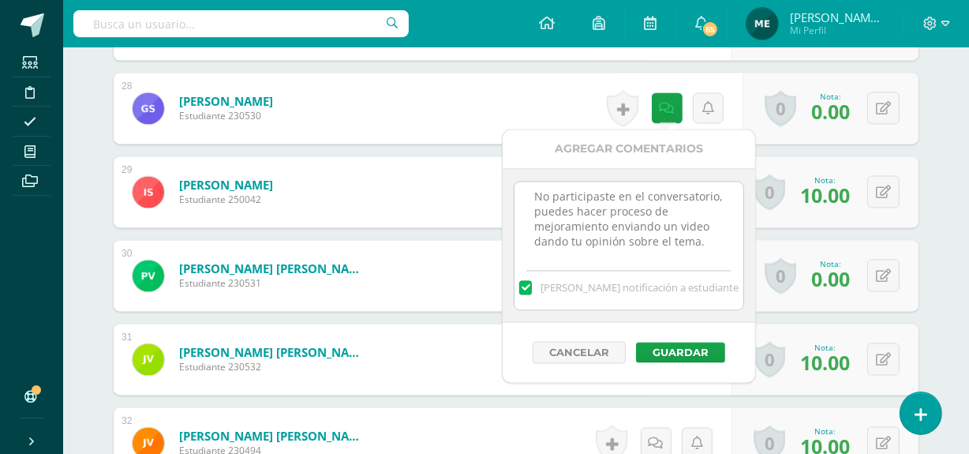
scroll to position [2766, 0]
type textarea "No participaste en el conversatorio, puedes hacer proceso de mejoramiento envia…"
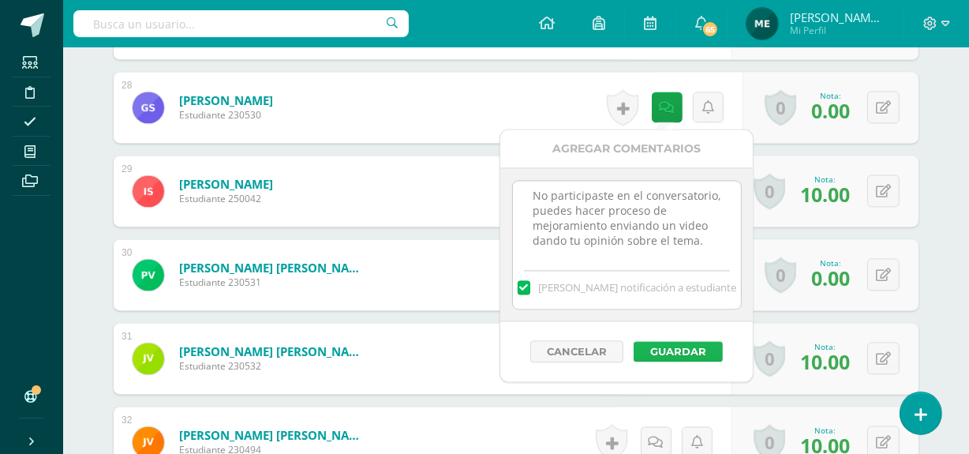
click at [696, 351] on button "Guardar" at bounding box center [678, 351] width 89 height 21
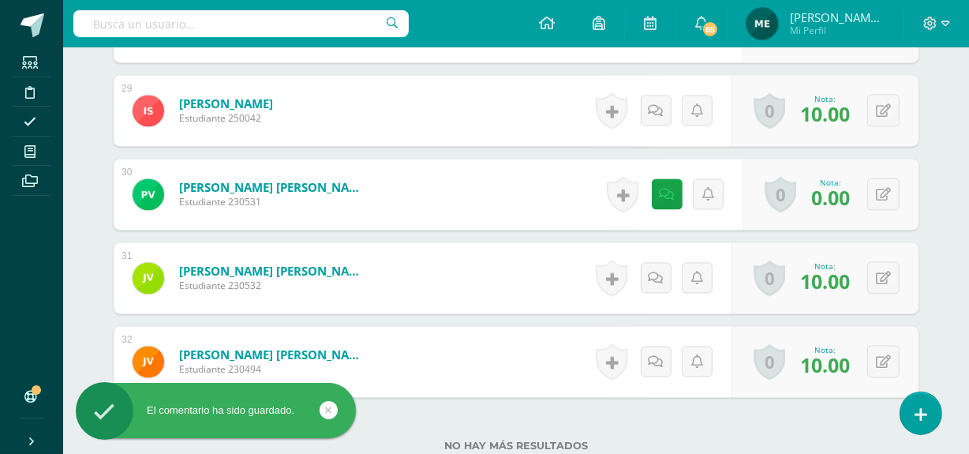
scroll to position [2849, 0]
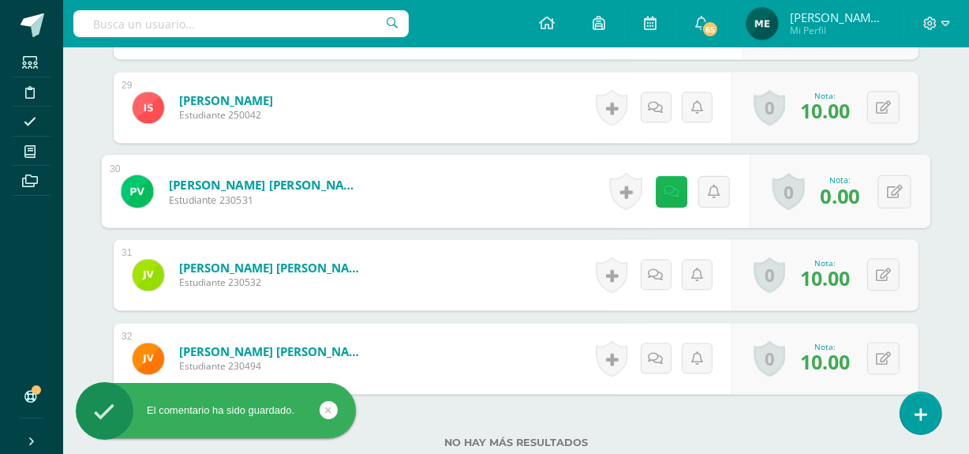
click at [674, 187] on link at bounding box center [672, 191] width 32 height 32
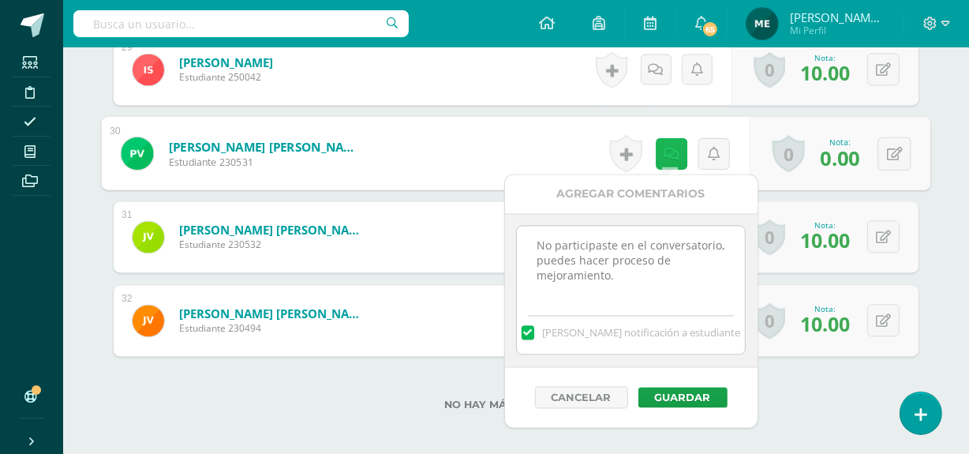
scroll to position [2889, 0]
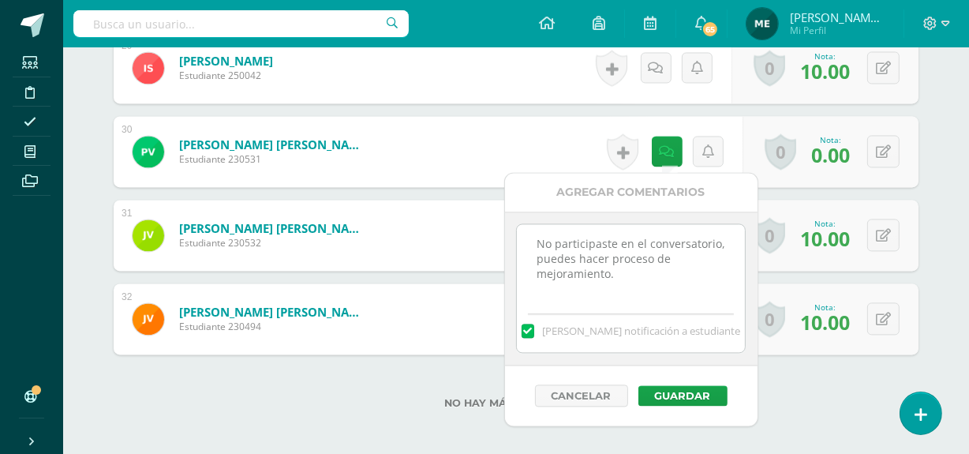
drag, startPoint x: 529, startPoint y: 238, endPoint x: 640, endPoint y: 289, distance: 122.6
click at [640, 289] on textarea "No participaste en el conversatorio, puedes hacer proceso de mejoramiento." at bounding box center [631, 263] width 228 height 79
paste textarea "No participaste en el conversatorio, puedes hacer proceso de mejoramiento envia…"
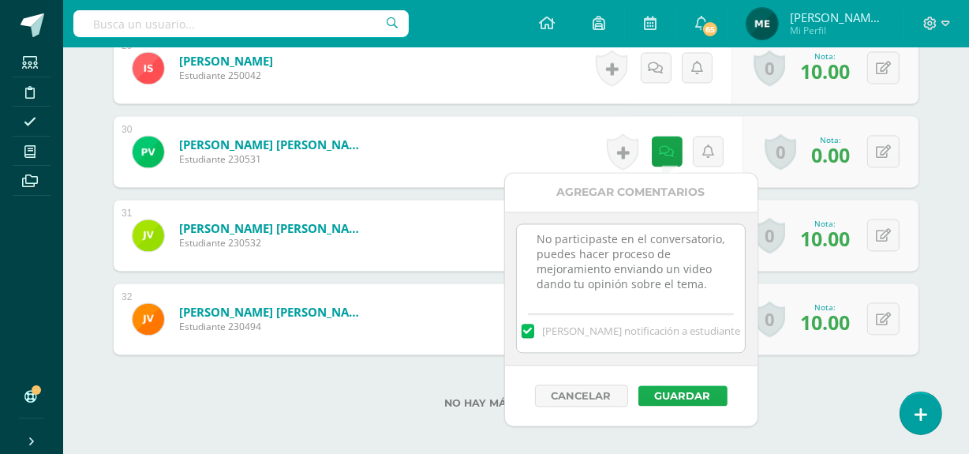
type textarea "No participaste en el conversatorio, puedes hacer proceso de mejoramiento envia…"
click at [688, 392] on button "Guardar" at bounding box center [683, 395] width 89 height 21
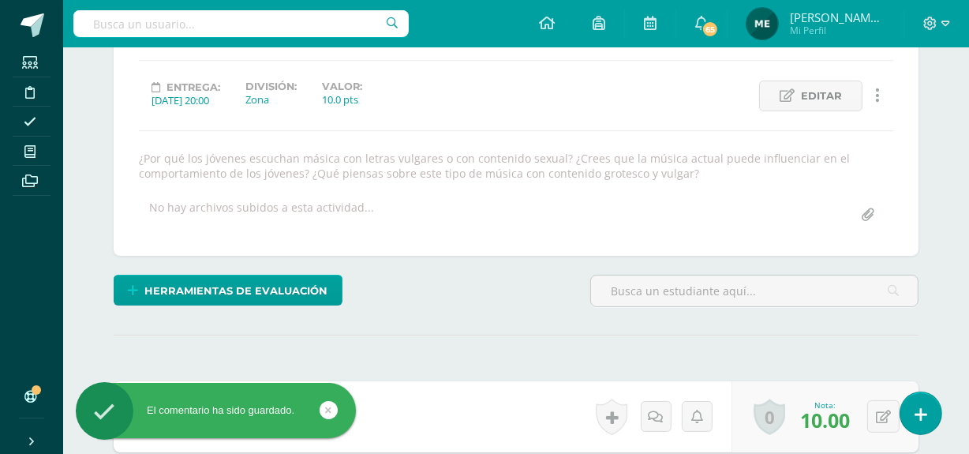
scroll to position [0, 0]
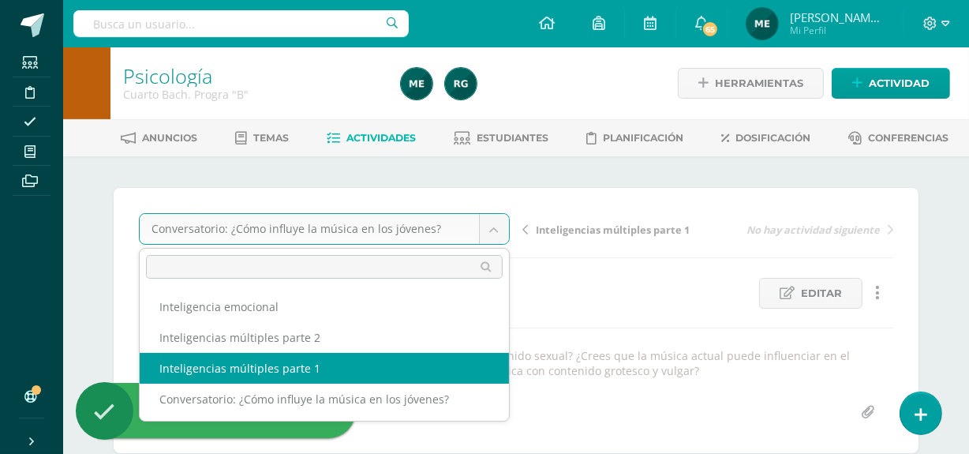
select select "/dashboard/teacher/grade-activity/107537/"
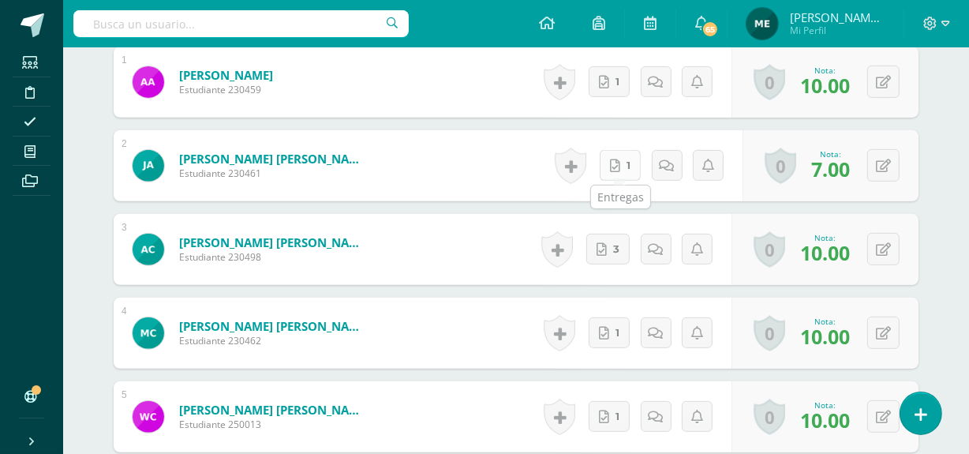
scroll to position [564, 0]
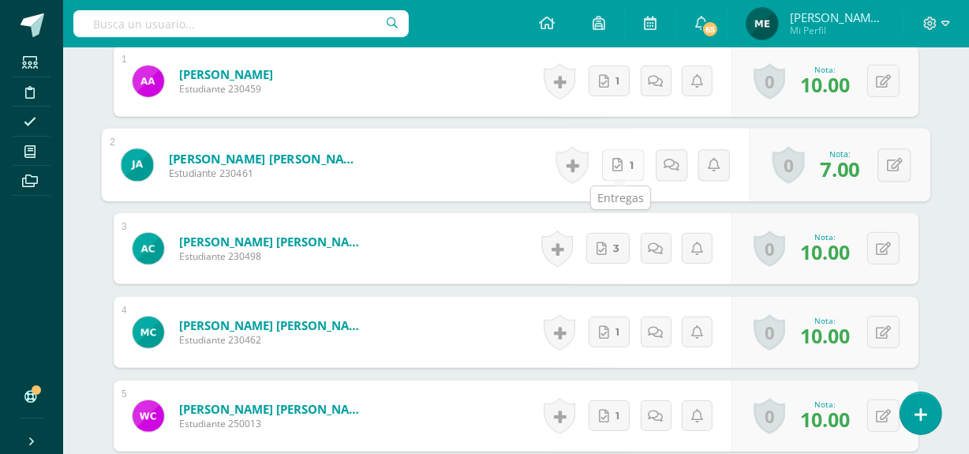
click at [620, 173] on link "1" at bounding box center [623, 165] width 43 height 32
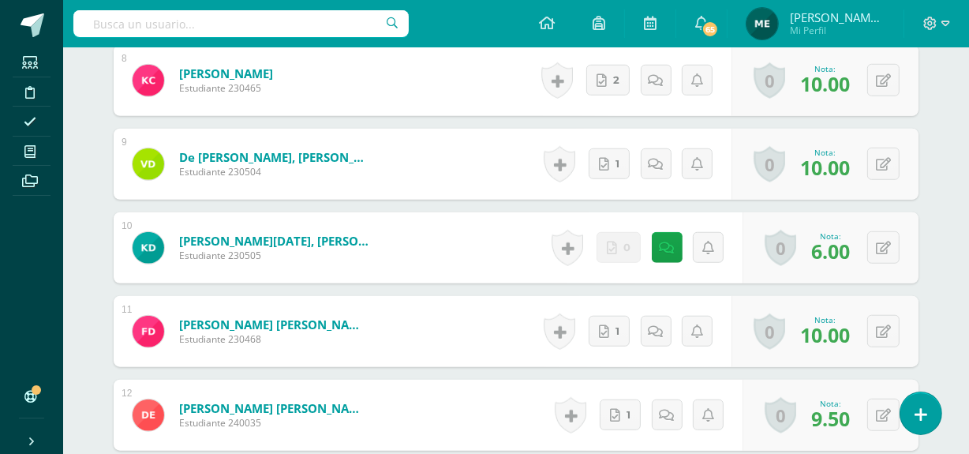
scroll to position [1151, 0]
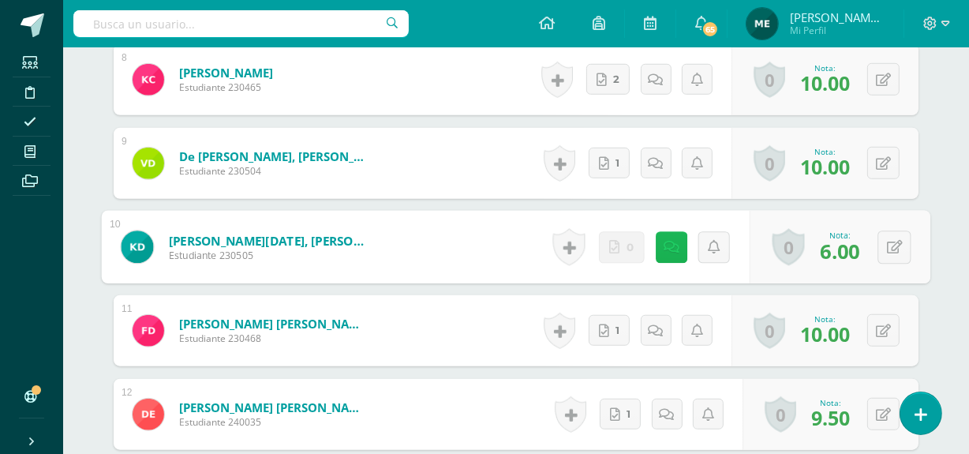
click at [672, 242] on icon at bounding box center [672, 246] width 16 height 13
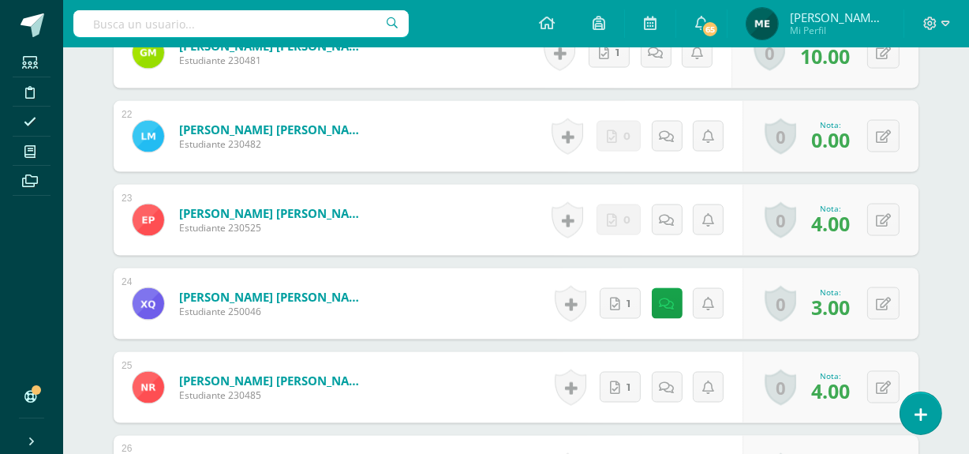
scroll to position [2266, 0]
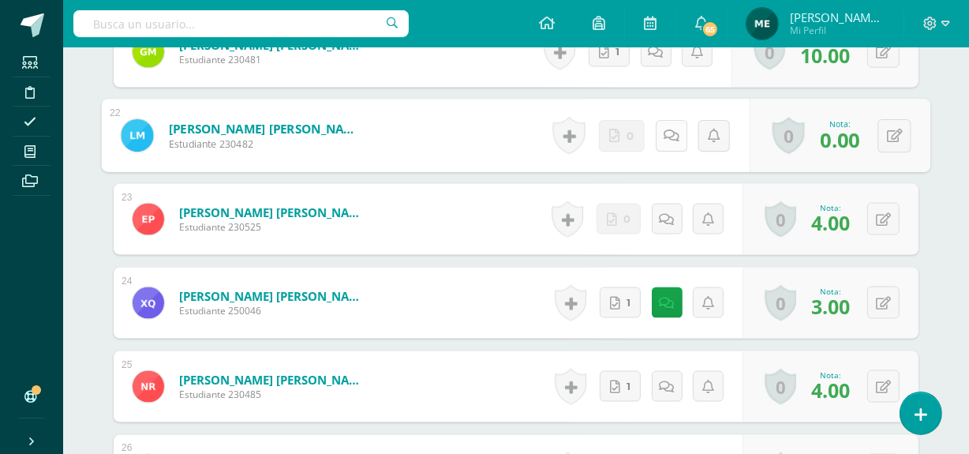
click at [671, 133] on icon at bounding box center [672, 135] width 16 height 13
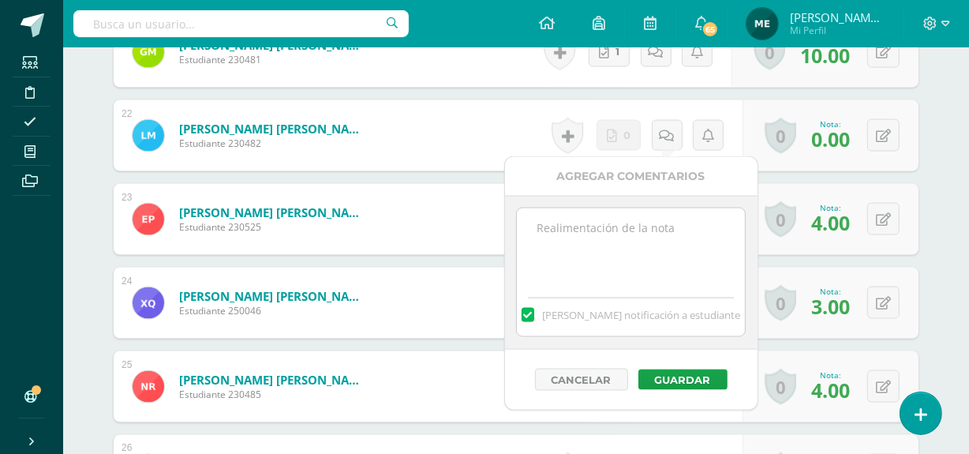
click at [629, 255] on textarea at bounding box center [631, 247] width 228 height 79
type textarea "No entregaste actividades semanales."
click at [690, 380] on button "Guardar" at bounding box center [683, 379] width 89 height 21
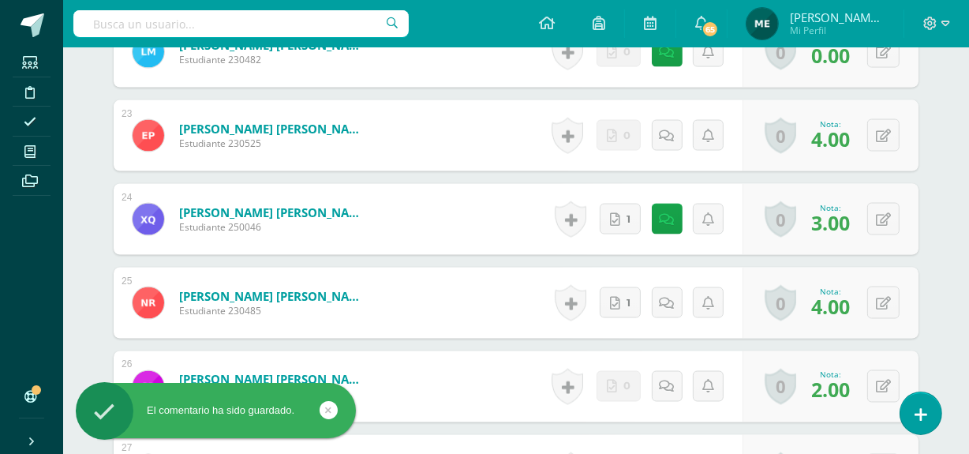
scroll to position [2356, 0]
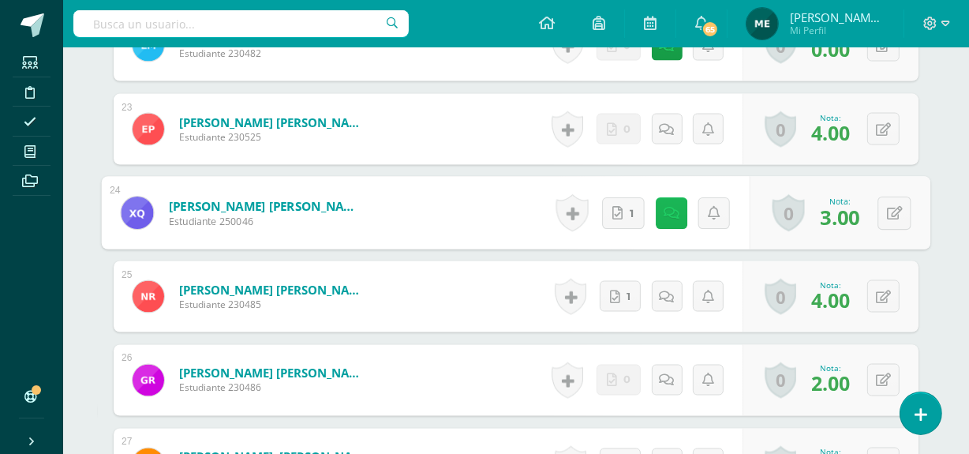
click at [670, 209] on icon at bounding box center [672, 212] width 16 height 13
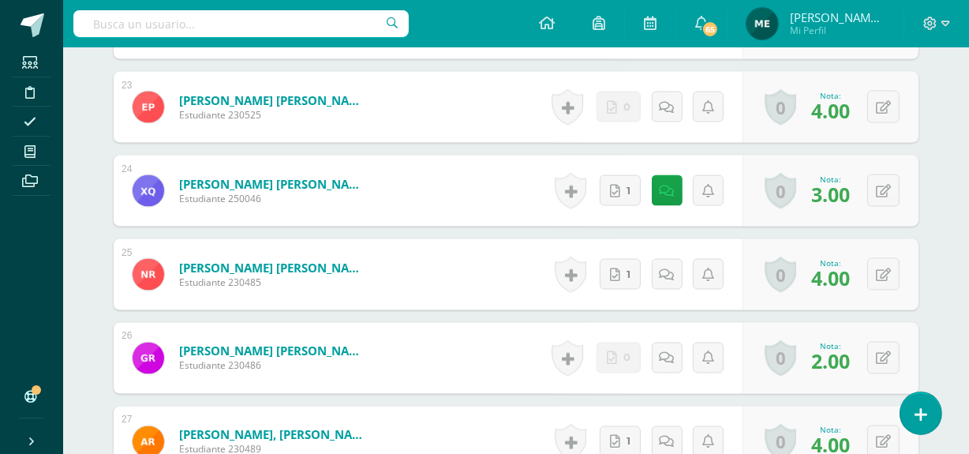
scroll to position [2374, 0]
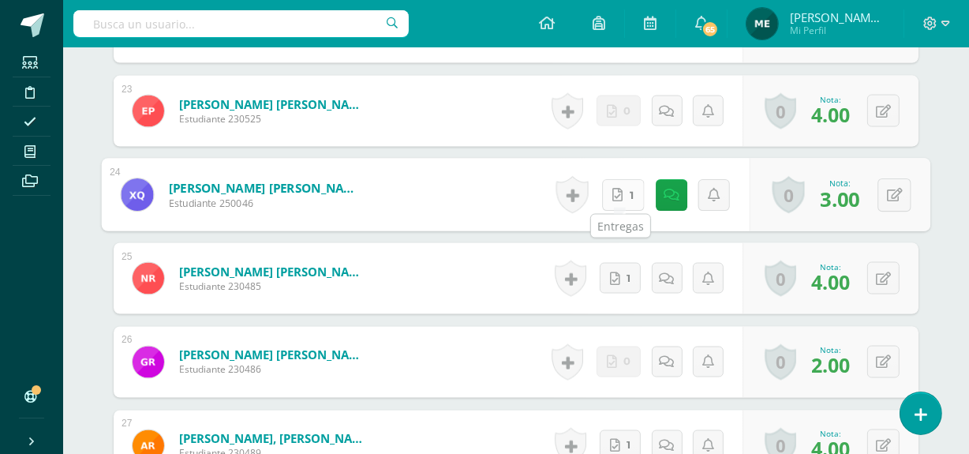
click at [628, 197] on link "1" at bounding box center [623, 195] width 43 height 32
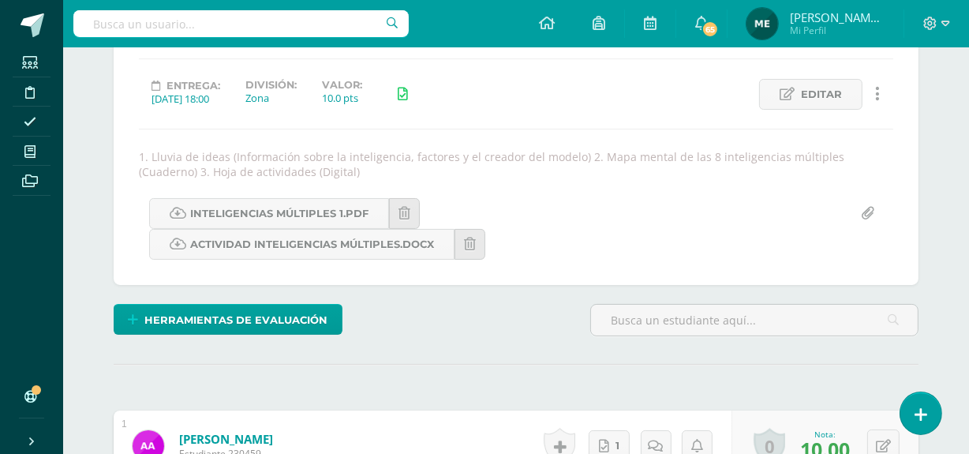
scroll to position [0, 0]
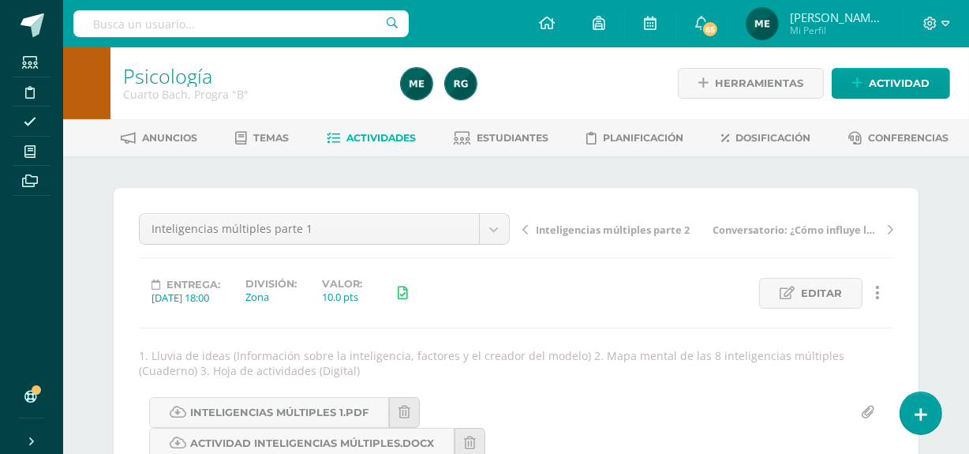
click at [882, 22] on span "María de los Angeles" at bounding box center [837, 17] width 95 height 16
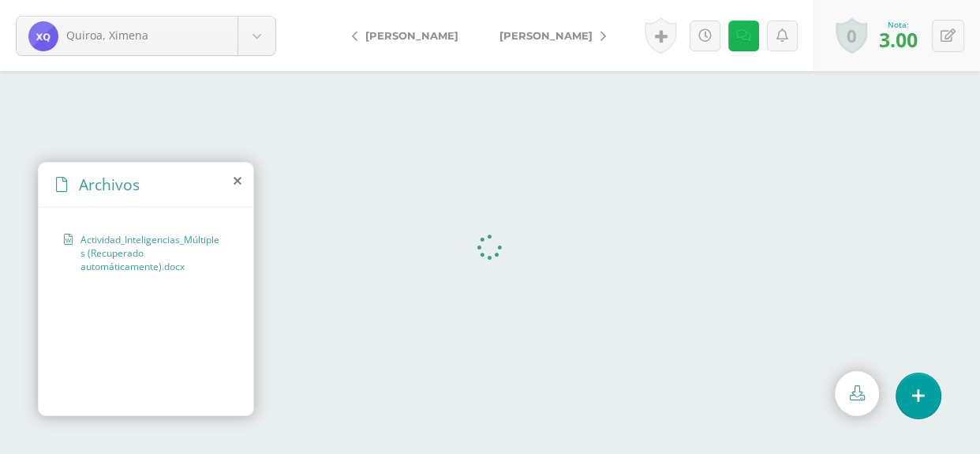
click at [742, 36] on icon at bounding box center [743, 35] width 15 height 13
click at [556, 32] on span "[PERSON_NAME]" at bounding box center [546, 35] width 93 height 13
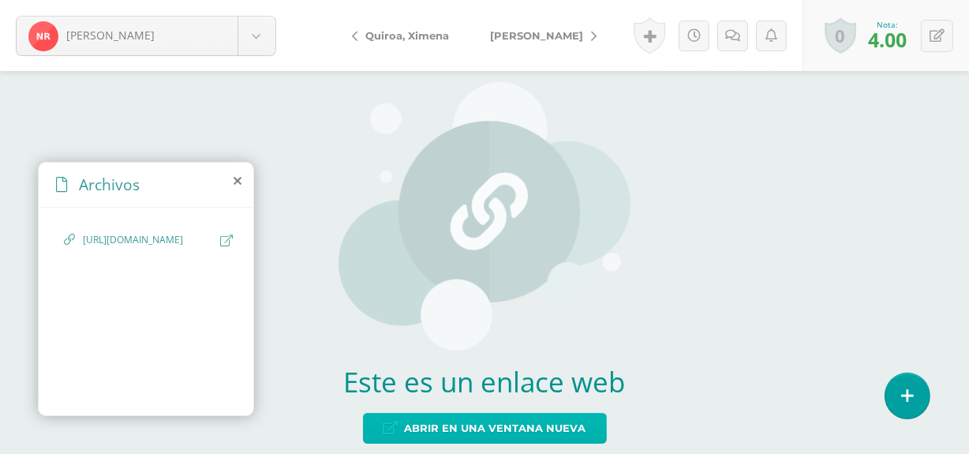
click at [529, 430] on span "Abrir en una ventana nueva" at bounding box center [496, 428] width 182 height 29
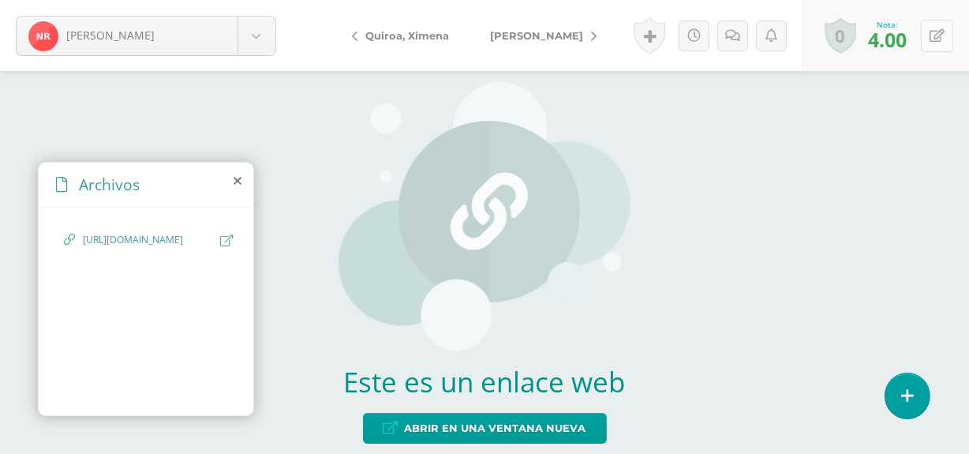
click at [935, 34] on icon at bounding box center [937, 35] width 15 height 13
click at [714, 194] on div "Este es un enlace web Abrir en una ventana nueva" at bounding box center [484, 262] width 969 height 383
click at [564, 39] on span "Rivera, Gerardo" at bounding box center [536, 35] width 93 height 13
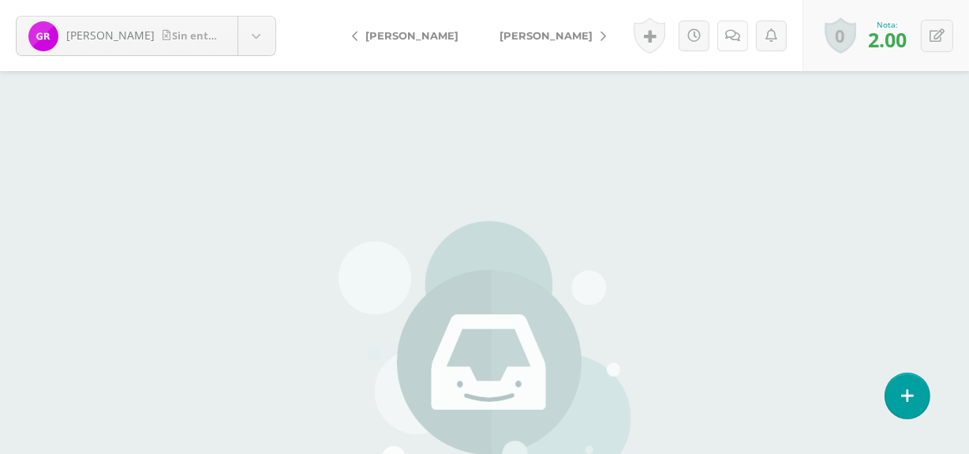
click at [731, 32] on icon at bounding box center [732, 35] width 15 height 13
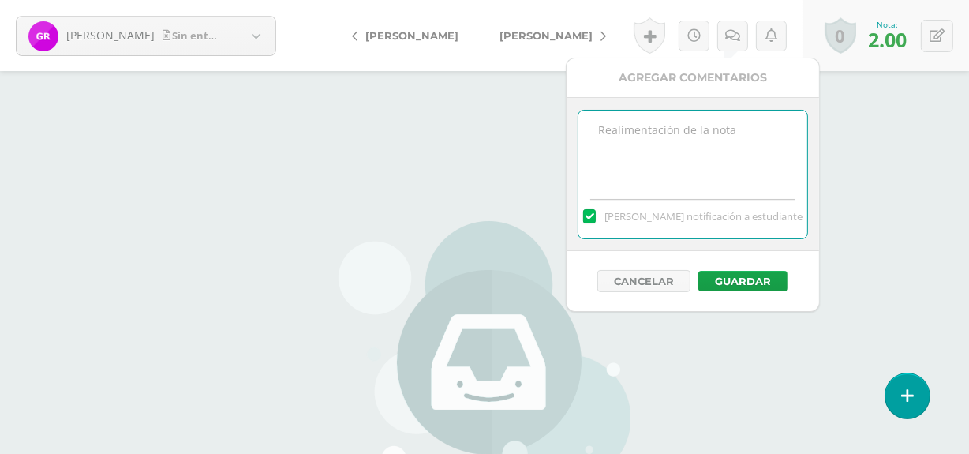
click at [671, 133] on textarea at bounding box center [693, 150] width 228 height 79
type textarea "Incompleto"
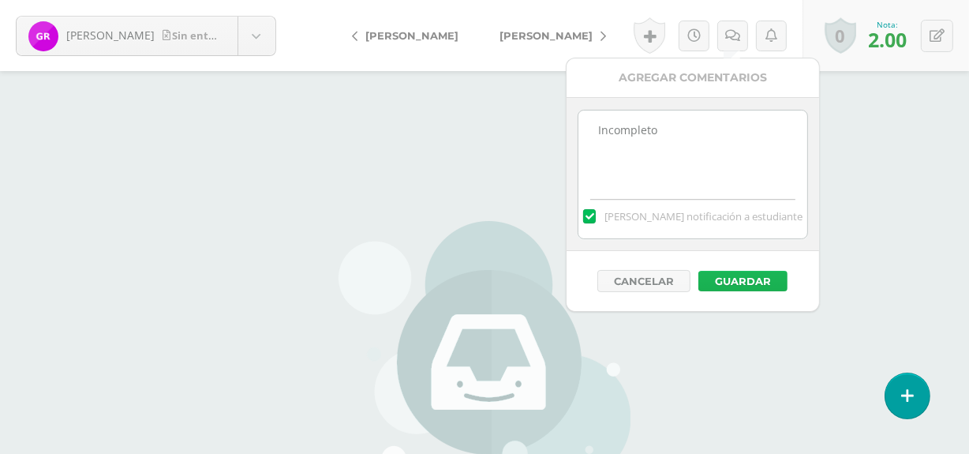
click at [742, 276] on button "Guardar" at bounding box center [743, 281] width 89 height 21
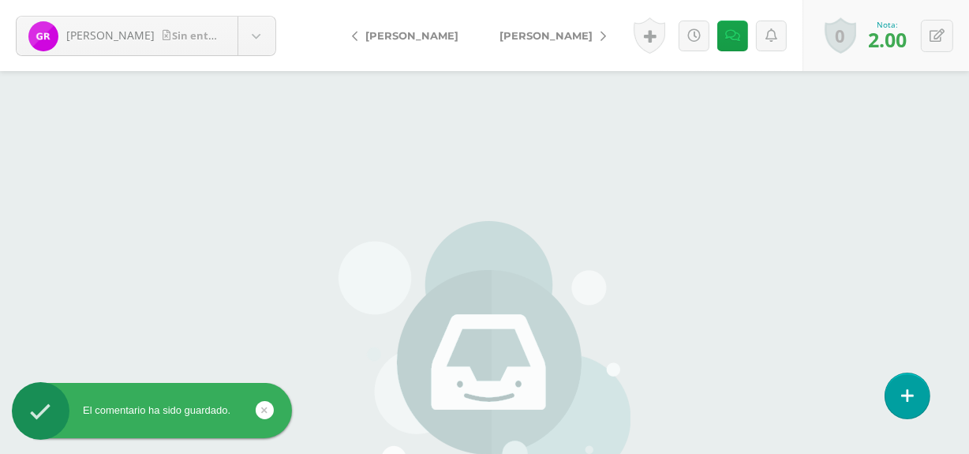
click at [546, 30] on span "[PERSON_NAME]" at bounding box center [546, 35] width 93 height 13
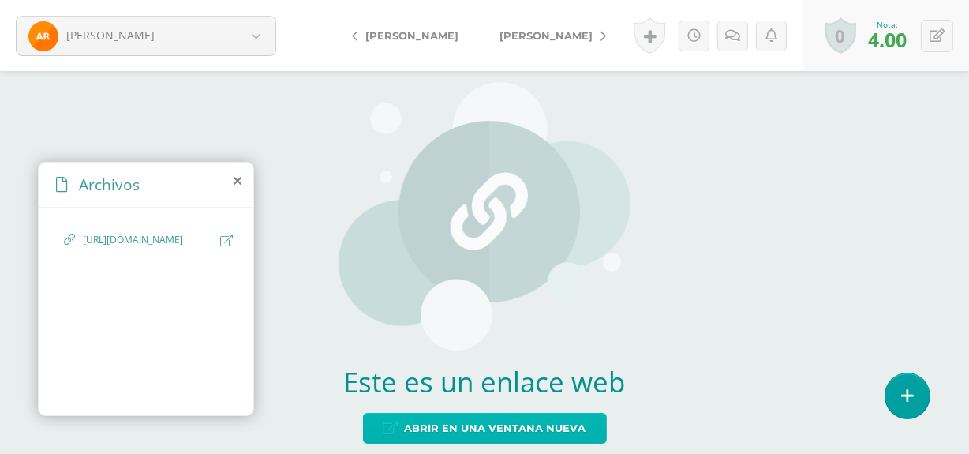
click at [530, 426] on span "Abrir en una ventana nueva" at bounding box center [496, 428] width 182 height 29
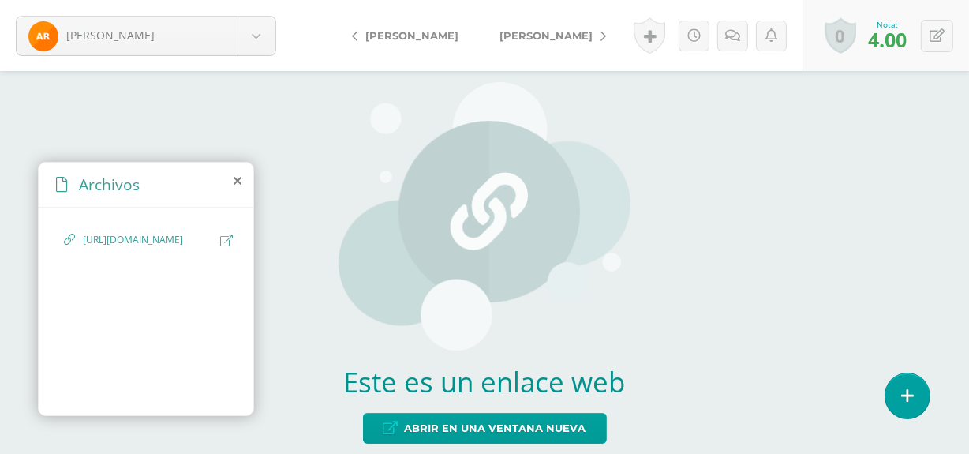
click at [572, 39] on span "[PERSON_NAME]" at bounding box center [546, 35] width 93 height 13
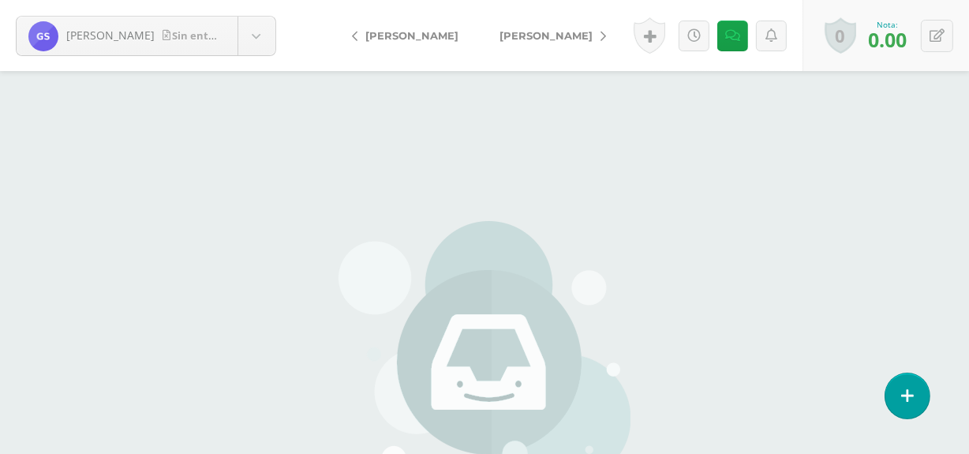
click at [529, 29] on span "[PERSON_NAME]" at bounding box center [546, 35] width 93 height 13
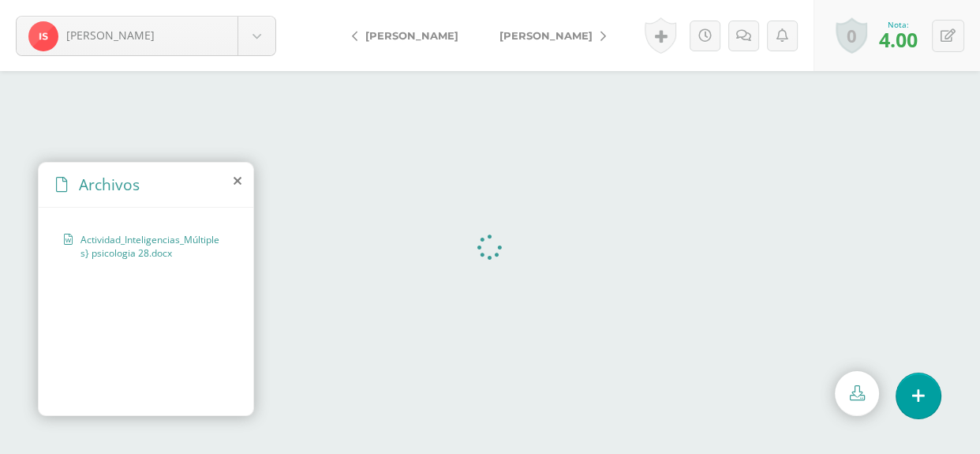
click at [583, 47] on link "[PERSON_NAME]" at bounding box center [549, 36] width 140 height 38
click at [507, 39] on span "[PERSON_NAME]" at bounding box center [546, 35] width 93 height 13
click at [547, 39] on span "Velíz, Jose" at bounding box center [546, 35] width 93 height 13
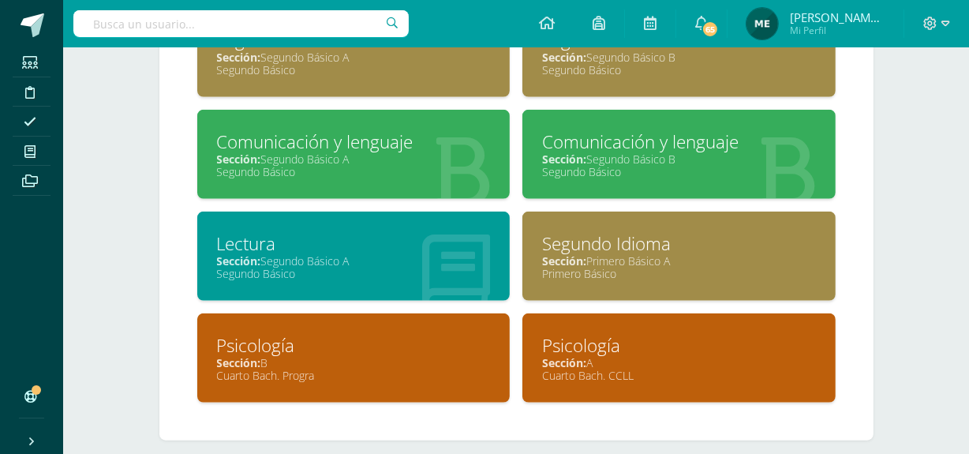
scroll to position [1096, 0]
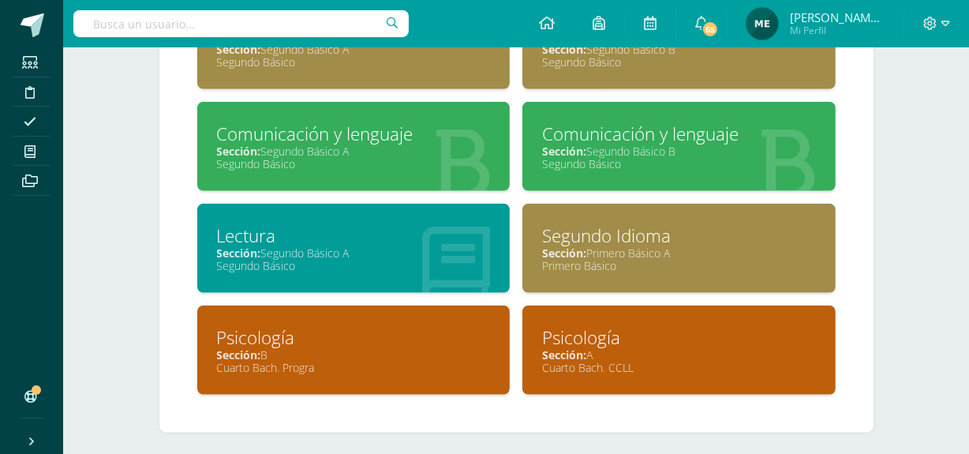
click at [342, 249] on div "Sección: Segundo Básico A" at bounding box center [354, 252] width 274 height 15
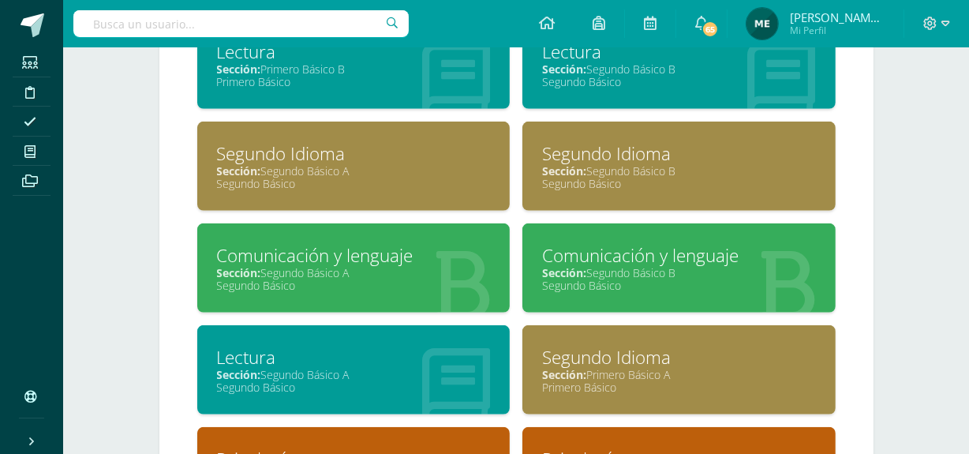
scroll to position [975, 0]
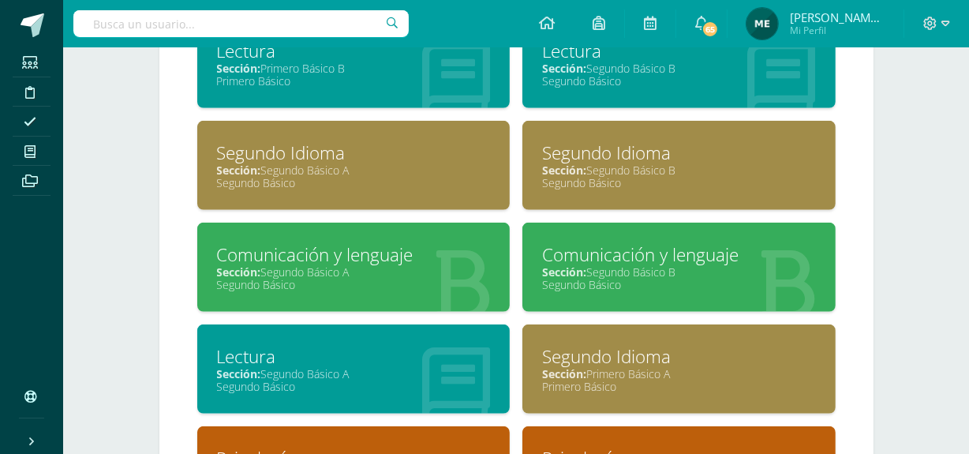
click at [340, 268] on div "Sección: Segundo Básico A" at bounding box center [354, 271] width 274 height 15
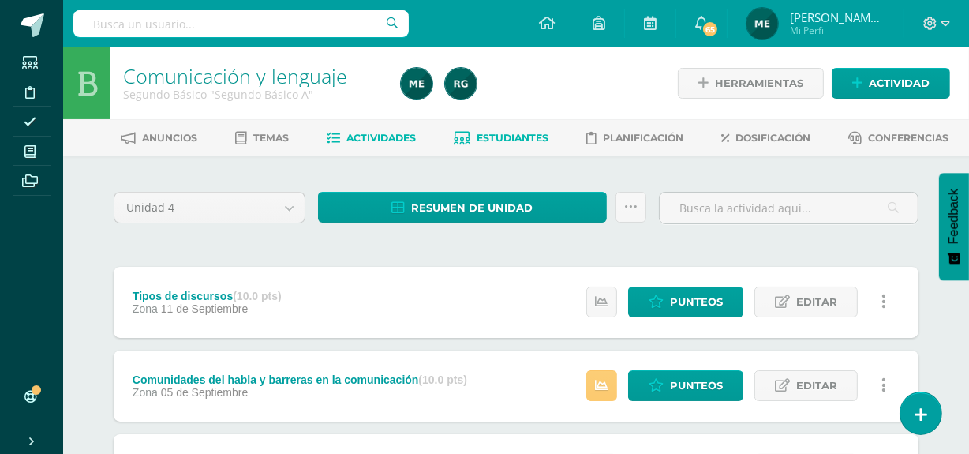
click at [531, 144] on link "Estudiantes" at bounding box center [502, 138] width 95 height 25
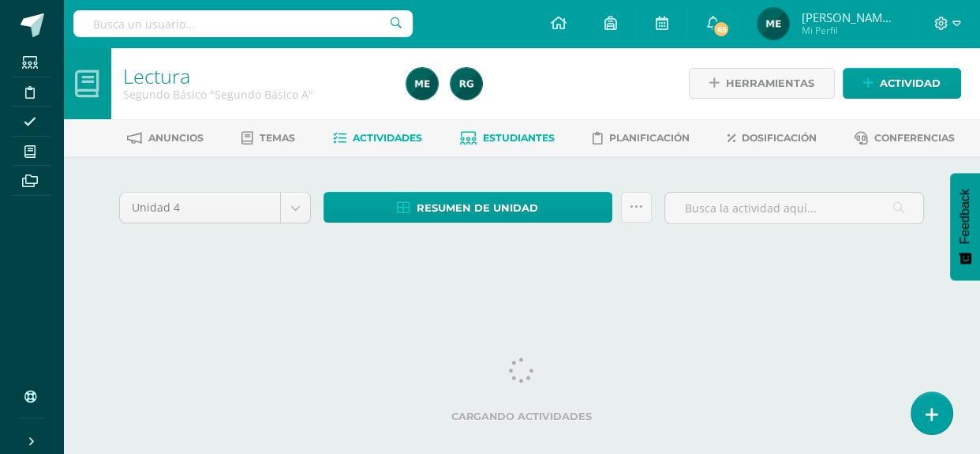
click at [528, 138] on span "Estudiantes" at bounding box center [519, 138] width 72 height 12
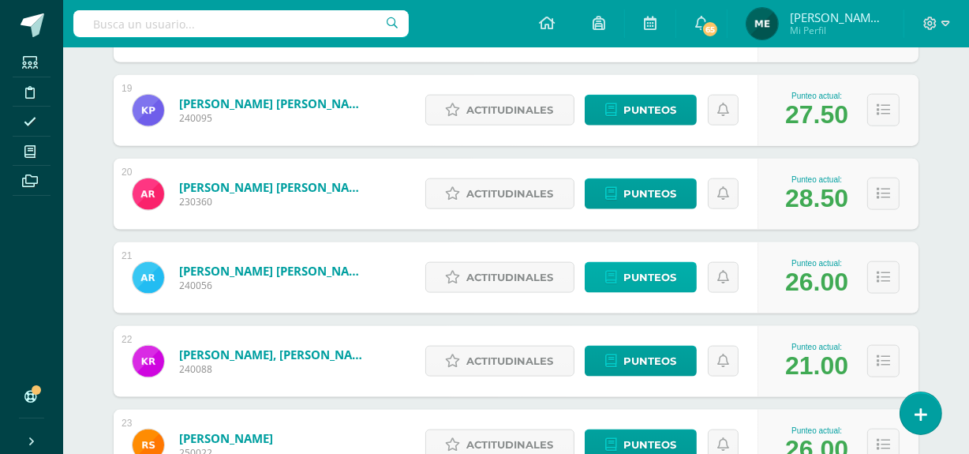
scroll to position [1775, 0]
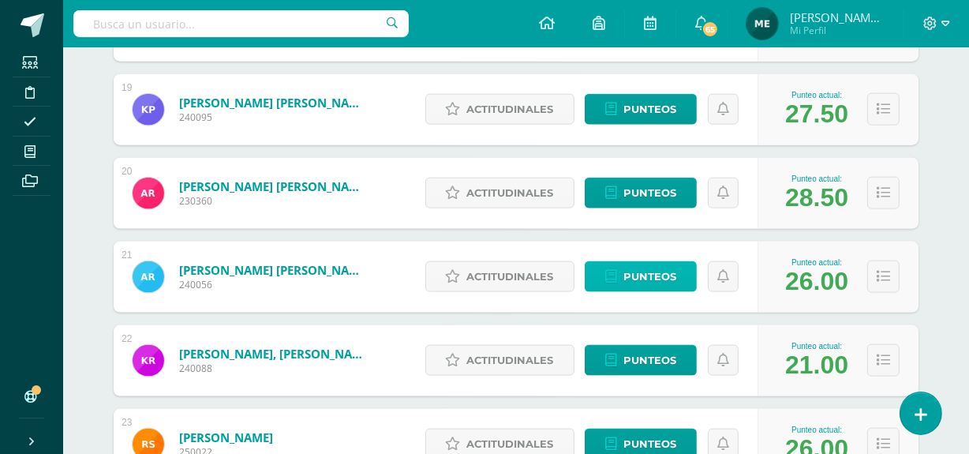
click at [663, 279] on span "Punteos" at bounding box center [650, 276] width 53 height 29
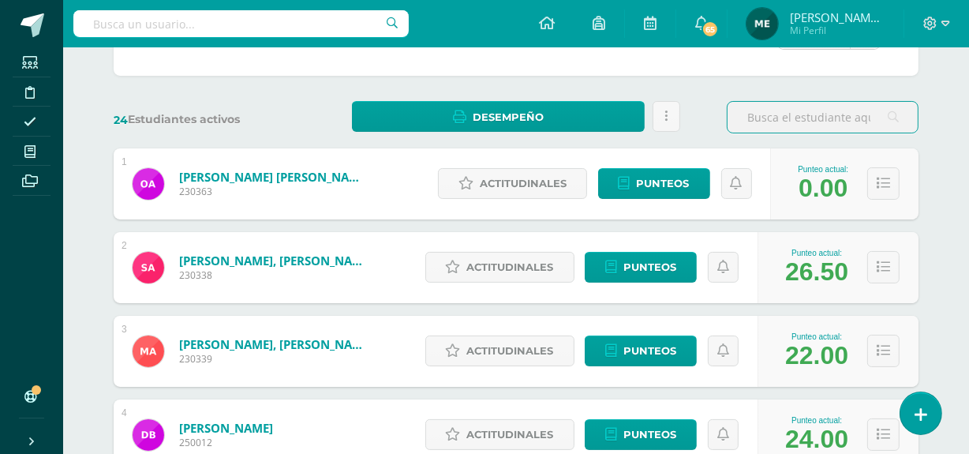
scroll to position [196, 0]
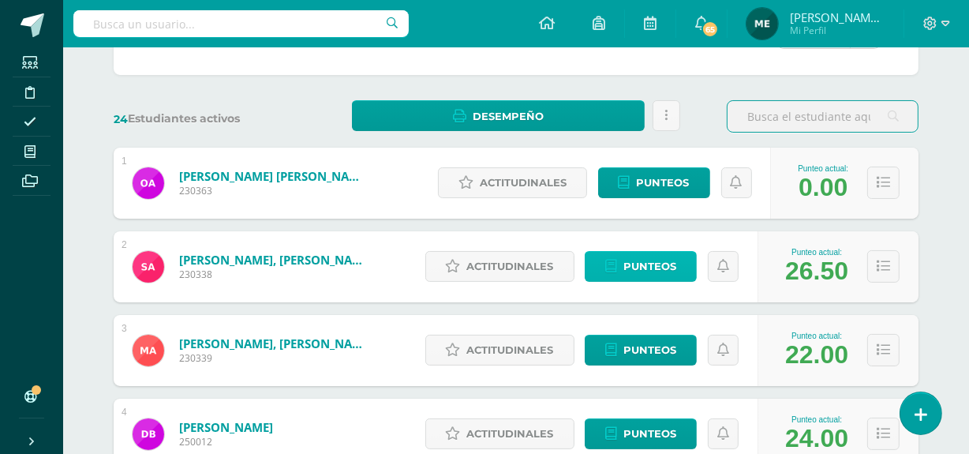
click at [650, 262] on span "Punteos" at bounding box center [650, 266] width 53 height 29
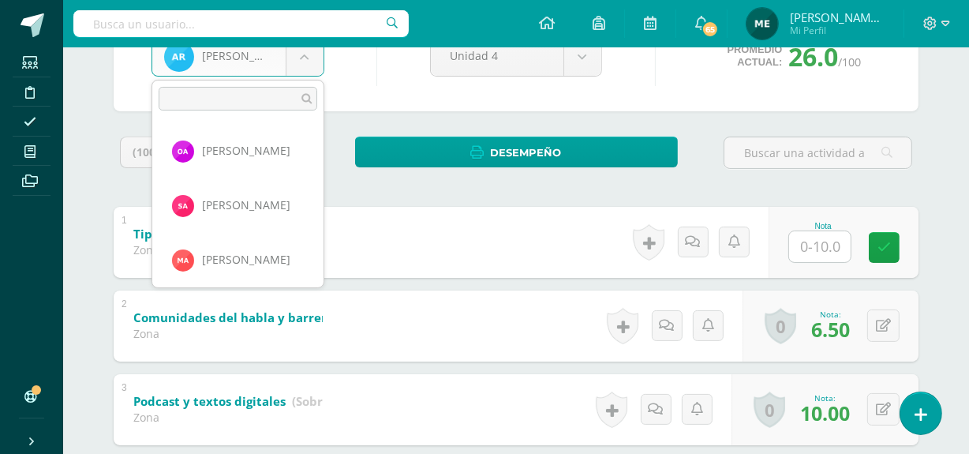
scroll to position [979, 0]
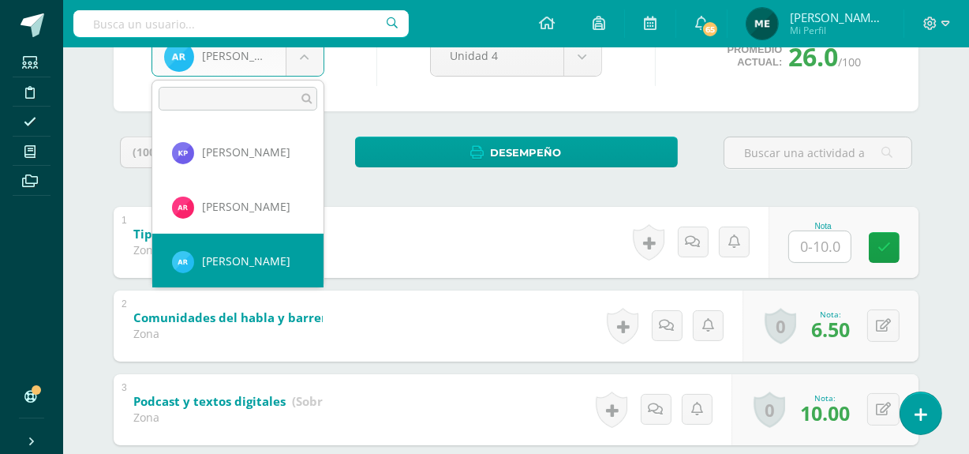
click at [306, 60] on body "Estudiantes Disciplina Asistencia Mis cursos Archivos Soporte Centro de ayuda Ú…" at bounding box center [484, 223] width 969 height 821
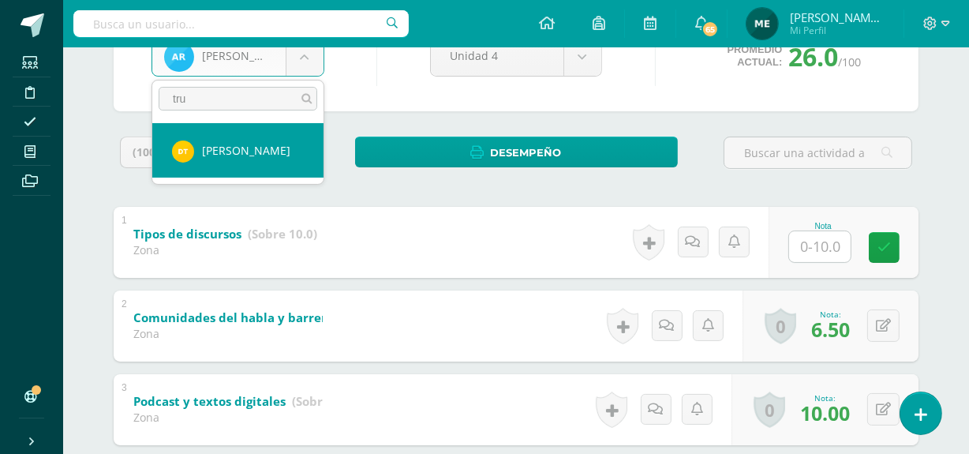
type input "tru"
select select "1270"
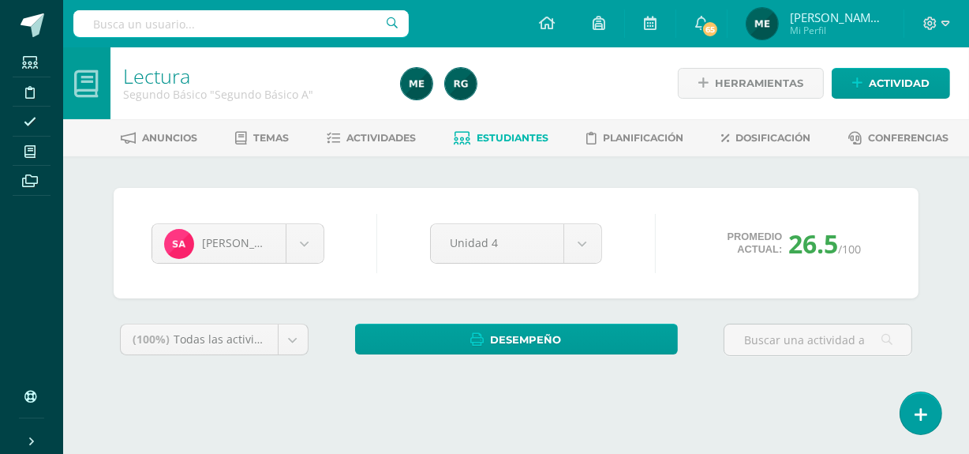
scroll to position [101, 0]
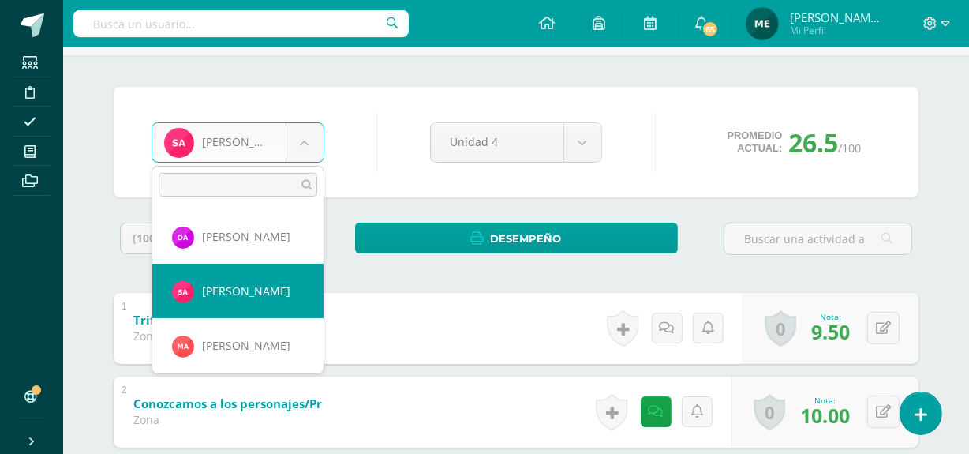
click at [307, 140] on body "Estudiantes Disciplina Asistencia Mis cursos Archivos Soporte Centro de ayuda Ú…" at bounding box center [484, 267] width 969 height 737
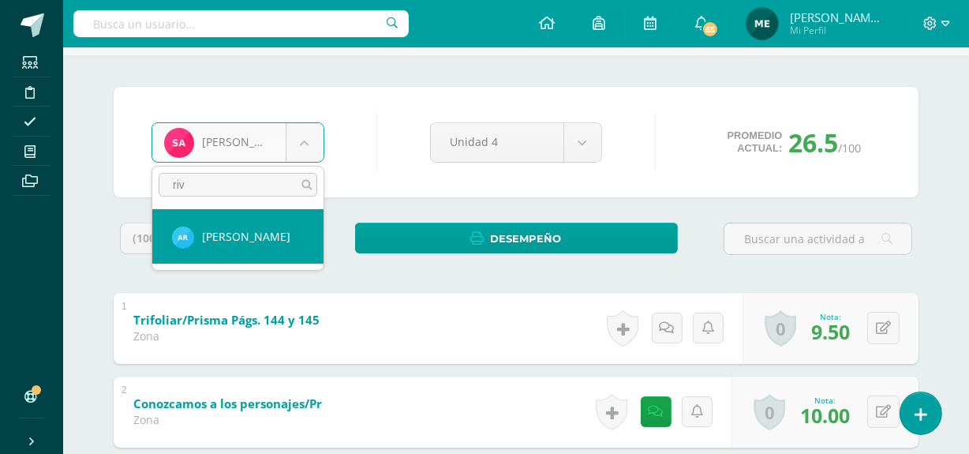
type input "riv"
select select "1156"
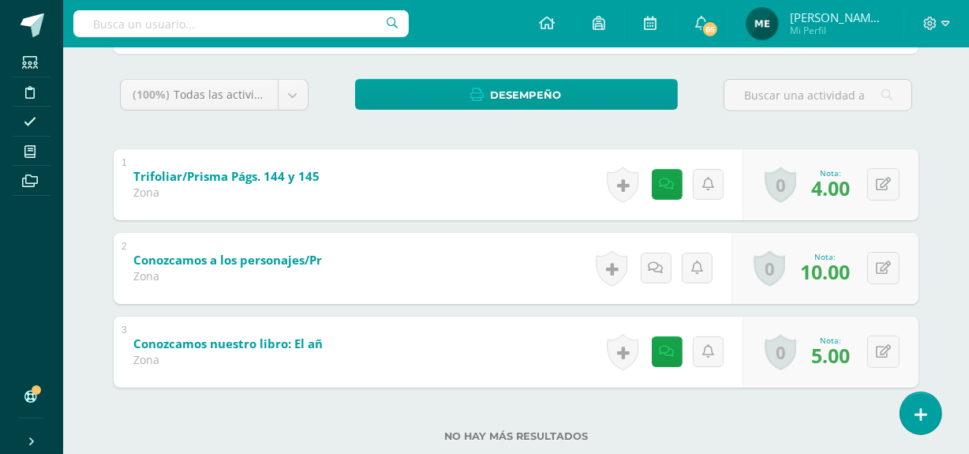
scroll to position [283, 0]
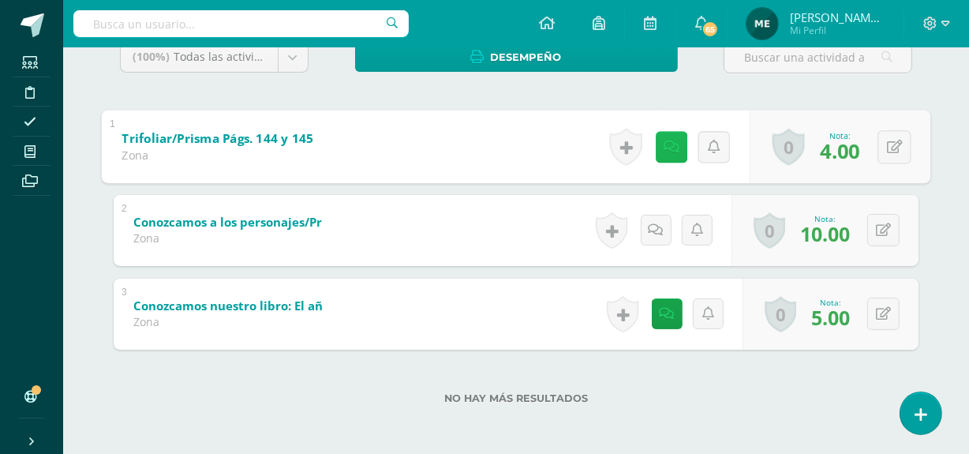
click at [672, 146] on icon at bounding box center [672, 146] width 16 height 13
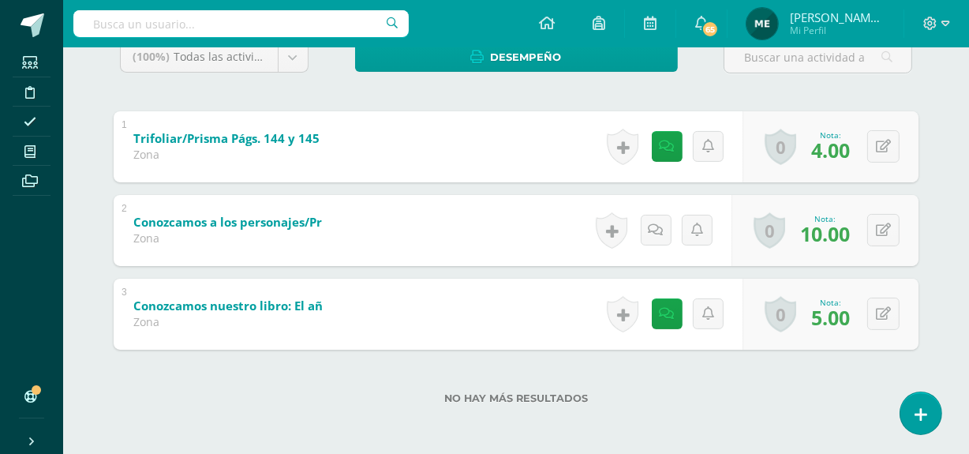
click at [920, 81] on div "Adriana Rivera Oscar Aguilar Santiago Alvizures Matías Andrade Daniela Baten Ma…" at bounding box center [516, 164] width 818 height 518
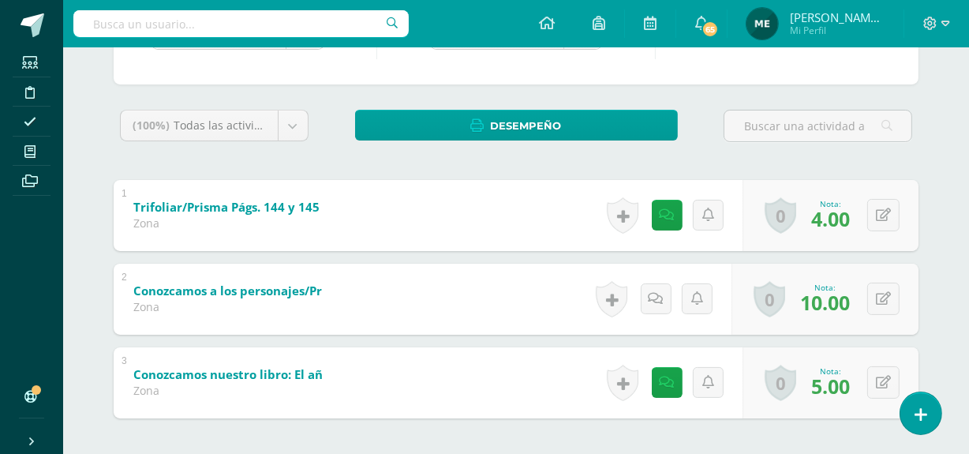
scroll to position [216, 0]
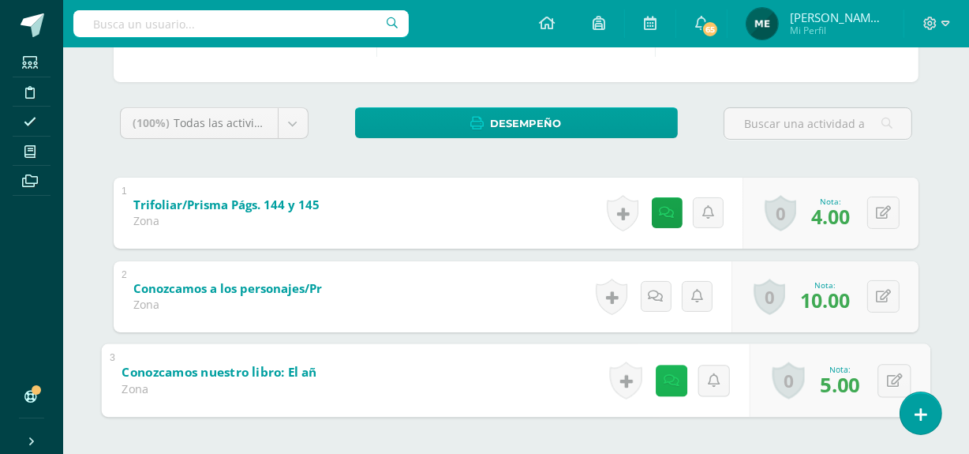
click at [668, 378] on icon at bounding box center [672, 379] width 16 height 13
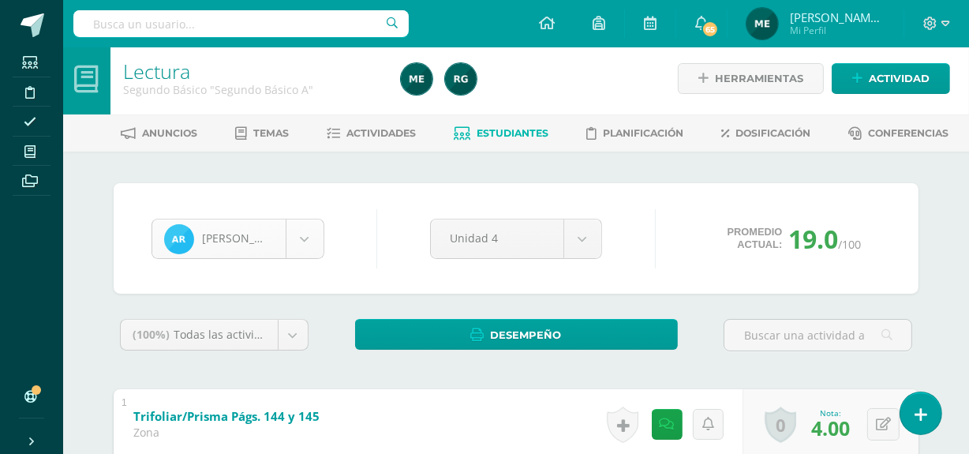
scroll to position [979, 0]
click at [317, 242] on body "Estudiantes Disciplina Asistencia Mis cursos Archivos Soporte Centro de ayuda Ú…" at bounding box center [484, 363] width 969 height 737
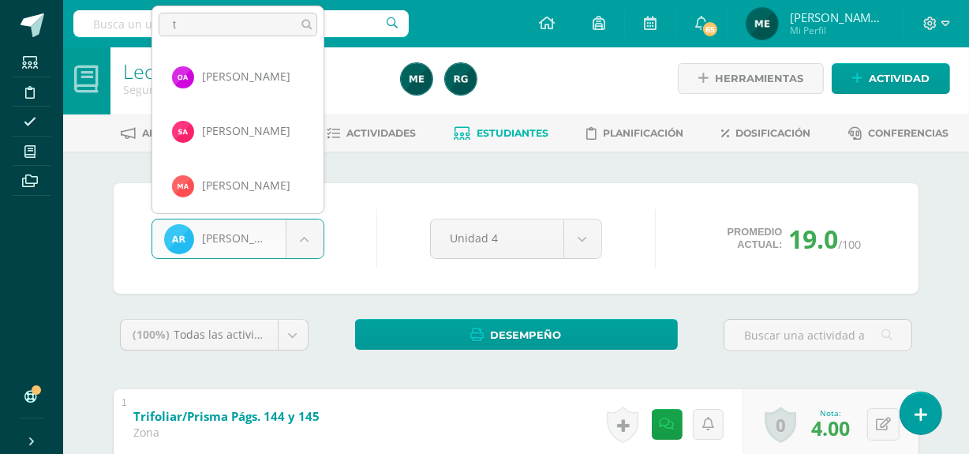
scroll to position [0, 0]
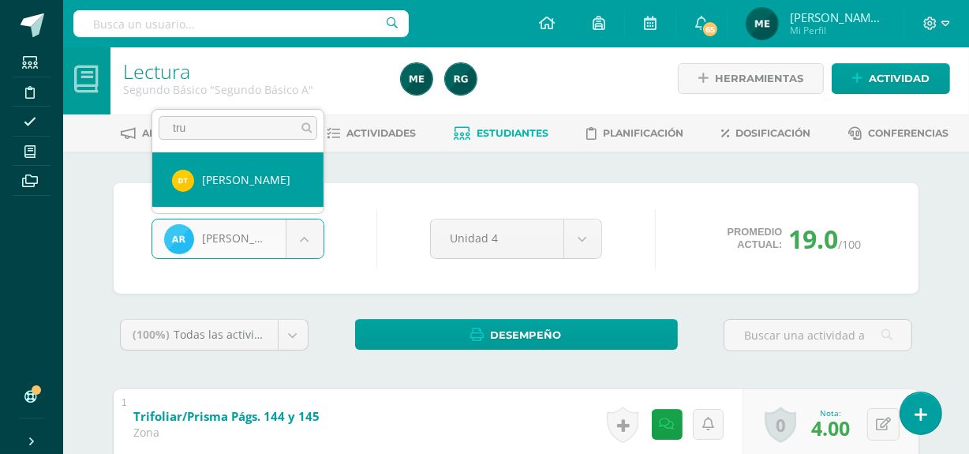
type input "tru"
select select "1270"
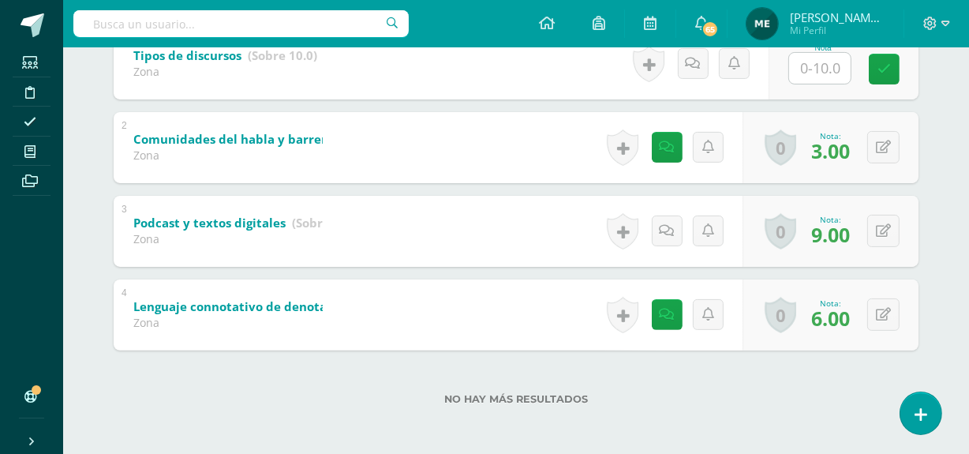
scroll to position [366, 0]
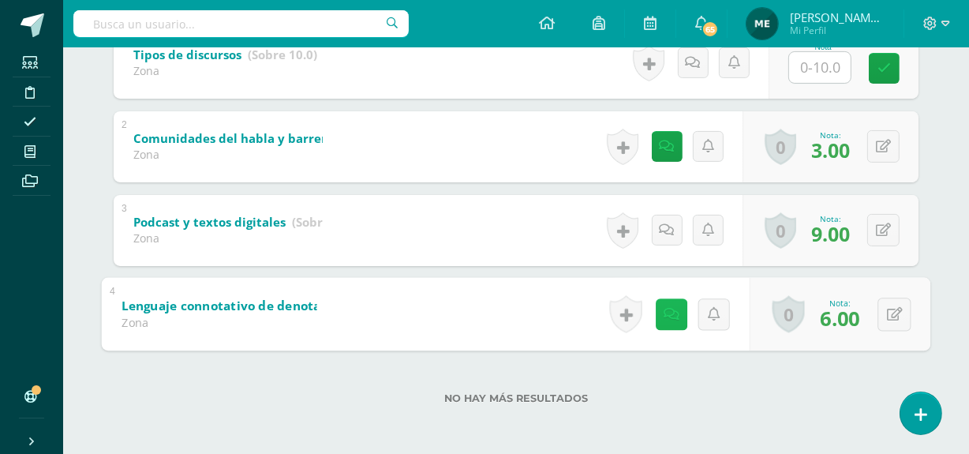
click at [668, 314] on icon at bounding box center [672, 313] width 16 height 13
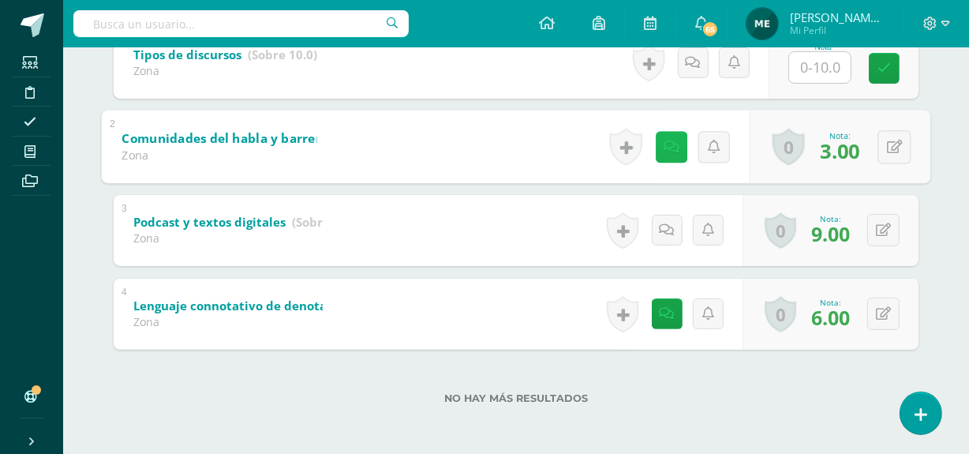
click at [669, 107] on div "1 Tipos de discursos (Sobre 10.0) Zona Nota 0 Logros Logros obtenidos N/A 2" at bounding box center [516, 189] width 805 height 322
click at [670, 140] on icon at bounding box center [672, 146] width 16 height 13
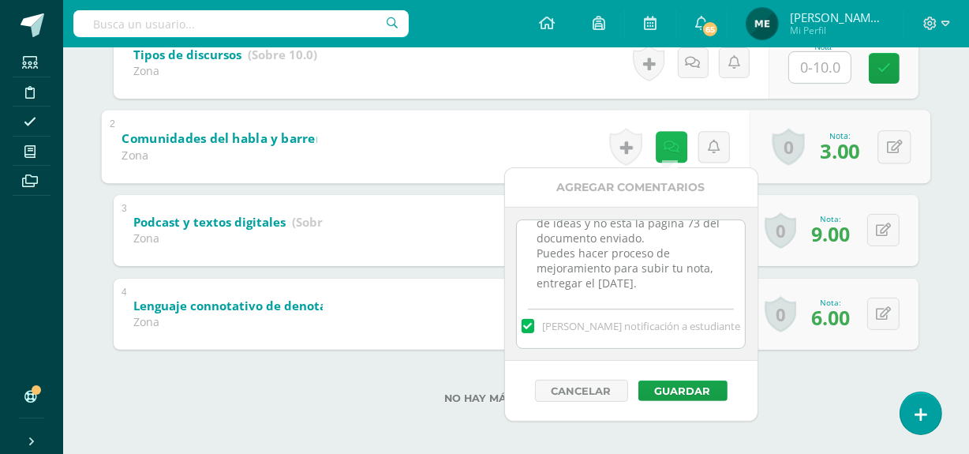
scroll to position [65, 0]
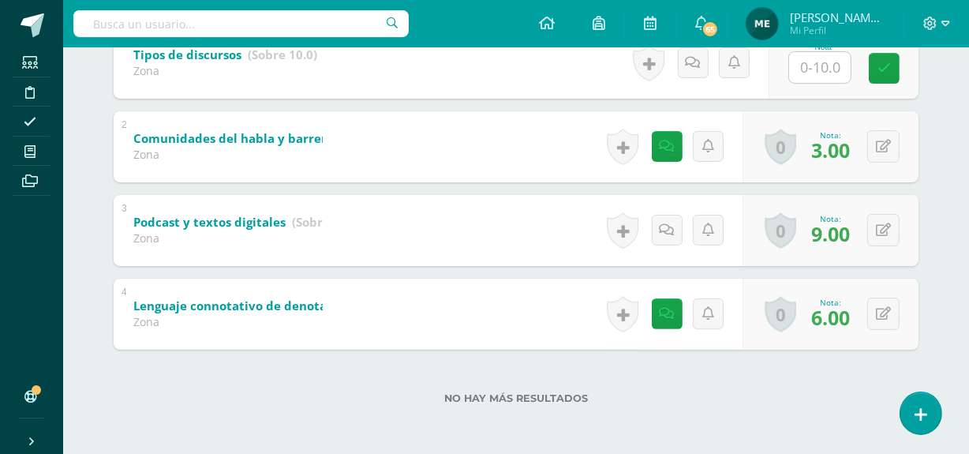
click at [811, 392] on label "No hay más resultados" at bounding box center [516, 398] width 805 height 12
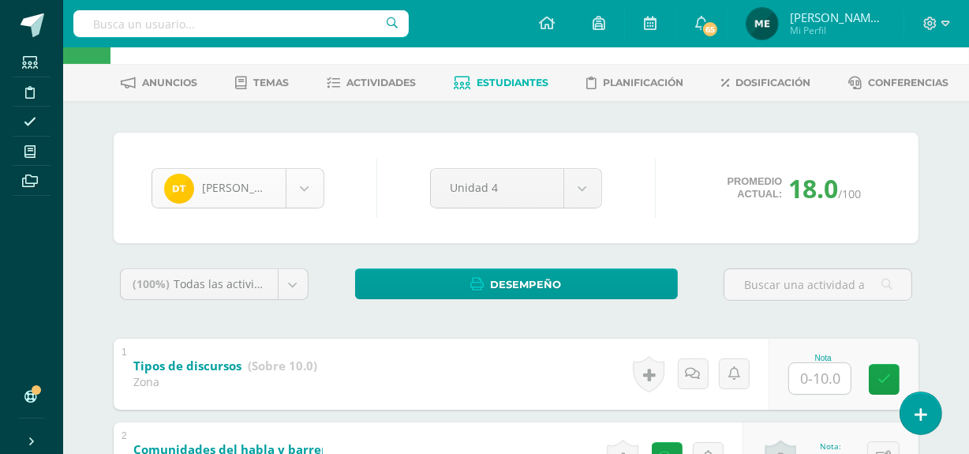
scroll to position [1142, 0]
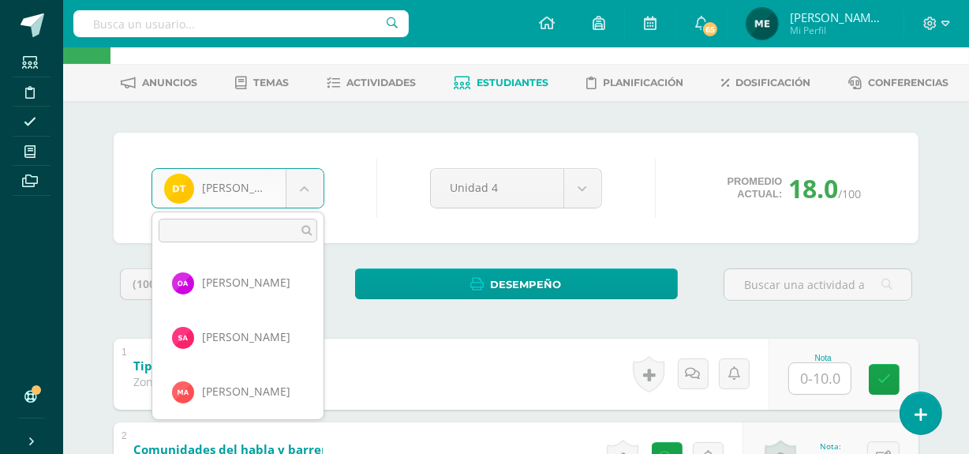
click at [306, 190] on body "Estudiantes Disciplina Asistencia Mis cursos Archivos Soporte Centro de ayuda Ú…" at bounding box center [484, 355] width 969 height 821
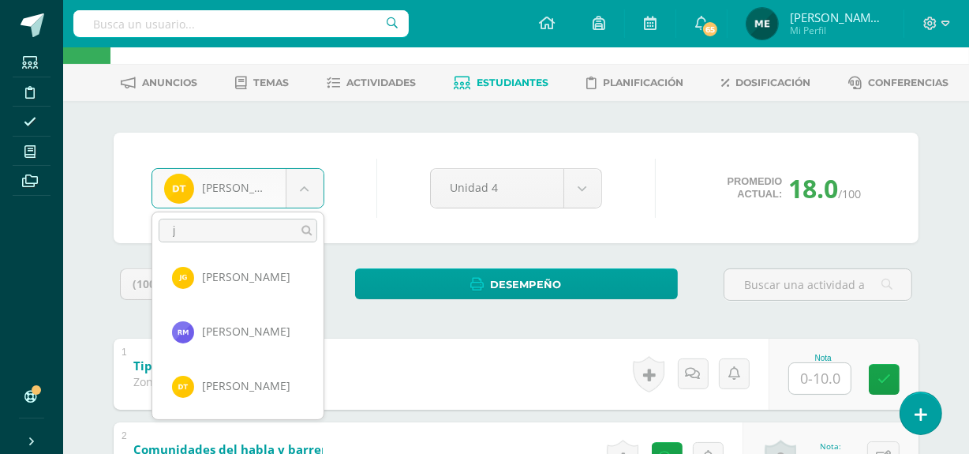
scroll to position [0, 0]
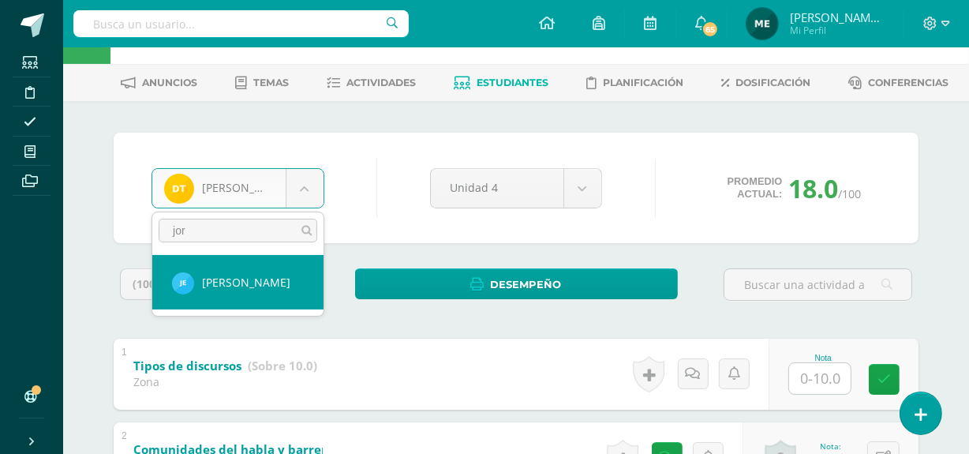
type input "jor"
select select "219"
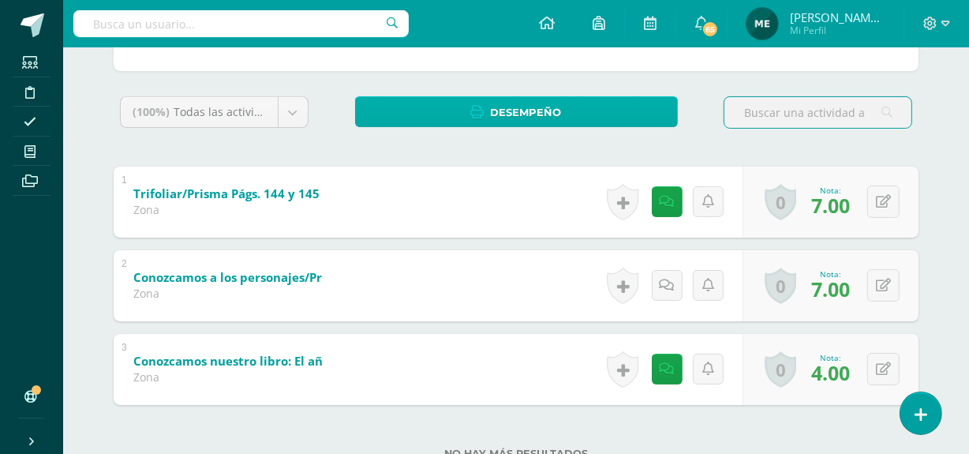
scroll to position [229, 0]
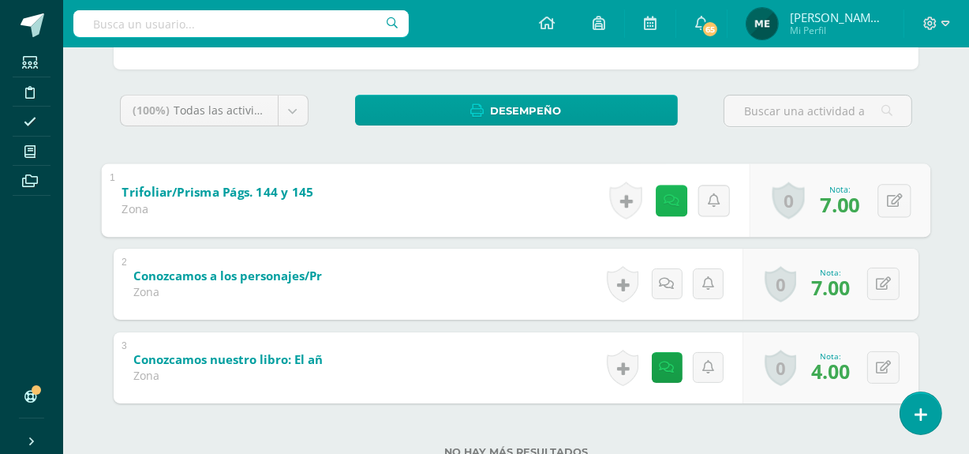
click at [671, 203] on icon at bounding box center [672, 199] width 16 height 13
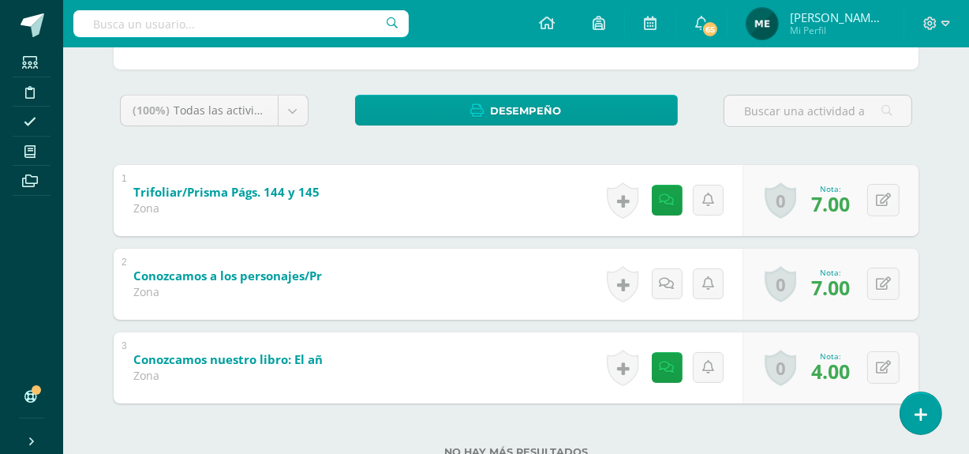
click at [731, 134] on div at bounding box center [817, 117] width 201 height 45
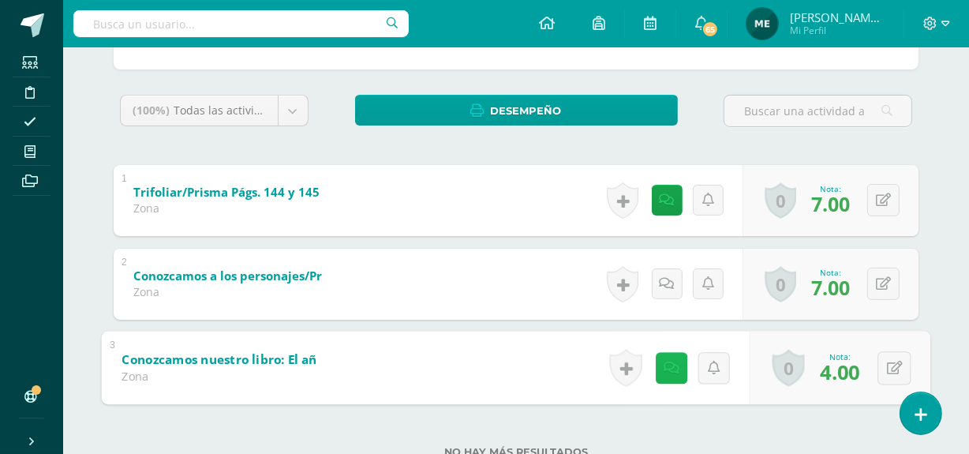
click at [670, 368] on icon at bounding box center [672, 367] width 16 height 13
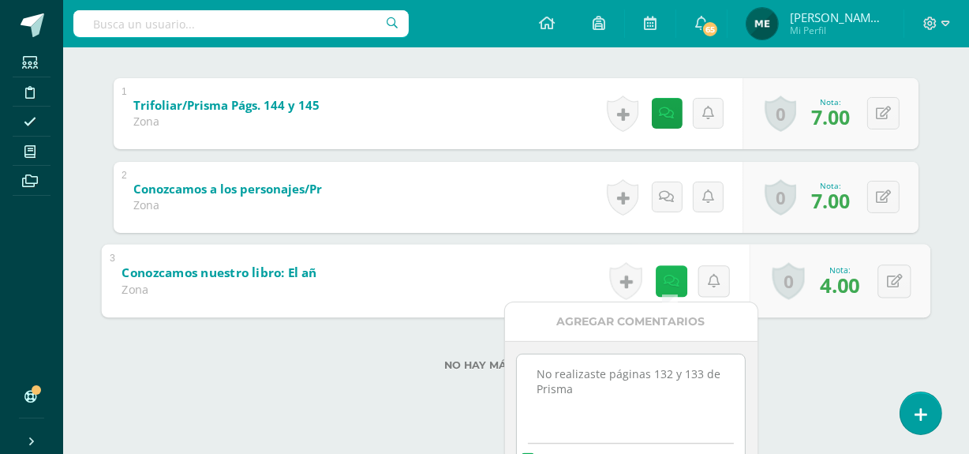
scroll to position [317, 0]
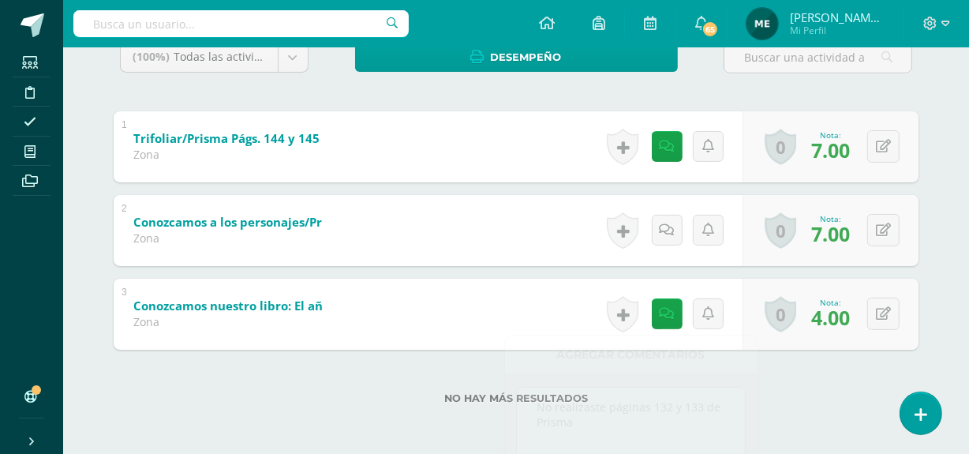
click at [774, 358] on div "No hay más resultados" at bounding box center [516, 386] width 805 height 73
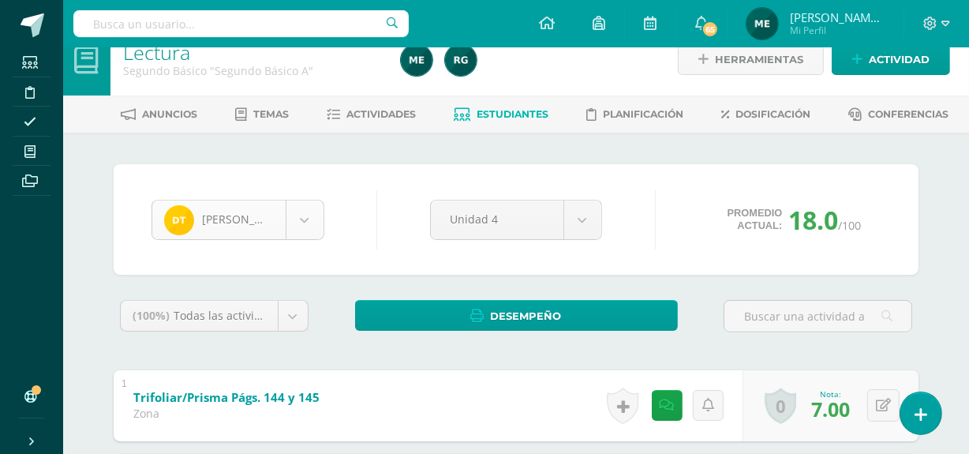
scroll to position [1142, 0]
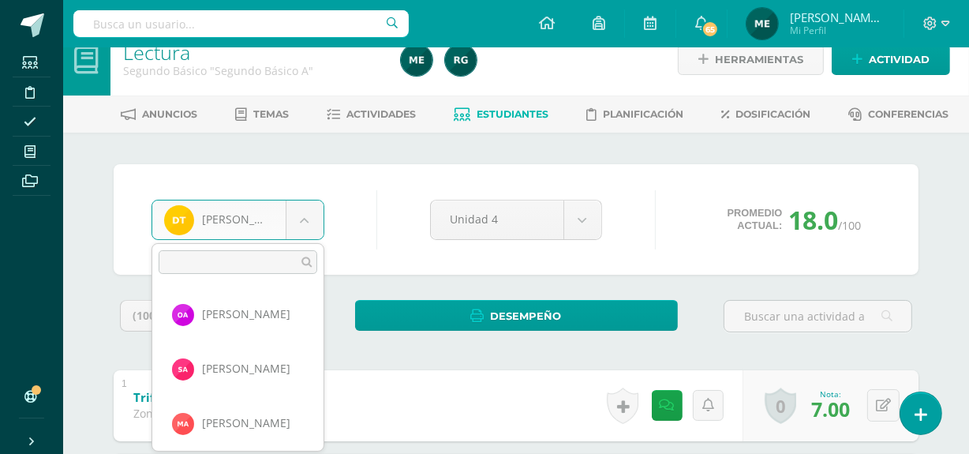
click at [302, 219] on body "Estudiantes Disciplina Asistencia Mis cursos Archivos Soporte Centro de ayuda Ú…" at bounding box center [484, 344] width 969 height 737
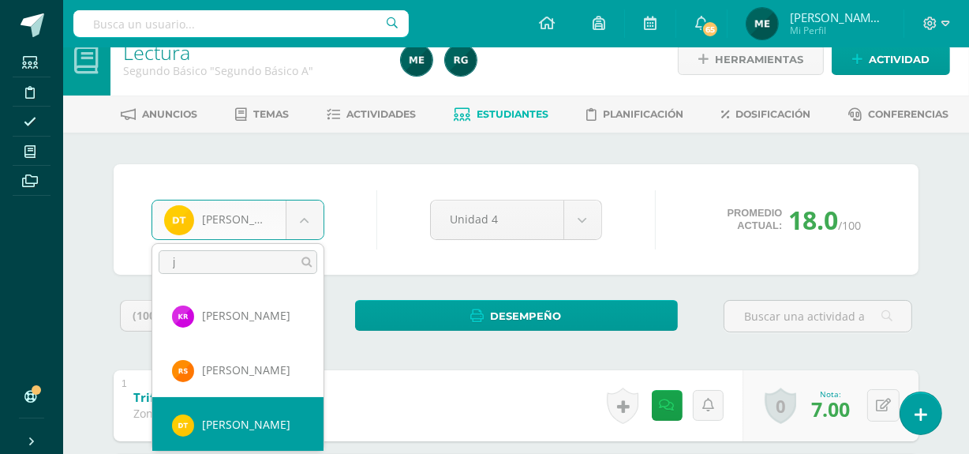
scroll to position [0, 0]
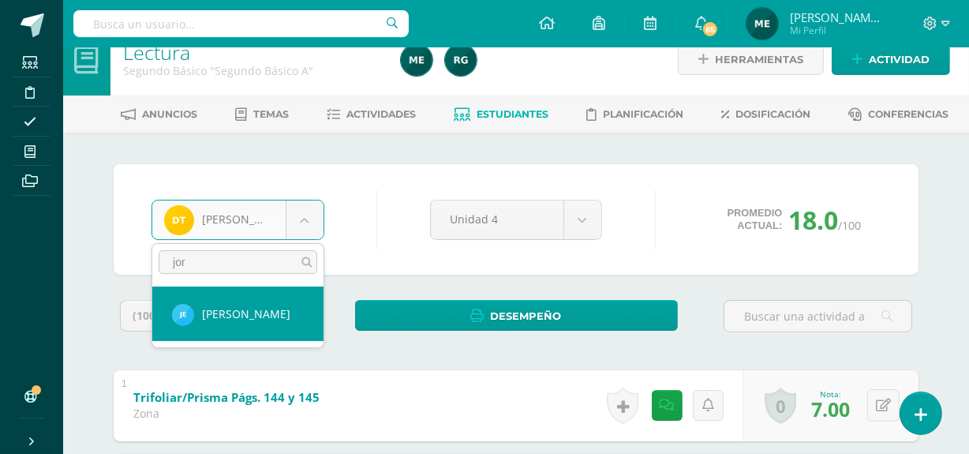
type input "jor"
select select "219"
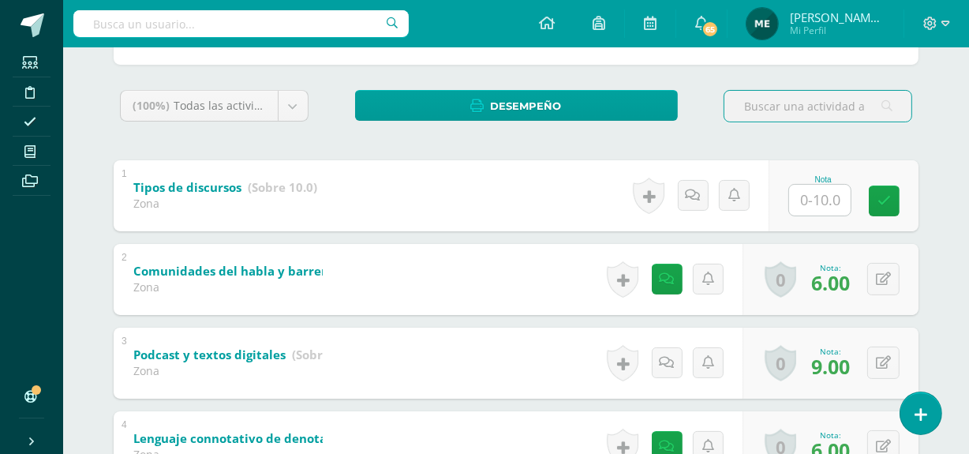
scroll to position [366, 0]
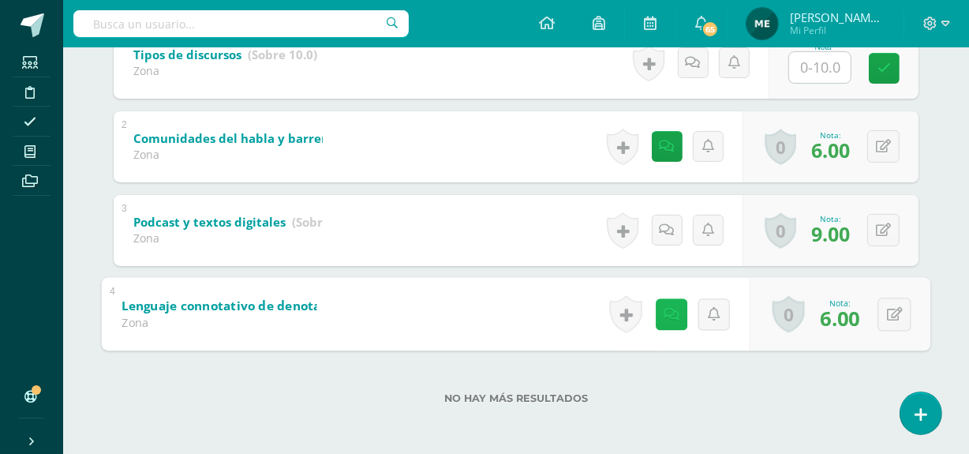
click at [669, 309] on icon at bounding box center [672, 313] width 16 height 13
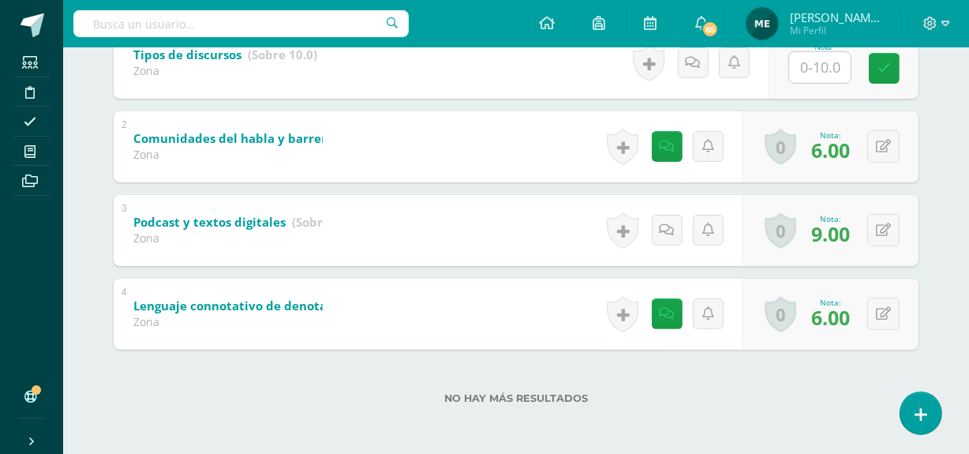
click at [783, 392] on label "No hay más resultados" at bounding box center [516, 398] width 805 height 12
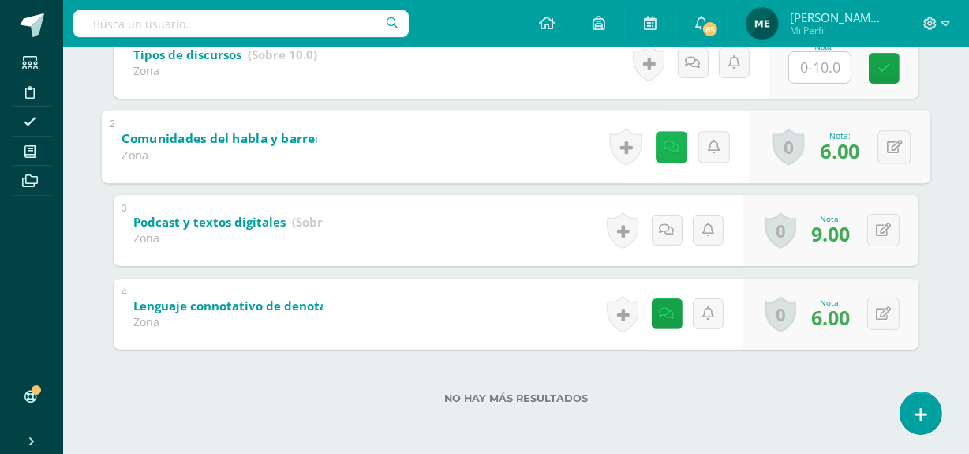
click at [669, 151] on icon at bounding box center [672, 146] width 16 height 13
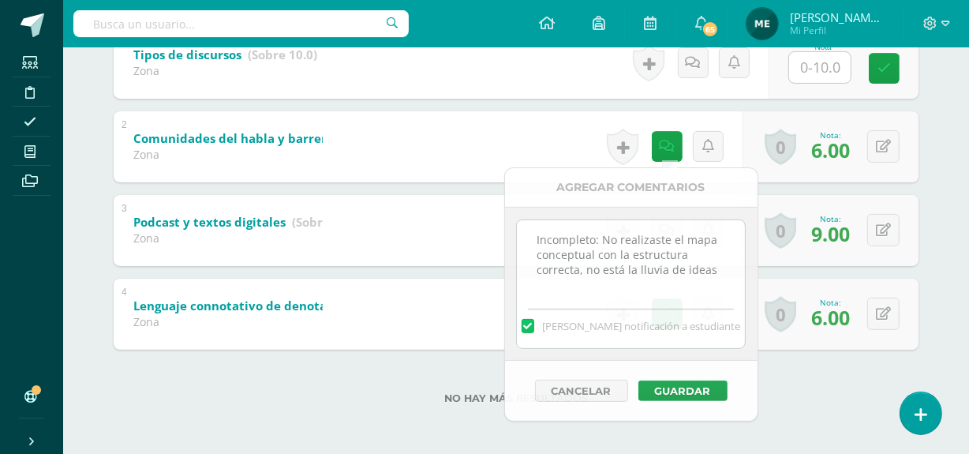
click at [792, 389] on div "No hay más resultados" at bounding box center [516, 386] width 805 height 73
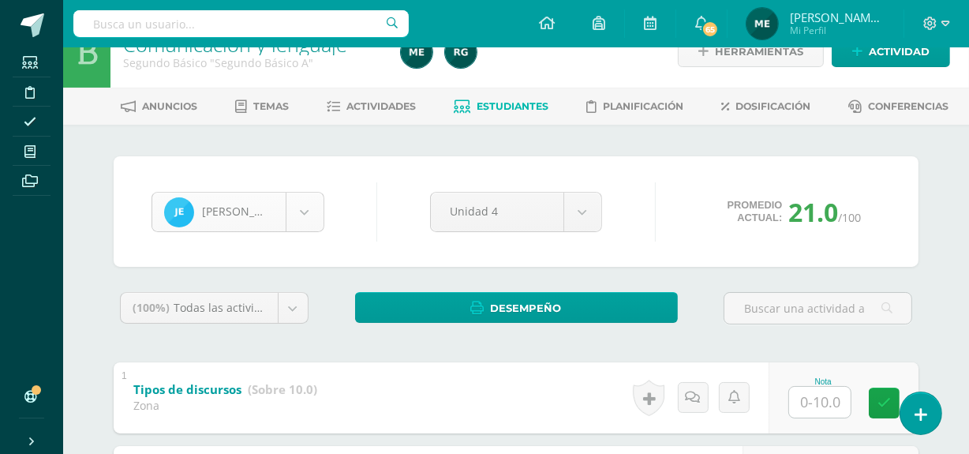
scroll to position [216, 0]
click at [306, 207] on body "Estudiantes Disciplina Asistencia Mis cursos Archivos Soporte Centro de ayuda Ú…" at bounding box center [484, 378] width 969 height 821
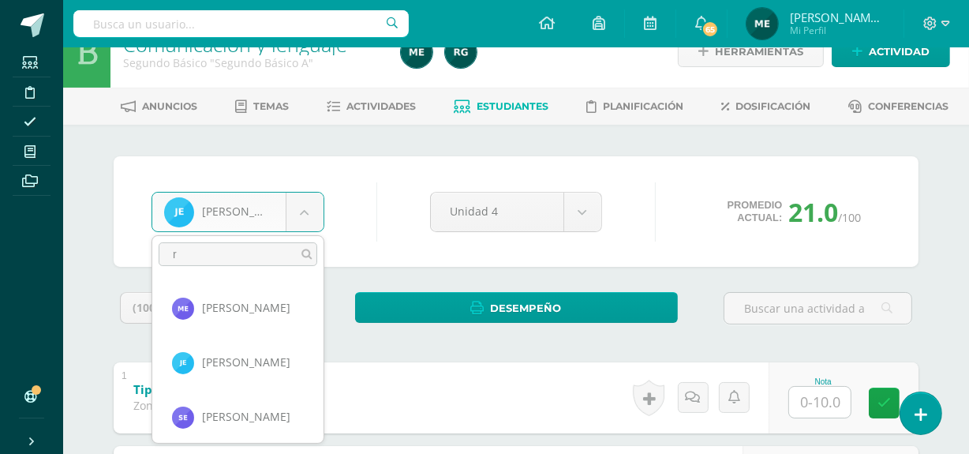
scroll to position [0, 0]
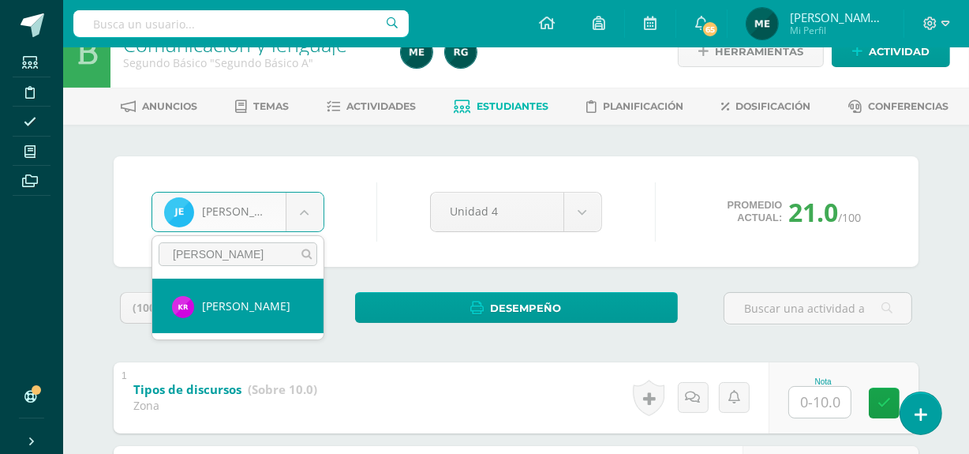
type input "rosa"
select select "1187"
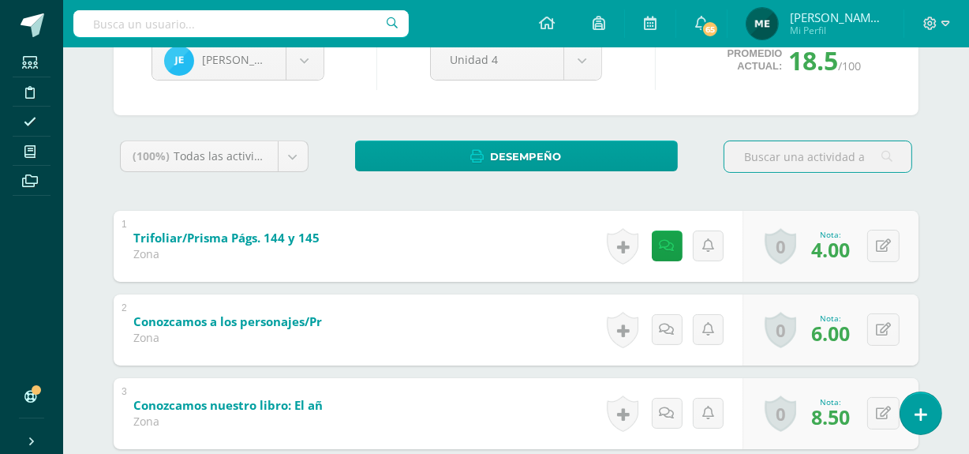
scroll to position [185, 0]
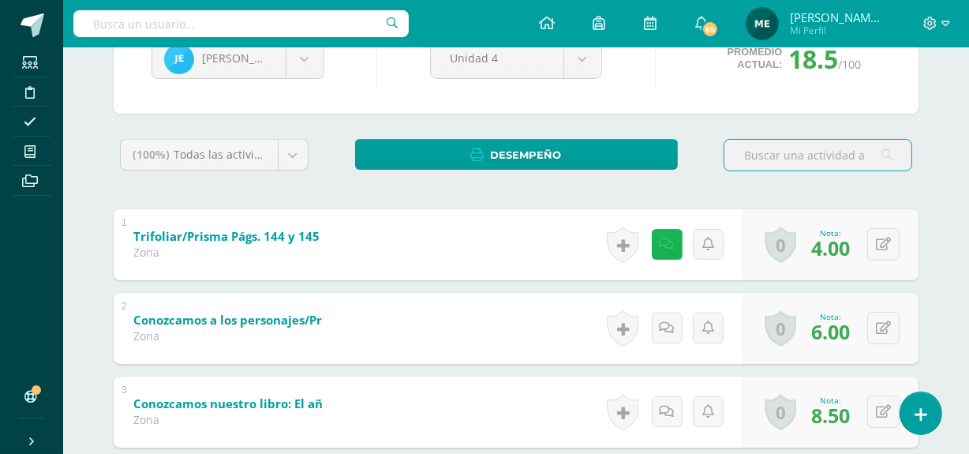
click at [667, 245] on icon at bounding box center [667, 244] width 15 height 13
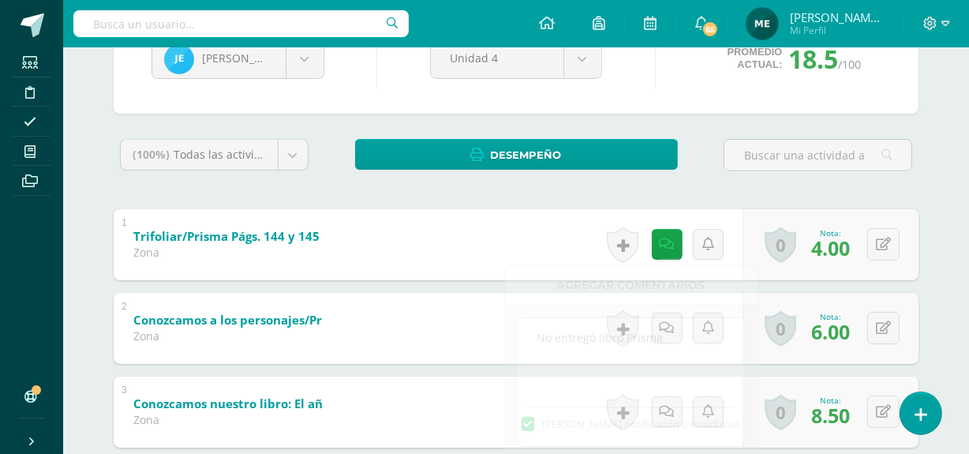
click at [941, 182] on div "[PERSON_NAME] [PERSON_NAME] Santiago [PERSON_NAME] [PERSON_NAME] Baten [PERSON_…" at bounding box center [516, 262] width 868 height 581
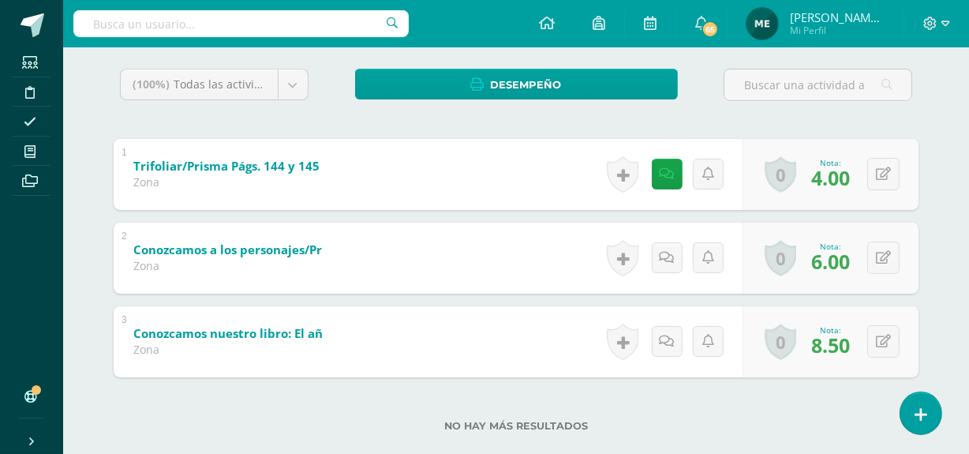
scroll to position [256, 0]
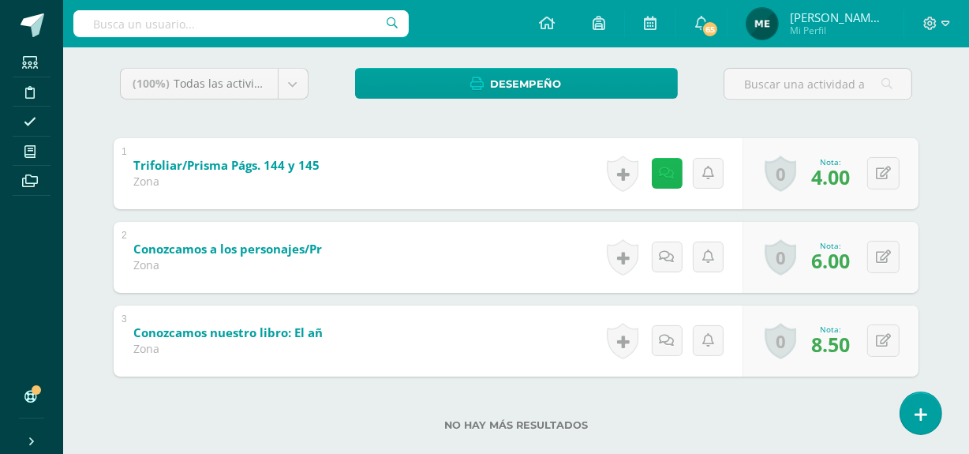
click at [667, 172] on icon at bounding box center [667, 173] width 15 height 13
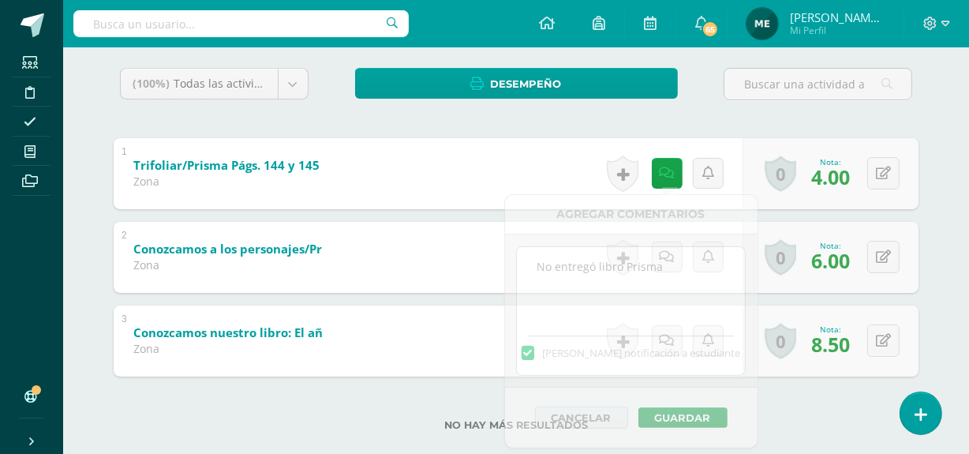
click at [753, 118] on div "(100%) Todas las actividades de esta unidad Todas las actividades de esta unida…" at bounding box center [516, 259] width 805 height 382
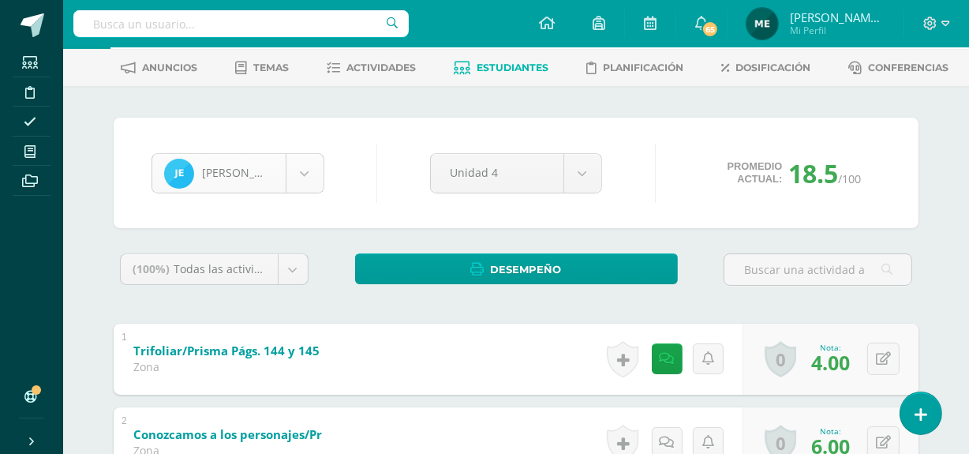
scroll to position [68, 0]
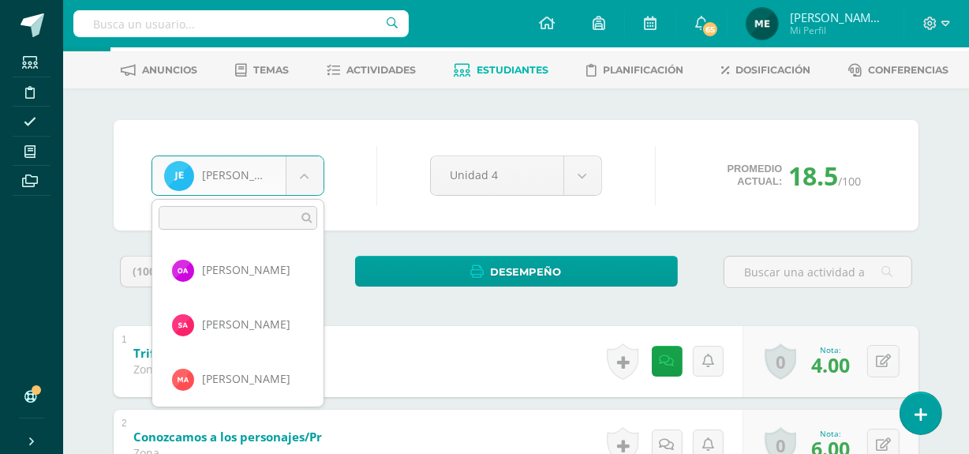
click at [308, 173] on body "Estudiantes Disciplina Asistencia Mis cursos Archivos Soporte Centro de ayuda Ú…" at bounding box center [484, 300] width 969 height 737
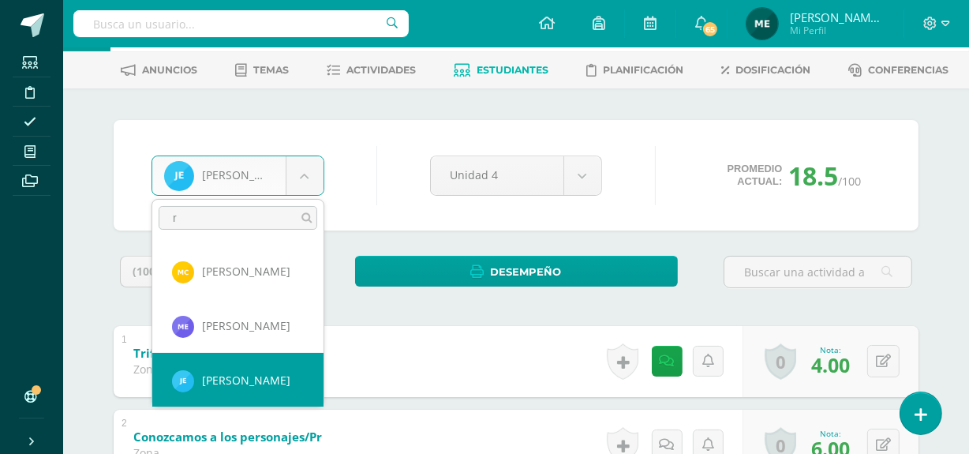
scroll to position [0, 0]
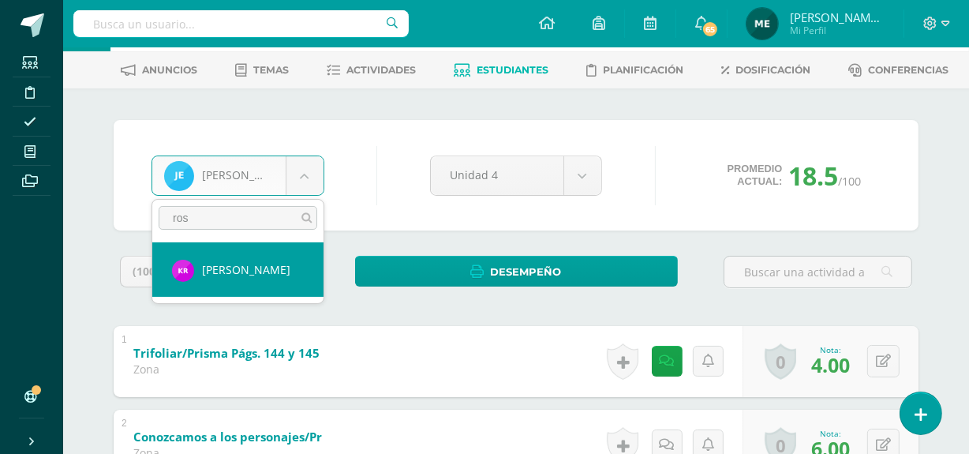
type input "ros"
select select "1187"
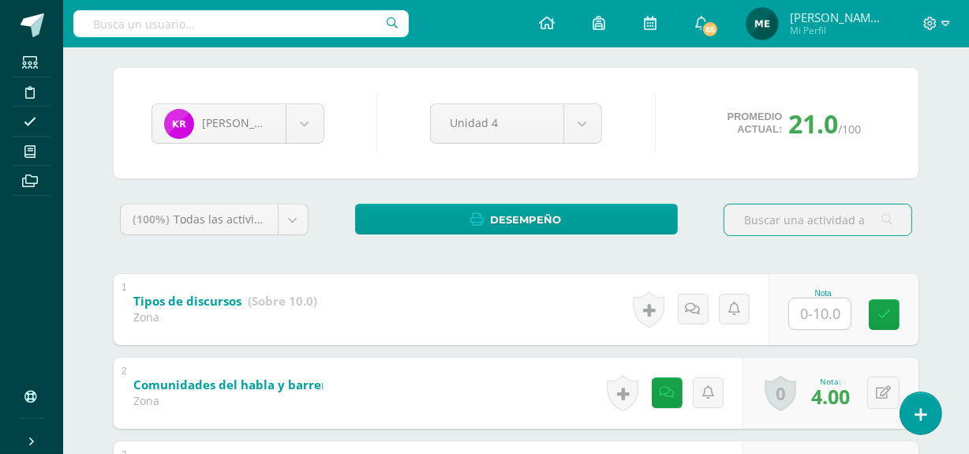
scroll to position [44, 0]
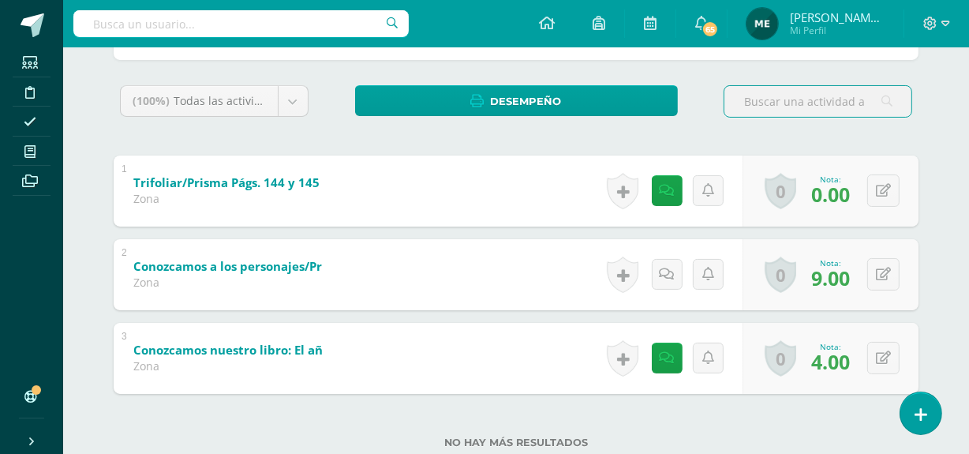
scroll to position [242, 0]
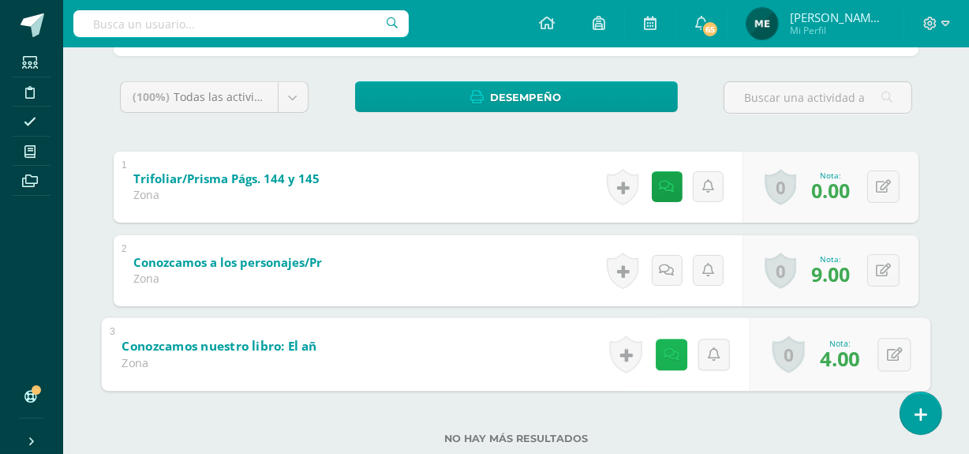
click icon
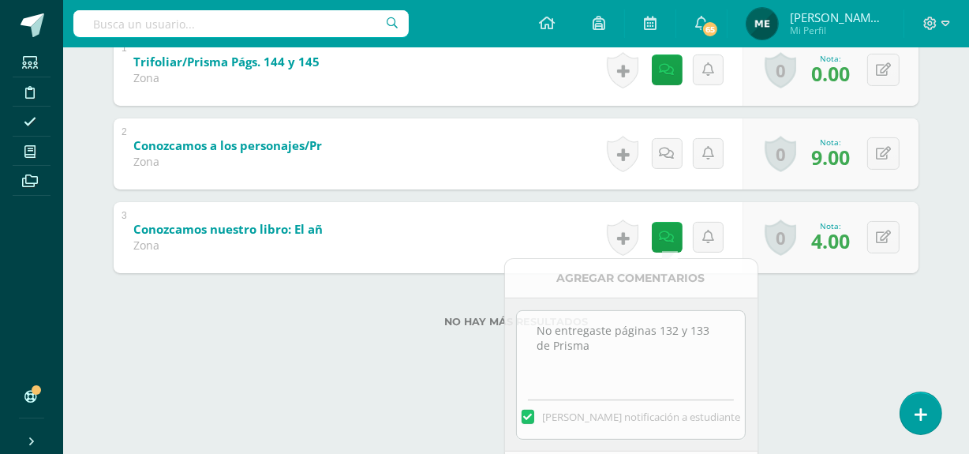
scroll to position [283, 0]
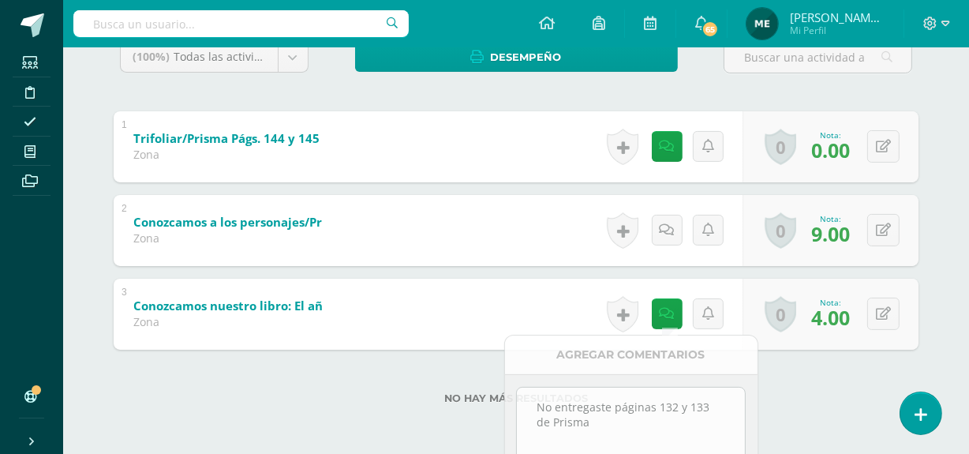
click div "(100%) Todas las actividades de esta unidad Todas las actividades de esta unida…"
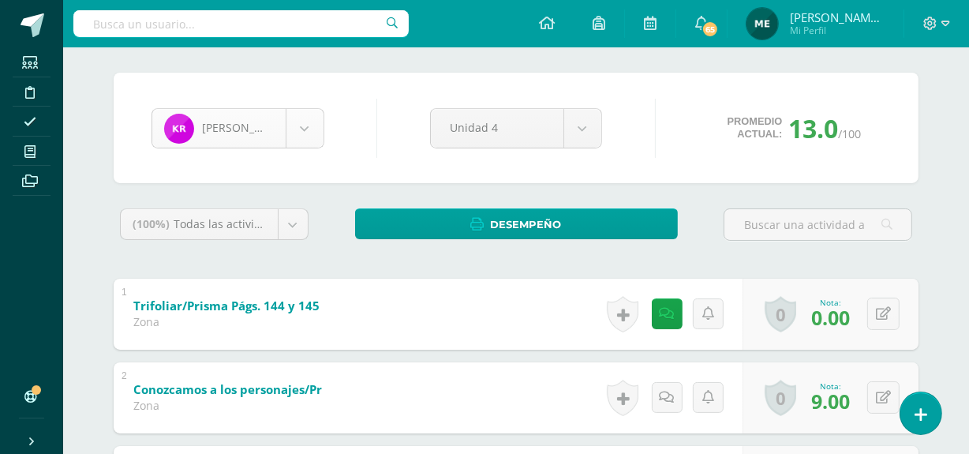
scroll to position [1033, 0]
click body "Estudiantes Disciplina Asistencia Mis cursos Archivos Soporte Centro de ayuda Ú…"
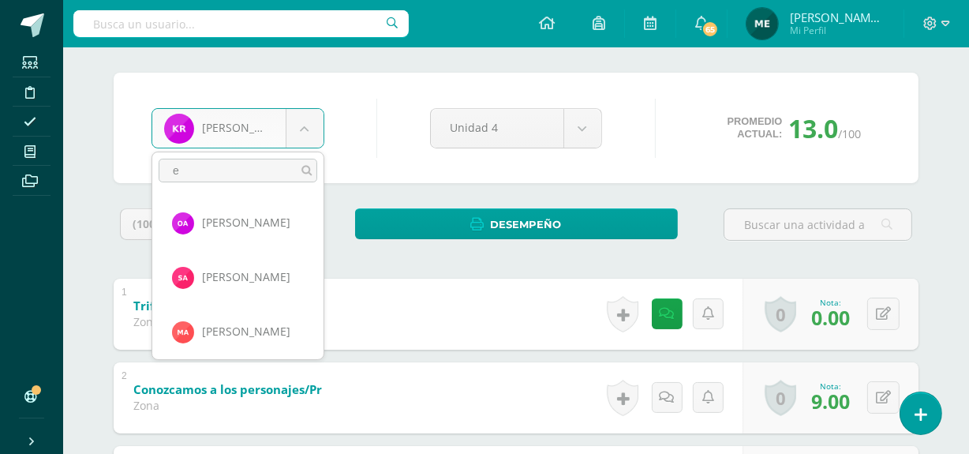
scroll to position [0, 0]
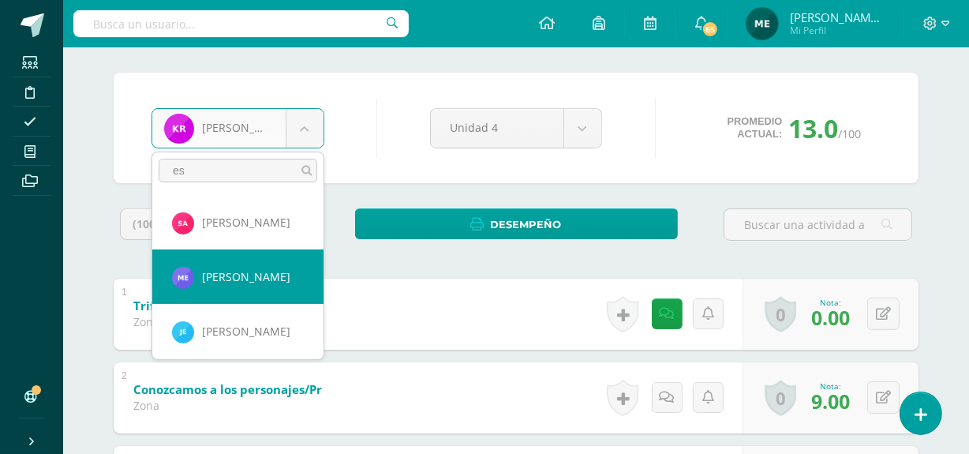
type input "es"
select select "910"
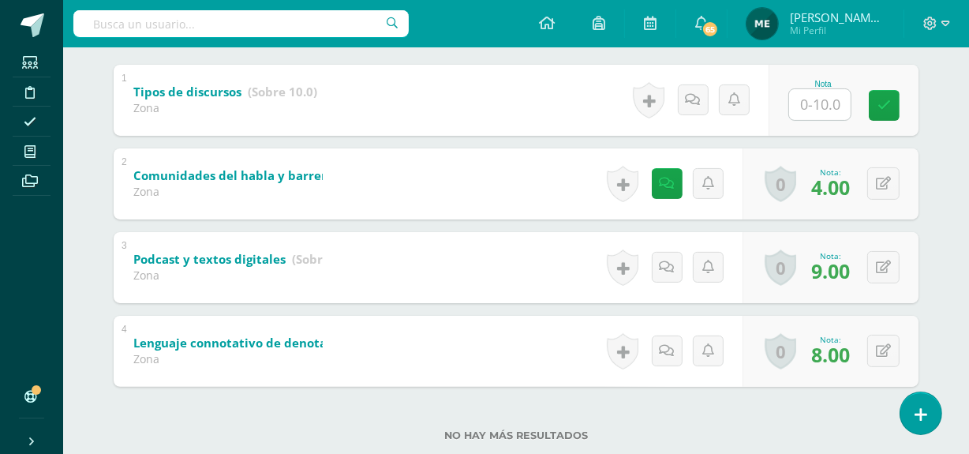
scroll to position [366, 0]
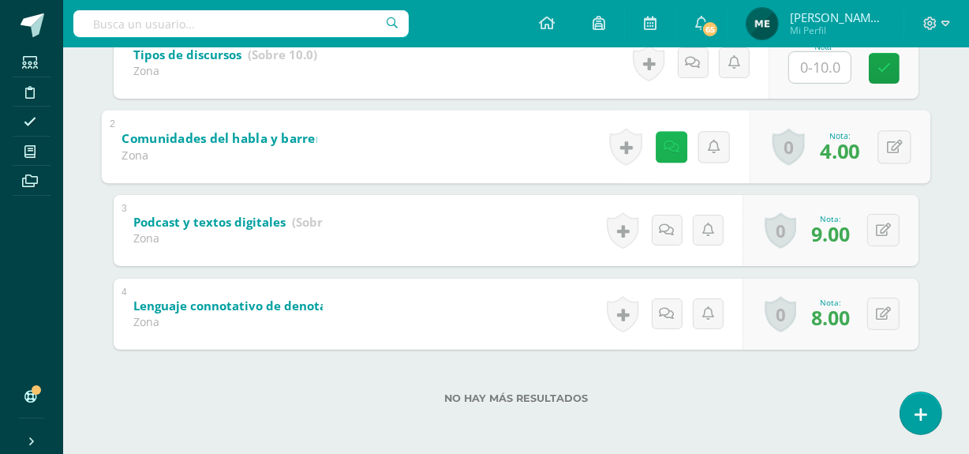
click at [671, 153] on link at bounding box center [672, 147] width 32 height 32
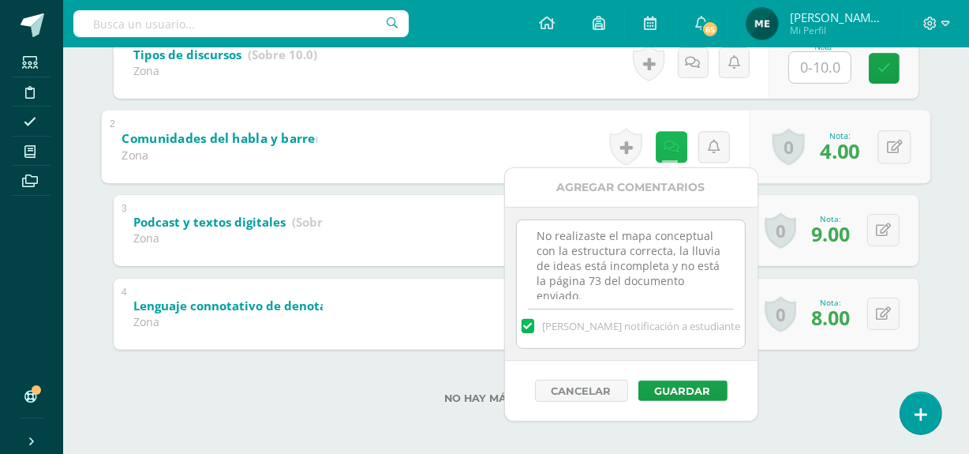
scroll to position [0, 0]
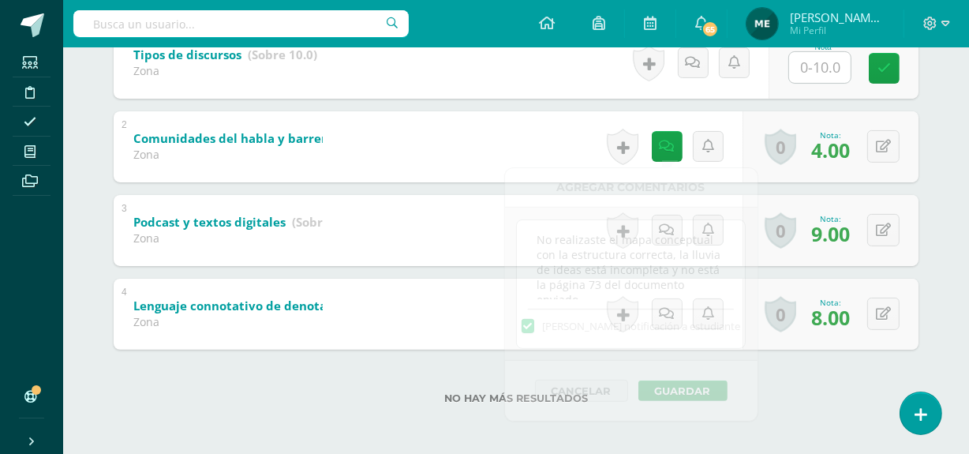
click at [826, 400] on label "No hay más resultados" at bounding box center [516, 398] width 805 height 12
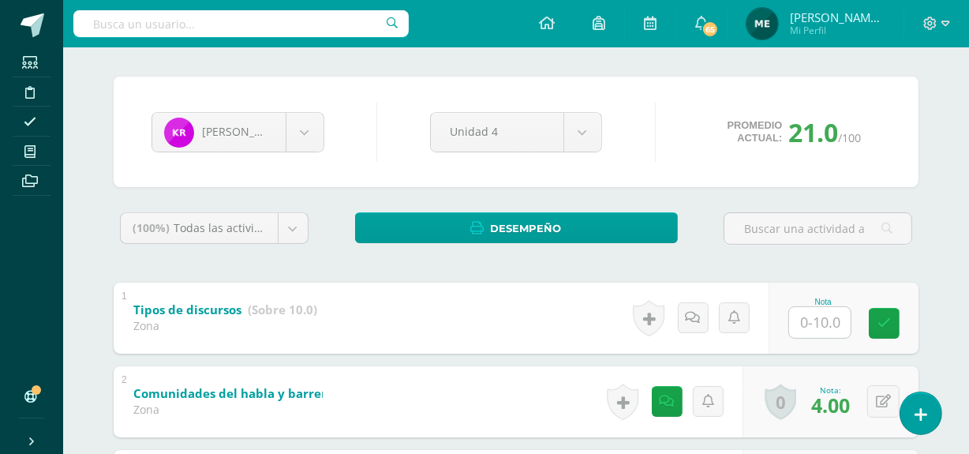
scroll to position [111, 0]
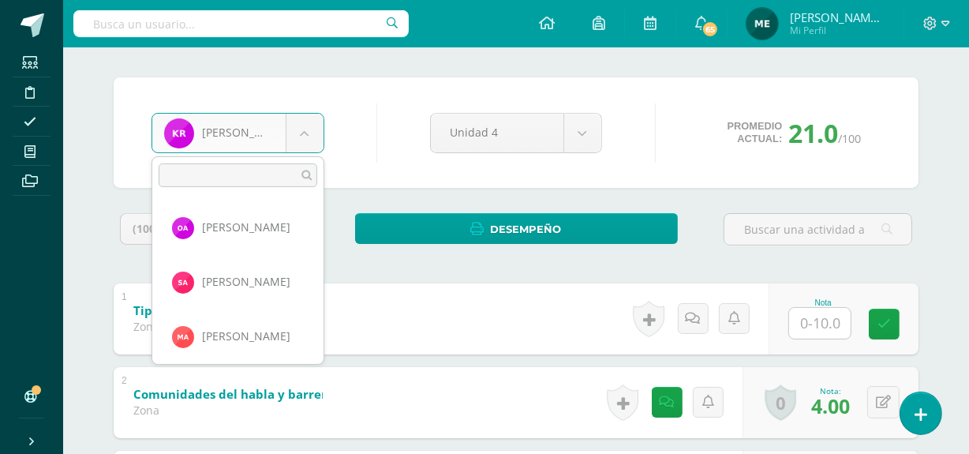
click at [302, 134] on body "Estudiantes Disciplina Asistencia Mis cursos Archivos Soporte Centro de ayuda Ú…" at bounding box center [484, 299] width 969 height 821
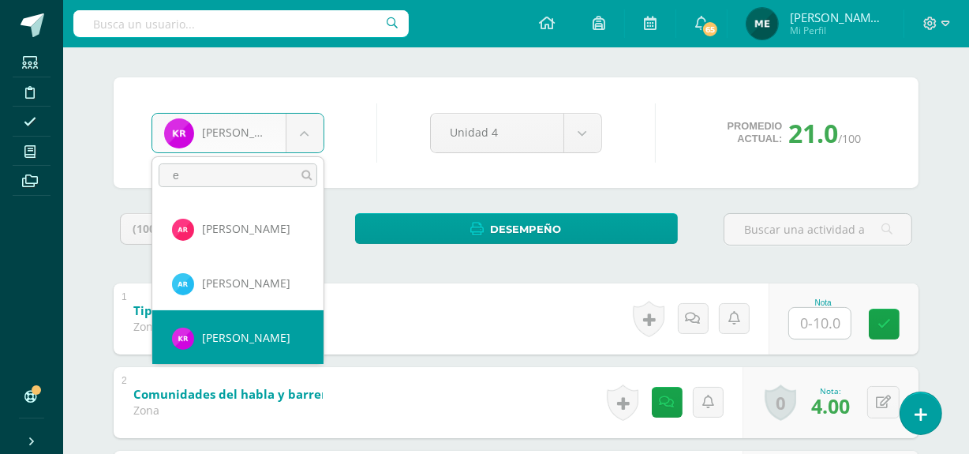
scroll to position [0, 0]
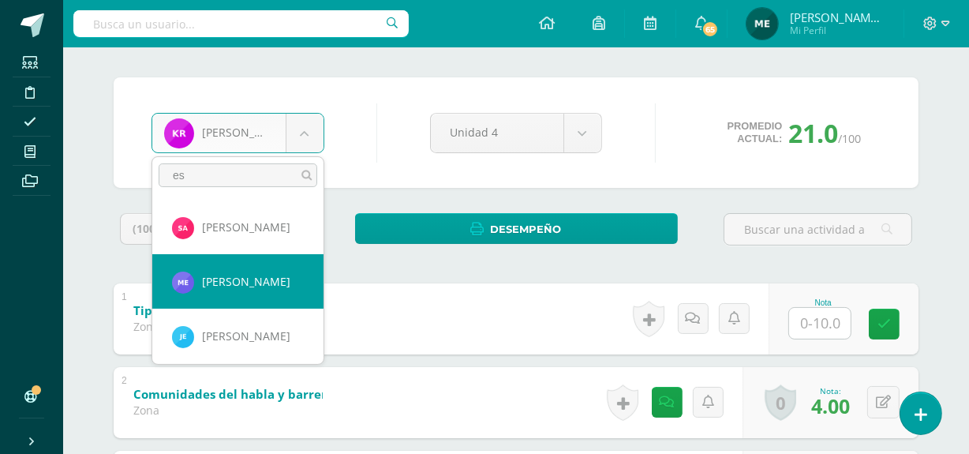
type input "es"
select select "910"
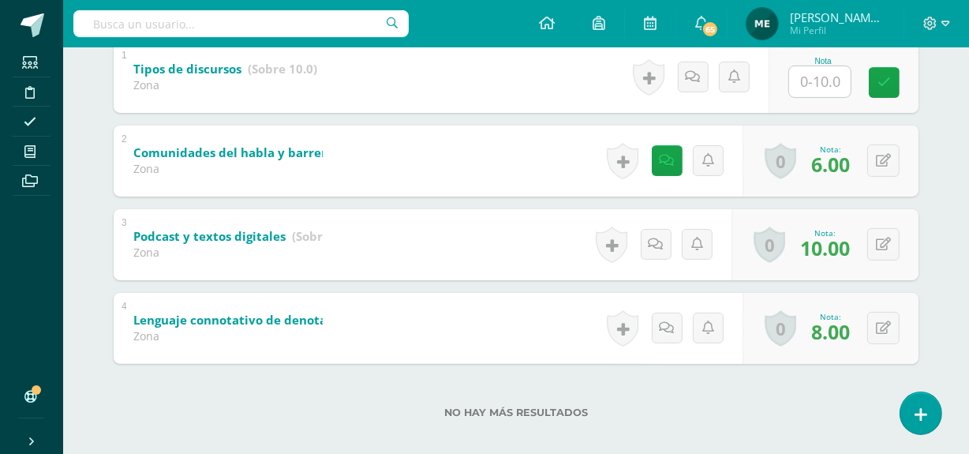
scroll to position [366, 0]
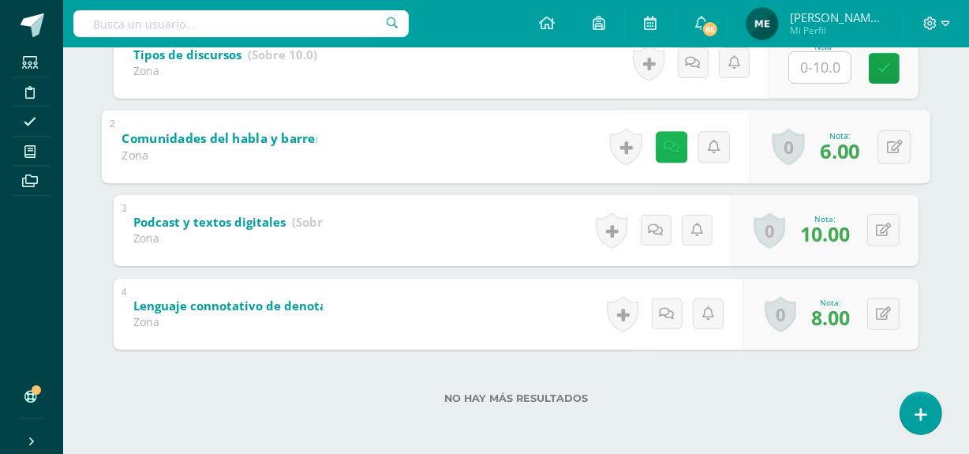
click icon
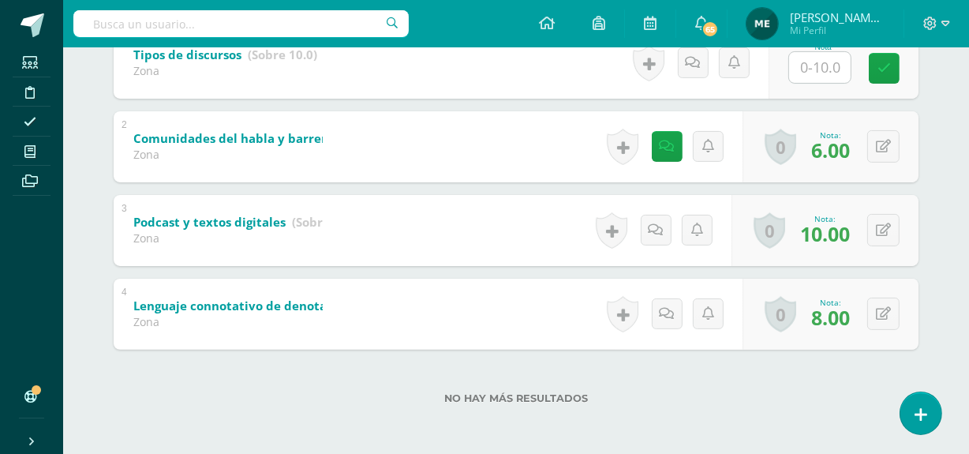
click div "María Estrada Oscar Aguilar Santiago Alvizures Matías Andrade Daniela Baten Mad…"
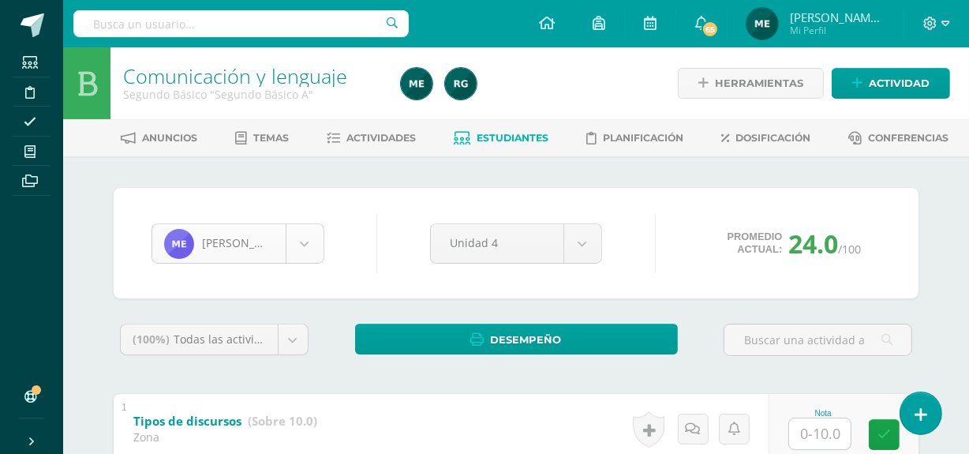
scroll to position [162, 0]
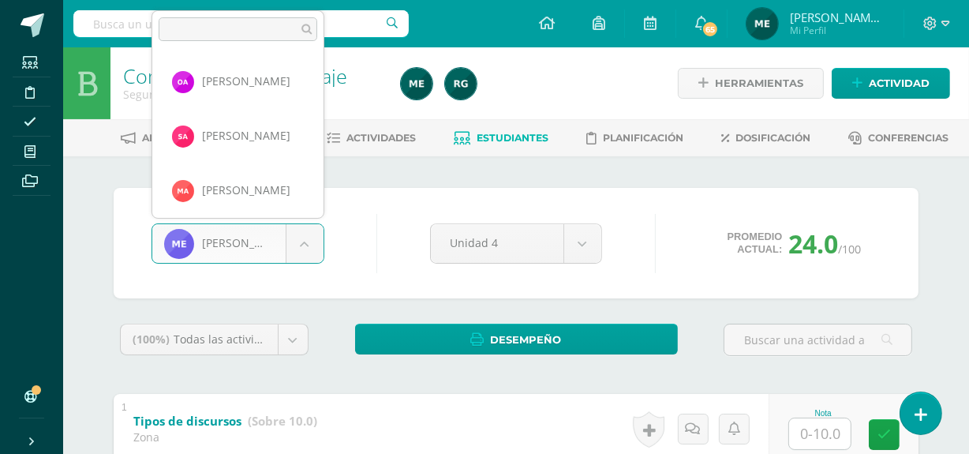
click body "Estudiantes Disciplina Asistencia Mis cursos Archivos Soporte Centro de ayuda Ú…"
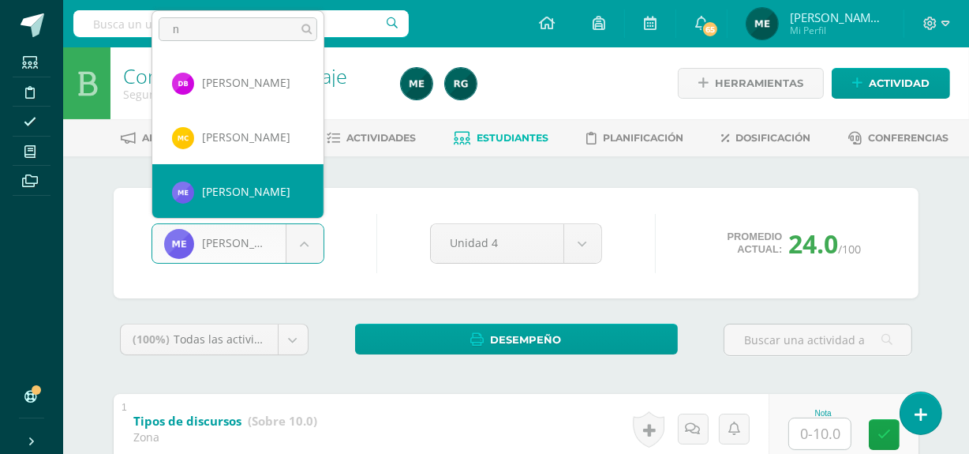
scroll to position [0, 0]
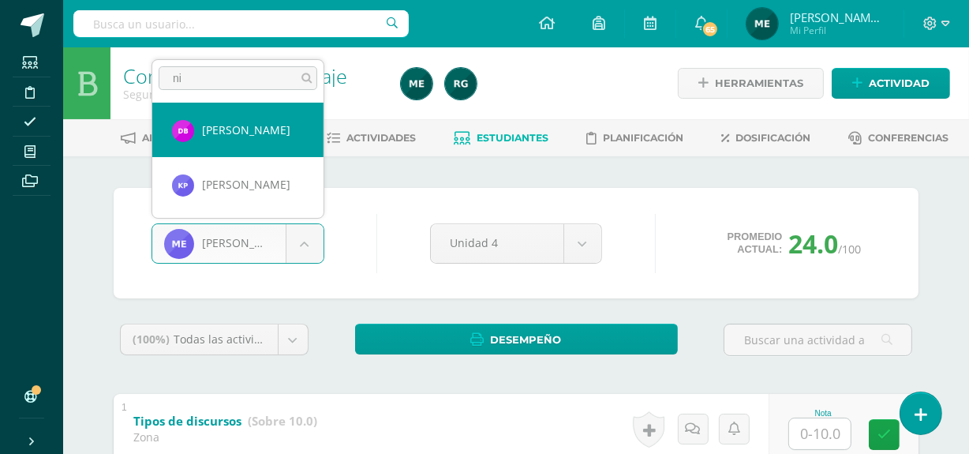
type input "n"
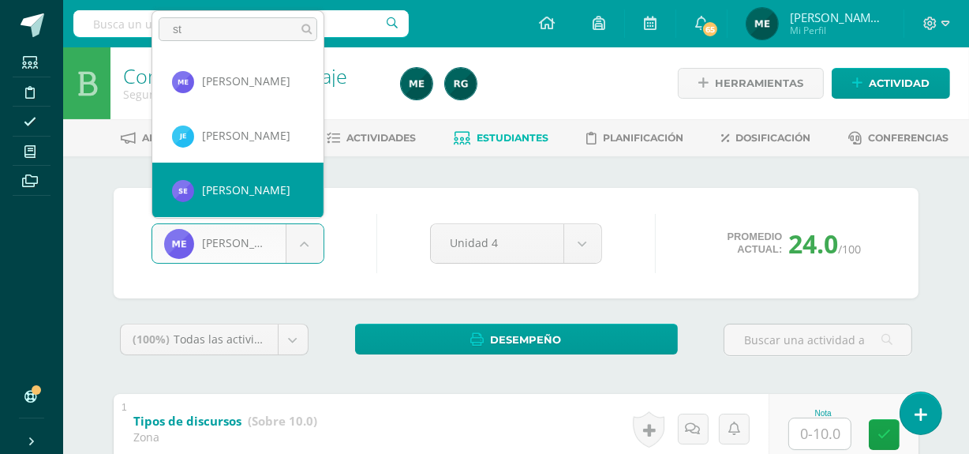
type input "st"
select select "537"
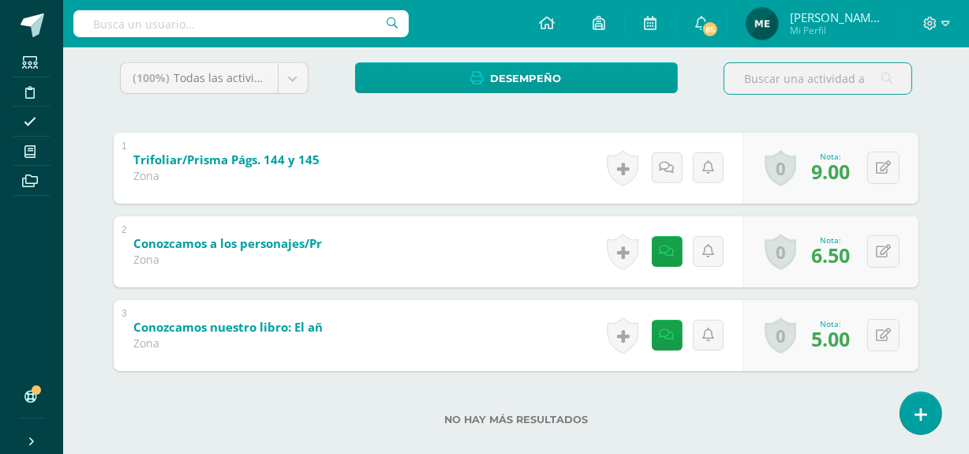
scroll to position [264, 0]
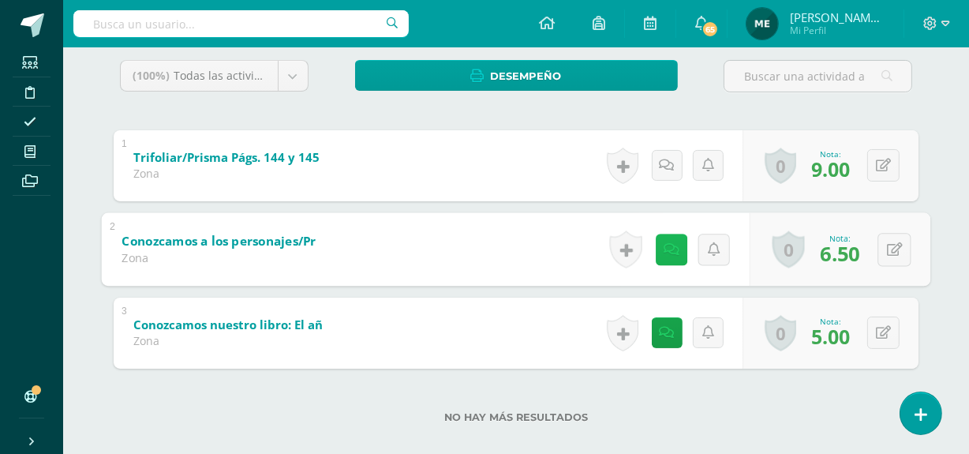
click at [673, 243] on icon at bounding box center [672, 248] width 16 height 13
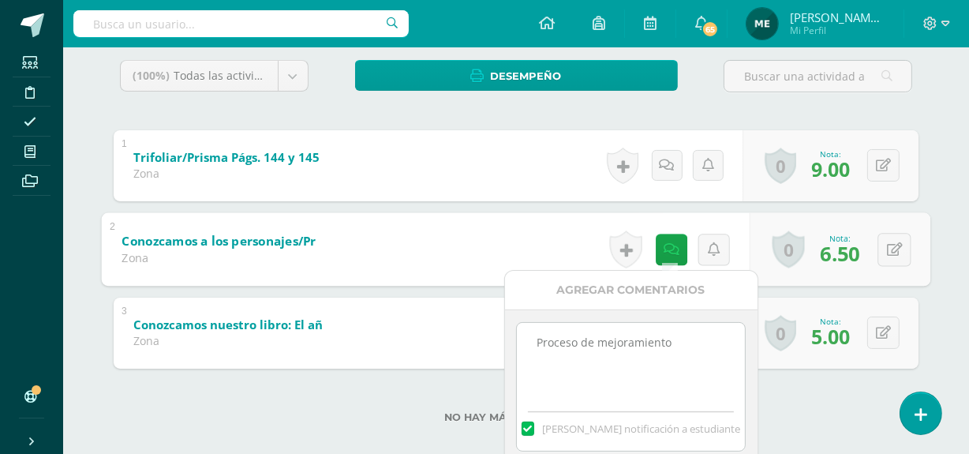
click at [808, 395] on div "No hay más resultados" at bounding box center [516, 405] width 805 height 73
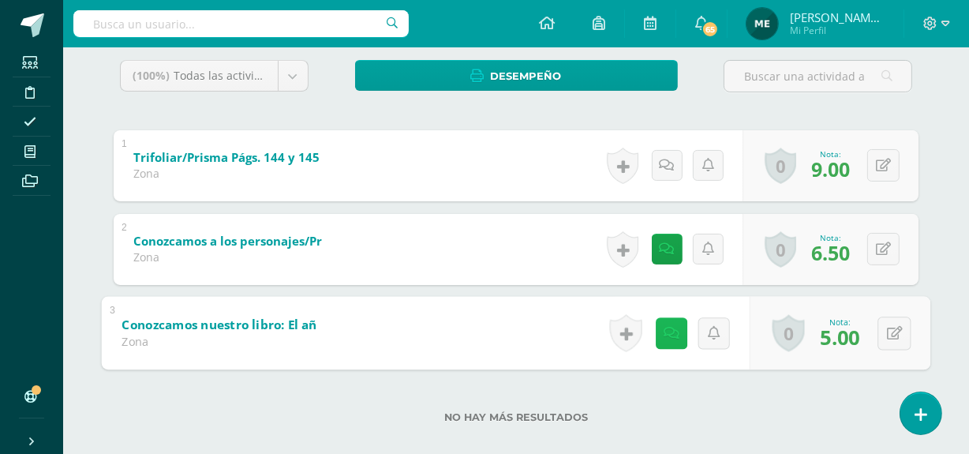
click at [678, 339] on link at bounding box center [672, 333] width 32 height 32
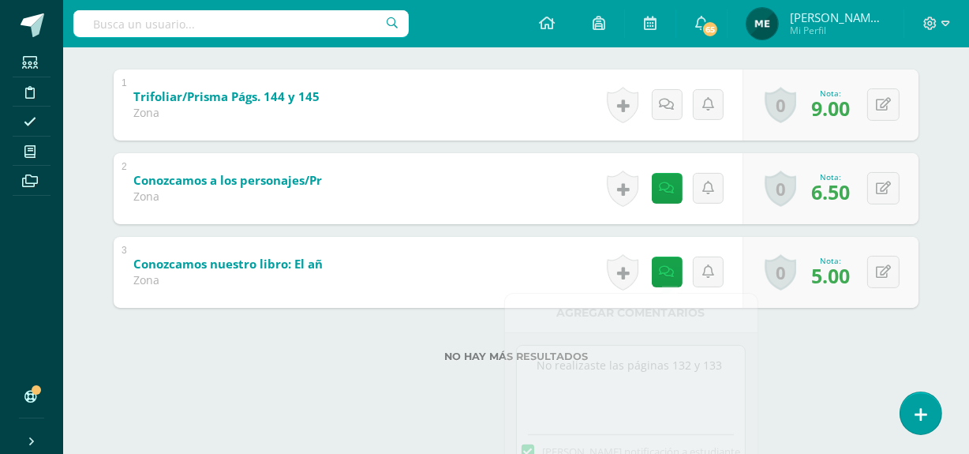
scroll to position [283, 0]
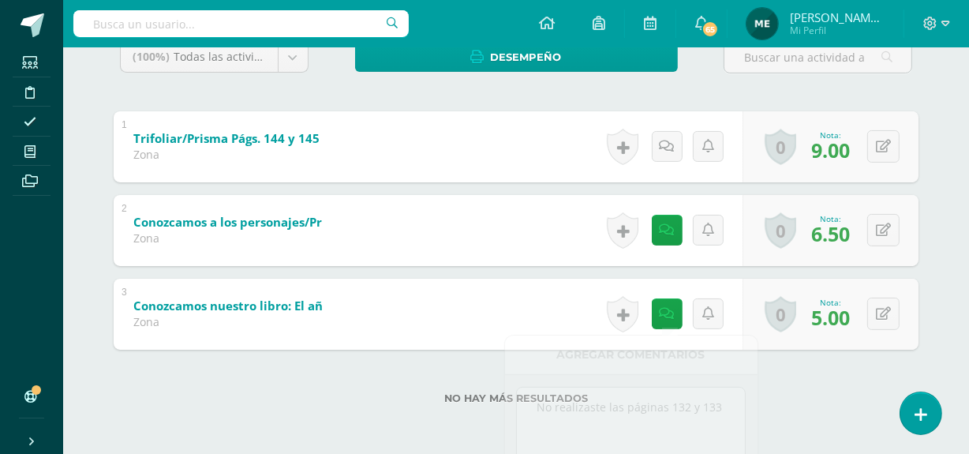
click at [842, 347] on div "(100%) Todas las actividades de esta unidad Todas las actividades de esta unida…" at bounding box center [516, 232] width 805 height 382
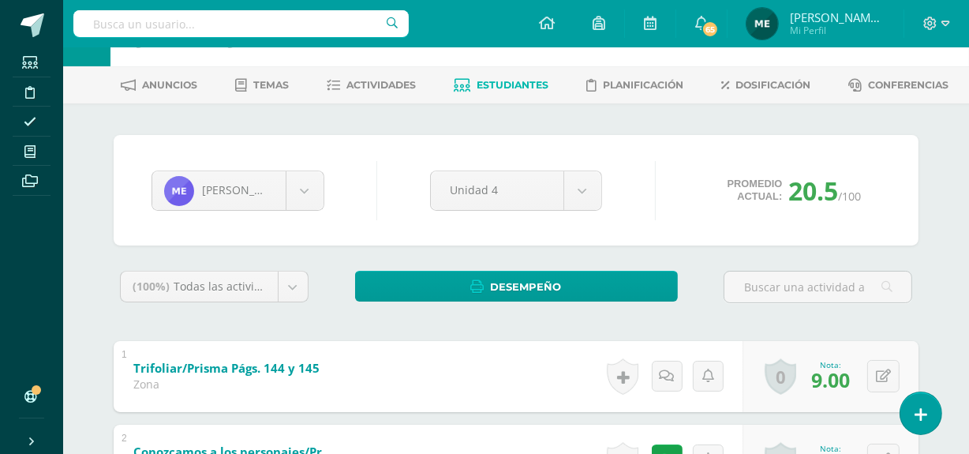
scroll to position [0, 0]
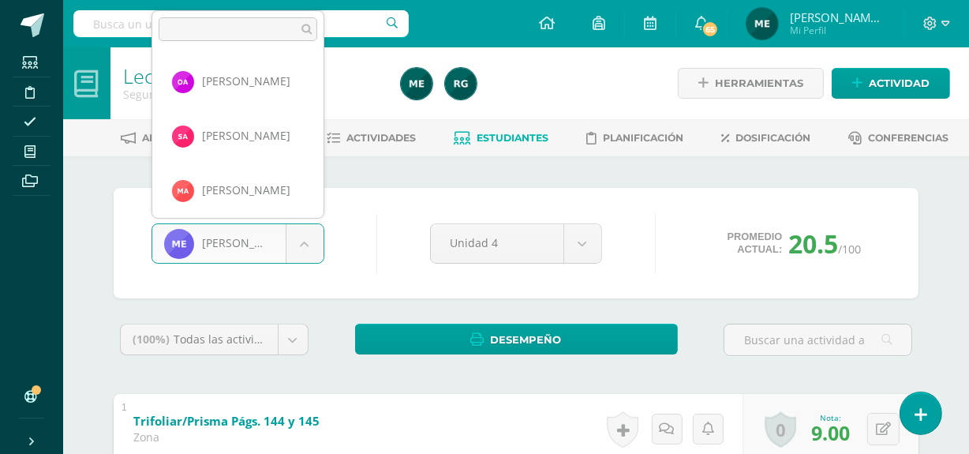
click at [256, 249] on body "Estudiantes Disciplina Asistencia Mis cursos Archivos Soporte Centro de ayuda Ú…" at bounding box center [484, 368] width 969 height 737
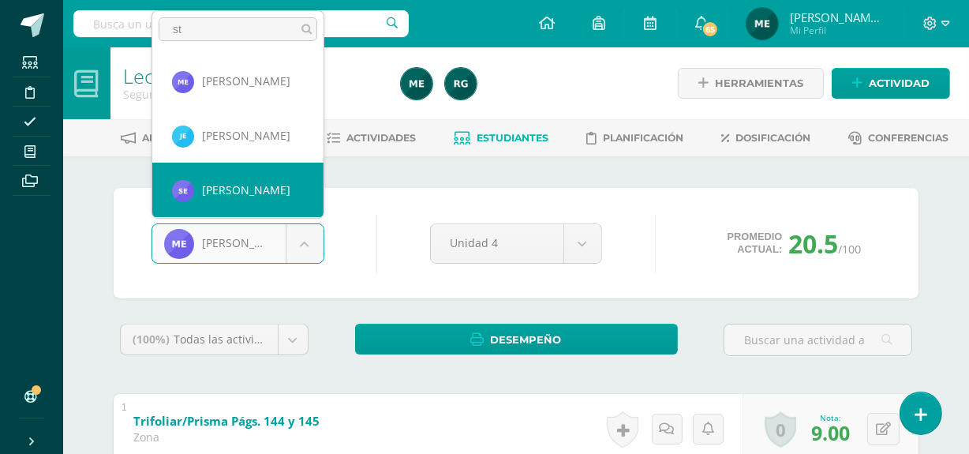
type input "st"
select select "537"
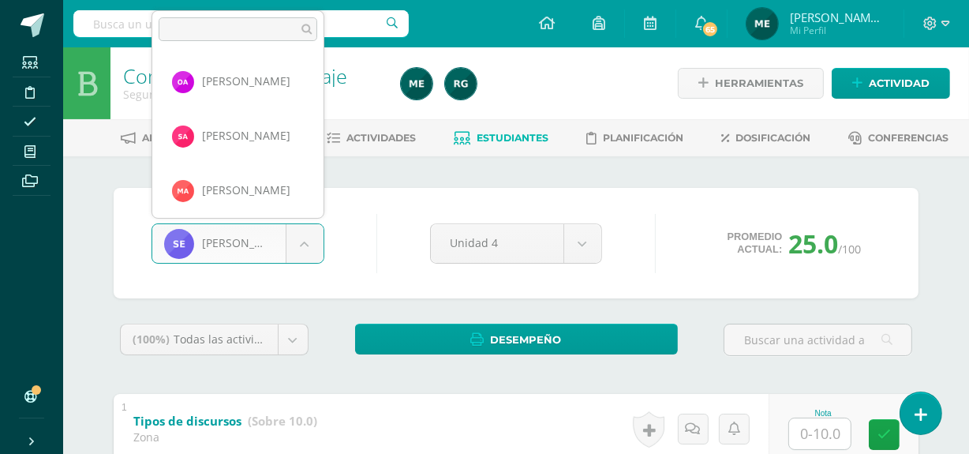
click at [309, 242] on body "Estudiantes Disciplina Asistencia Mis cursos Archivos Soporte Centro de ayuda Ú…" at bounding box center [484, 410] width 969 height 821
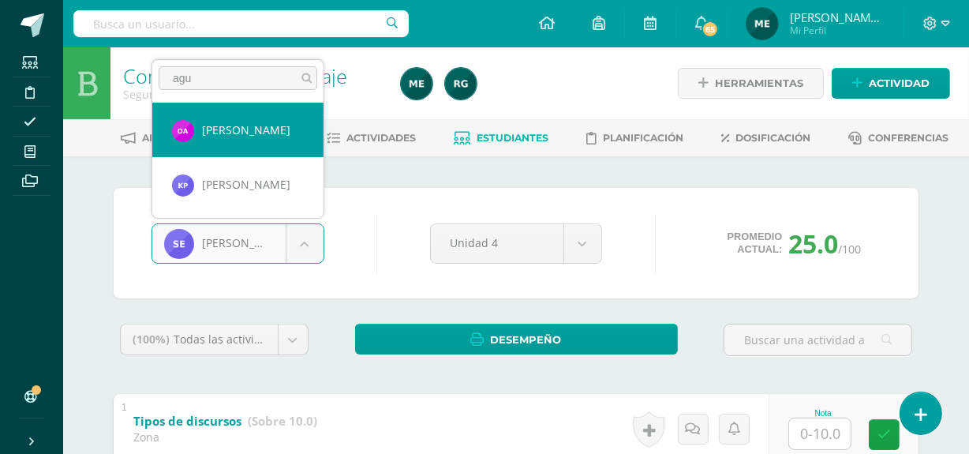
type input "agu"
select select "824"
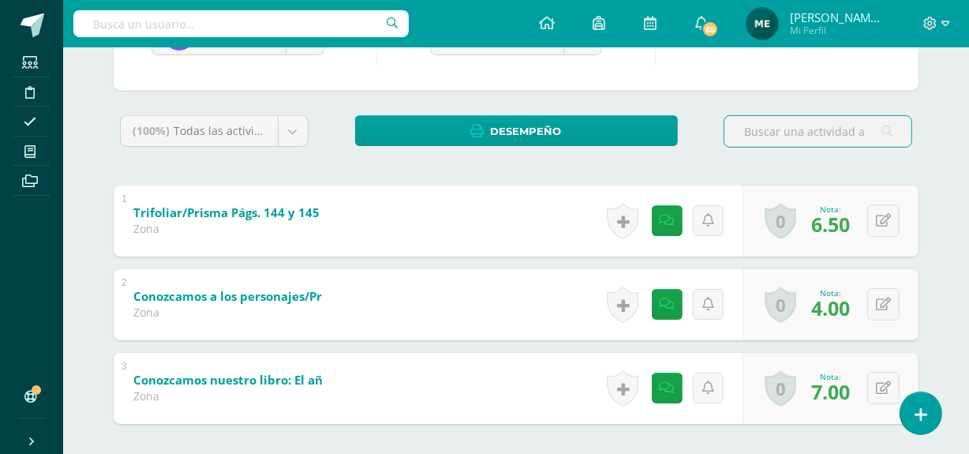
scroll to position [211, 0]
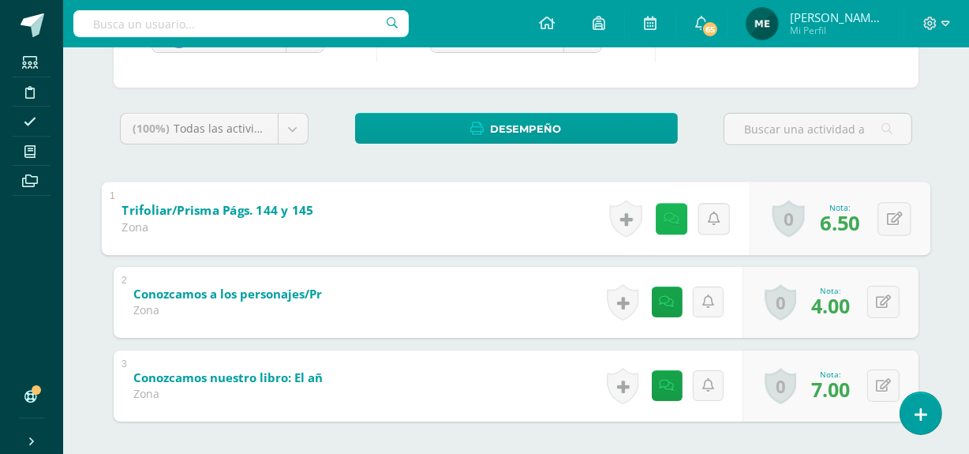
click at [664, 215] on icon at bounding box center [672, 218] width 16 height 13
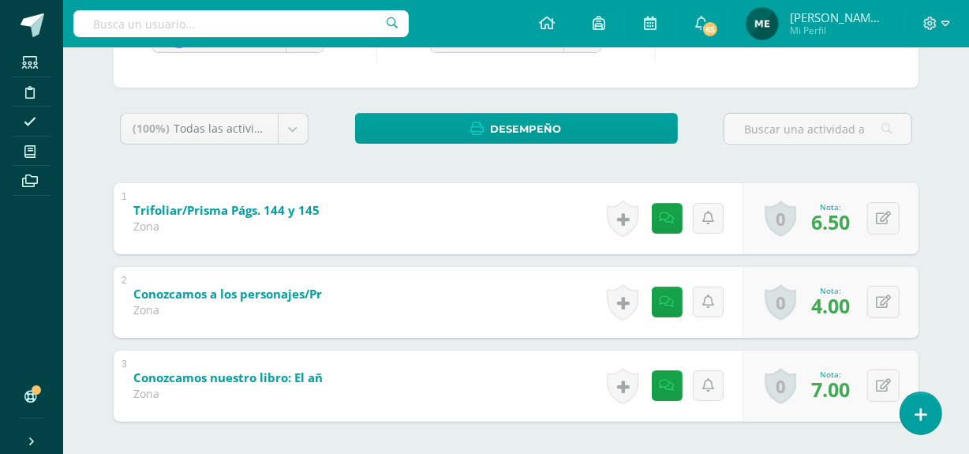
click at [774, 162] on div "(100%) Todas las actividades de esta unidad Todas las actividades de esta unida…" at bounding box center [516, 304] width 805 height 382
click at [663, 300] on icon at bounding box center [667, 301] width 15 height 13
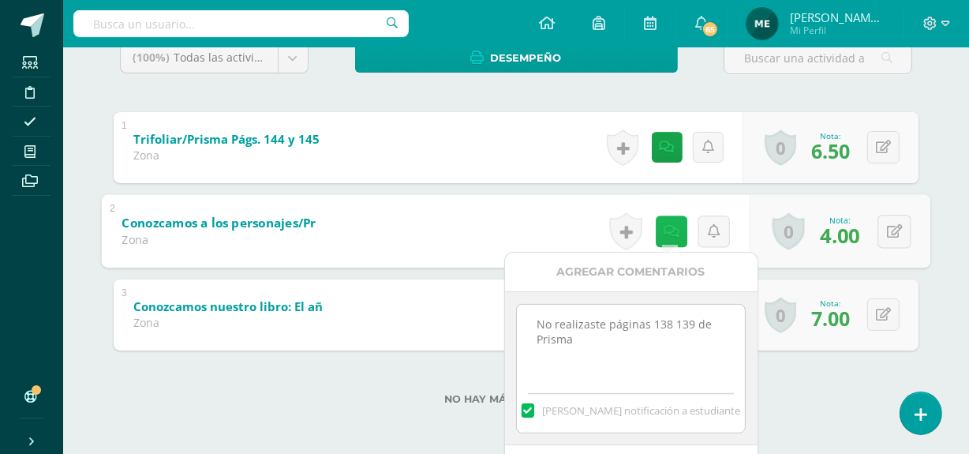
scroll to position [283, 0]
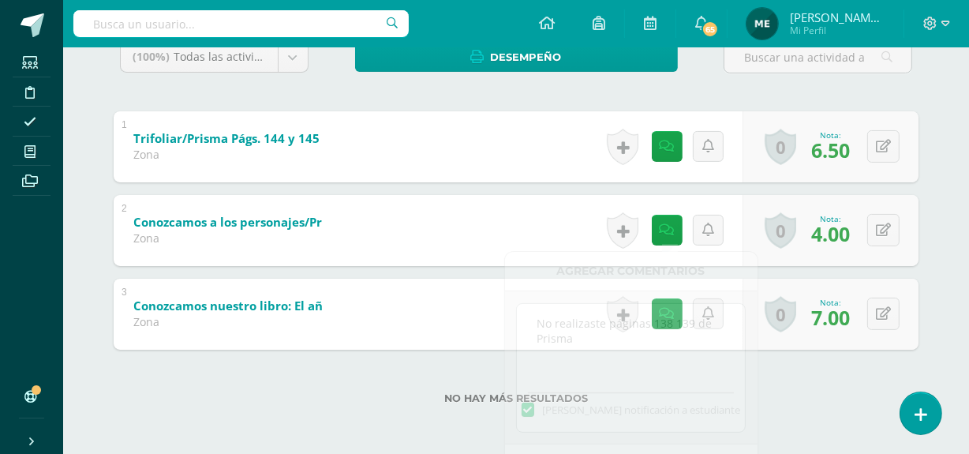
click at [821, 401] on label "No hay más resultados" at bounding box center [516, 398] width 805 height 12
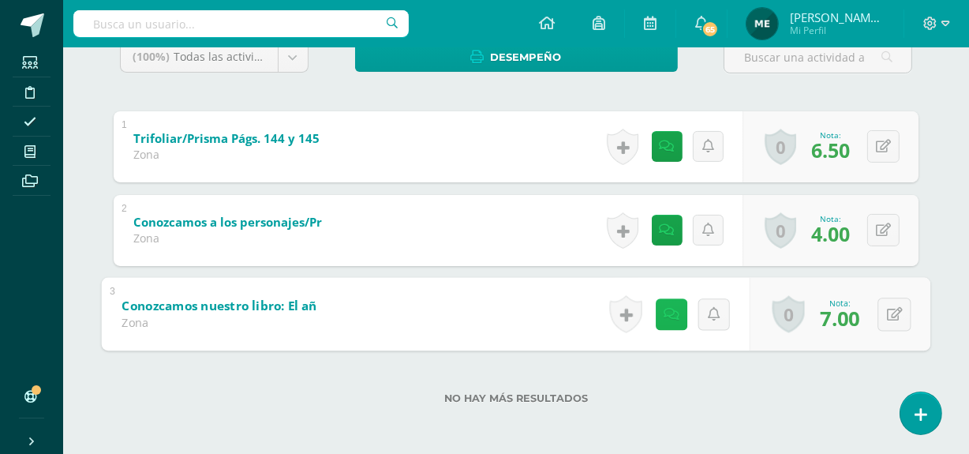
click at [666, 311] on icon at bounding box center [672, 313] width 16 height 13
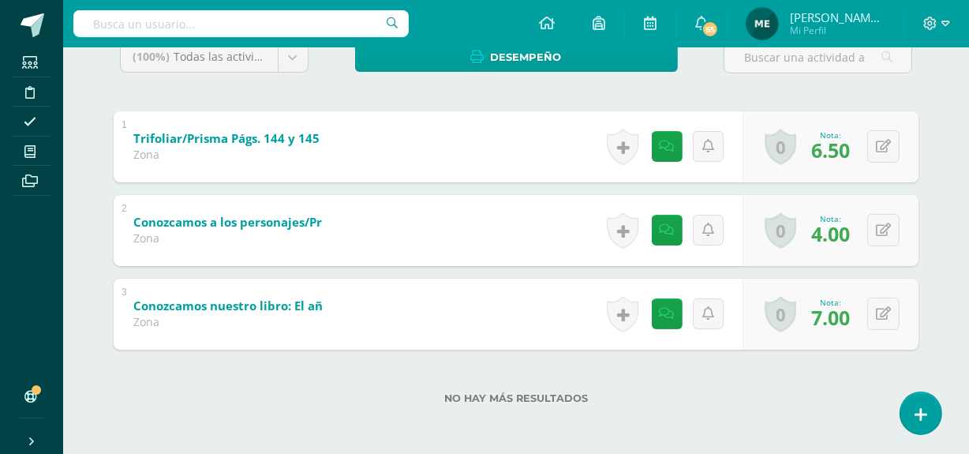
click at [796, 384] on div "No hay más resultados" at bounding box center [516, 386] width 805 height 73
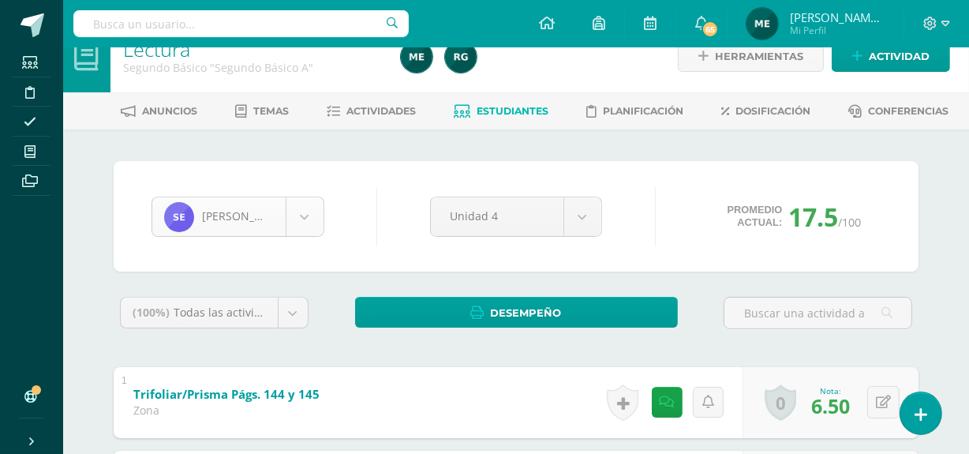
scroll to position [271, 0]
click at [305, 220] on body "Estudiantes Disciplina Asistencia Mis cursos Archivos Soporte Centro de ayuda Ú…" at bounding box center [484, 341] width 969 height 737
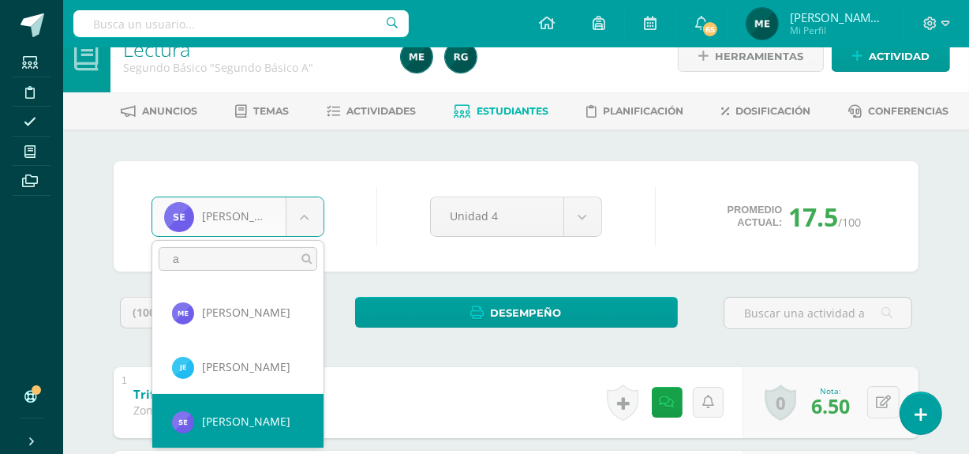
scroll to position [0, 0]
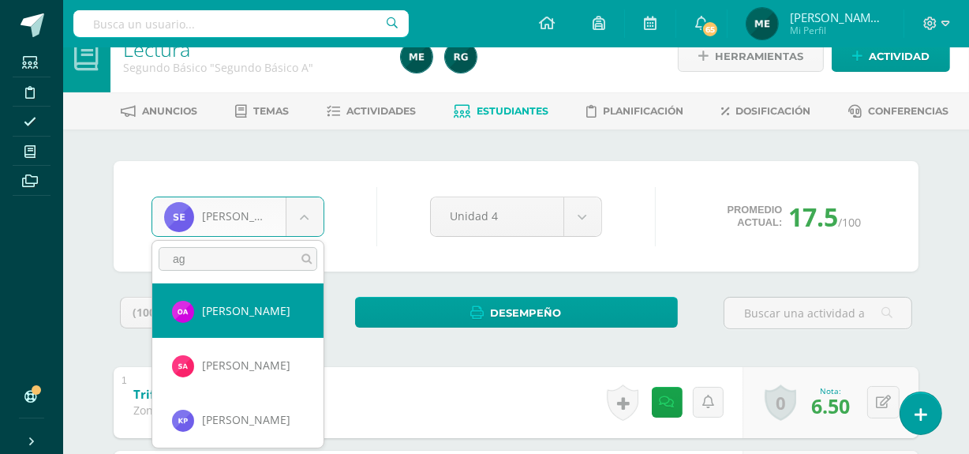
type input "ag"
select select "824"
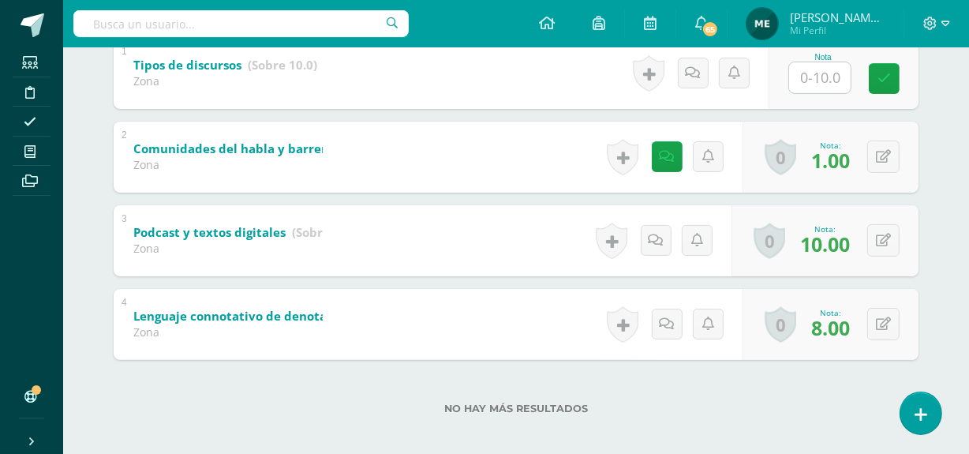
scroll to position [357, 0]
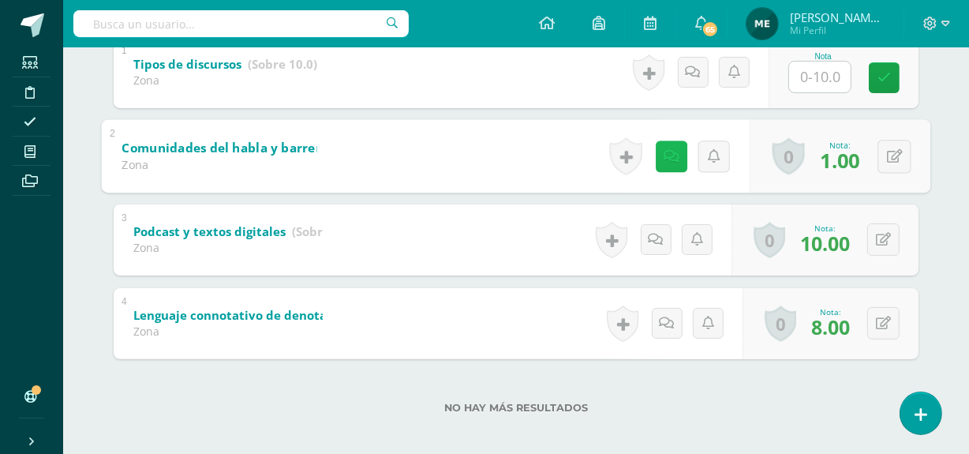
click at [666, 159] on icon at bounding box center [672, 155] width 16 height 13
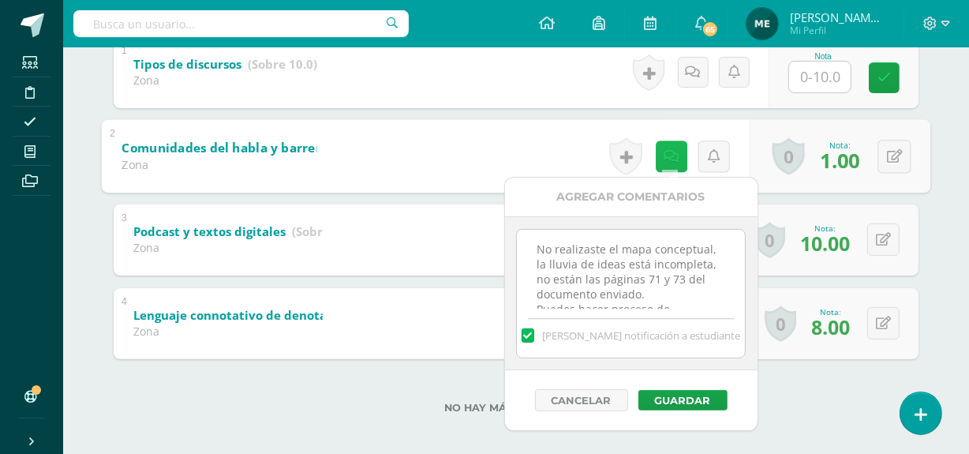
scroll to position [50, 0]
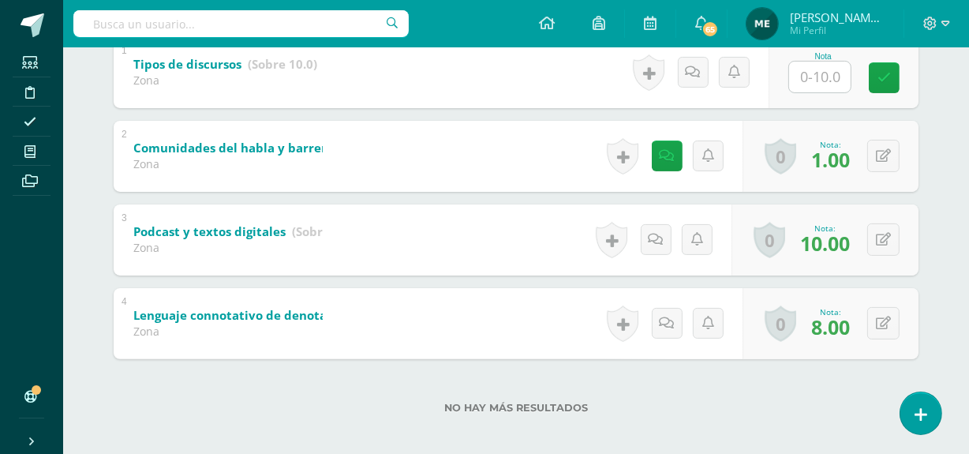
click at [953, 111] on div "Comunicación y lenguaje Segundo Básico "Segundo Básico A" Herramientas Detalle …" at bounding box center [516, 78] width 906 height 774
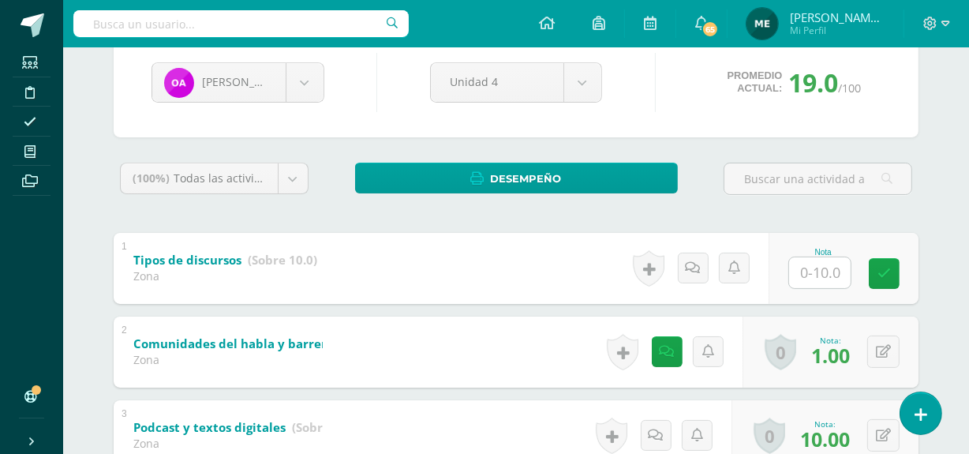
scroll to position [160, 0]
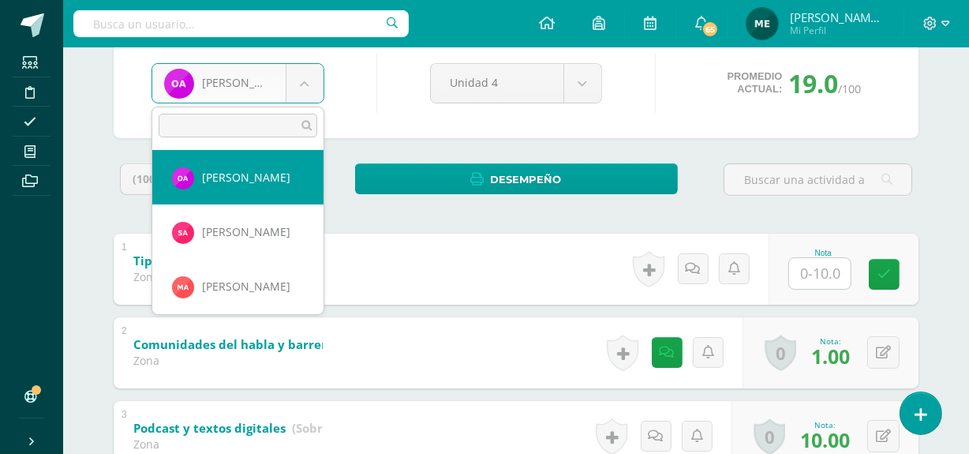
click at [311, 79] on body "Estudiantes Disciplina Asistencia Mis cursos Archivos Soporte Centro de ayuda Ú…" at bounding box center [484, 250] width 969 height 821
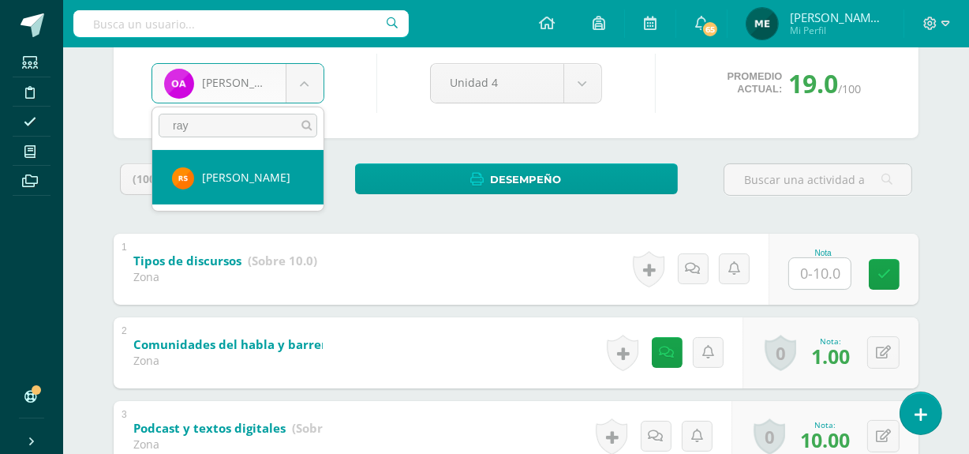
type input "ray"
select select "1234"
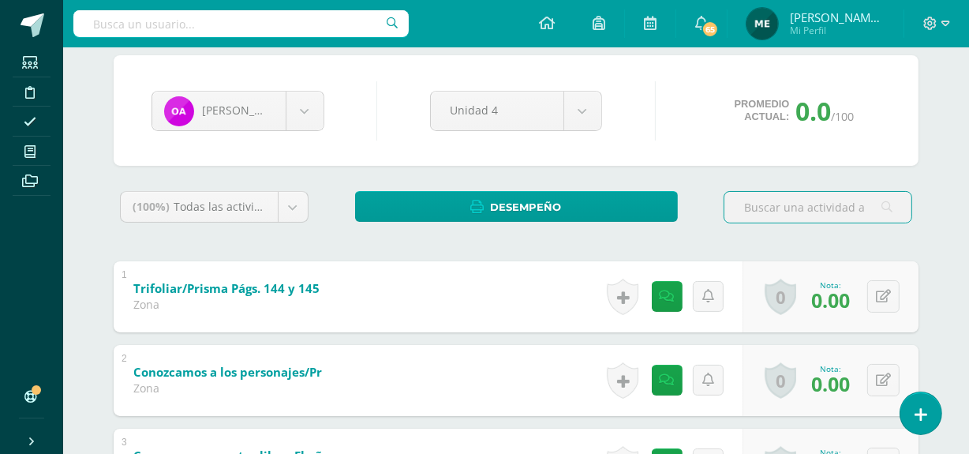
scroll to position [132, 0]
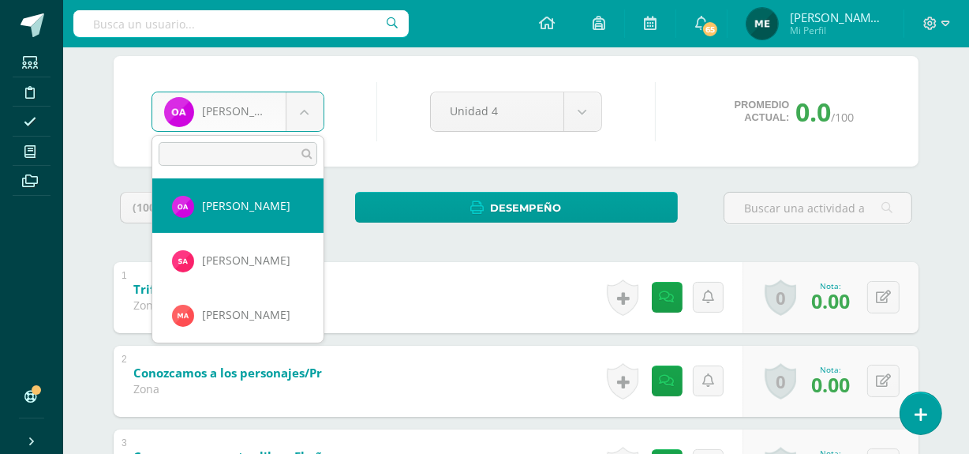
click at [300, 108] on body "Estudiantes Disciplina Asistencia Mis cursos Archivos Soporte Centro de ayuda Ú…" at bounding box center [484, 236] width 969 height 737
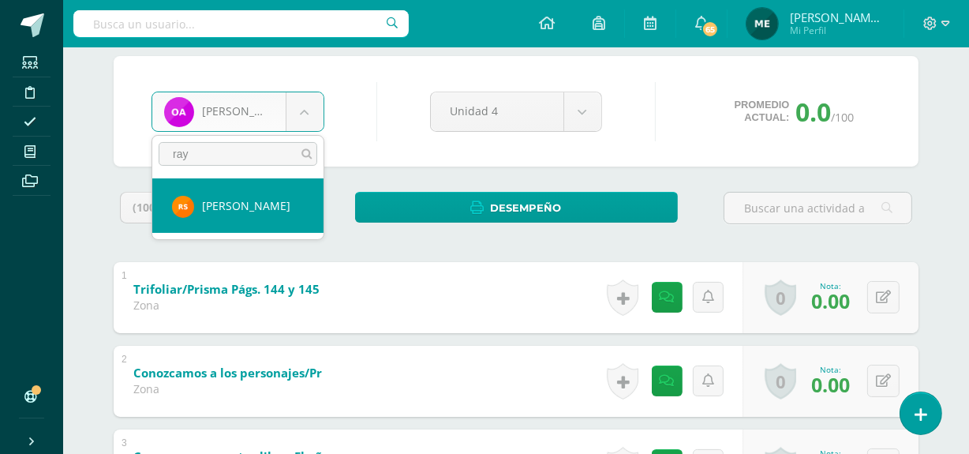
type input "ray"
select select "1234"
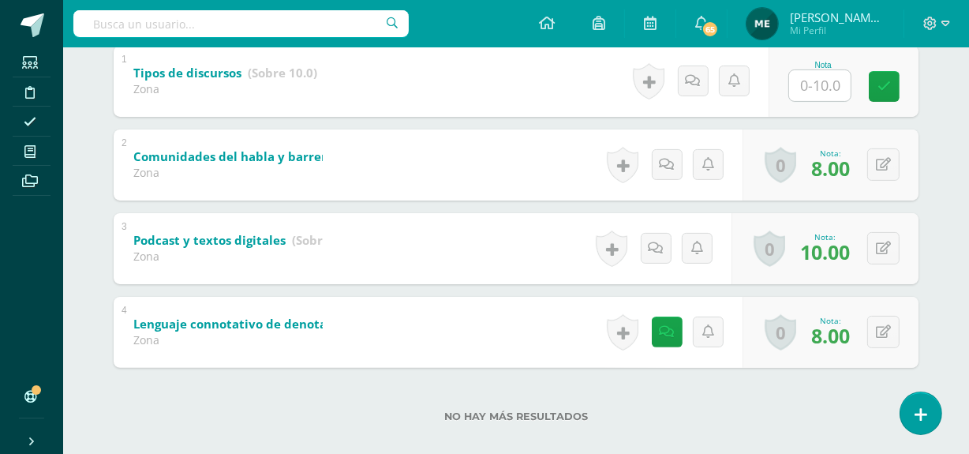
scroll to position [352, 0]
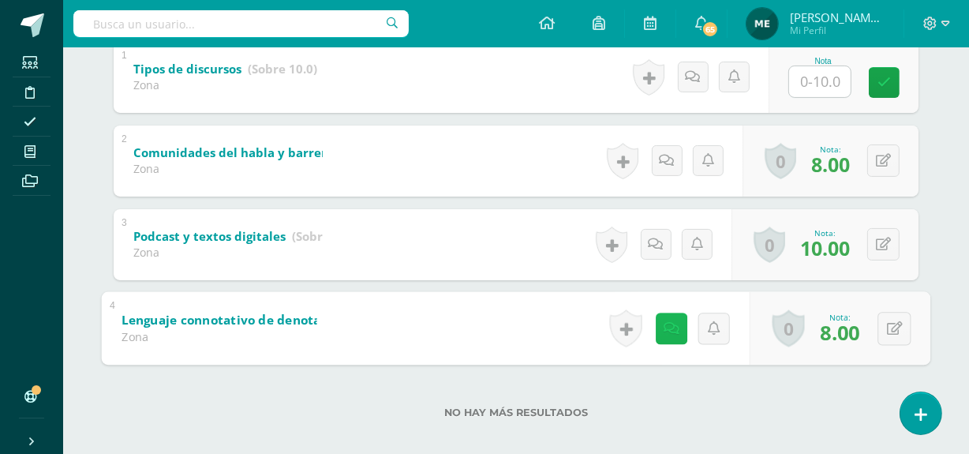
click at [656, 324] on link at bounding box center [672, 329] width 32 height 32
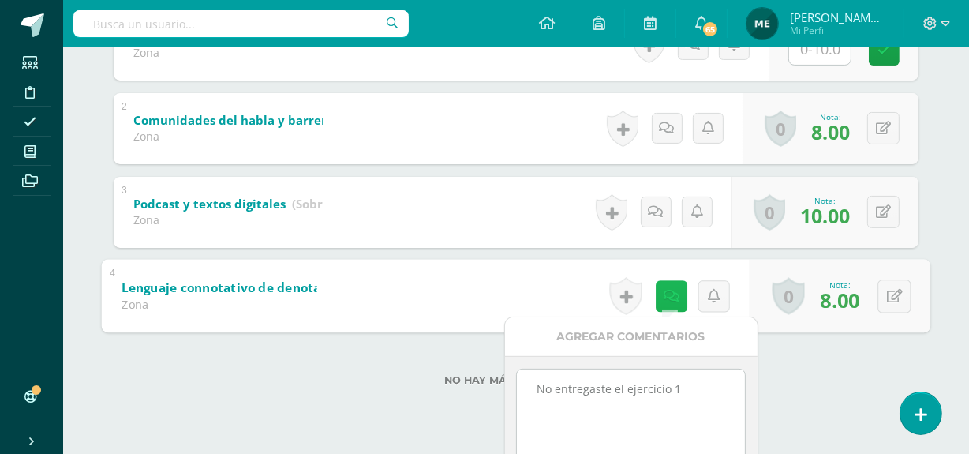
scroll to position [388, 0]
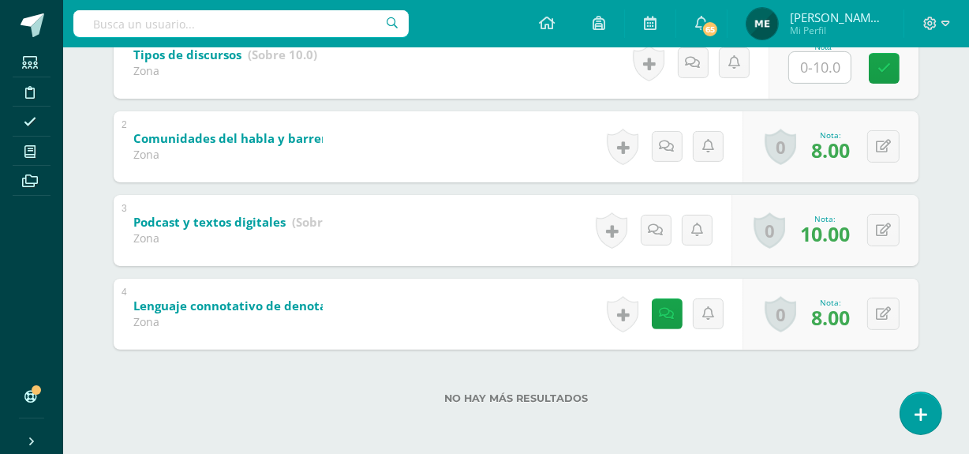
click at [789, 386] on div "No hay más resultados" at bounding box center [516, 386] width 805 height 73
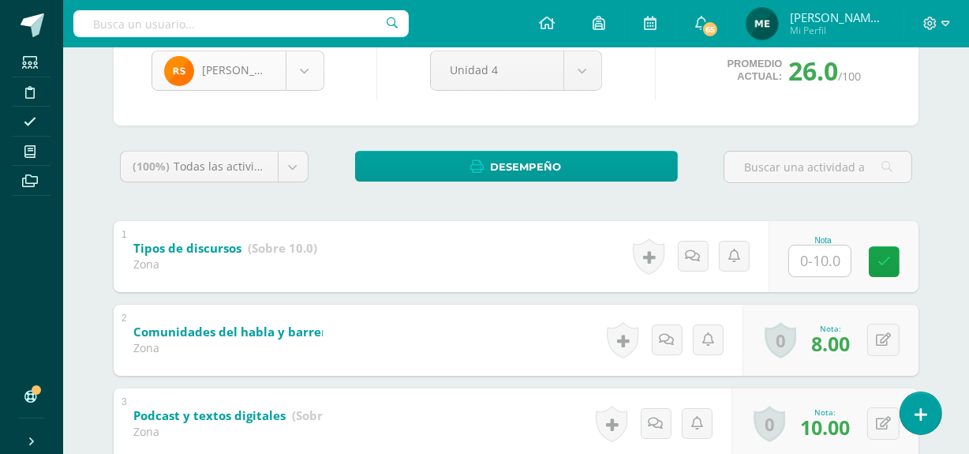
scroll to position [1088, 0]
click at [308, 73] on body "Estudiantes Disciplina Asistencia Mis cursos Archivos Soporte Centro de ayuda Ú…" at bounding box center [484, 237] width 969 height 821
type input "a"
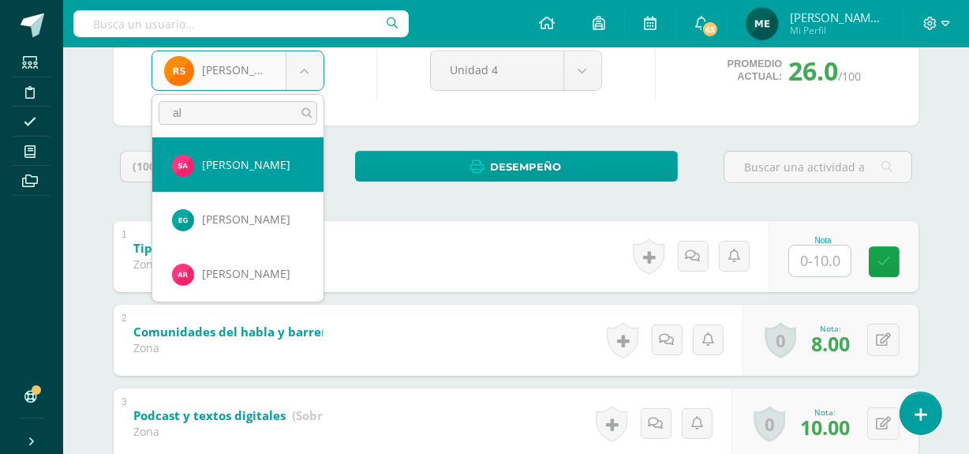
type input "al"
select select "224"
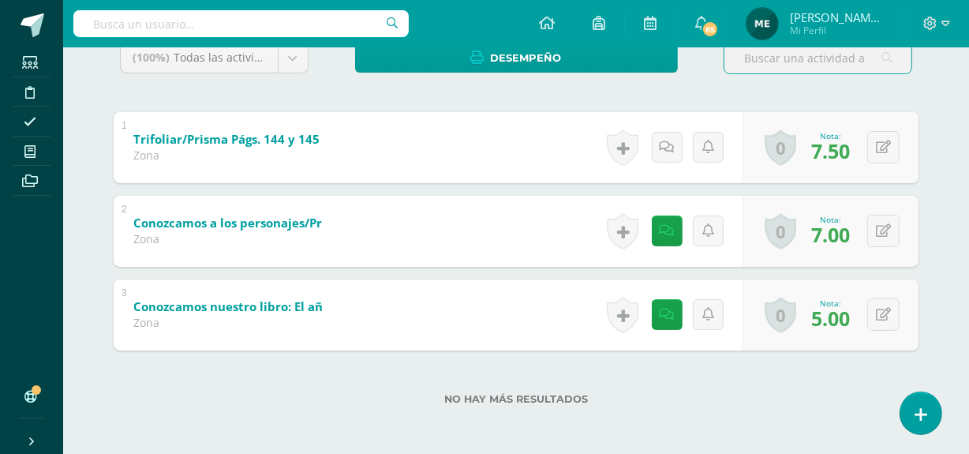
scroll to position [283, 0]
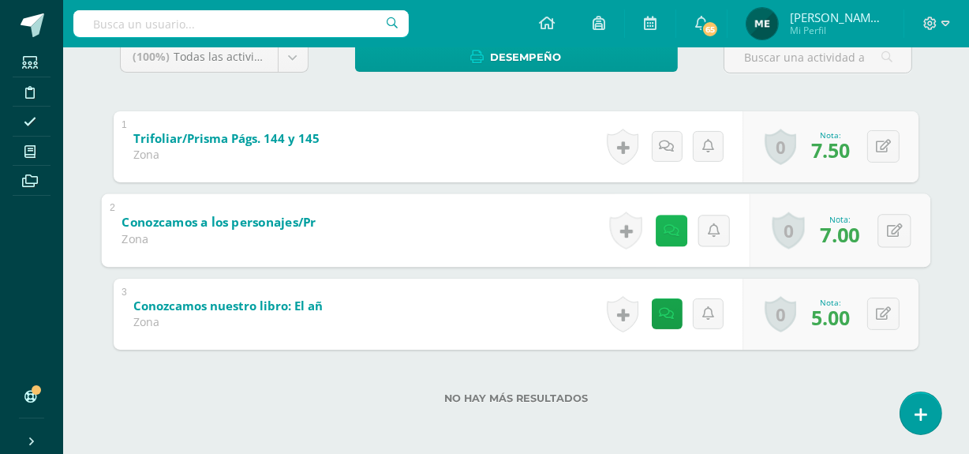
click at [674, 231] on link at bounding box center [672, 231] width 32 height 32
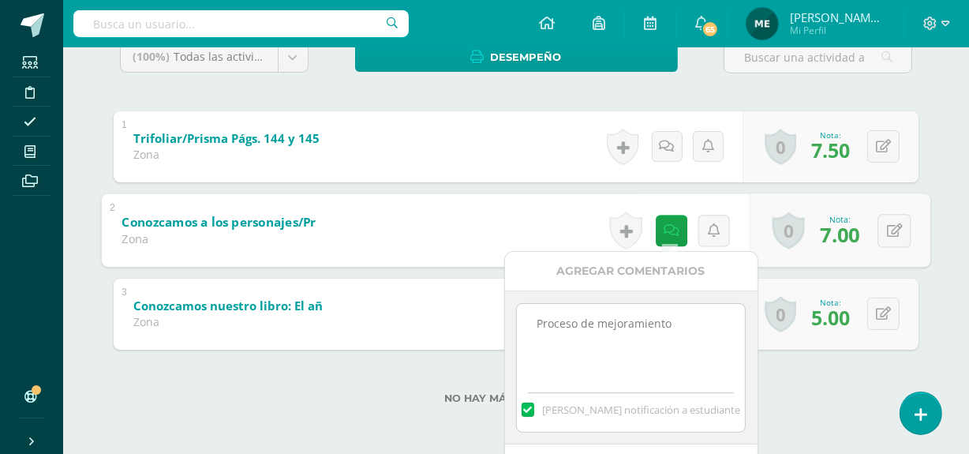
click at [797, 384] on div "No hay más resultados" at bounding box center [516, 386] width 805 height 73
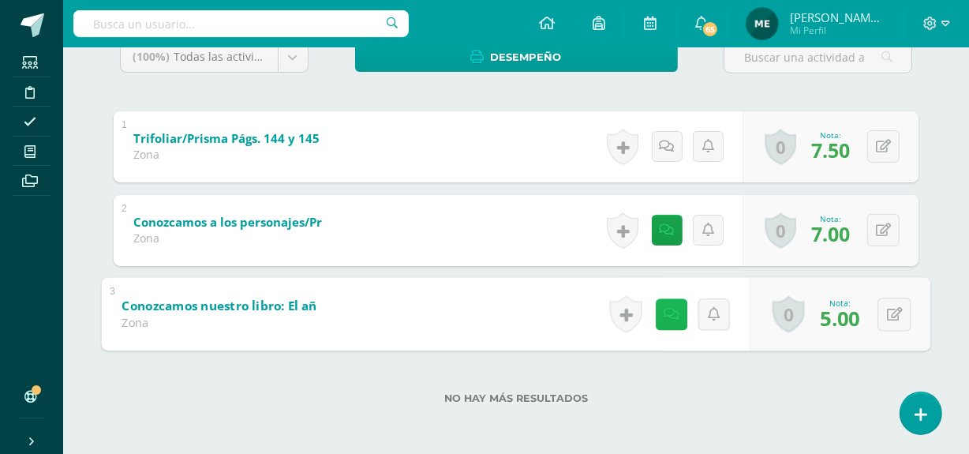
click at [664, 309] on icon at bounding box center [672, 313] width 16 height 13
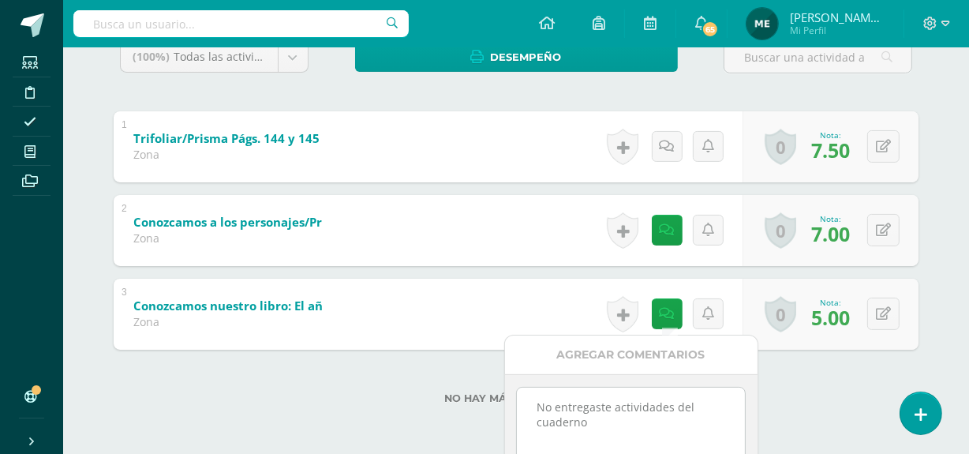
click at [779, 403] on div "No hay más resultados" at bounding box center [516, 386] width 805 height 73
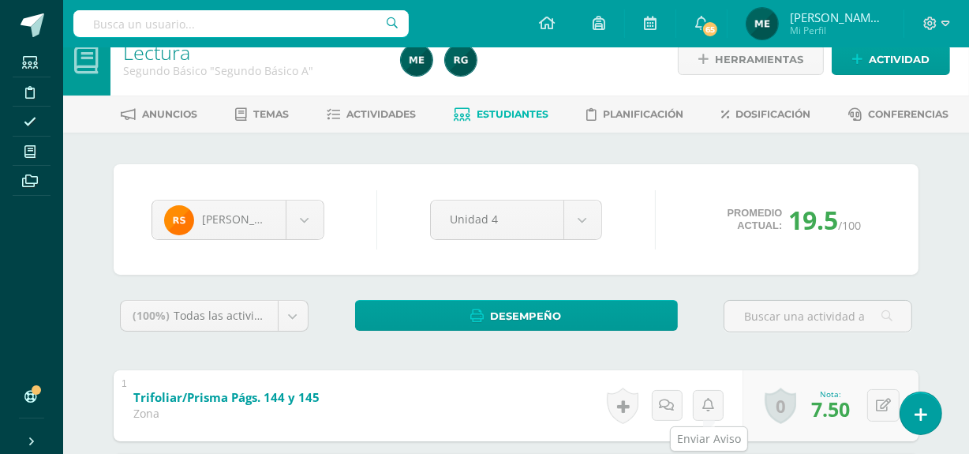
scroll to position [0, 0]
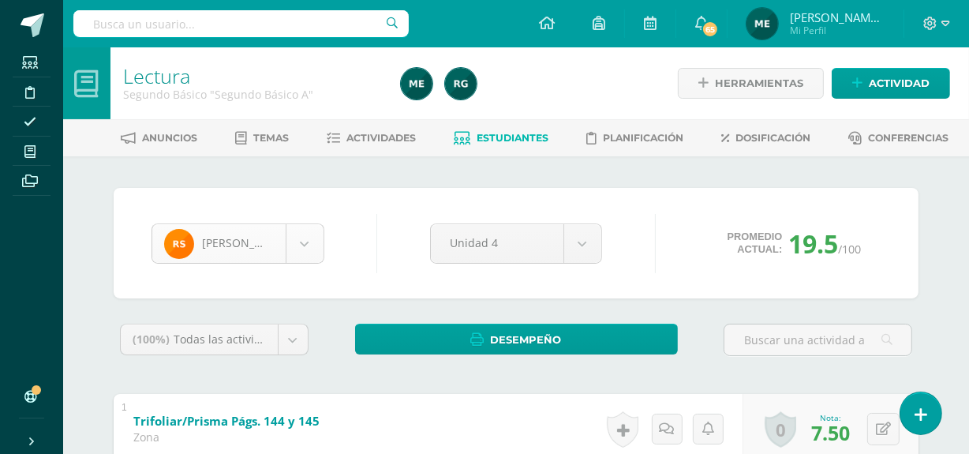
type input "a"
click at [305, 248] on body "Estudiantes Disciplina Asistencia Mis cursos Archivos Soporte Centro de ayuda Ú…" at bounding box center [484, 368] width 969 height 737
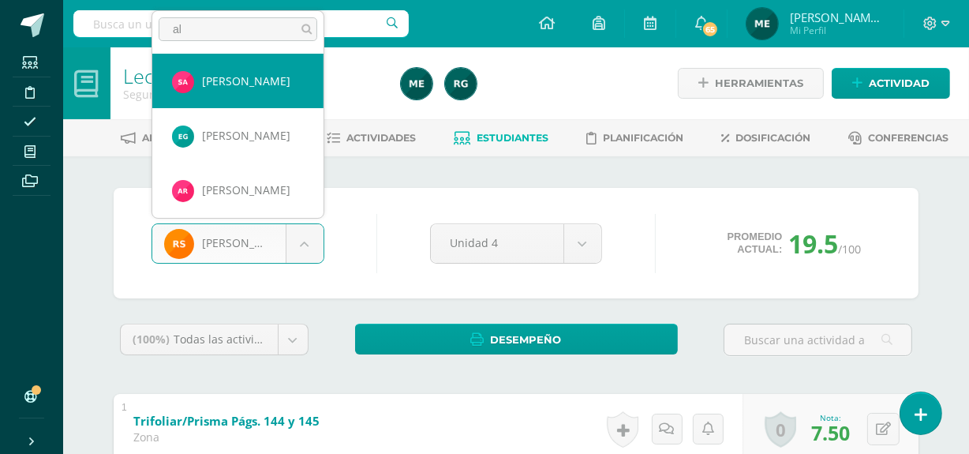
type input "al"
select select "224"
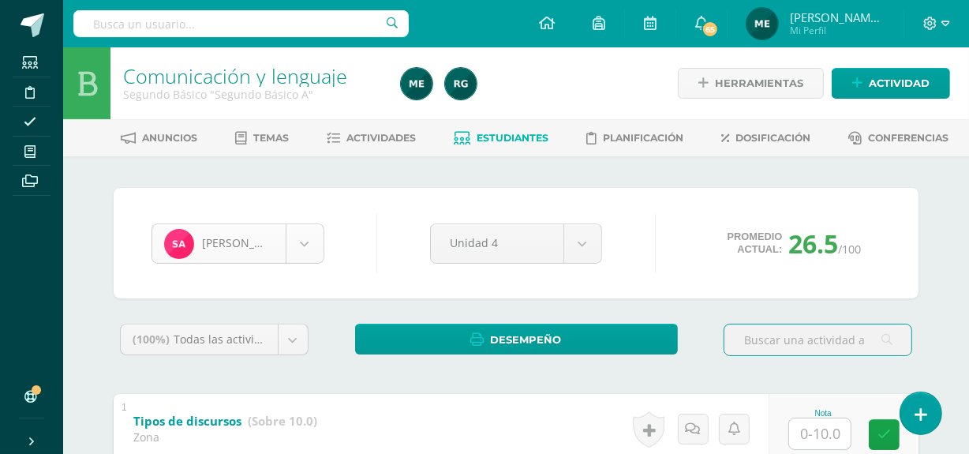
click at [308, 242] on body "Estudiantes Disciplina Asistencia Mis cursos Archivos Soporte Centro de ayuda Ú…" at bounding box center [484, 410] width 969 height 821
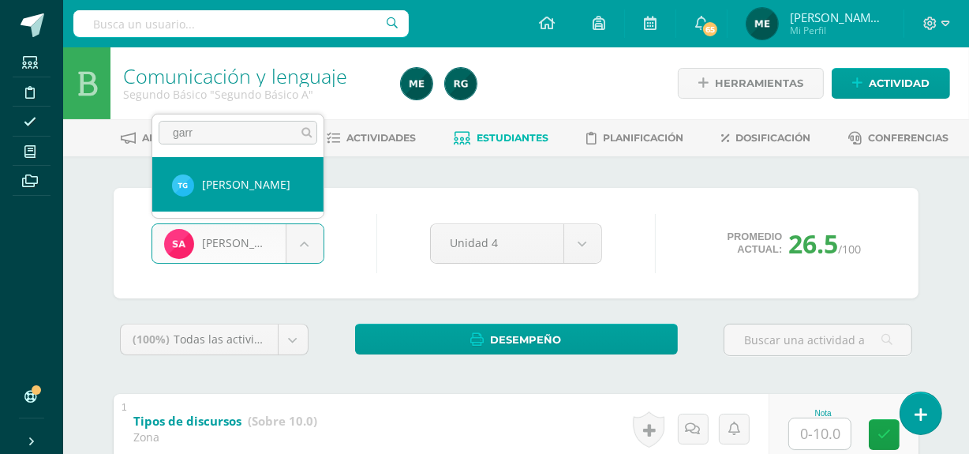
type input "garr"
select select "545"
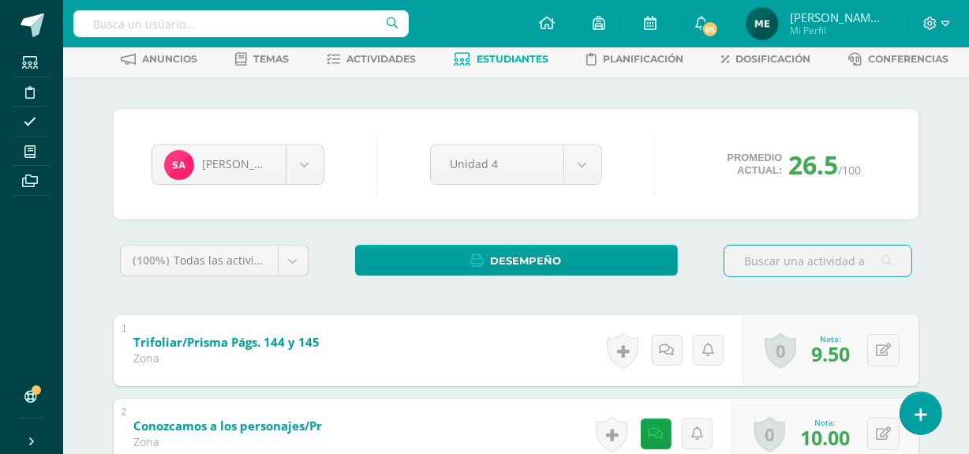
scroll to position [69, 0]
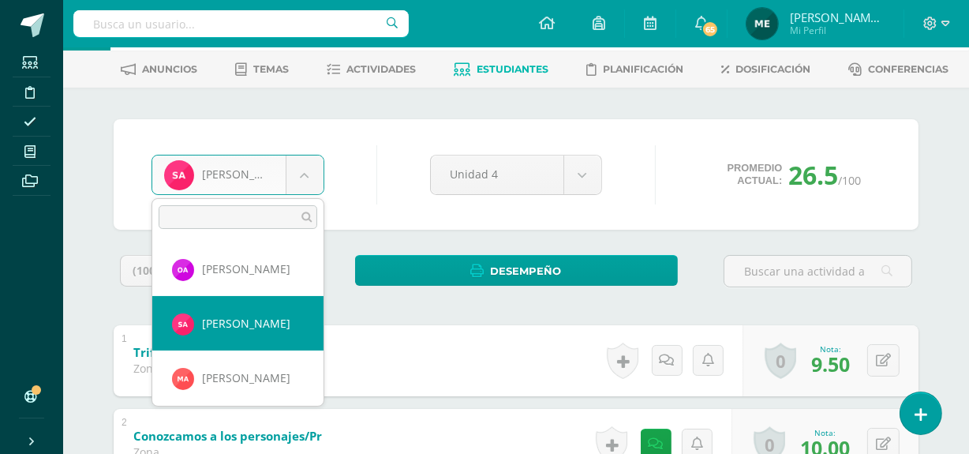
click at [309, 172] on body "Estudiantes Disciplina Asistencia Mis cursos Archivos Soporte Centro de ayuda Ú…" at bounding box center [484, 299] width 969 height 737
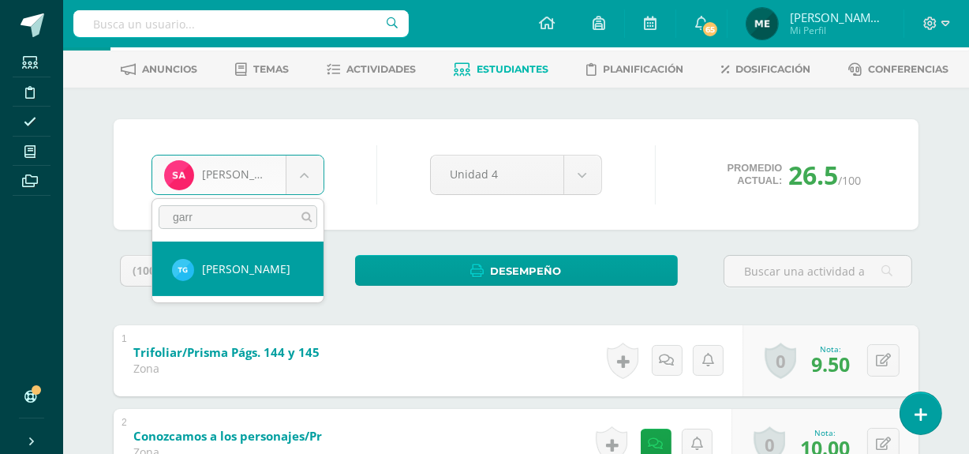
type input "garr"
select select "545"
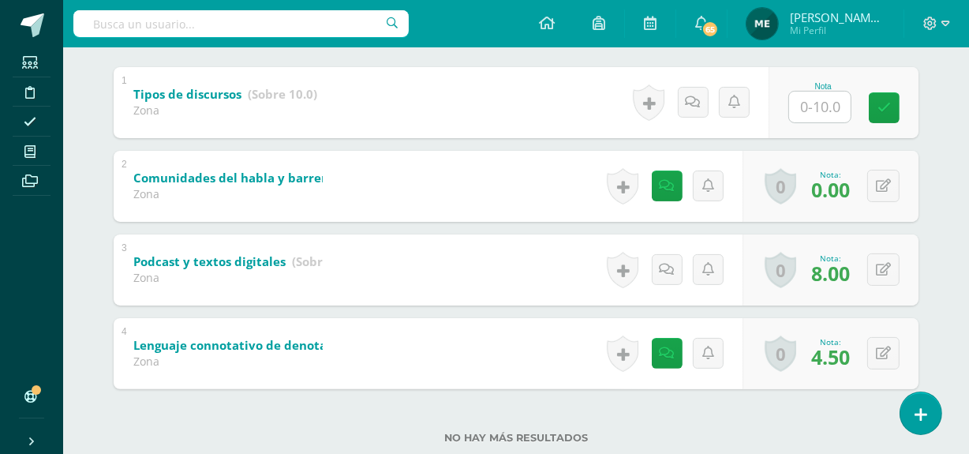
scroll to position [366, 0]
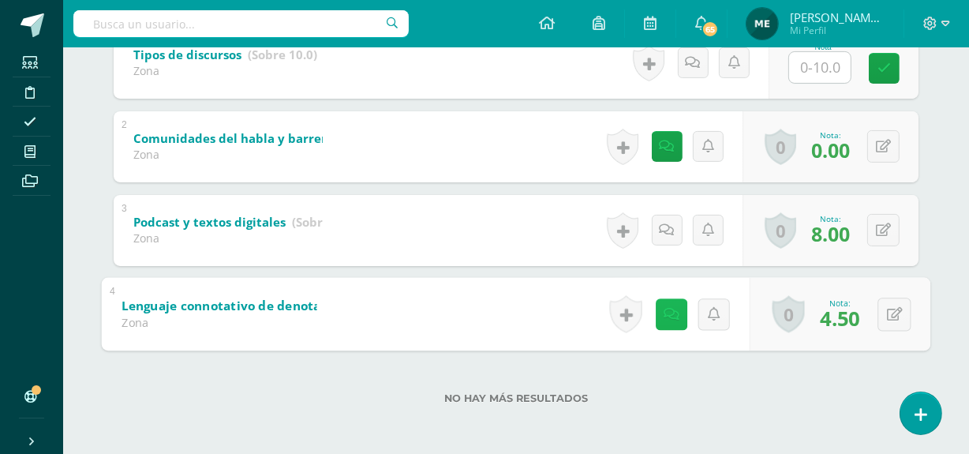
click at [666, 307] on icon at bounding box center [672, 313] width 16 height 13
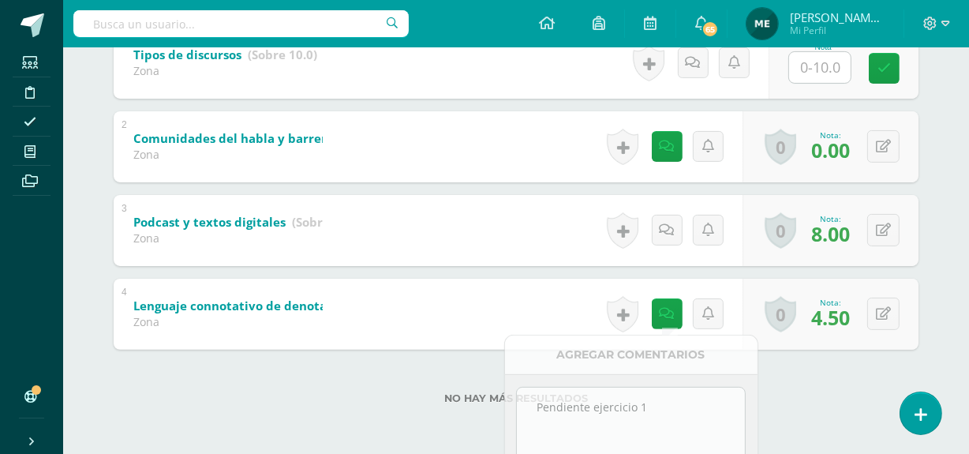
click at [781, 382] on div "No hay más resultados" at bounding box center [516, 386] width 805 height 73
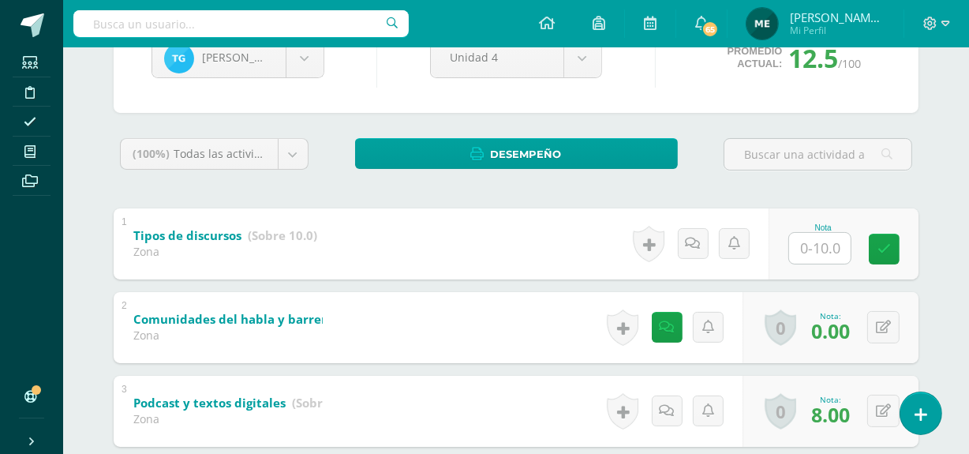
scroll to position [182, 0]
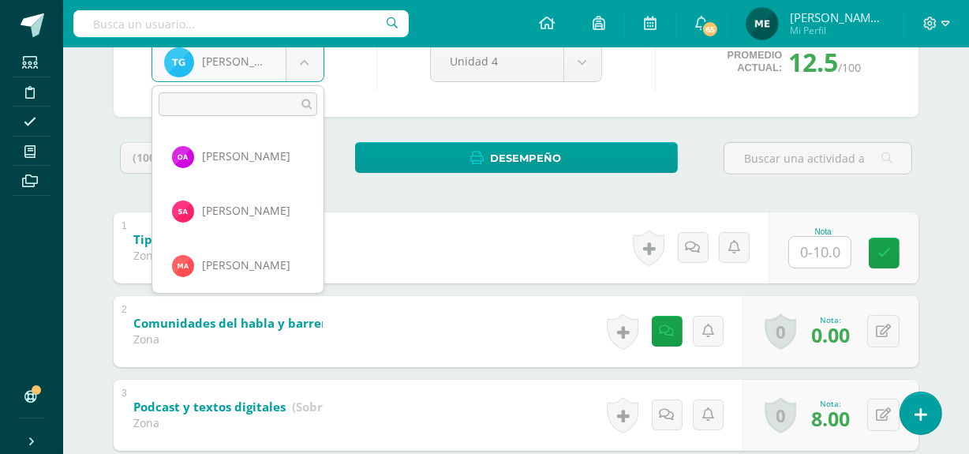
click at [304, 61] on body "Estudiantes Disciplina Asistencia Mis cursos Archivos Soporte Centro de ayuda Ú…" at bounding box center [484, 228] width 969 height 821
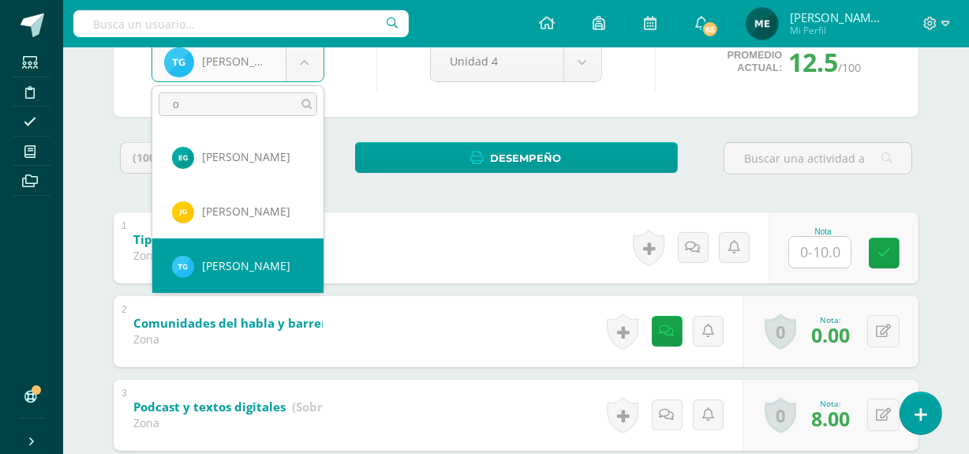
scroll to position [0, 0]
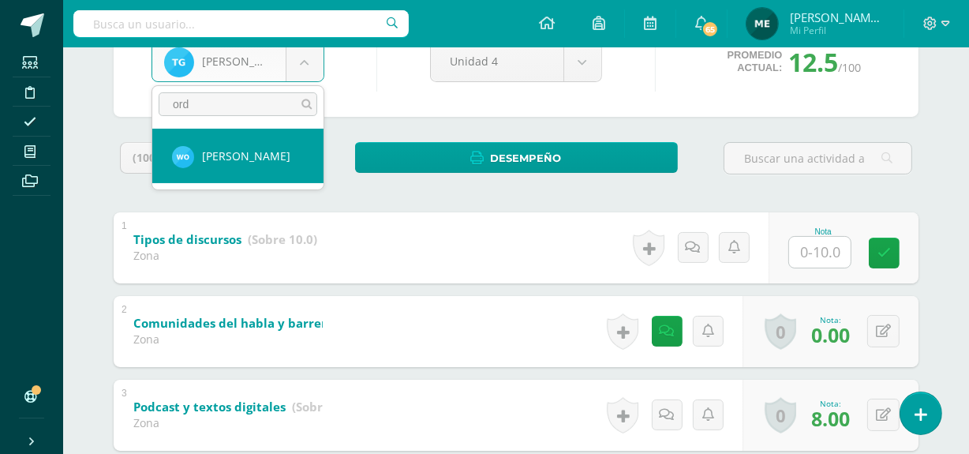
type input "ord"
select select "237"
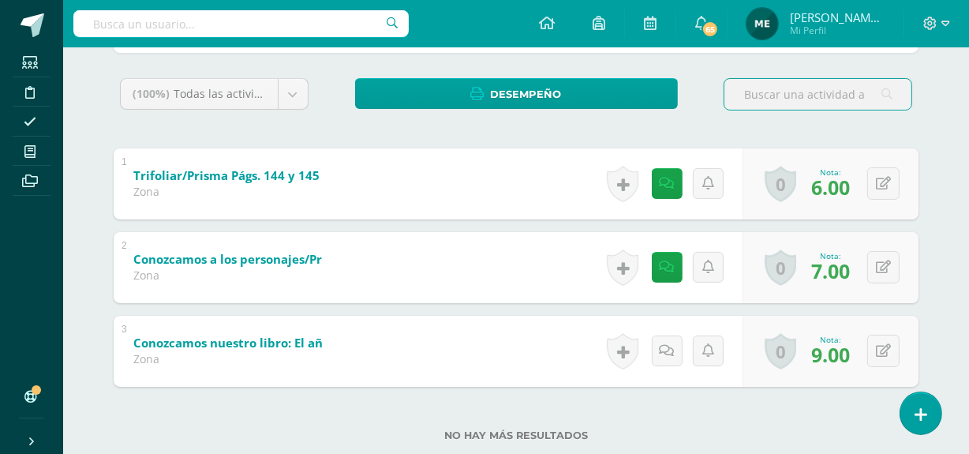
scroll to position [283, 0]
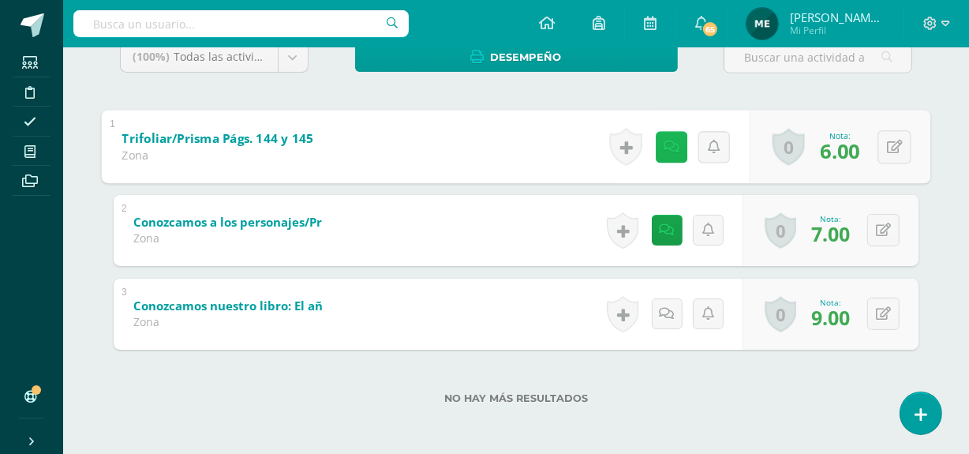
click at [676, 148] on link at bounding box center [672, 147] width 32 height 32
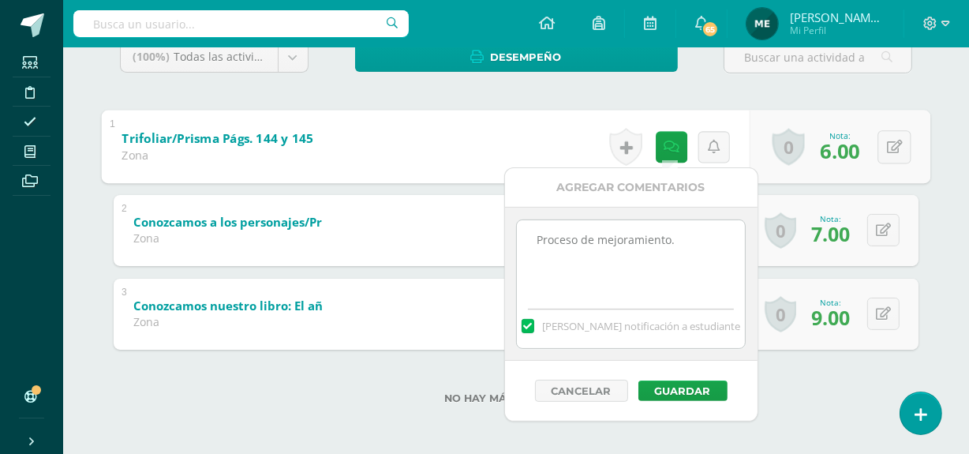
click at [773, 92] on div "(100%) Todas las actividades de esta unidad Todas las actividades de esta unida…" at bounding box center [516, 232] width 805 height 382
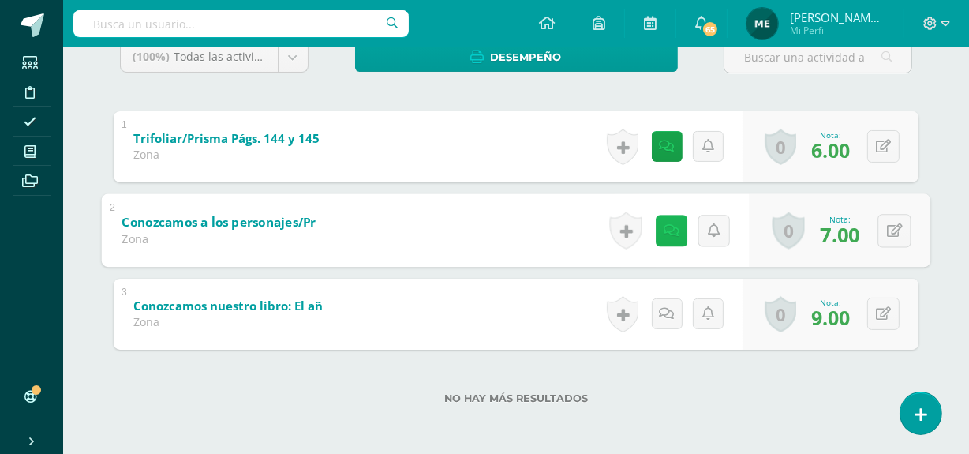
click at [664, 235] on icon at bounding box center [672, 229] width 16 height 13
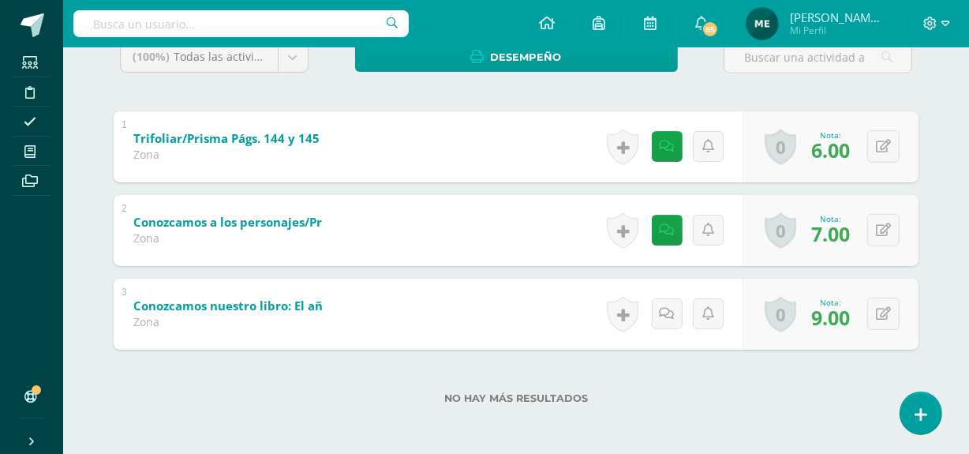
click at [789, 97] on div "(100%) Todas las actividades de esta unidad Todas las actividades de esta unida…" at bounding box center [516, 232] width 805 height 382
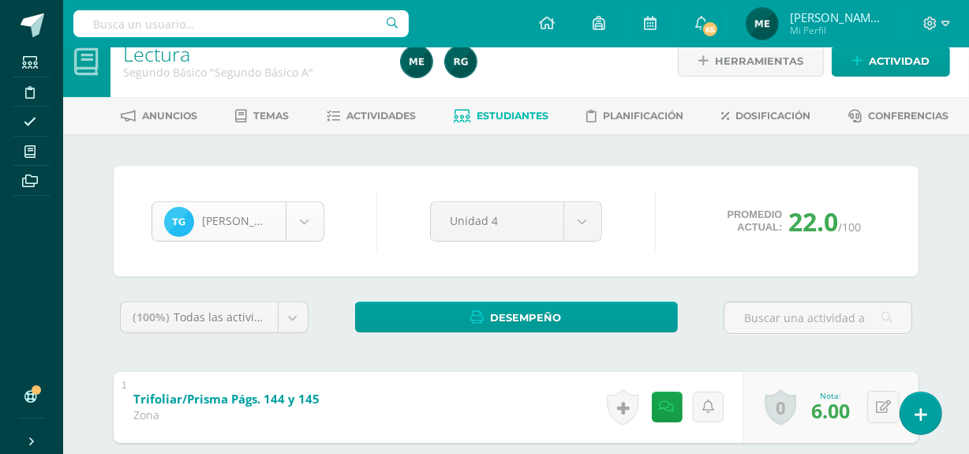
scroll to position [489, 0]
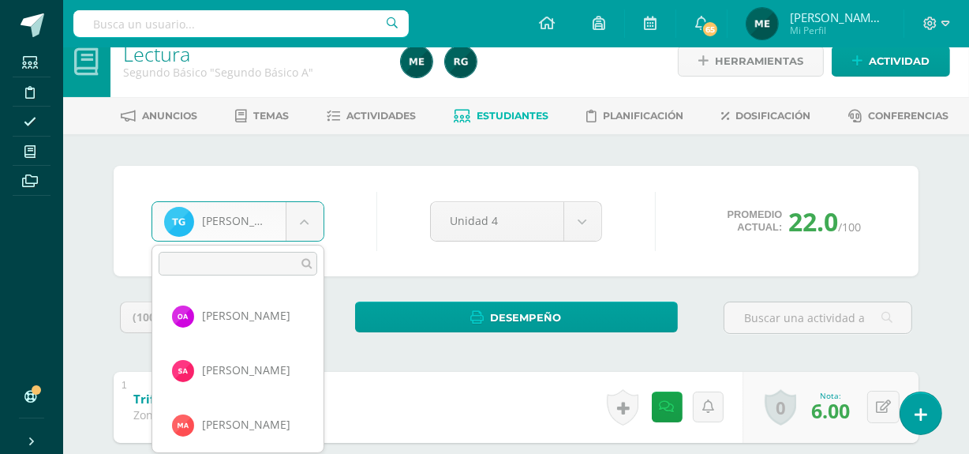
click at [303, 222] on body "Estudiantes Disciplina Asistencia Mis cursos Archivos Soporte Centro de ayuda Ú…" at bounding box center [484, 346] width 969 height 737
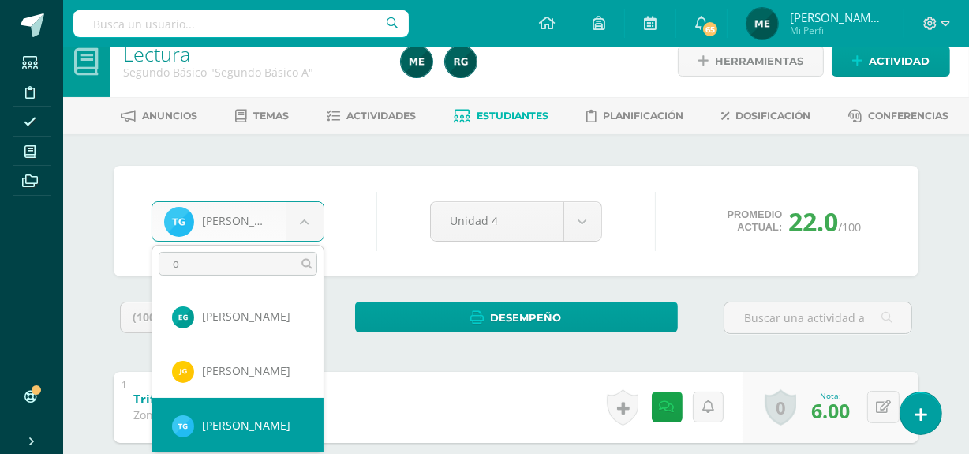
scroll to position [0, 0]
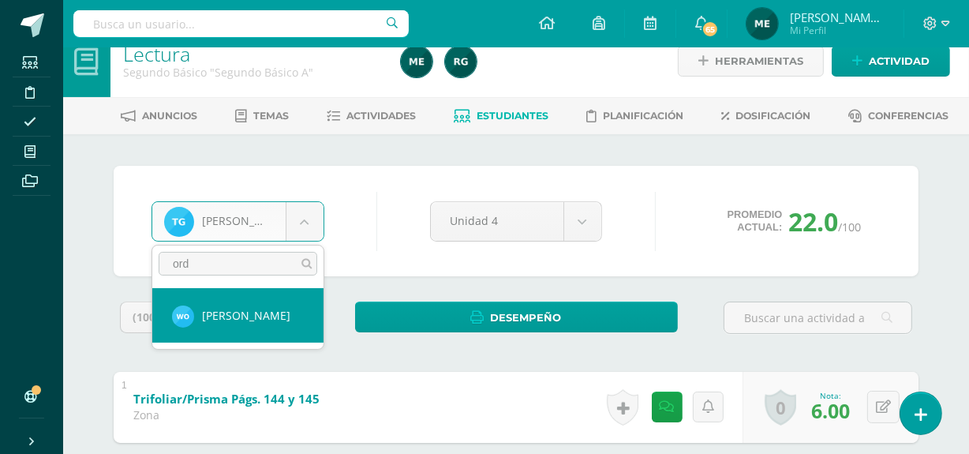
type input "ord"
select select "237"
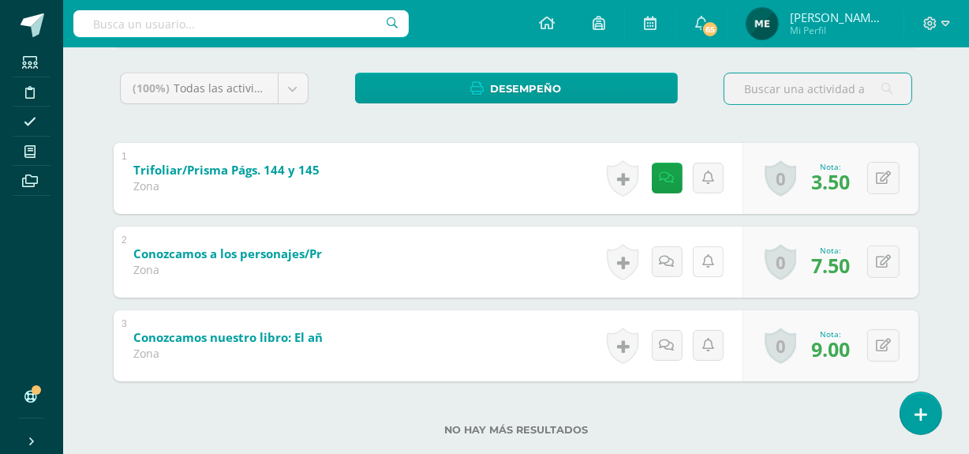
scroll to position [252, 0]
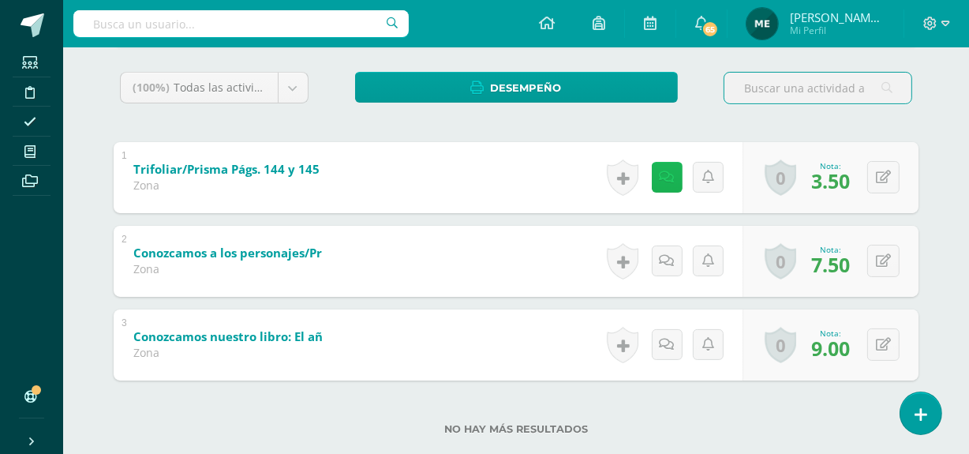
click at [681, 174] on link at bounding box center [667, 177] width 31 height 31
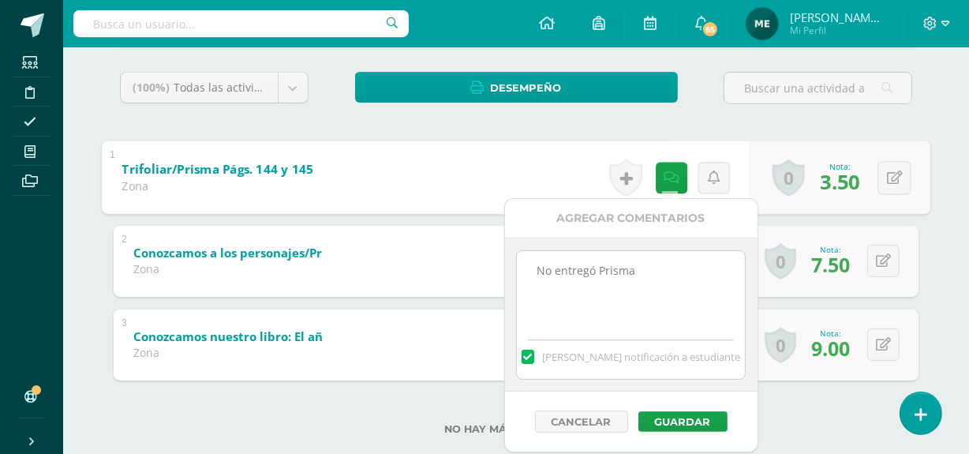
click at [860, 135] on div "(100%) Todas las actividades de esta unidad Todas las actividades de esta unida…" at bounding box center [516, 263] width 805 height 382
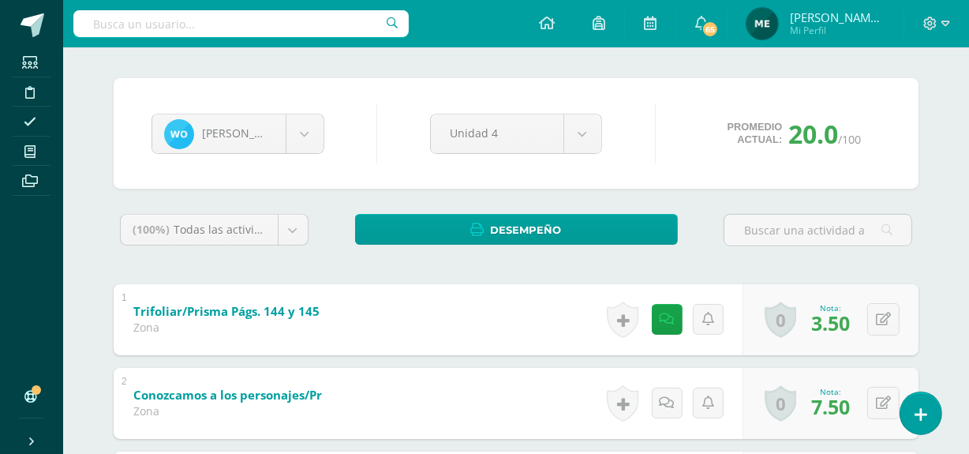
scroll to position [111, 0]
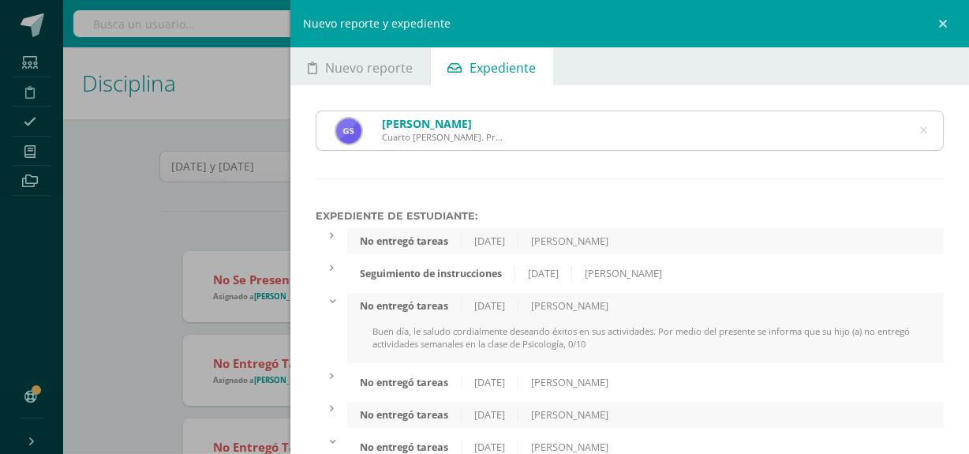
scroll to position [182, 0]
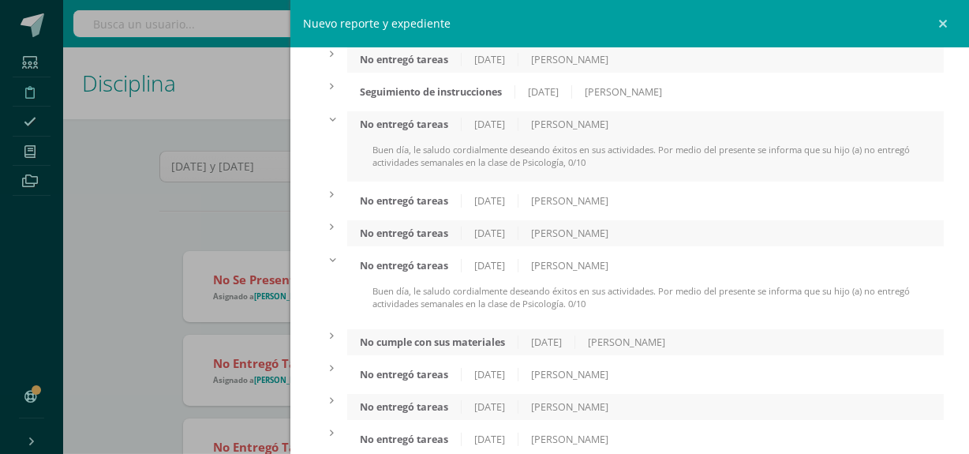
click at [144, 225] on div "Nuevo reporte y expediente Nuevo reporte Expediente [DATE] September, 2025 Mo T…" at bounding box center [484, 227] width 969 height 454
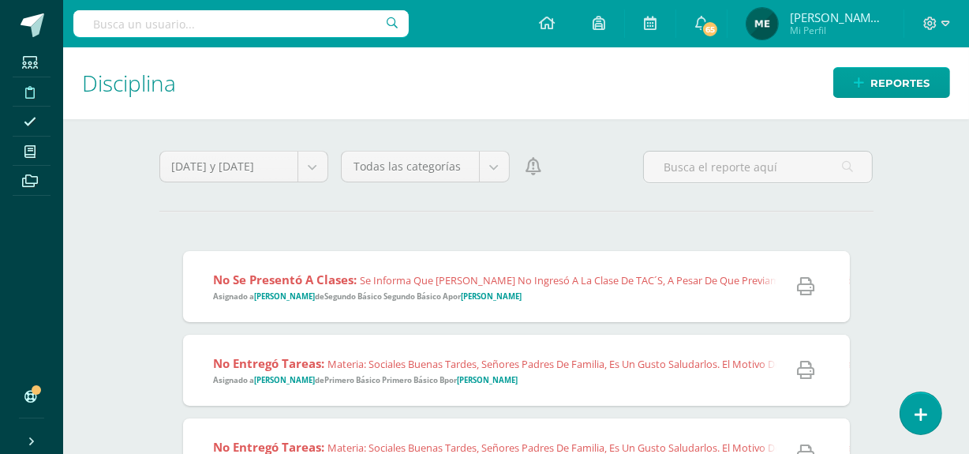
click at [877, 31] on span "Mi Perfil" at bounding box center [837, 30] width 95 height 13
